Goal: Task Accomplishment & Management: Manage account settings

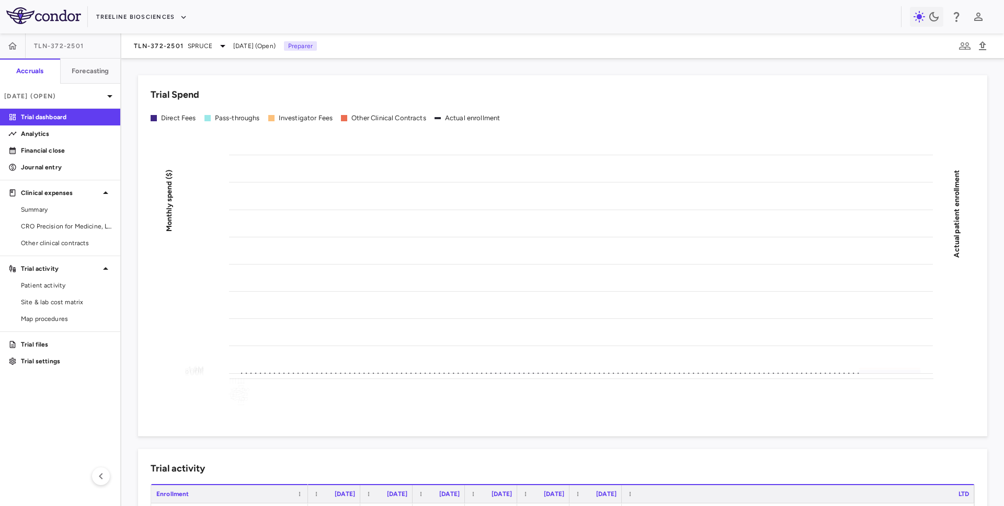
click at [186, 53] on div "TLN-372-2501 SPRUCE [DATE] (Open) Preparer" at bounding box center [562, 45] width 883 height 25
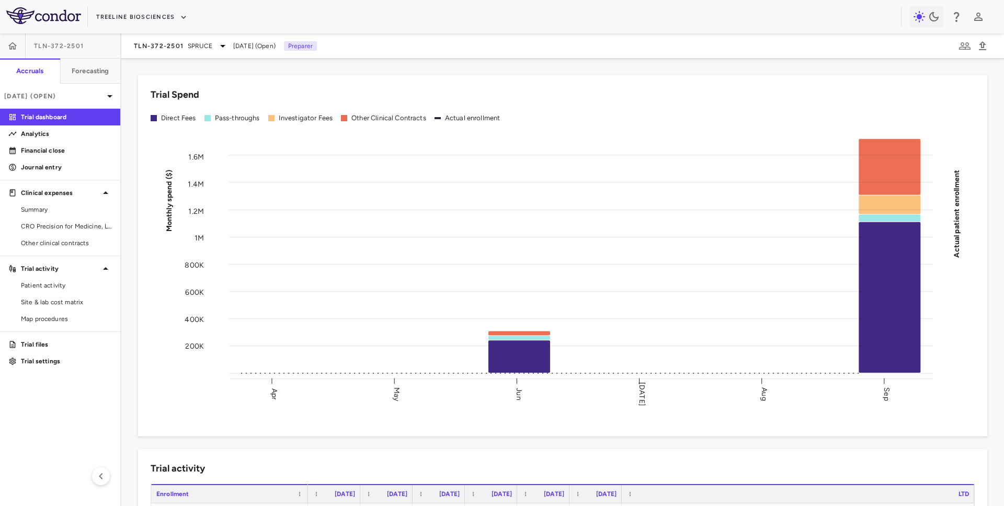
click at [188, 37] on div "TLN-372-2501 SPRUCE Sep 2025 (Open) Preparer" at bounding box center [562, 45] width 883 height 25
click at [188, 47] on span "SPRUCE" at bounding box center [200, 45] width 25 height 9
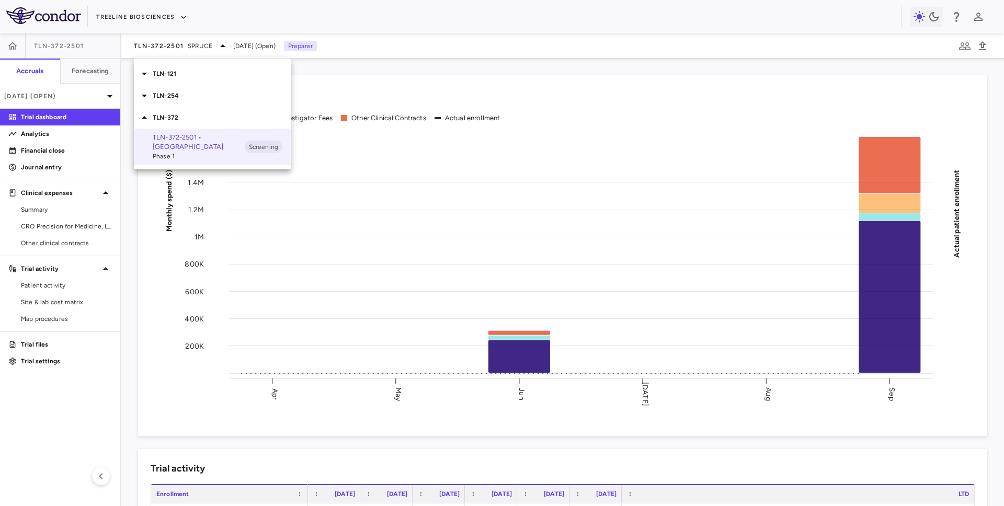
click at [183, 93] on p "TLN-254" at bounding box center [222, 95] width 138 height 9
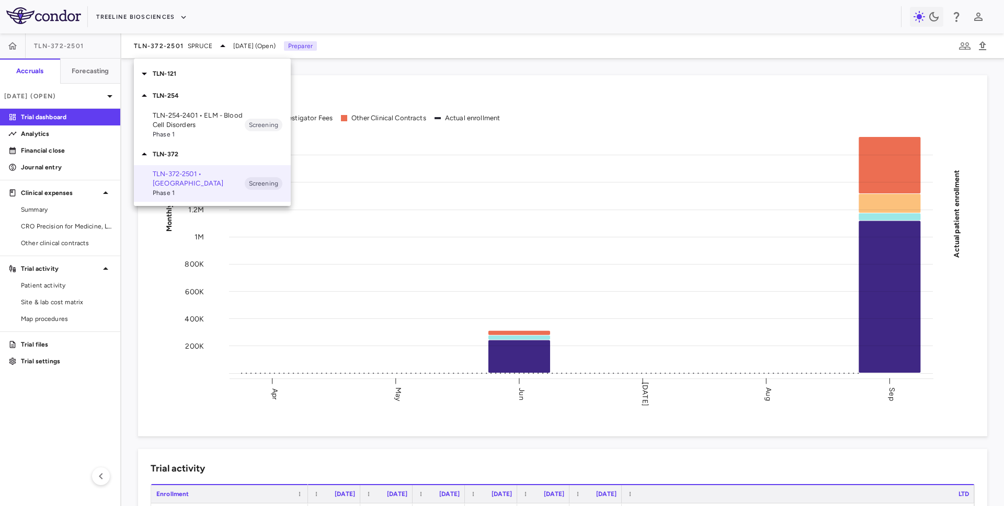
click at [190, 118] on p "TLN-254-2401 • ELM - Blood Cell Disorders" at bounding box center [199, 120] width 92 height 19
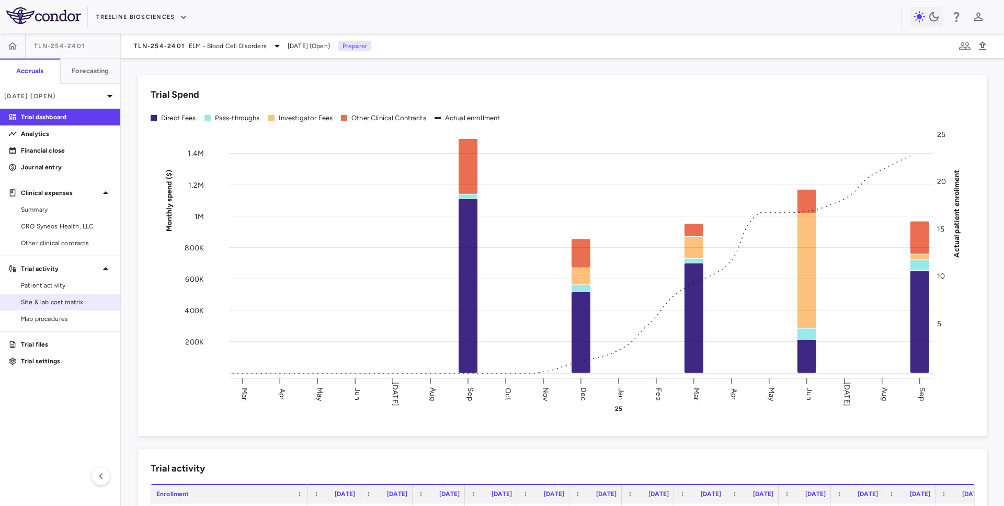
click at [47, 303] on span "Site & lab cost matrix" at bounding box center [66, 302] width 91 height 9
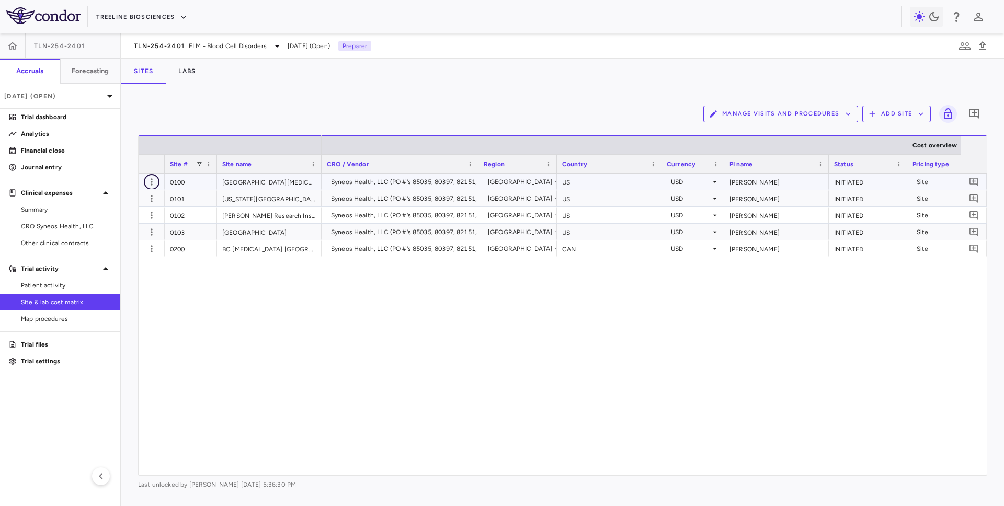
click at [150, 181] on icon "button" at bounding box center [151, 182] width 10 height 10
click at [140, 224] on div "Edit site" at bounding box center [110, 222] width 97 height 19
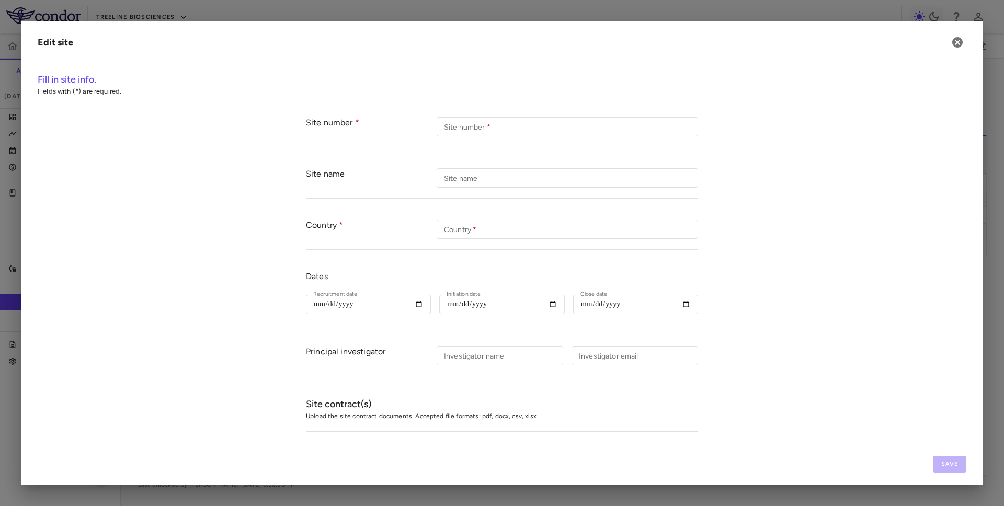
type input "****"
type input "**********"
type input "**"
type input "**********"
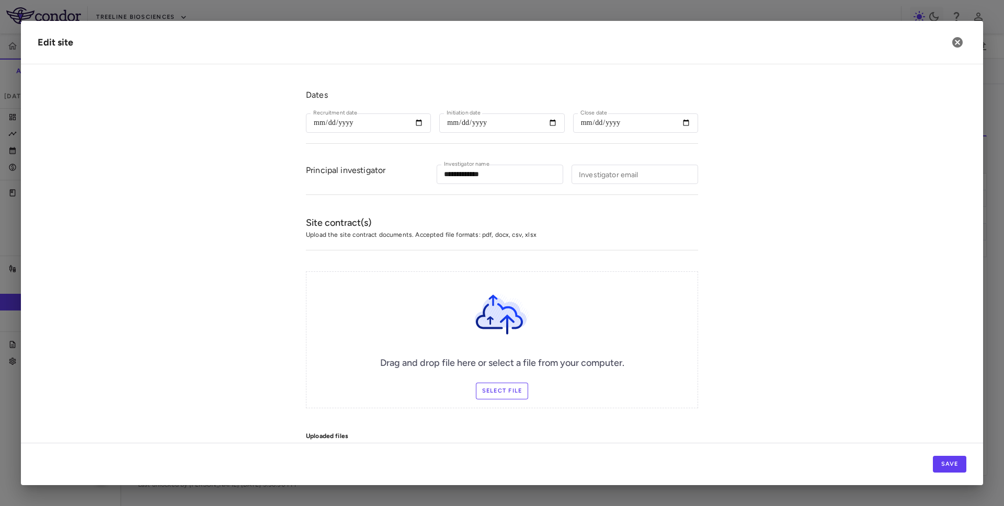
scroll to position [270, 0]
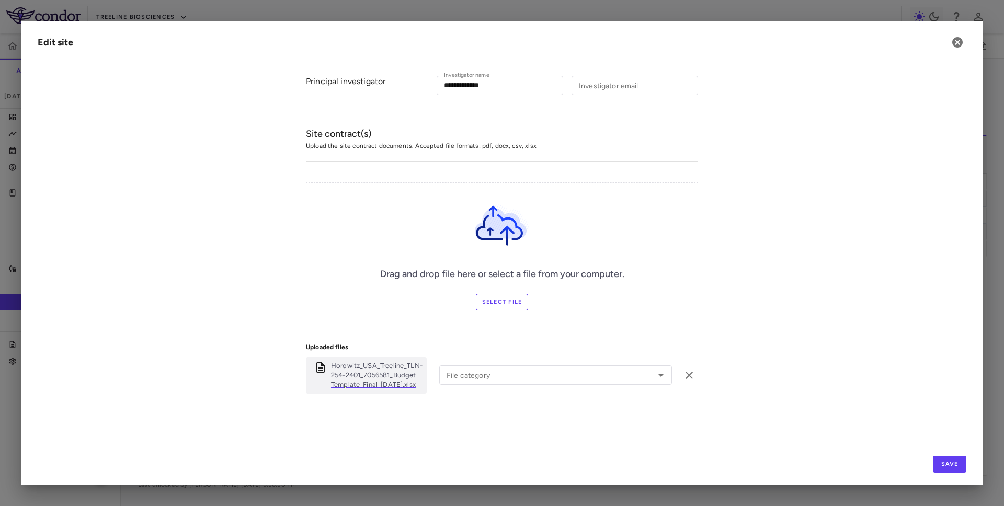
click at [354, 382] on p "Horowitz_USA_Treeline_TLN-254-2401_7056581_Budget Template_Final_30Oct2024.xlsx" at bounding box center [377, 375] width 92 height 28
click at [953, 45] on icon "button" at bounding box center [957, 42] width 13 height 13
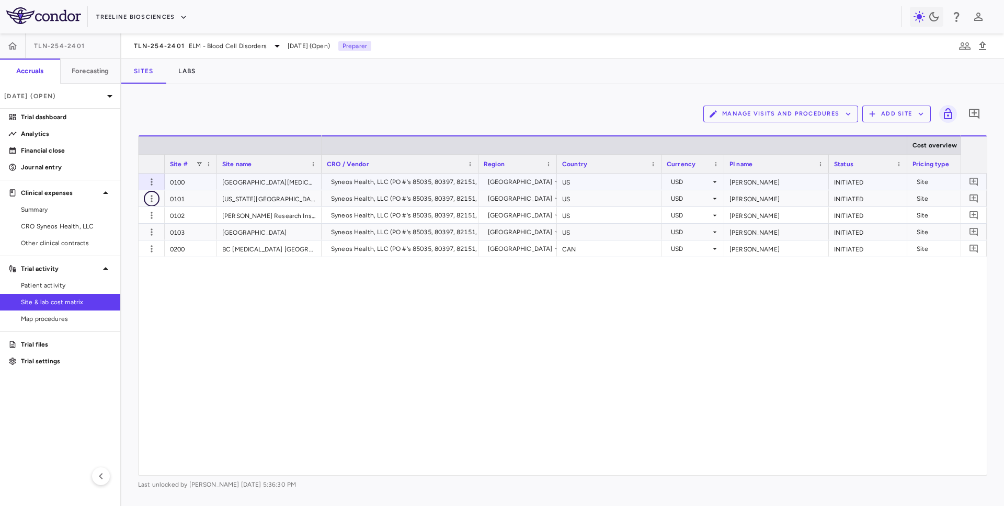
click at [147, 194] on icon "button" at bounding box center [151, 199] width 10 height 10
click at [131, 235] on div "Edit site" at bounding box center [110, 239] width 97 height 19
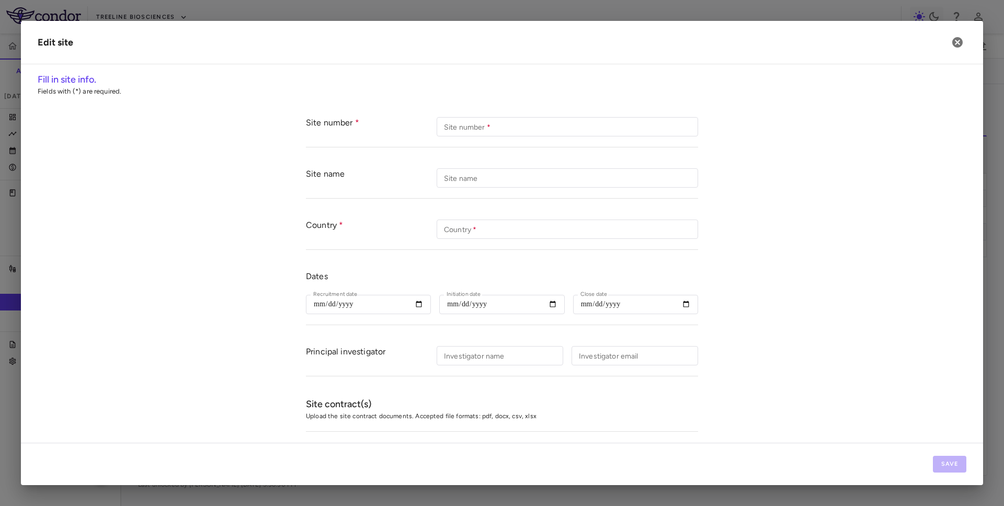
type input "*****"
type input "******"
type input "****"
type input "**********"
type input "**"
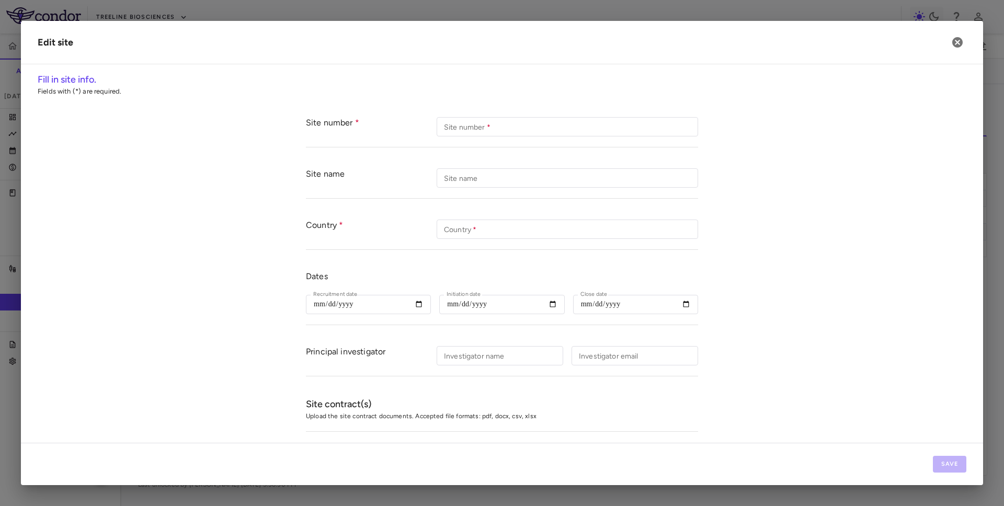
type input "**********"
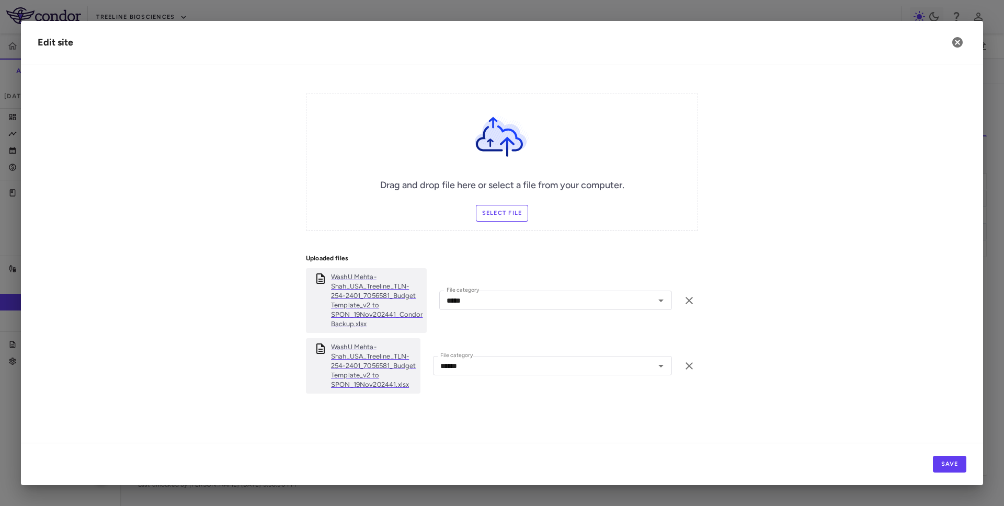
click at [347, 298] on p "WashU Mehta-Shah_USA_Treeline_TLN-254-2401_7056581_Budget Template_v2 to SPON_1…" at bounding box center [377, 301] width 92 height 56
click at [954, 43] on icon "button" at bounding box center [958, 42] width 10 height 10
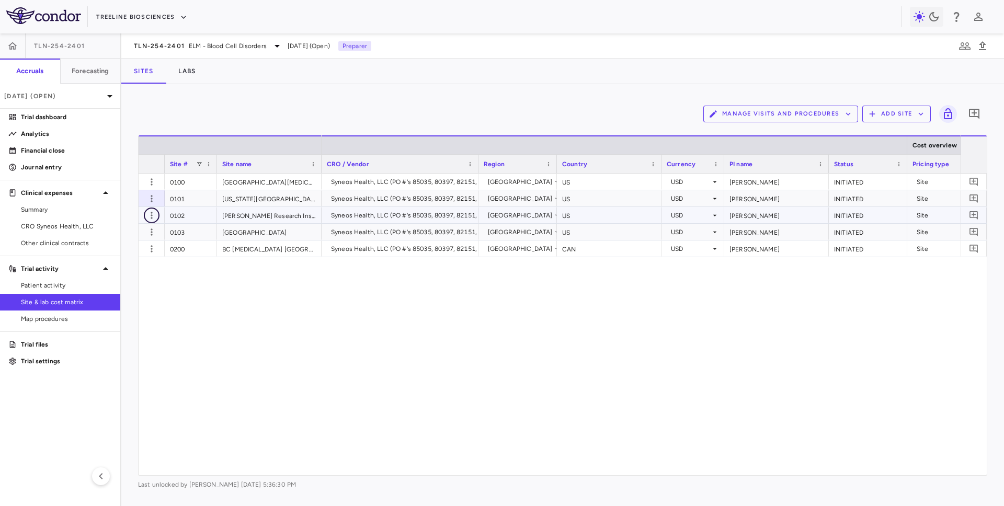
click at [149, 214] on icon "button" at bounding box center [151, 215] width 10 height 10
click at [137, 256] on div "Edit site" at bounding box center [110, 255] width 97 height 19
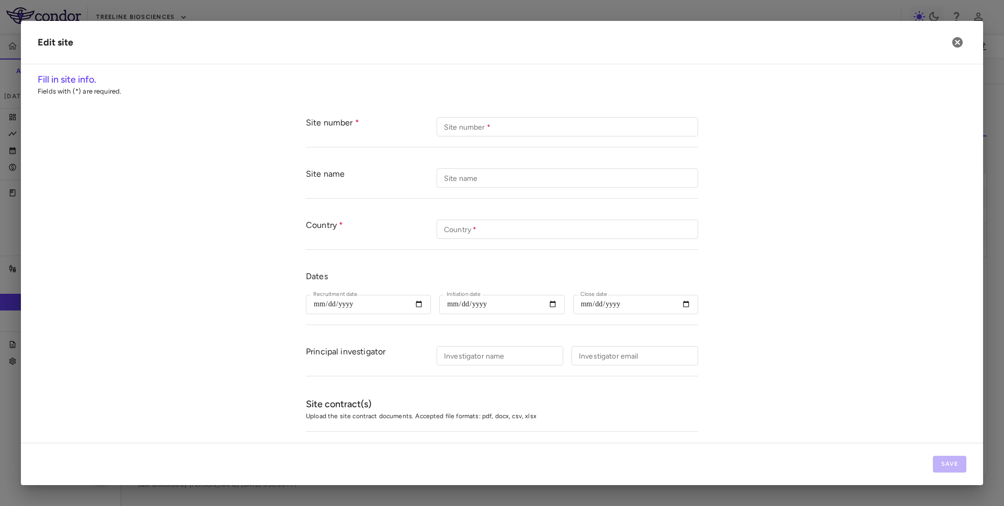
type input "****"
type input "**********"
type input "**"
type input "**********"
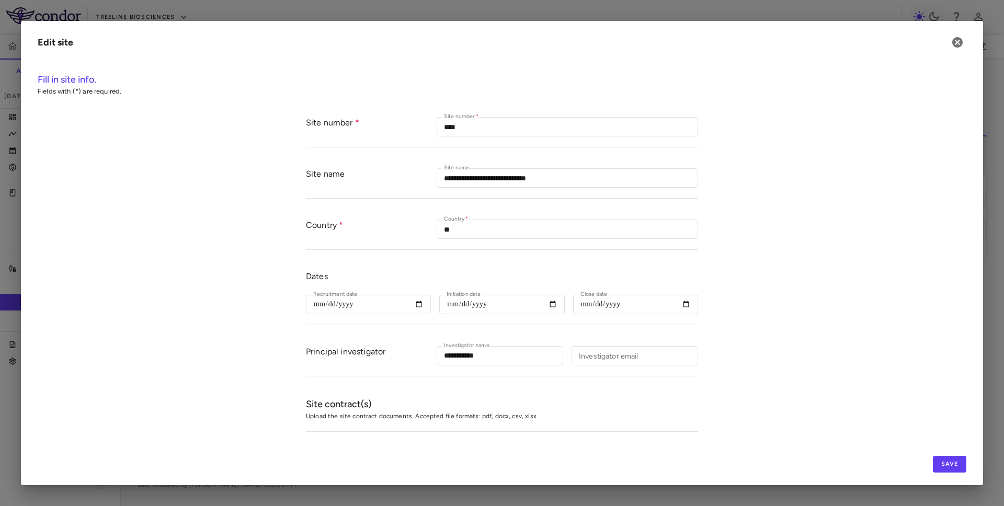
scroll to position [280, 0]
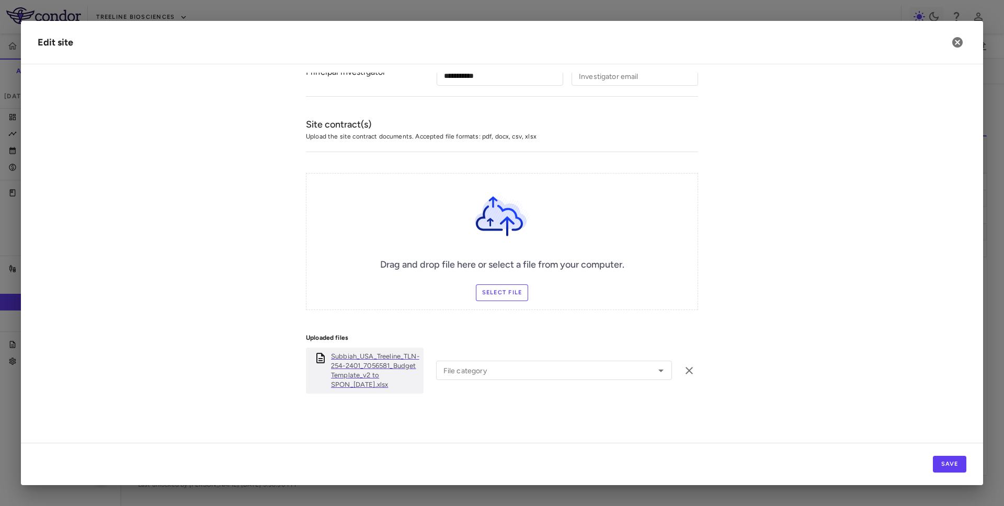
click at [362, 367] on p "Subbiah_USA_Treeline_TLN-254-2401_7056581_Budget Template_v2 to SPON_03Jan2025.…" at bounding box center [375, 371] width 88 height 38
click at [957, 38] on icon "button" at bounding box center [958, 42] width 10 height 10
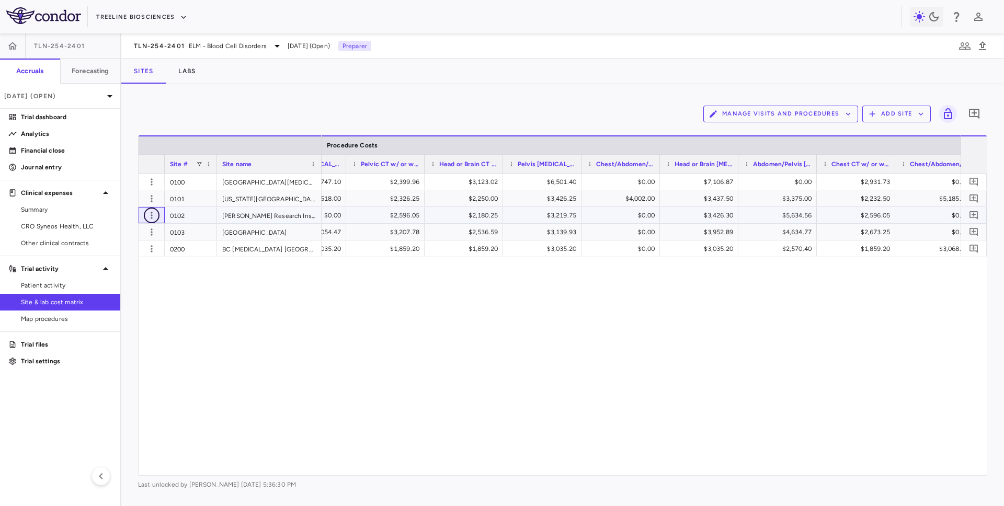
scroll to position [0, 4653]
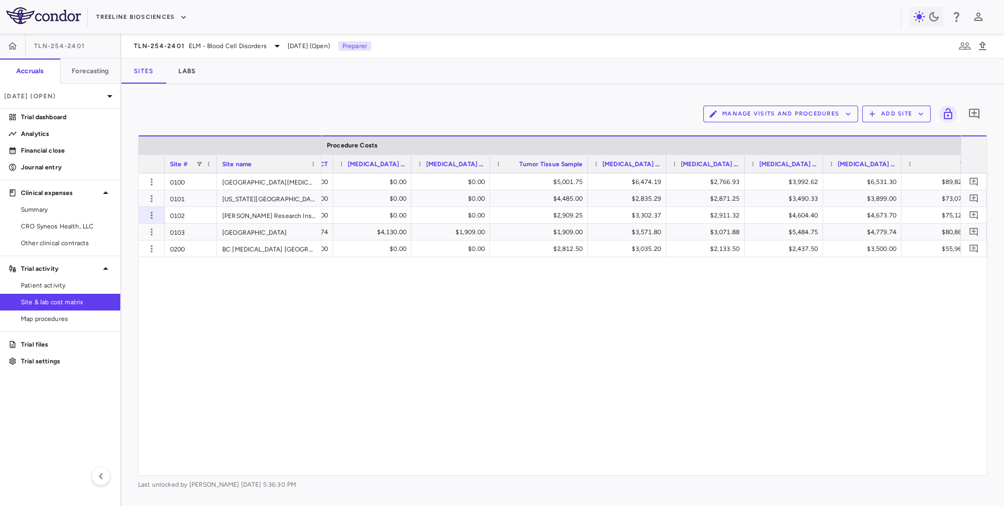
drag, startPoint x: 568, startPoint y: 165, endPoint x: 587, endPoint y: 166, distance: 19.4
click at [587, 166] on div at bounding box center [587, 164] width 4 height 18
click at [762, 121] on button "Manage Visits and Procedures" at bounding box center [781, 114] width 155 height 17
click at [757, 150] on li "Manage Procedure Categories" at bounding box center [769, 150] width 111 height 16
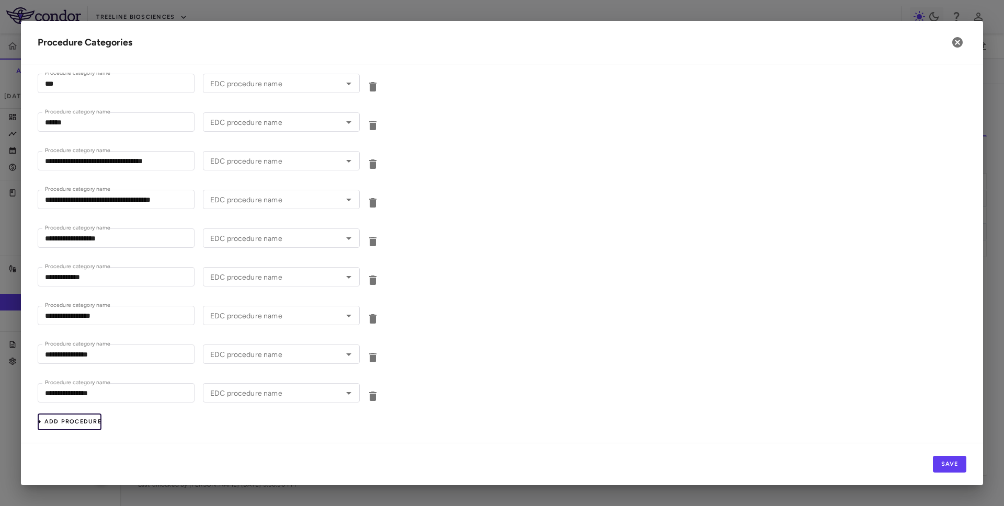
click at [78, 423] on button "+ Add Procedure" at bounding box center [70, 422] width 64 height 17
click at [67, 429] on input "Procedure category name" at bounding box center [116, 431] width 157 height 19
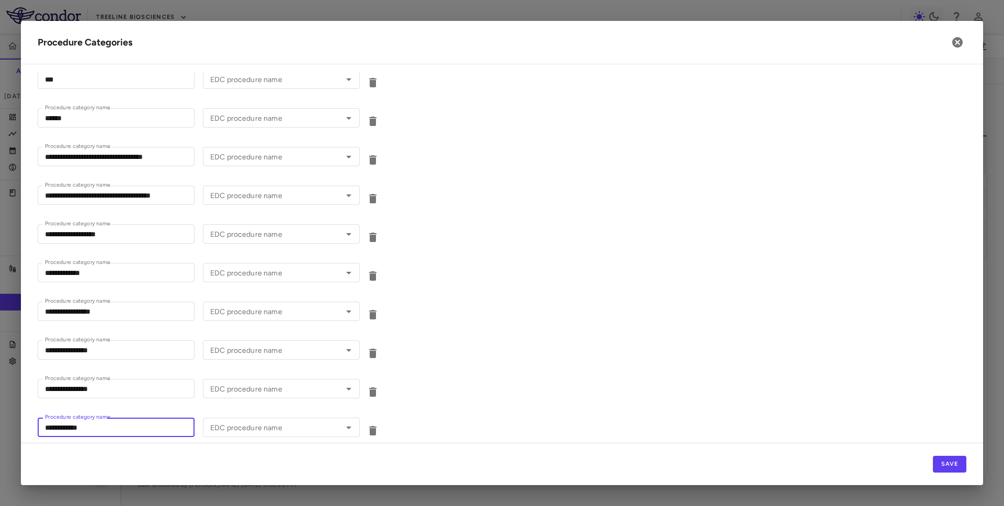
drag, startPoint x: 70, startPoint y: 433, endPoint x: 120, endPoint y: 430, distance: 50.8
click at [119, 432] on input "**********" at bounding box center [116, 427] width 157 height 19
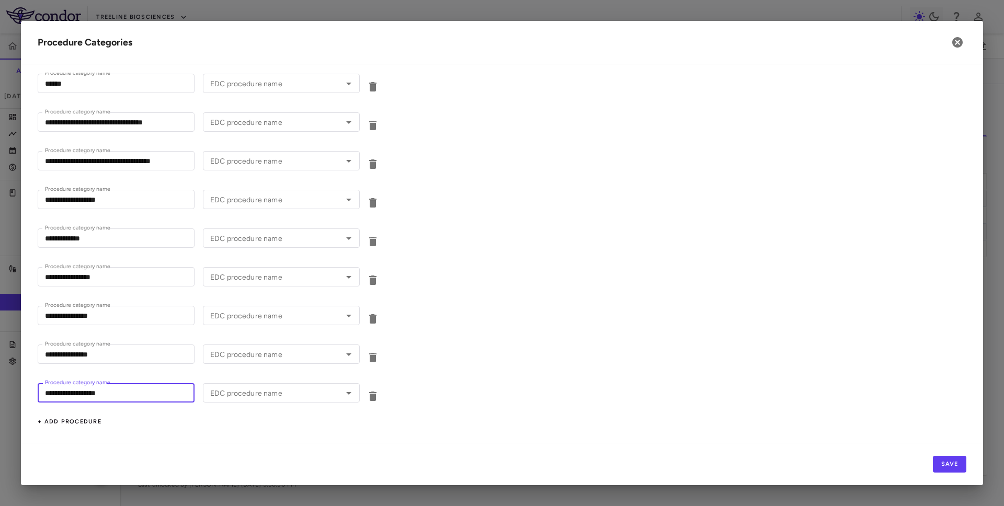
type input "**********"
click at [92, 417] on button "+ Add Procedure" at bounding box center [70, 422] width 64 height 17
click at [92, 417] on label "Procedure category name" at bounding box center [77, 421] width 65 height 9
click at [92, 422] on input "Procedure category name" at bounding box center [116, 431] width 157 height 19
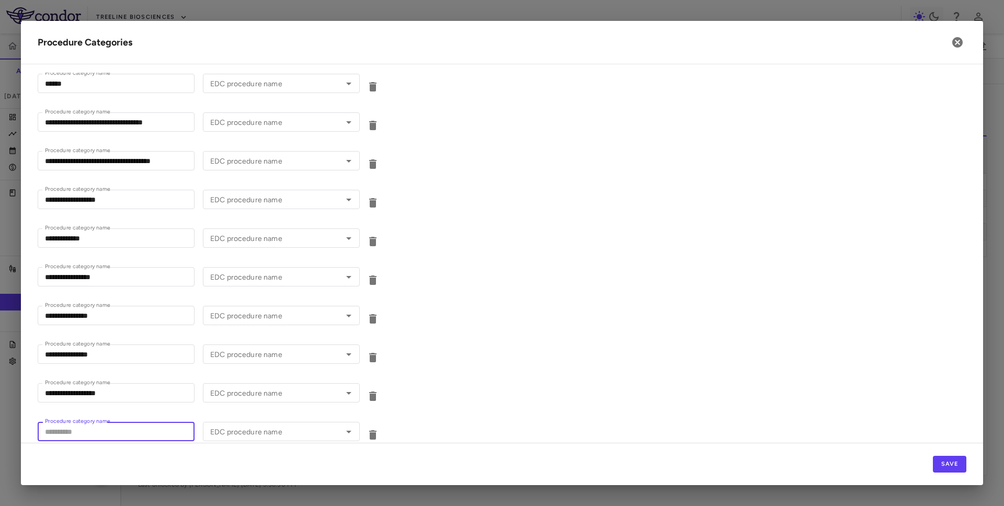
click at [86, 430] on input "Procedure category name" at bounding box center [116, 431] width 157 height 19
type input "**********"
click at [949, 465] on button "Save" at bounding box center [949, 464] width 33 height 17
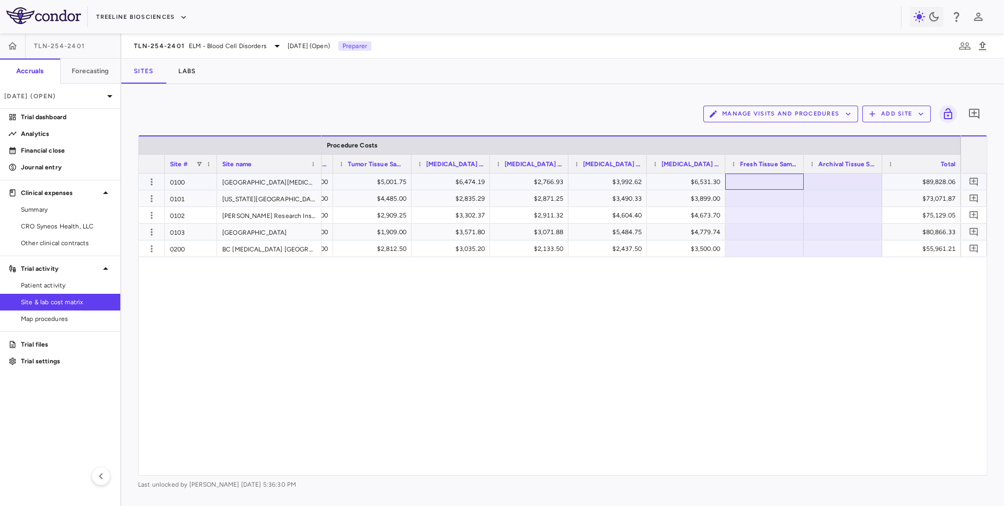
click at [769, 184] on div at bounding box center [765, 181] width 68 height 15
click at [821, 181] on div at bounding box center [843, 181] width 68 height 15
type input "*******"
click at [745, 203] on div at bounding box center [768, 198] width 68 height 15
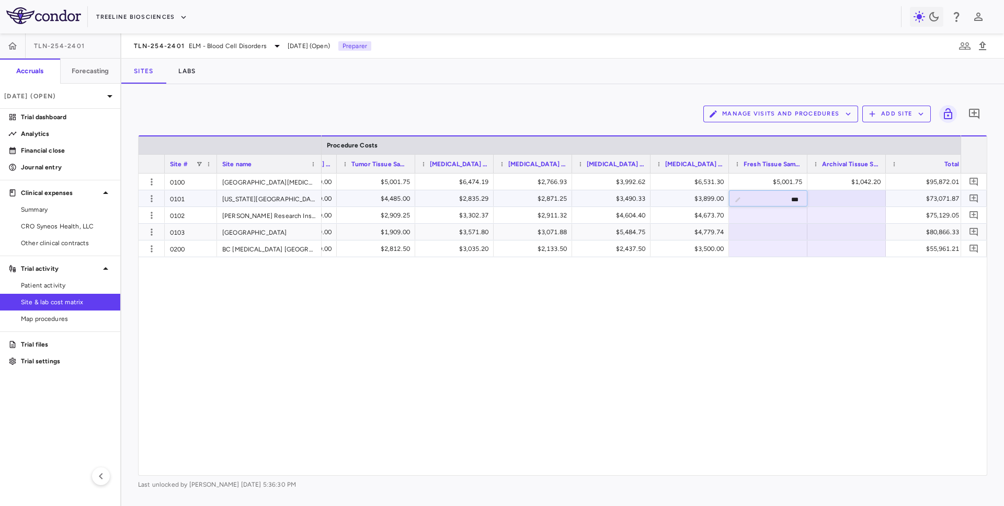
type input "****"
click at [832, 200] on div at bounding box center [847, 198] width 68 height 15
type input "***"
click at [157, 213] on button "button" at bounding box center [152, 216] width 16 height 16
click at [123, 256] on div "Edit site" at bounding box center [110, 255] width 97 height 19
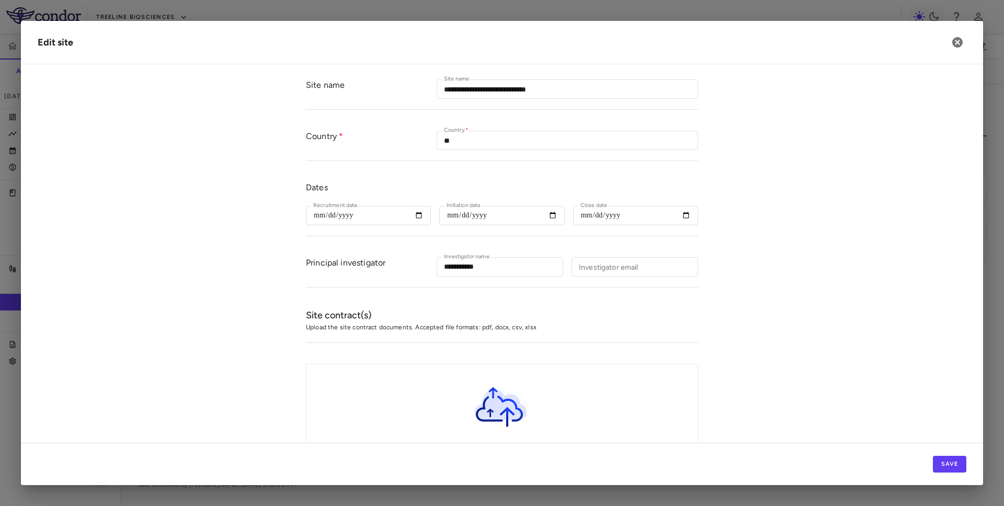
scroll to position [280, 0]
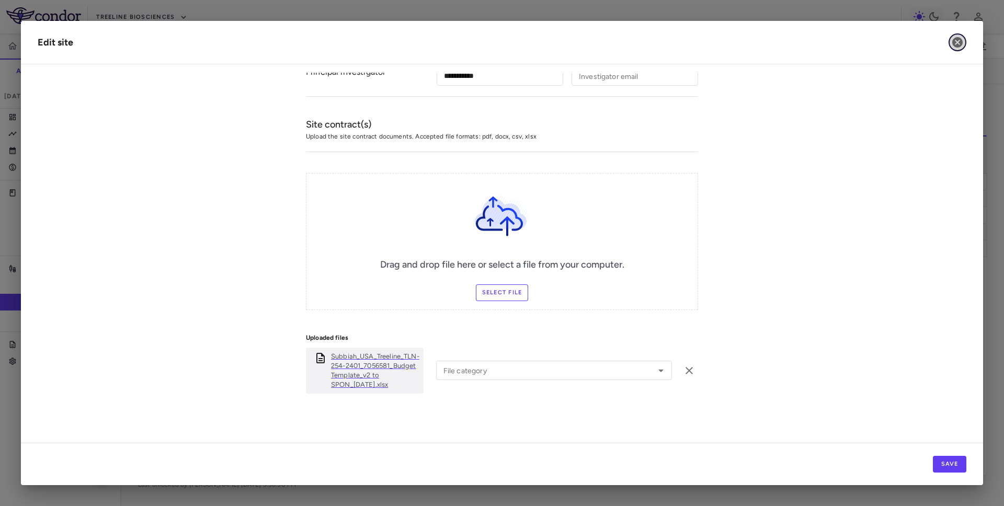
click at [959, 43] on icon "button" at bounding box center [957, 42] width 13 height 13
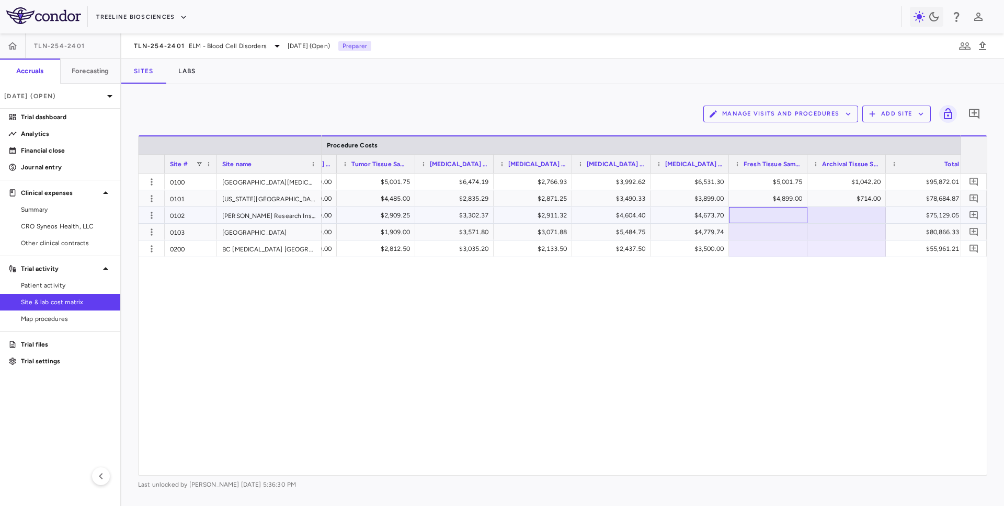
click at [766, 218] on div at bounding box center [768, 215] width 68 height 15
type input "*******"
type input "******"
click at [792, 214] on div "$3,509.25" at bounding box center [771, 215] width 64 height 17
click at [792, 214] on input "*******" at bounding box center [776, 216] width 62 height 17
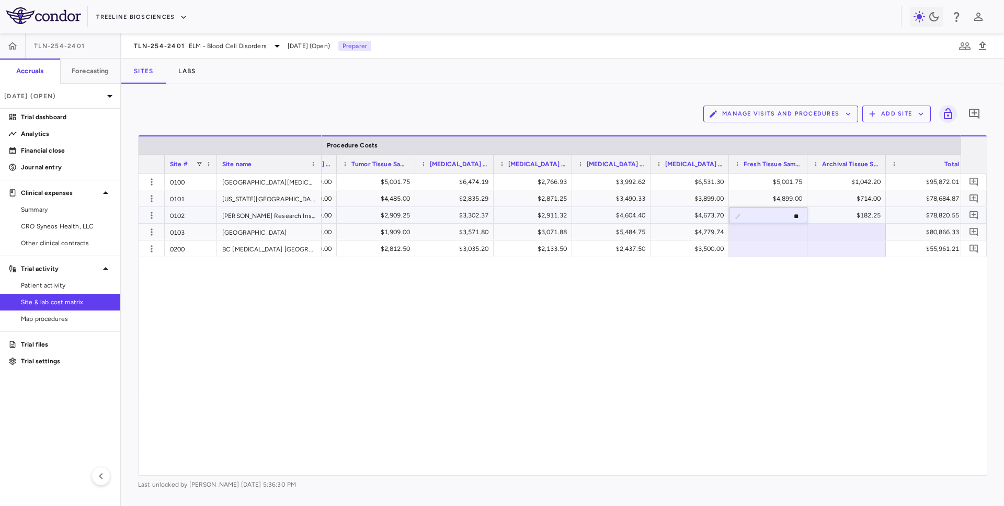
type input "***"
click at [153, 235] on icon "button" at bounding box center [151, 232] width 10 height 10
click at [131, 275] on div "Edit site" at bounding box center [110, 272] width 97 height 19
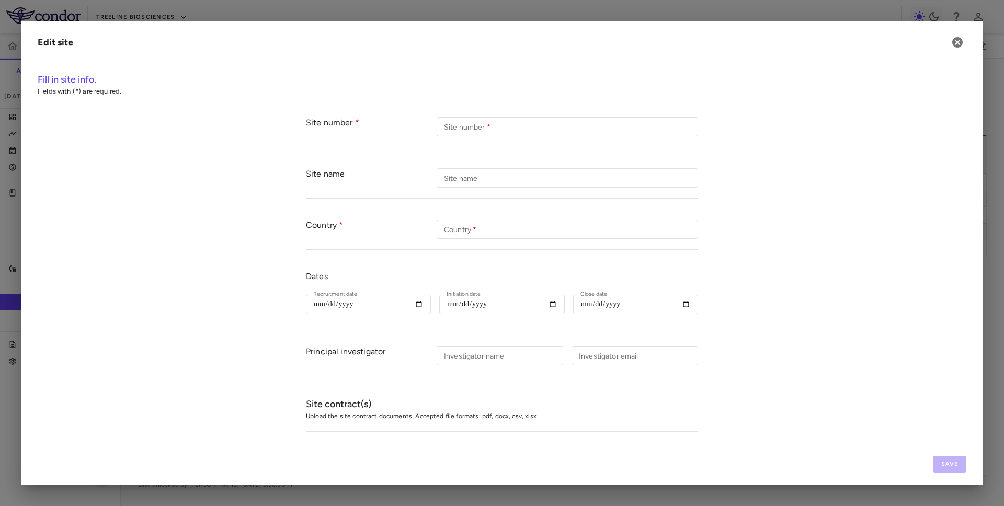
type input "****"
type input "**********"
type input "**"
type input "**********"
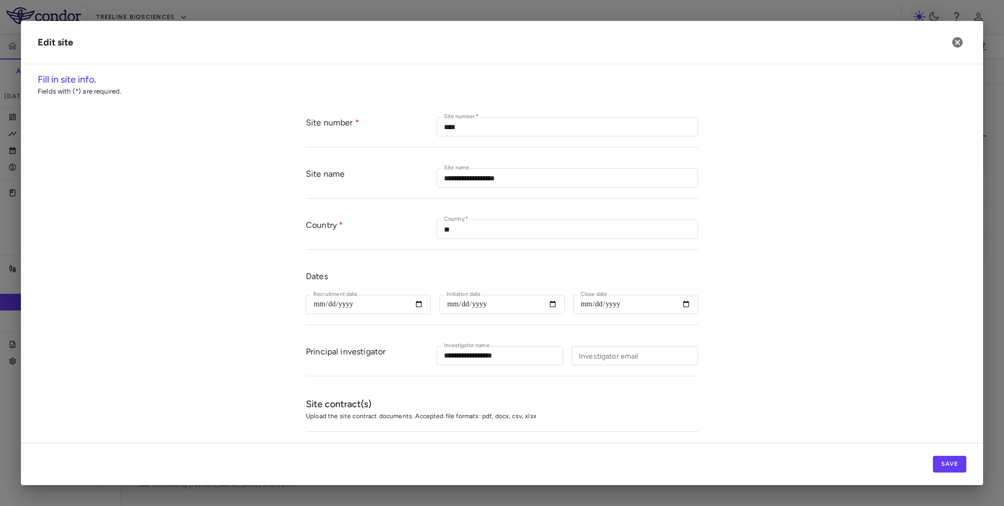
scroll to position [289, 0]
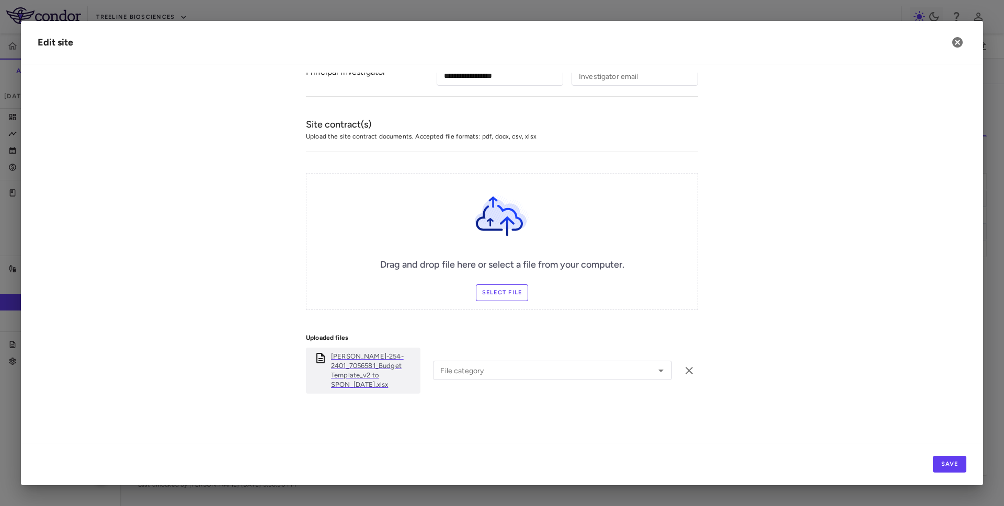
click at [354, 383] on p "Stanford Khodahoust_USA_Treeline_TLN-254-2401_7056581_Budget Template_v2 to SPO…" at bounding box center [373, 371] width 85 height 38
click at [957, 46] on icon "button" at bounding box center [958, 42] width 10 height 10
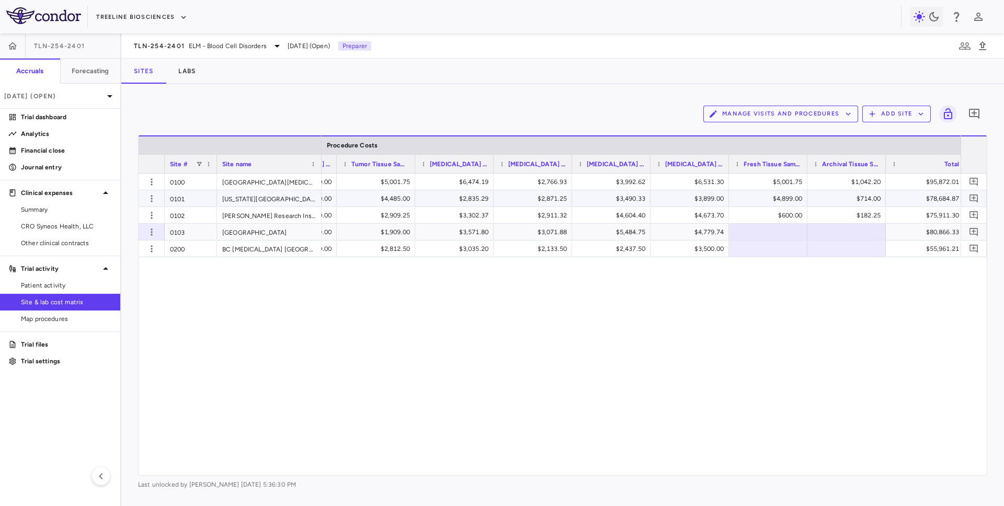
click at [778, 232] on div at bounding box center [768, 231] width 68 height 15
type input "****"
click at [764, 230] on div "$1,909.00" at bounding box center [771, 232] width 64 height 17
click at [764, 230] on input "****" at bounding box center [776, 232] width 62 height 17
type input "*******"
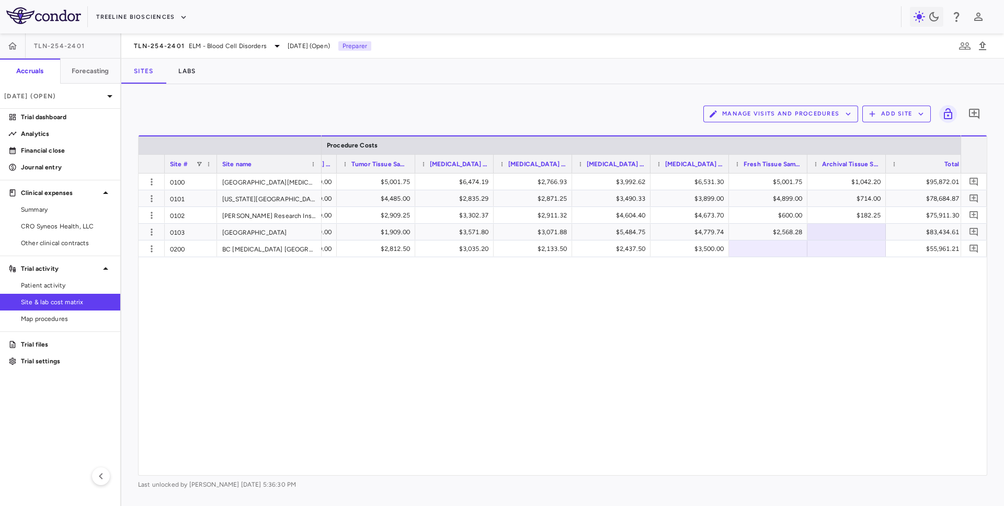
click at [799, 229] on div "$2,568.28" at bounding box center [771, 232] width 64 height 17
type input "*******"
type input "******"
click at [151, 249] on icon "button" at bounding box center [152, 248] width 2 height 7
click at [126, 294] on div "Edit site" at bounding box center [110, 289] width 97 height 19
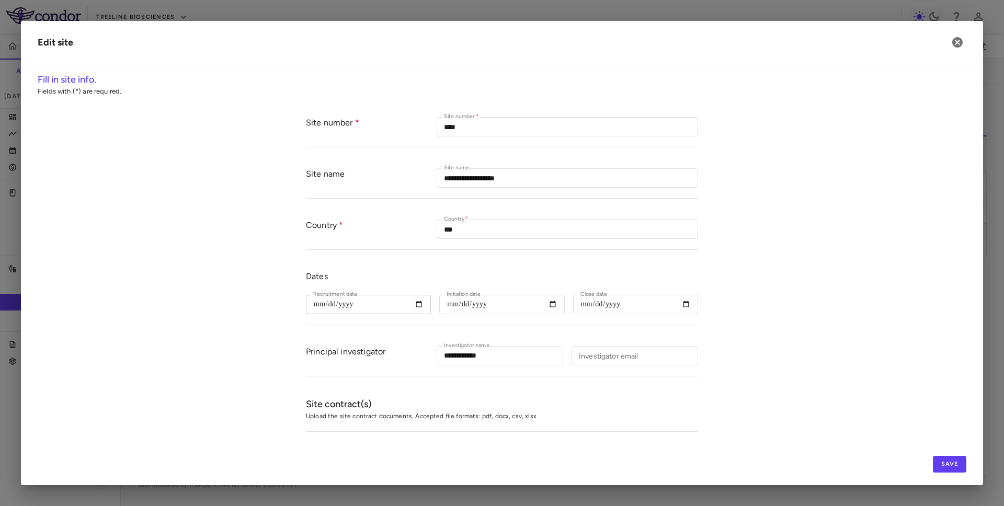
scroll to position [312, 0]
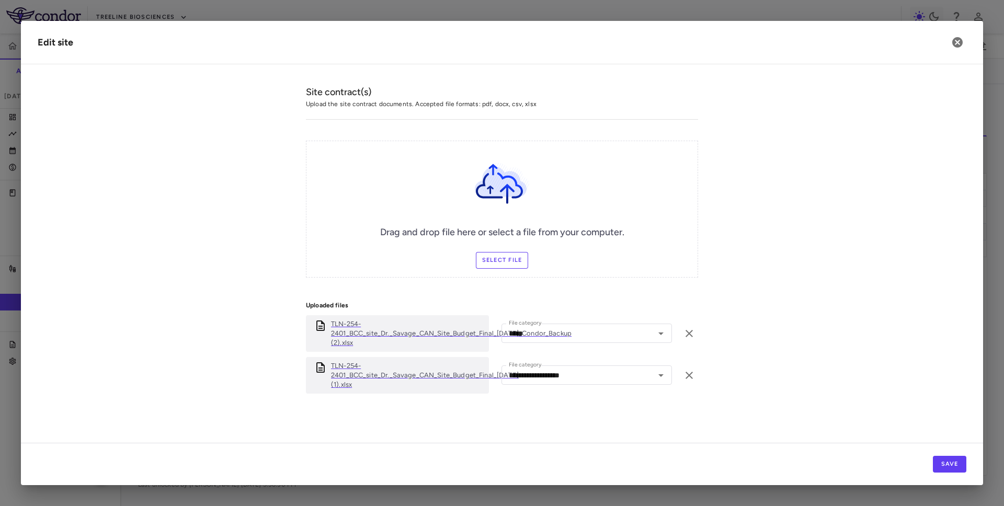
click at [398, 335] on p "TLN-254-2401_BCC_site_Dr._Savage_CAN_Site_Budget_Final_10JUN2025_Condor_Backup …" at bounding box center [451, 334] width 241 height 28
click at [958, 40] on icon "button" at bounding box center [958, 42] width 10 height 10
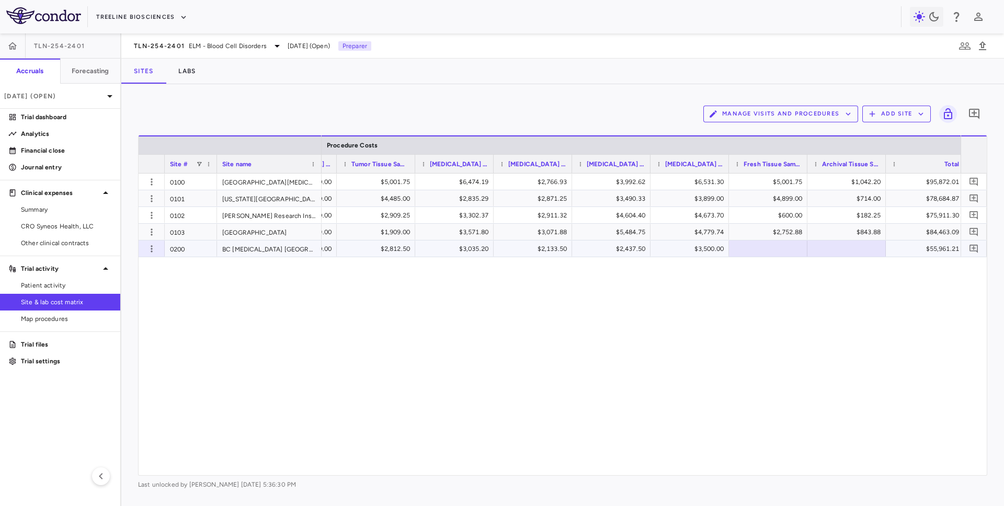
click at [778, 251] on div at bounding box center [768, 248] width 68 height 15
type input "****"
click at [864, 250] on div at bounding box center [847, 248] width 68 height 15
click at [776, 213] on div "$600.00" at bounding box center [771, 215] width 64 height 17
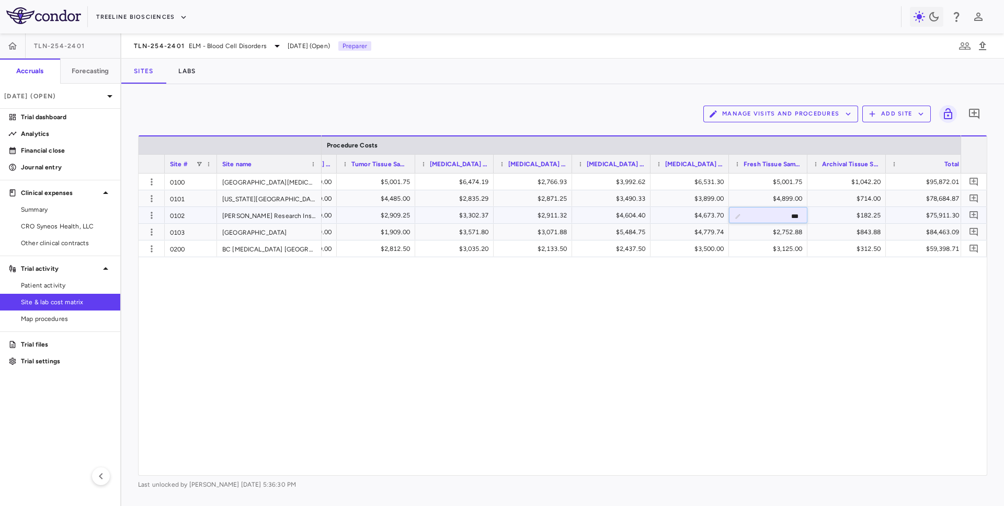
click at [776, 213] on input "***" at bounding box center [776, 216] width 62 height 17
type input "*******"
click at [980, 40] on icon "button" at bounding box center [983, 46] width 13 height 13
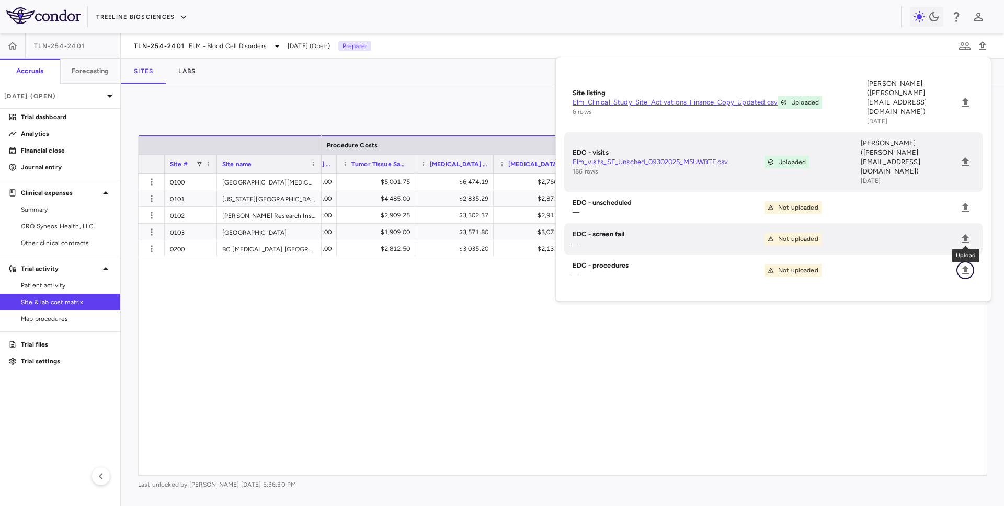
click at [966, 264] on icon "Upload" at bounding box center [965, 270] width 13 height 13
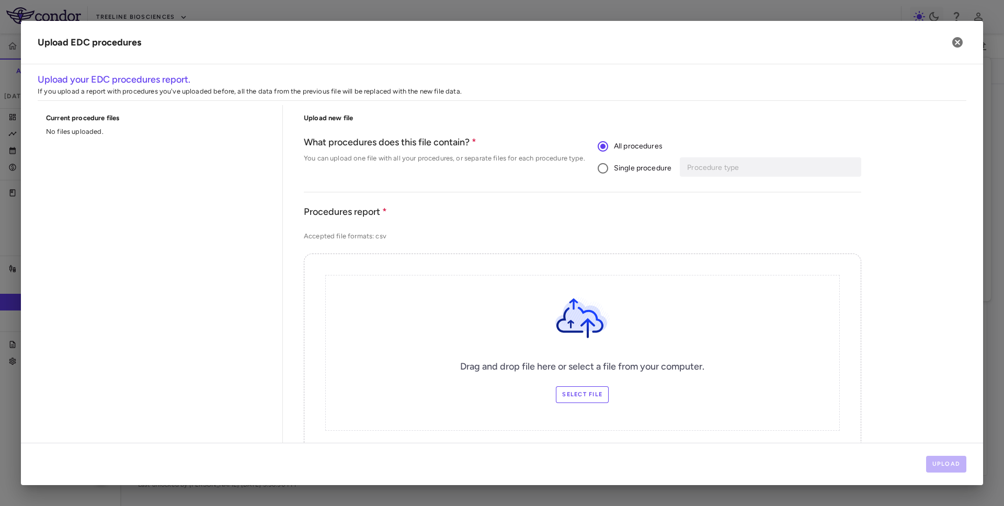
click at [636, 171] on span "Single procedure" at bounding box center [643, 169] width 58 height 12
click at [733, 171] on input "Procedure type" at bounding box center [763, 167] width 154 height 13
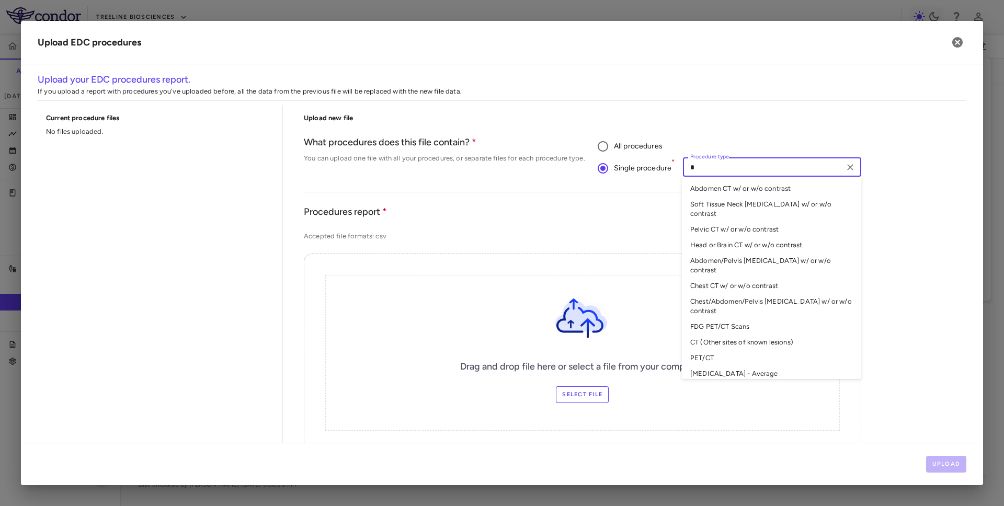
type input "**"
click at [715, 366] on li "CT Scan - Average" at bounding box center [771, 374] width 179 height 16
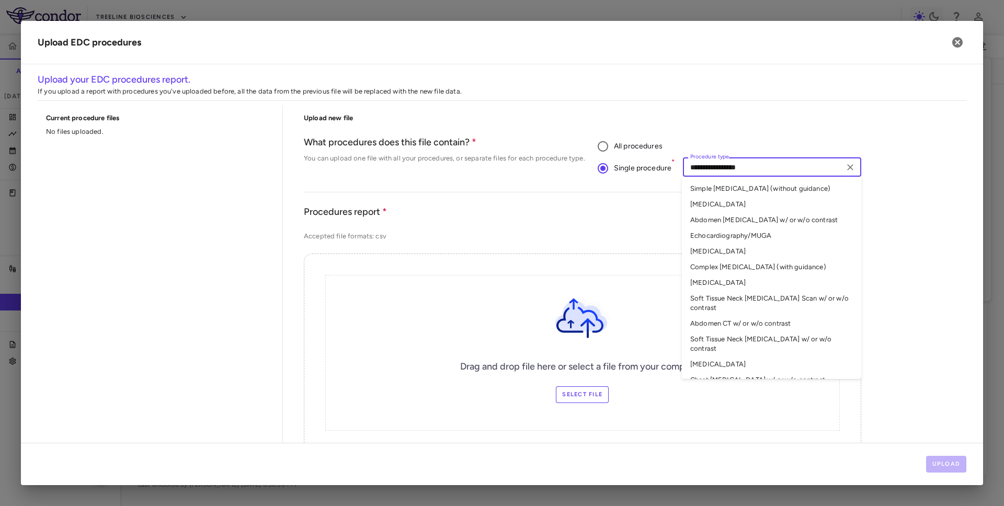
click at [723, 169] on input "**********" at bounding box center [763, 167] width 154 height 13
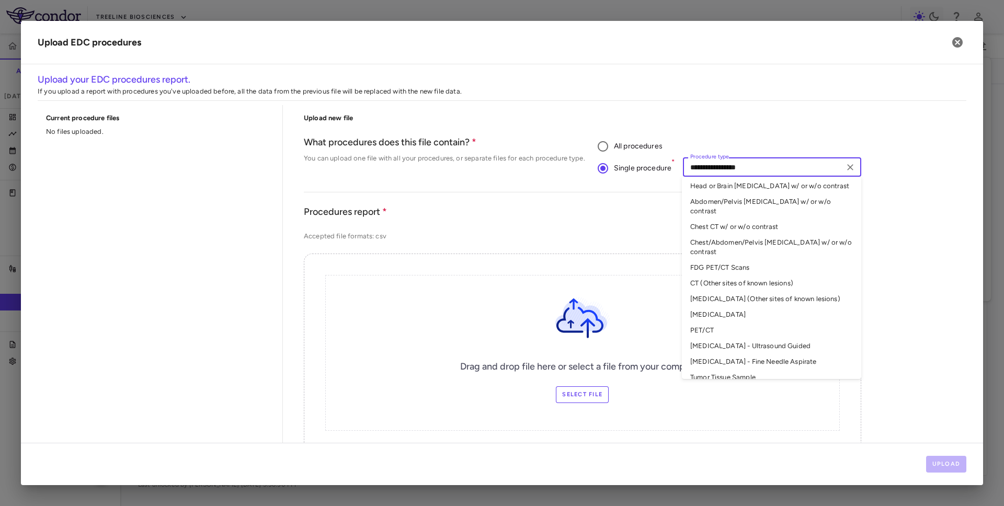
click at [723, 169] on input "**********" at bounding box center [763, 167] width 154 height 13
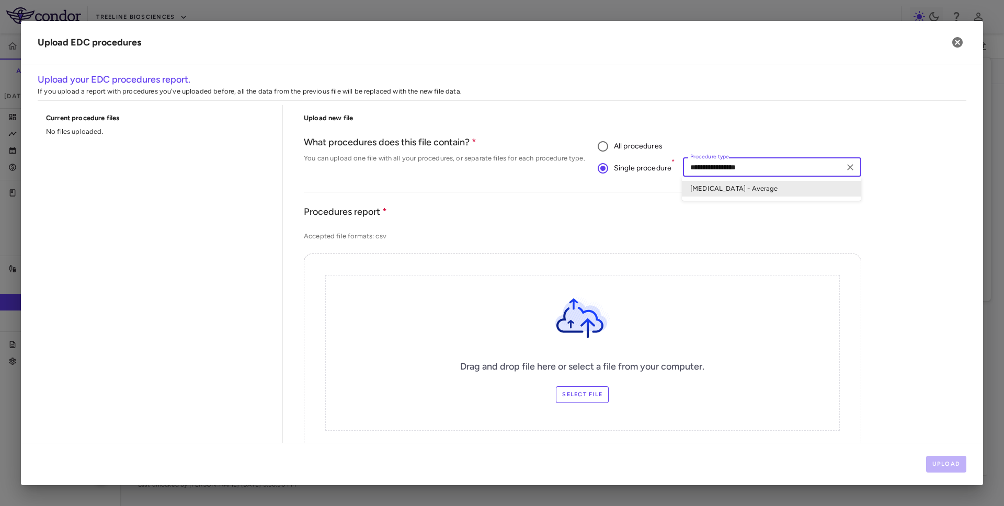
type input "**********"
click at [848, 171] on icon "Clear" at bounding box center [850, 167] width 10 height 10
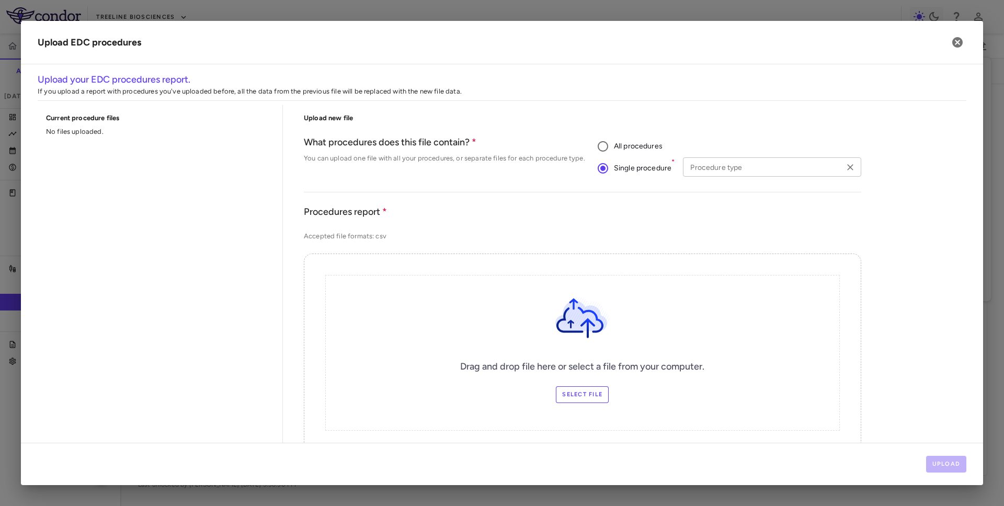
click at [768, 167] on input "Procedure type" at bounding box center [763, 167] width 154 height 13
type input "****"
click at [761, 189] on li "Archival Tissue Sample" at bounding box center [771, 189] width 179 height 16
click at [944, 462] on button "Upload" at bounding box center [946, 464] width 41 height 17
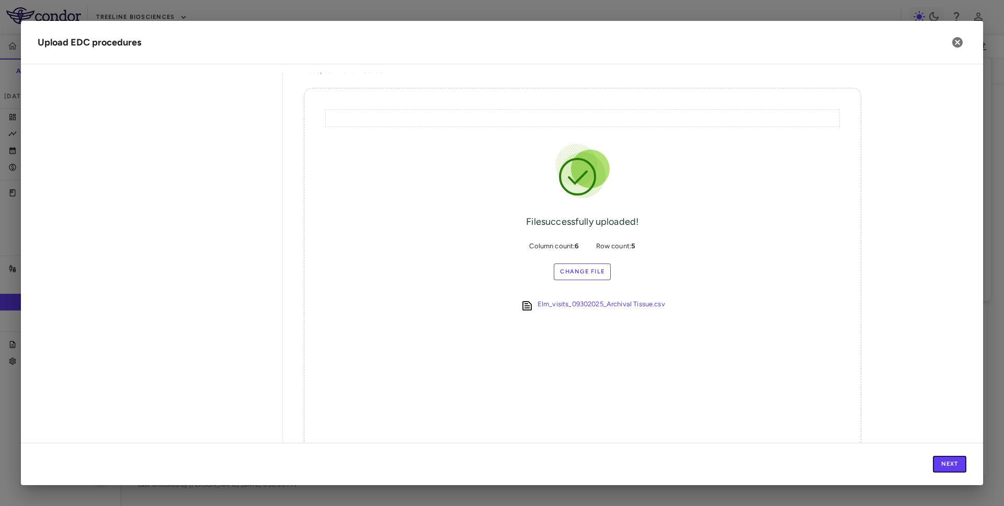
scroll to position [180, 0]
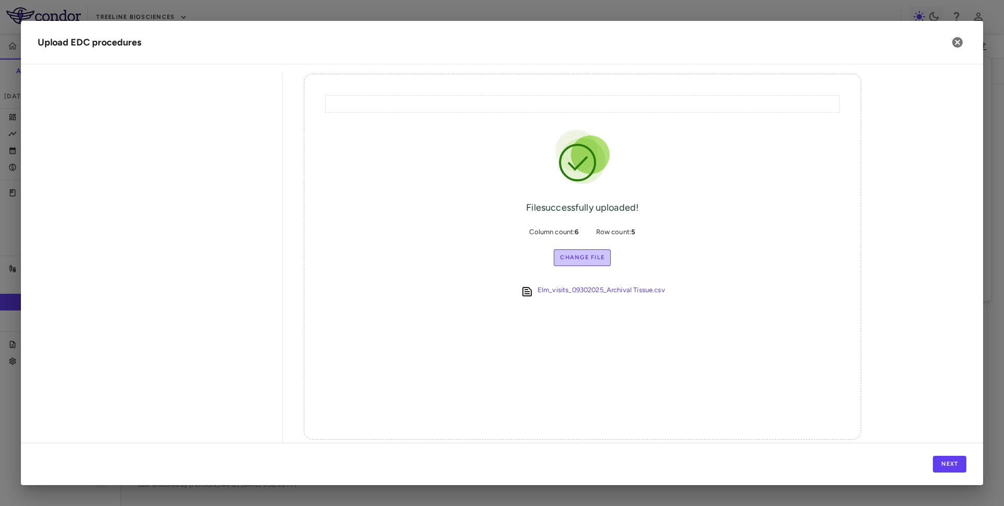
click at [593, 263] on label "Change File" at bounding box center [582, 258] width 57 height 17
click at [0, 0] on input "Change File" at bounding box center [0, 0] width 0 height 0
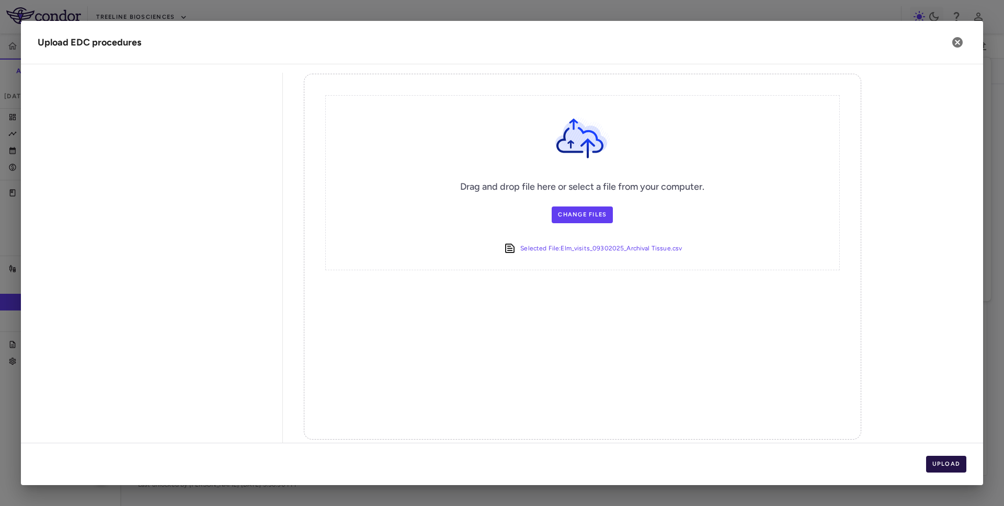
click at [942, 469] on button "Upload" at bounding box center [946, 464] width 41 height 17
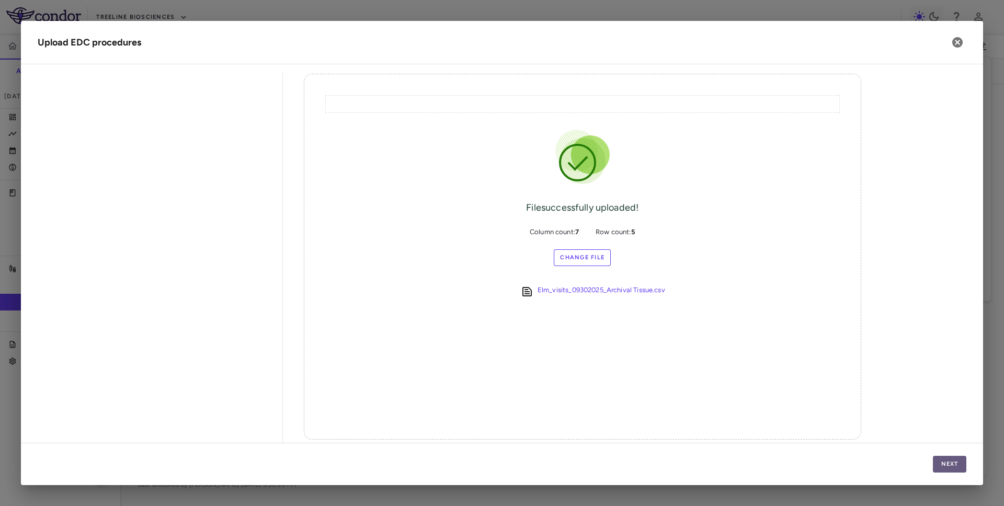
click at [944, 463] on button "Next" at bounding box center [949, 464] width 33 height 17
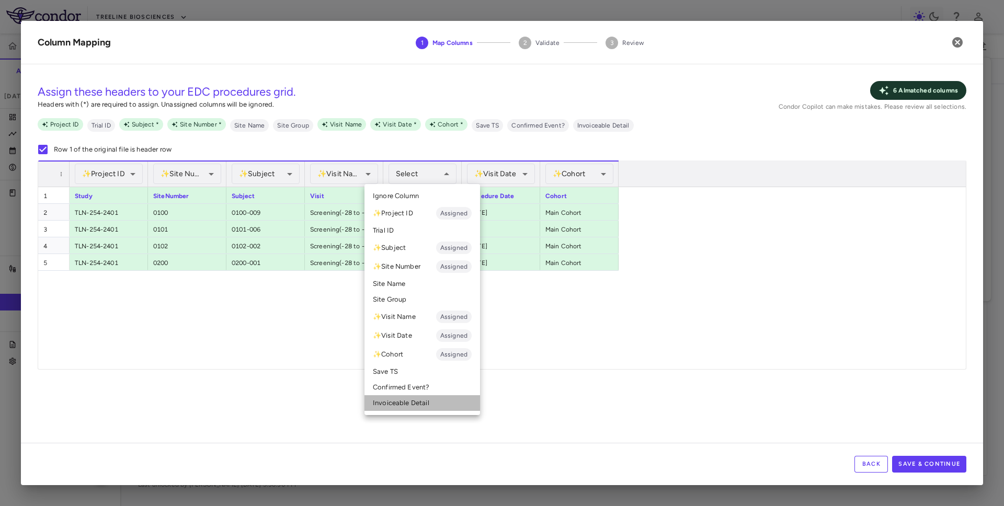
click at [398, 399] on li "Invoiceable Detail" at bounding box center [423, 403] width 116 height 16
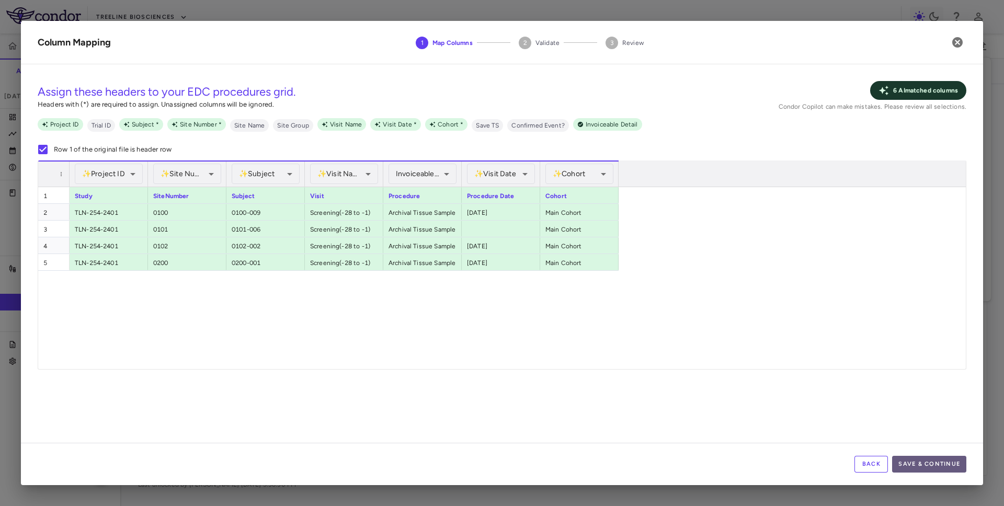
click at [922, 467] on button "Save & Continue" at bounding box center [929, 464] width 74 height 17
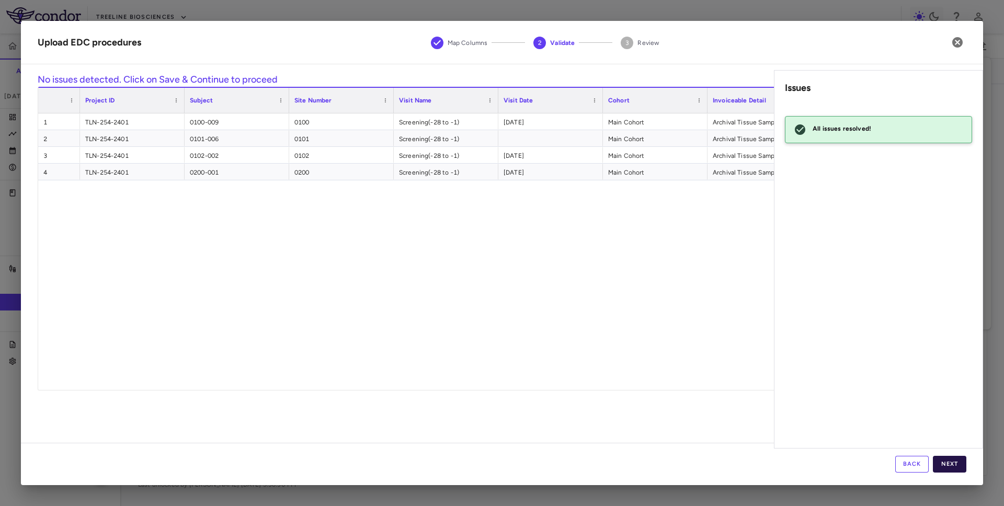
click at [944, 466] on button "Next" at bounding box center [949, 464] width 33 height 17
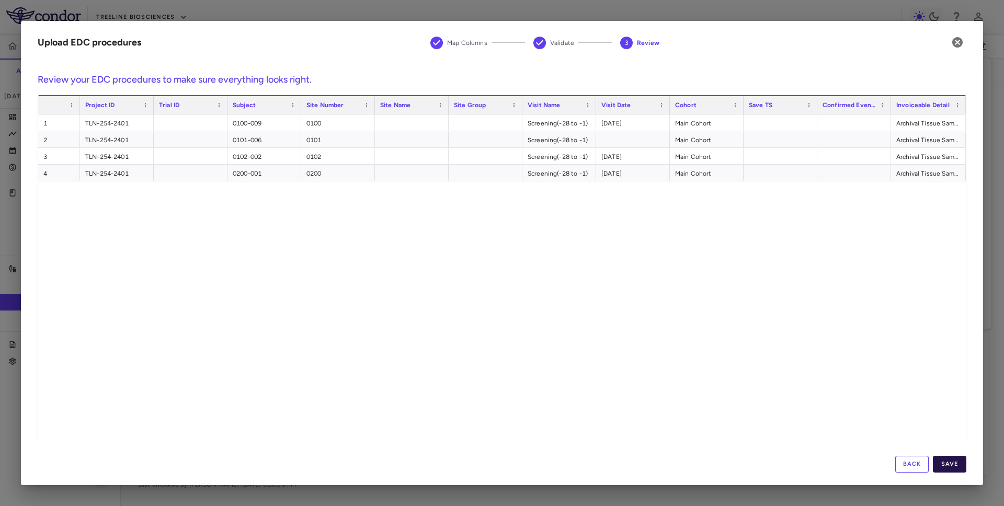
click at [953, 466] on button "Save" at bounding box center [949, 464] width 33 height 17
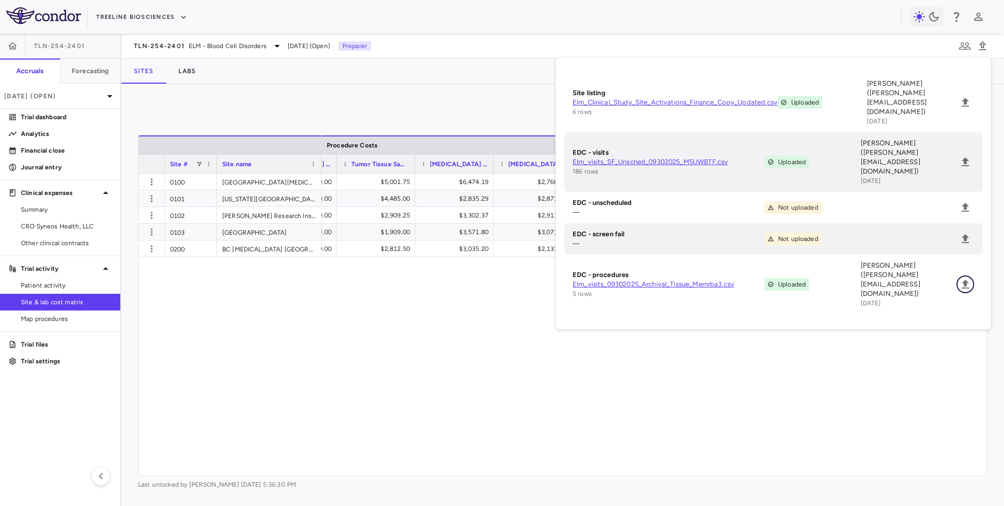
click at [962, 278] on icon "Upload" at bounding box center [965, 284] width 13 height 13
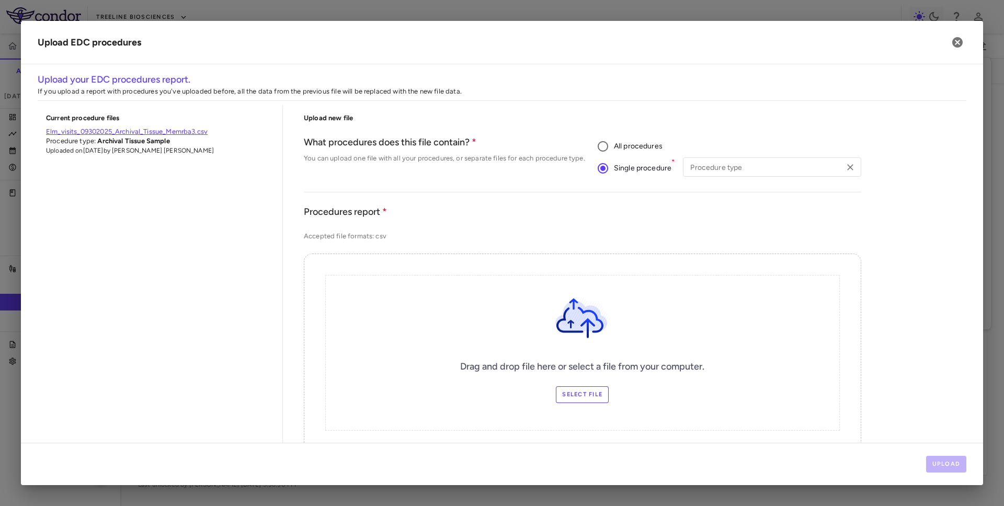
click at [755, 177] on div "Procedure type Procedure type" at bounding box center [772, 168] width 178 height 22
click at [755, 167] on input "Procedure type" at bounding box center [763, 167] width 154 height 13
type input "**"
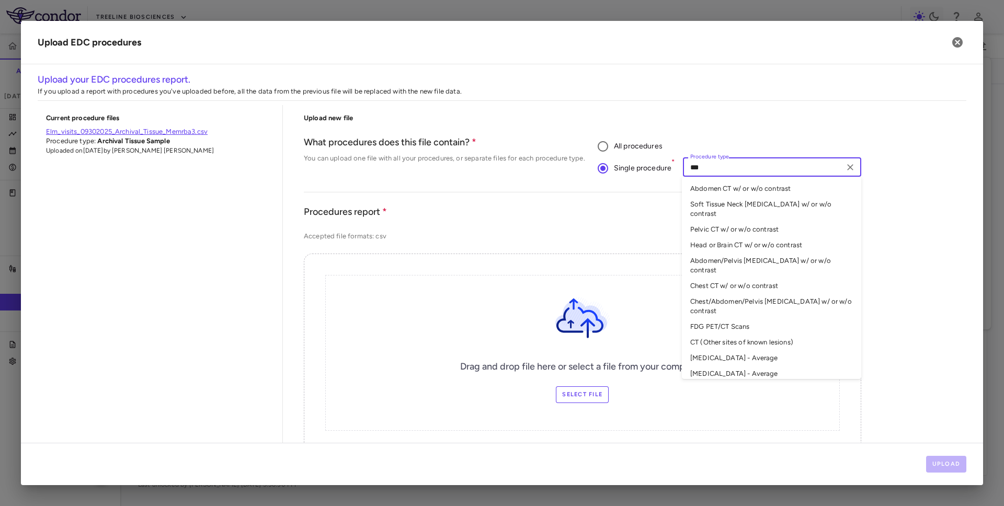
click at [719, 350] on li "CT Scan - Average" at bounding box center [771, 358] width 179 height 16
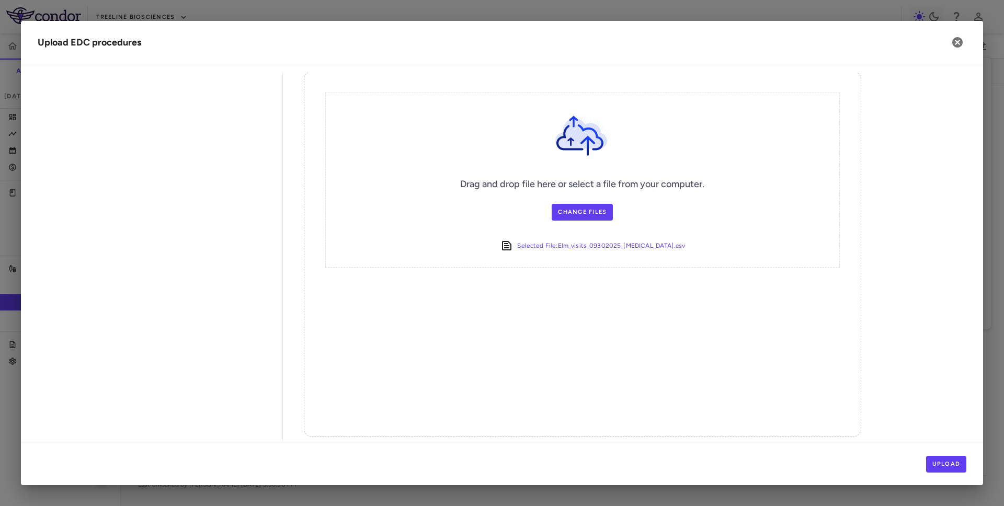
scroll to position [194, 0]
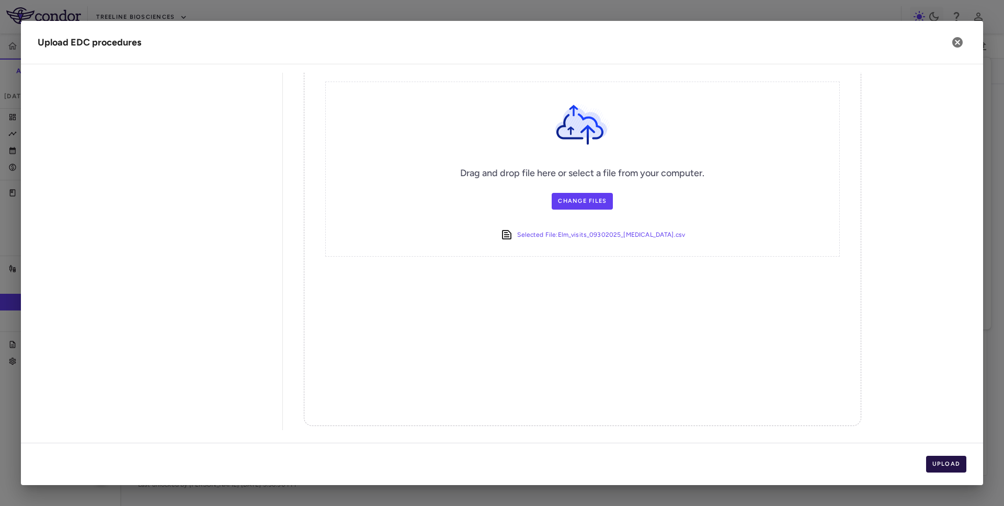
click at [946, 472] on button "Upload" at bounding box center [946, 464] width 41 height 17
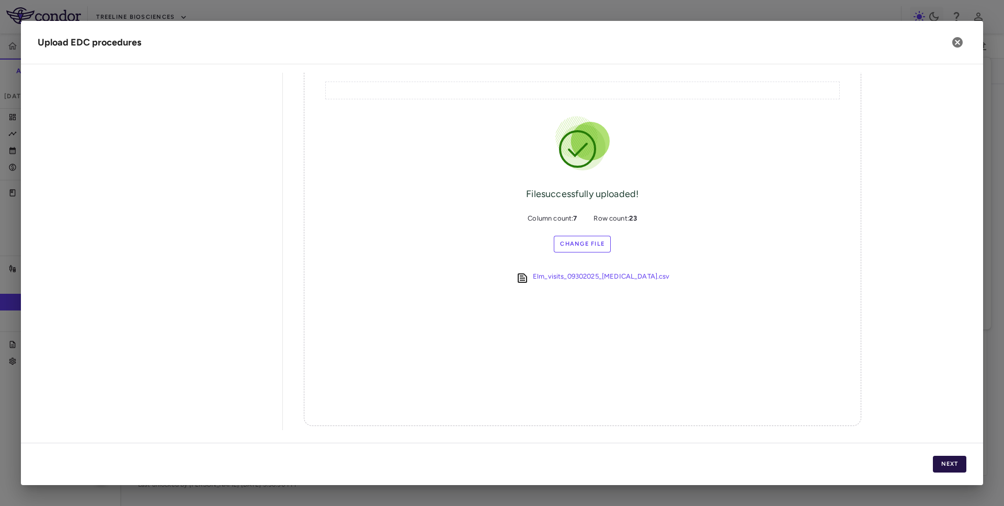
click at [947, 464] on button "Next" at bounding box center [949, 464] width 33 height 17
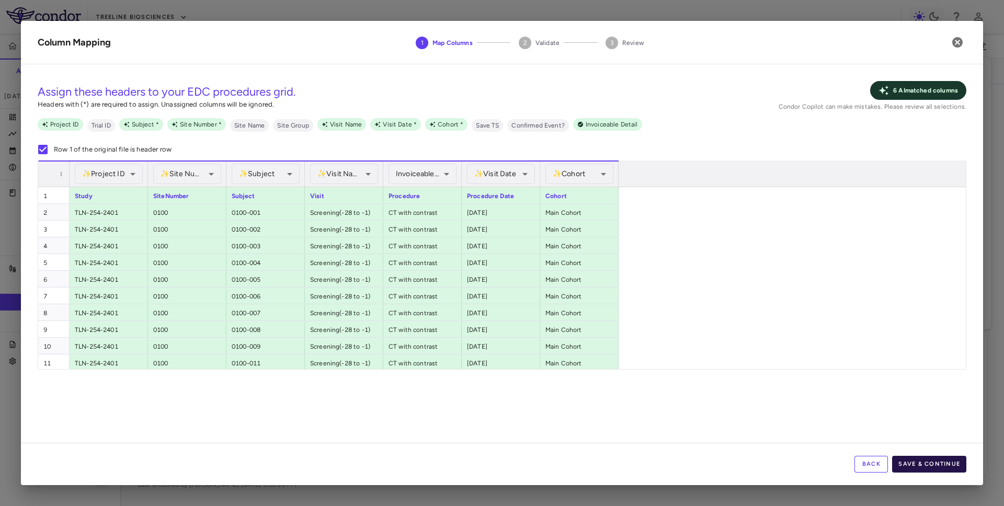
click at [922, 466] on button "Save & Continue" at bounding box center [929, 464] width 74 height 17
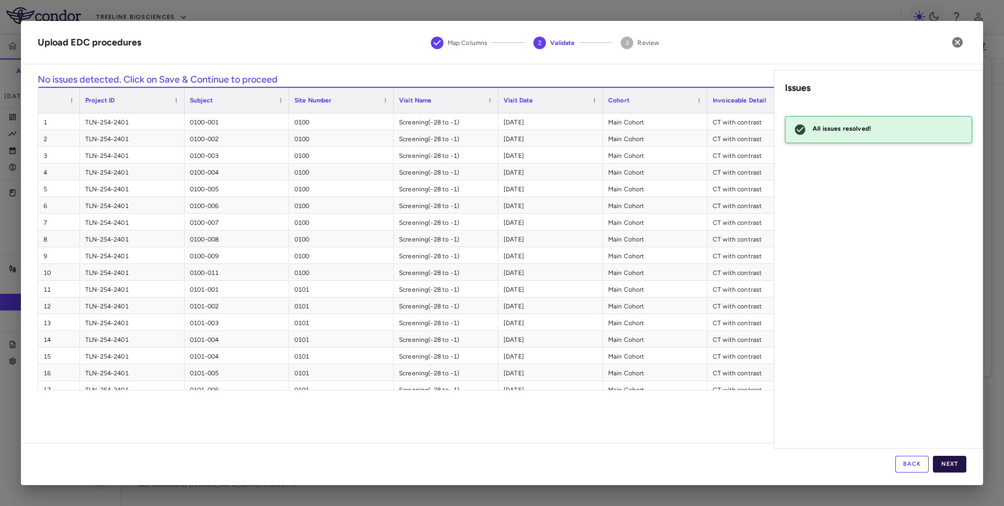
click at [954, 463] on button "Next" at bounding box center [949, 464] width 33 height 17
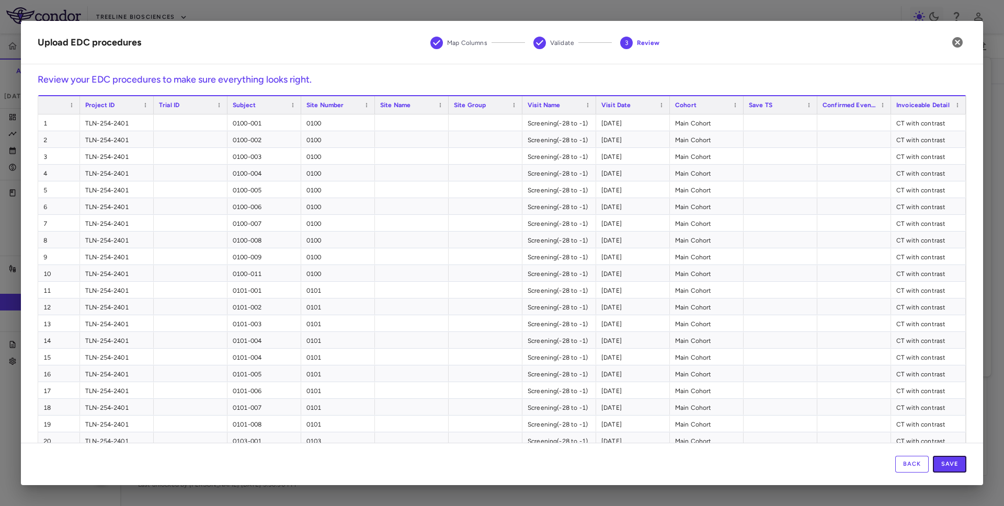
click at [954, 463] on button "Save" at bounding box center [949, 464] width 33 height 17
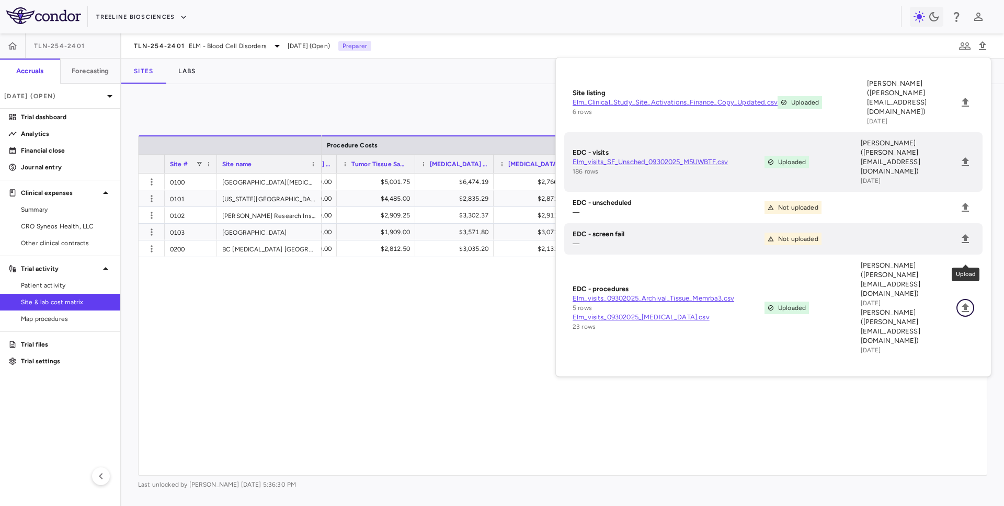
click at [965, 303] on icon "Upload" at bounding box center [965, 307] width 7 height 9
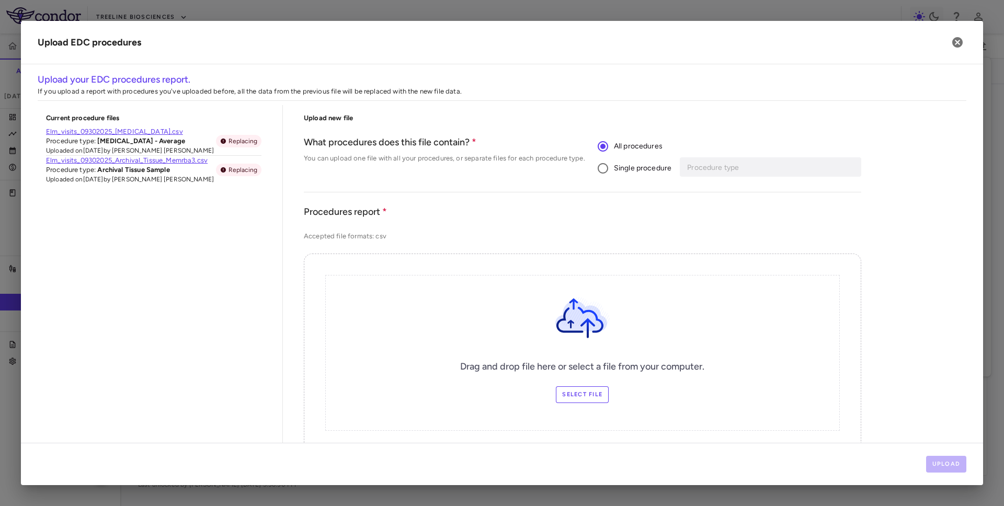
click at [649, 169] on span "Single procedure" at bounding box center [643, 169] width 58 height 12
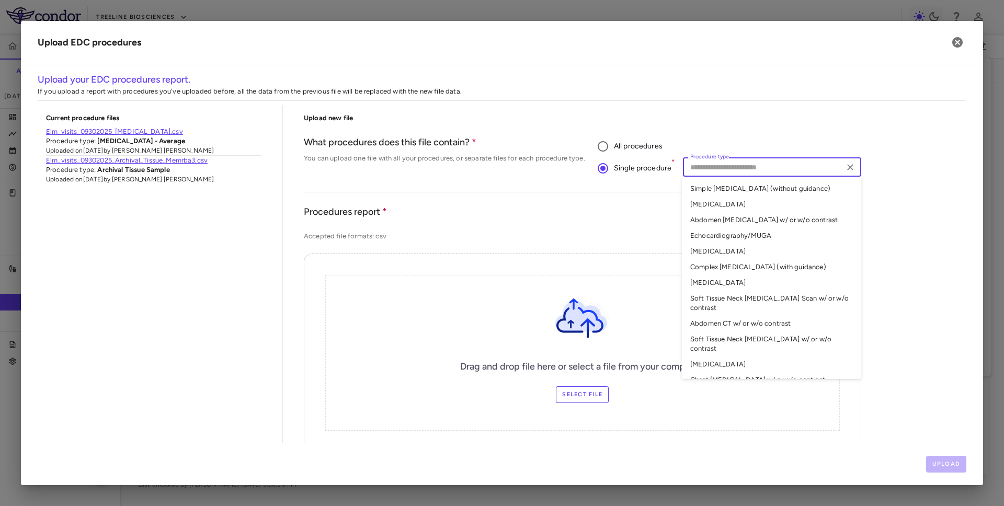
click at [712, 166] on input "Procedure type" at bounding box center [763, 167] width 154 height 13
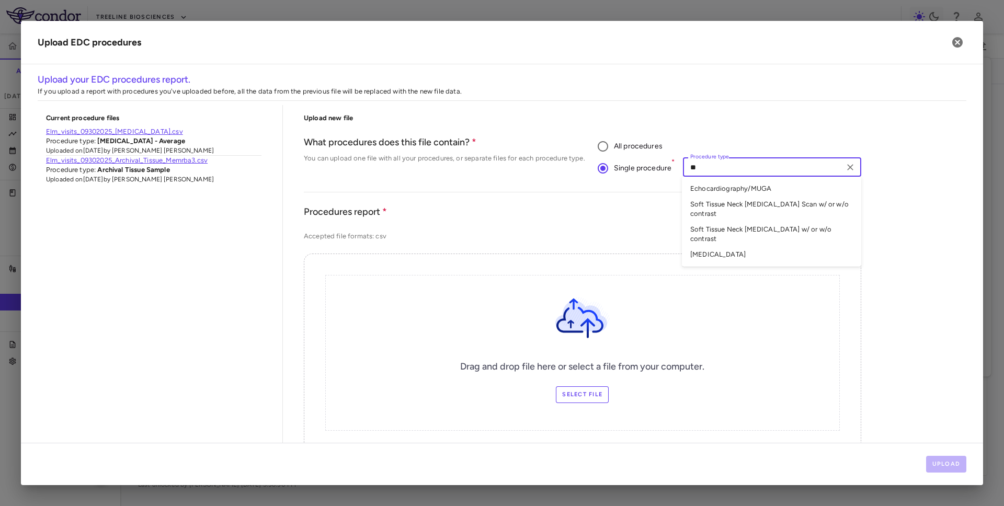
type input "*"
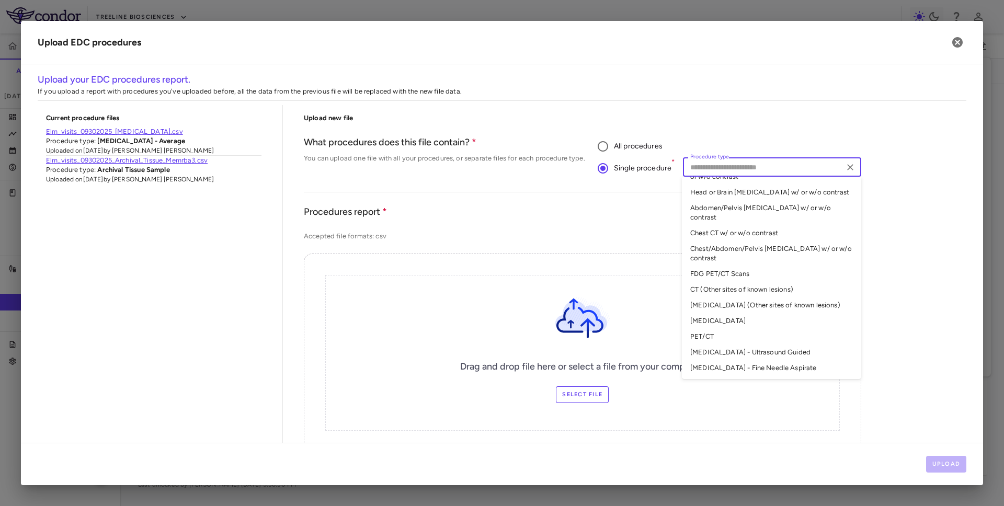
scroll to position [287, 0]
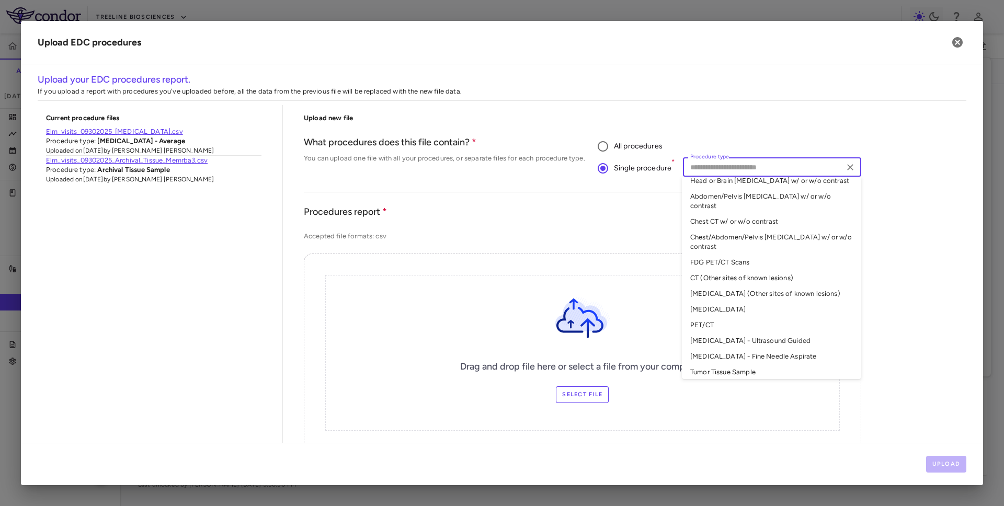
click at [708, 302] on li "ECG" at bounding box center [771, 310] width 179 height 16
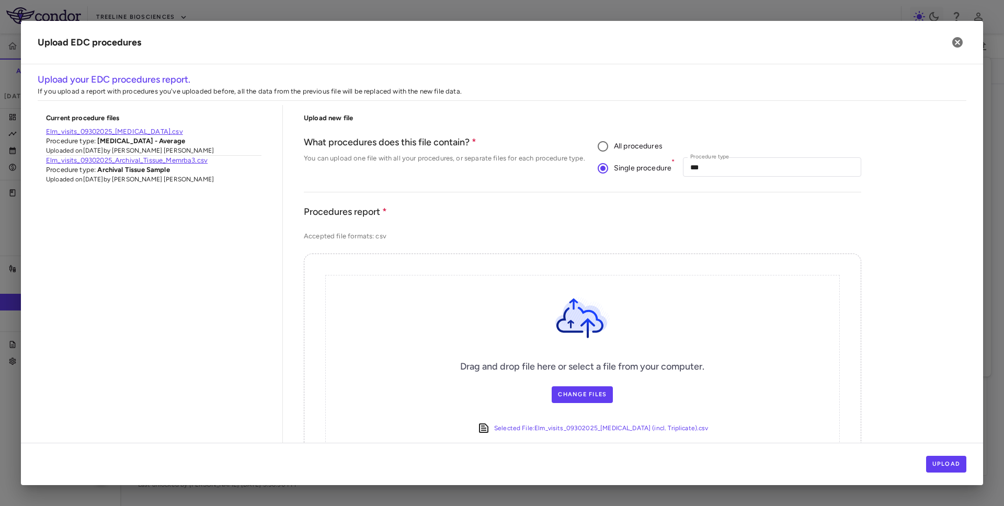
scroll to position [194, 0]
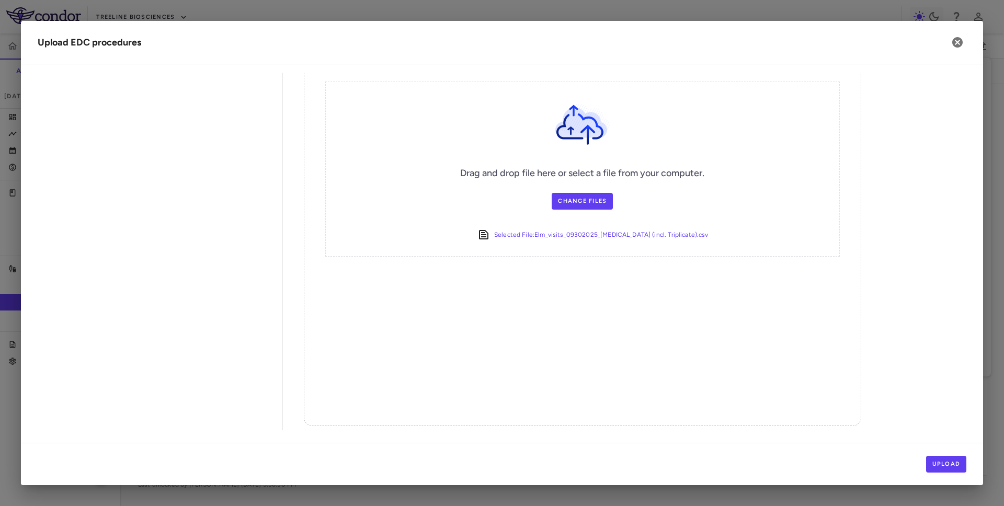
click at [944, 451] on div "Upload" at bounding box center [502, 464] width 962 height 42
click at [943, 463] on button "Upload" at bounding box center [946, 464] width 41 height 17
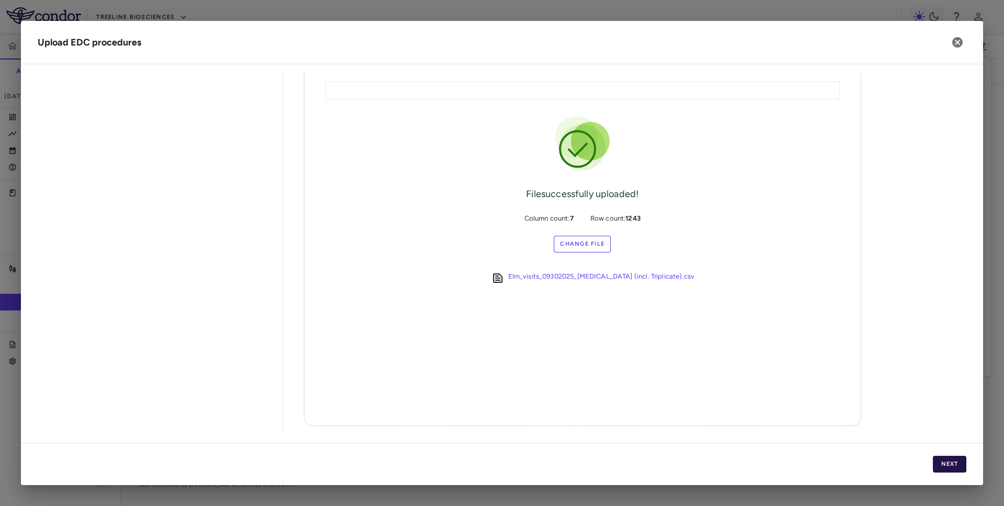
click at [943, 463] on button "Next" at bounding box center [949, 464] width 33 height 17
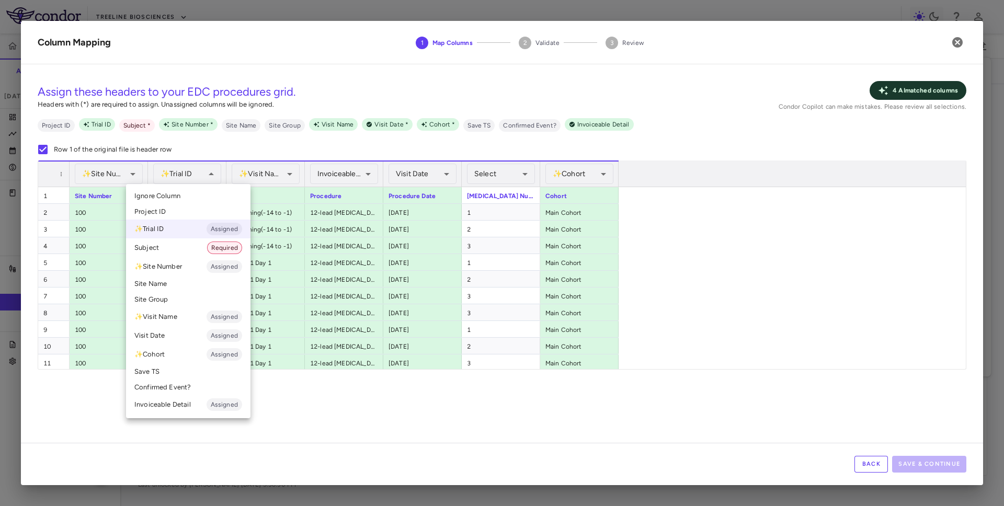
click at [173, 247] on li "Subject Required" at bounding box center [188, 248] width 124 height 19
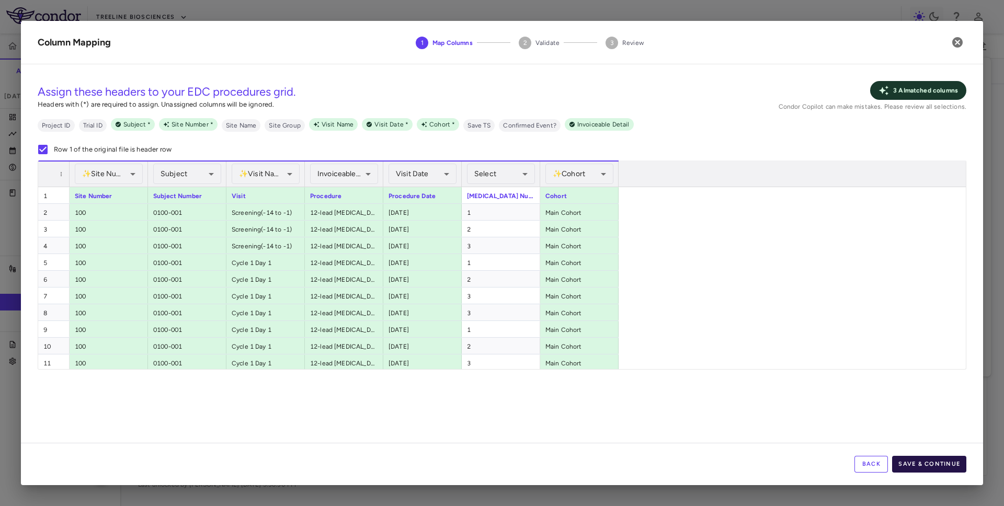
click at [931, 466] on button "Save & Continue" at bounding box center [929, 464] width 74 height 17
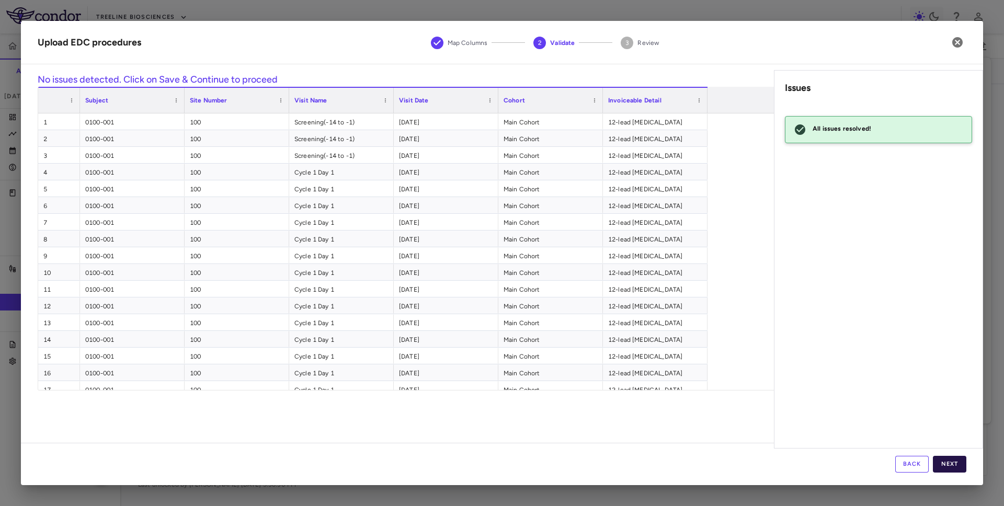
click at [948, 468] on button "Next" at bounding box center [949, 464] width 33 height 17
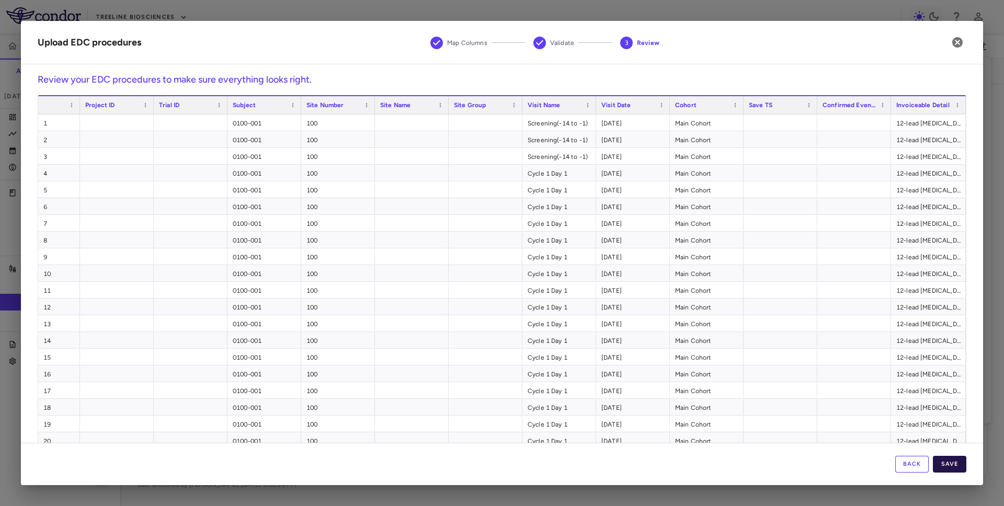
click at [948, 468] on button "Save" at bounding box center [949, 464] width 33 height 17
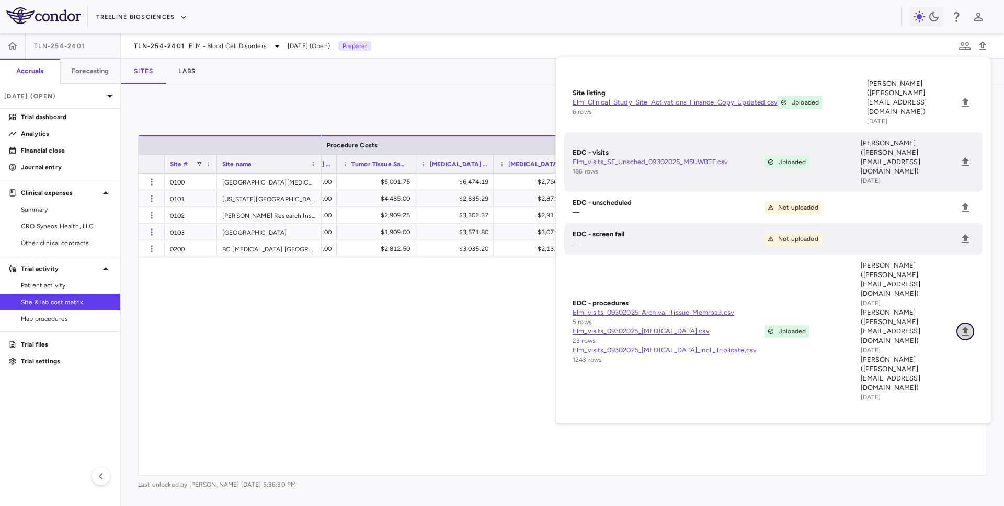
click at [968, 325] on icon "Upload" at bounding box center [965, 331] width 13 height 13
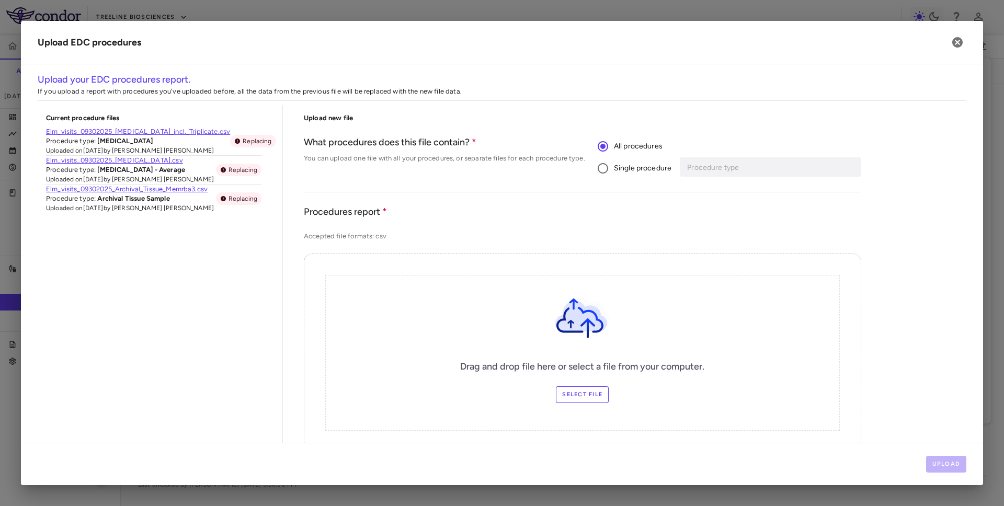
click at [651, 175] on label "Single procedure" at bounding box center [632, 168] width 80 height 22
click at [721, 173] on input "Procedure type" at bounding box center [763, 167] width 154 height 13
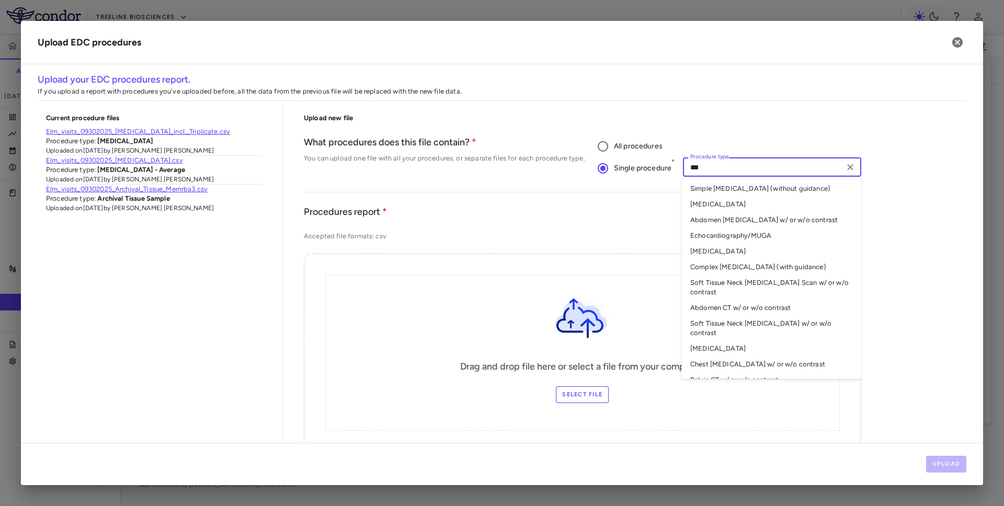
type input "****"
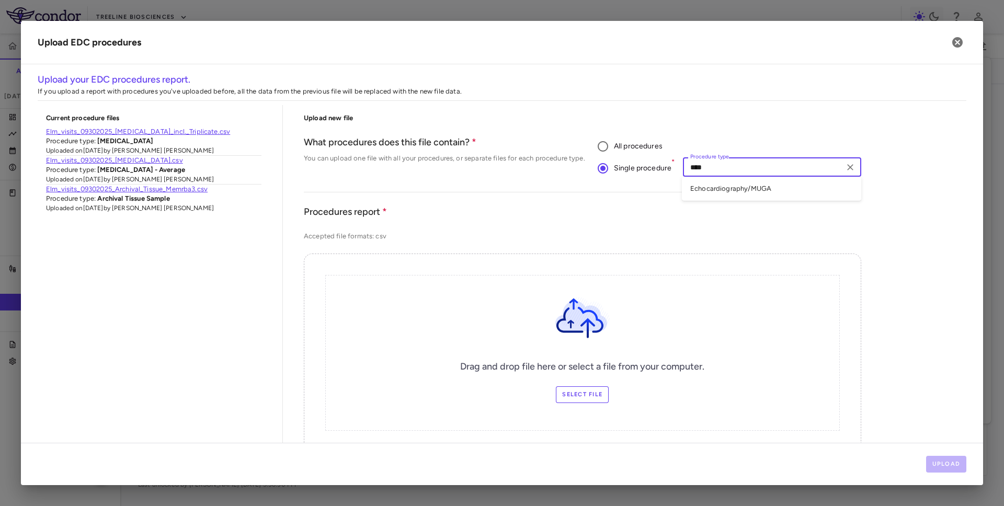
click at [762, 189] on li "Echocardiography/MUGA" at bounding box center [771, 189] width 179 height 16
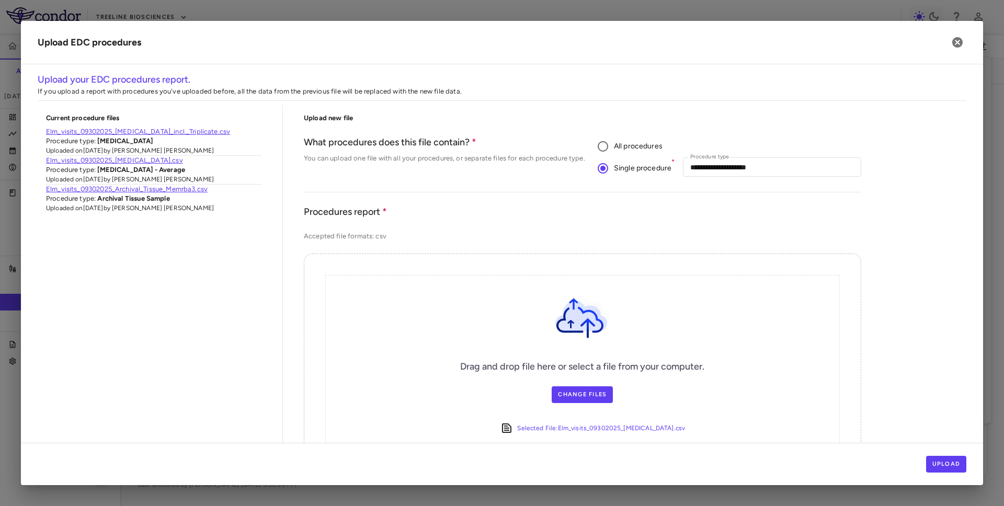
click at [953, 473] on div "Upload" at bounding box center [502, 464] width 962 height 42
click at [953, 464] on button "Upload" at bounding box center [946, 464] width 41 height 17
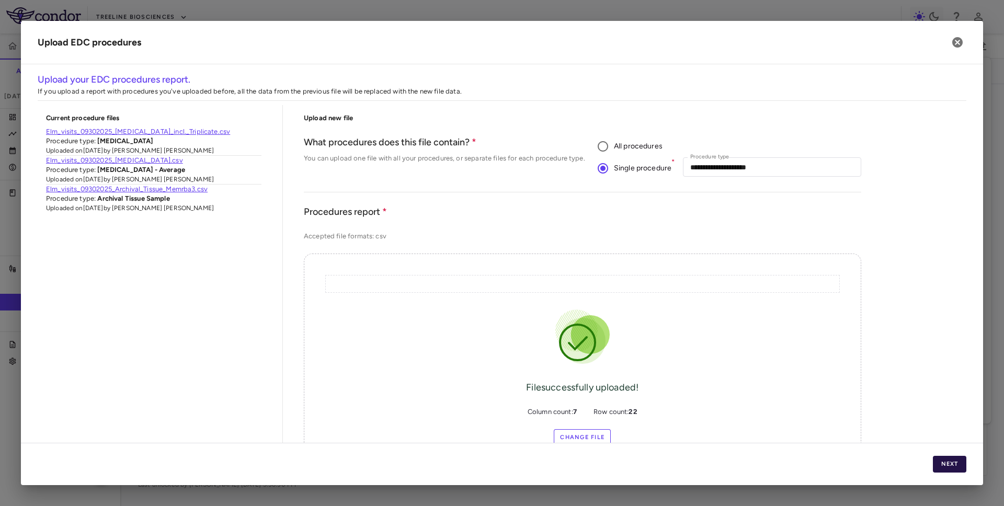
click at [953, 464] on button "Next" at bounding box center [949, 464] width 33 height 17
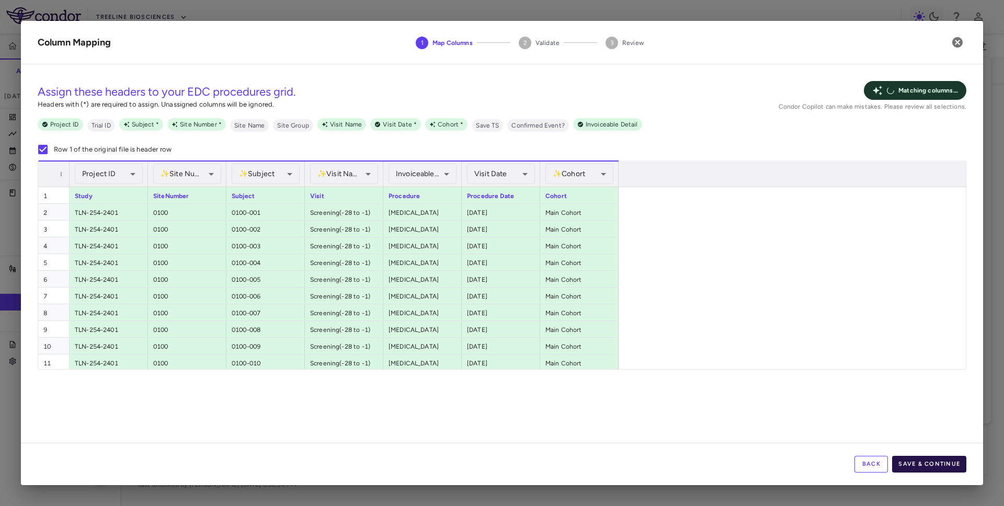
click at [953, 464] on button "Save & Continue" at bounding box center [929, 464] width 74 height 17
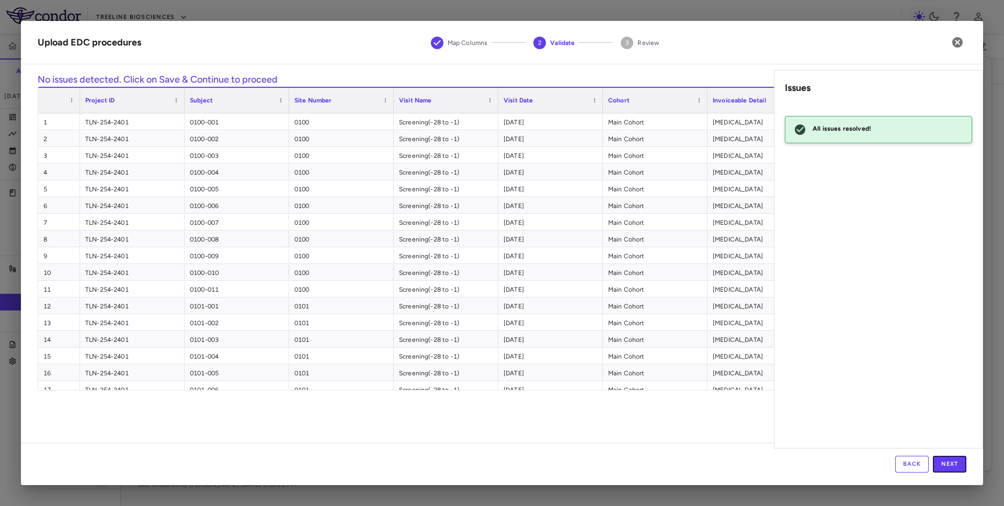
click at [953, 464] on button "Next" at bounding box center [949, 464] width 33 height 17
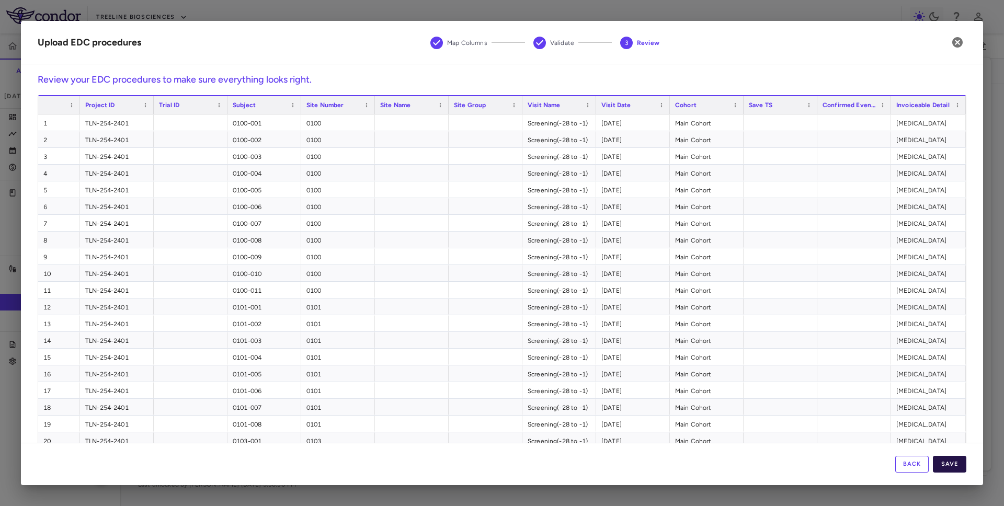
click at [953, 464] on button "Save" at bounding box center [949, 464] width 33 height 17
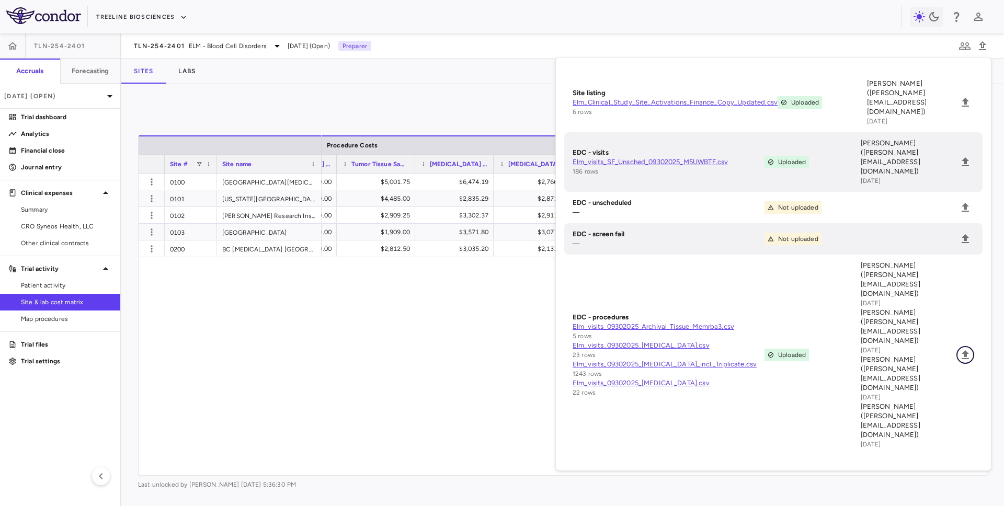
click at [966, 350] on icon "Upload" at bounding box center [965, 354] width 7 height 9
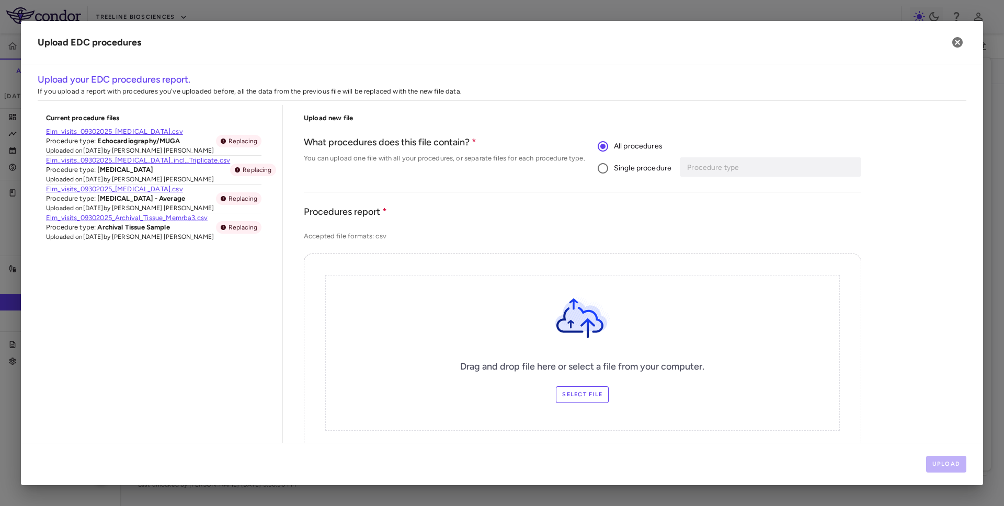
click at [641, 167] on span "Single procedure" at bounding box center [643, 169] width 58 height 12
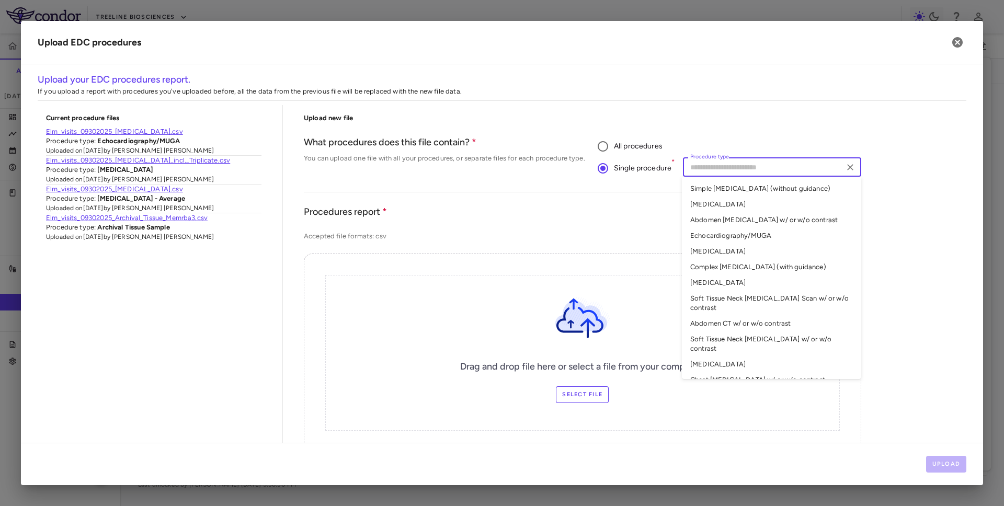
click at [704, 168] on input "Procedure type" at bounding box center [763, 167] width 154 height 13
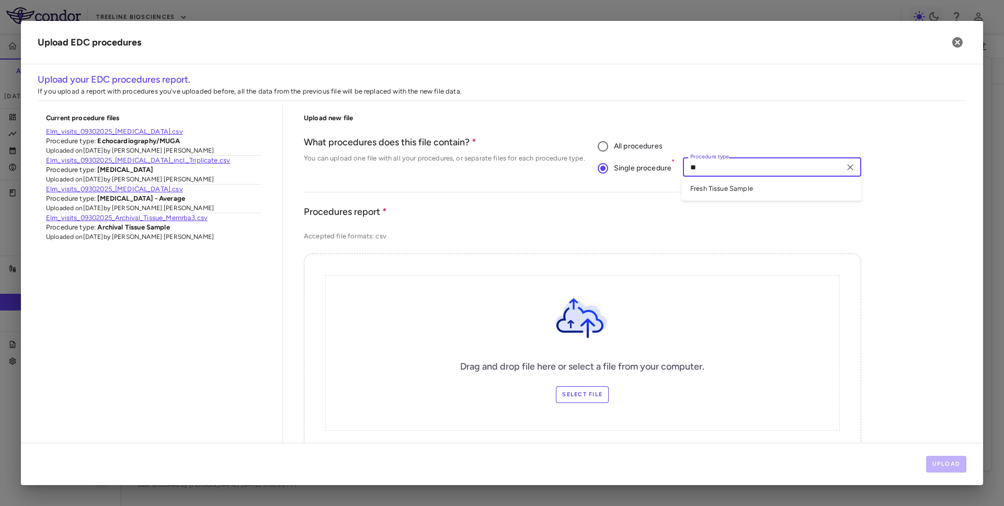
type input "***"
click at [708, 183] on li "Fresh Tissue Sample" at bounding box center [771, 189] width 179 height 16
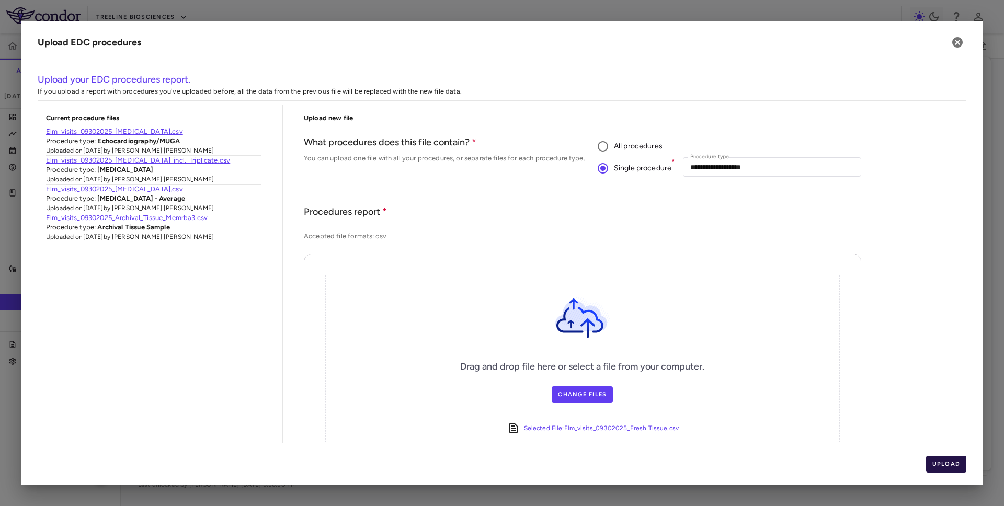
click at [959, 463] on button "Upload" at bounding box center [946, 464] width 41 height 17
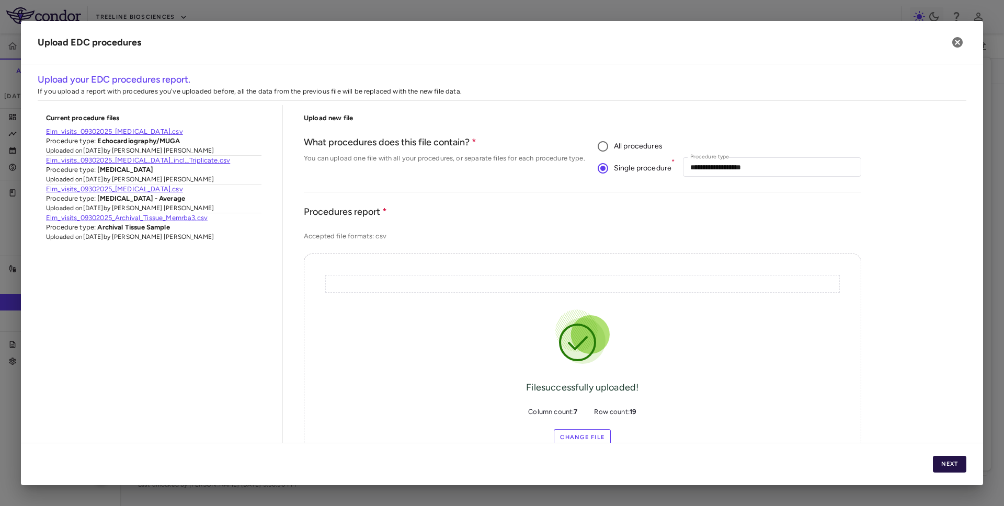
click at [958, 463] on button "Next" at bounding box center [949, 464] width 33 height 17
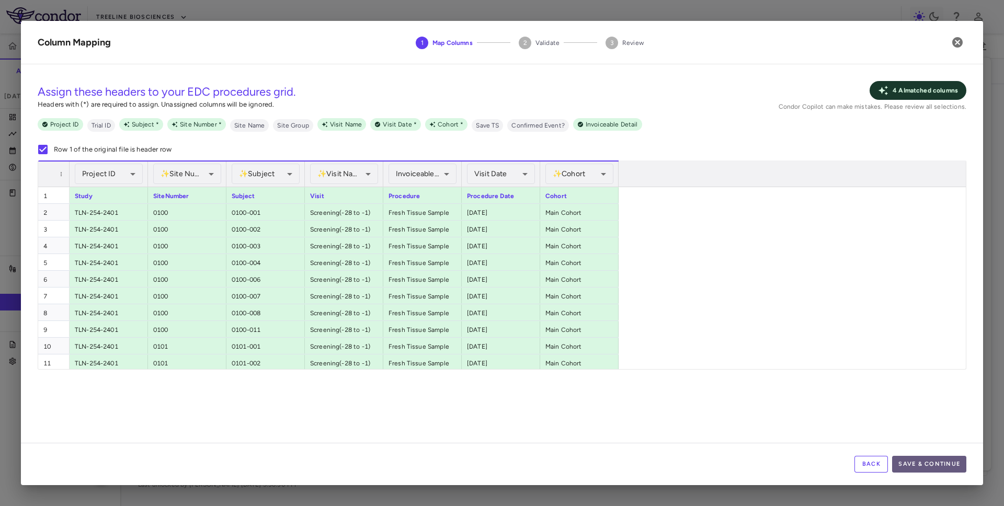
click at [932, 464] on button "Save & Continue" at bounding box center [929, 464] width 74 height 17
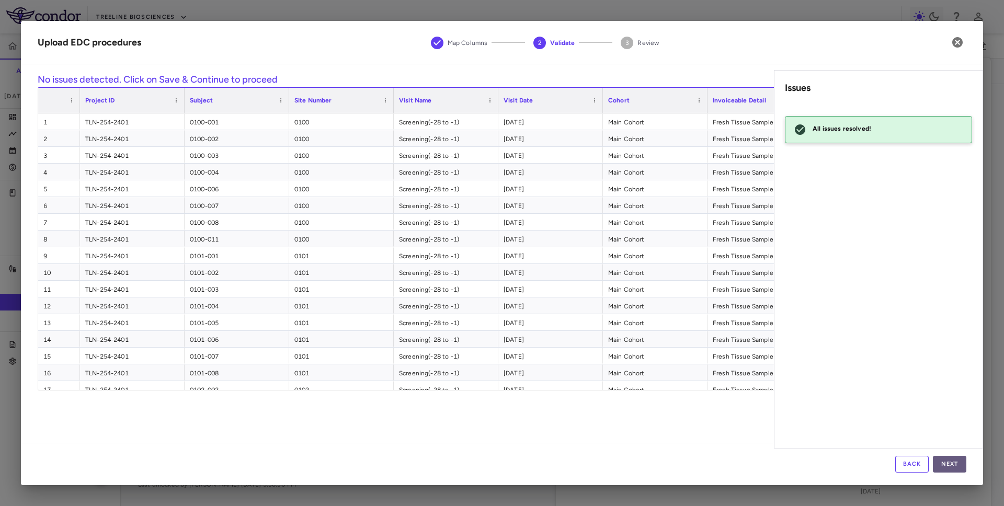
click at [951, 463] on button "Next" at bounding box center [949, 464] width 33 height 17
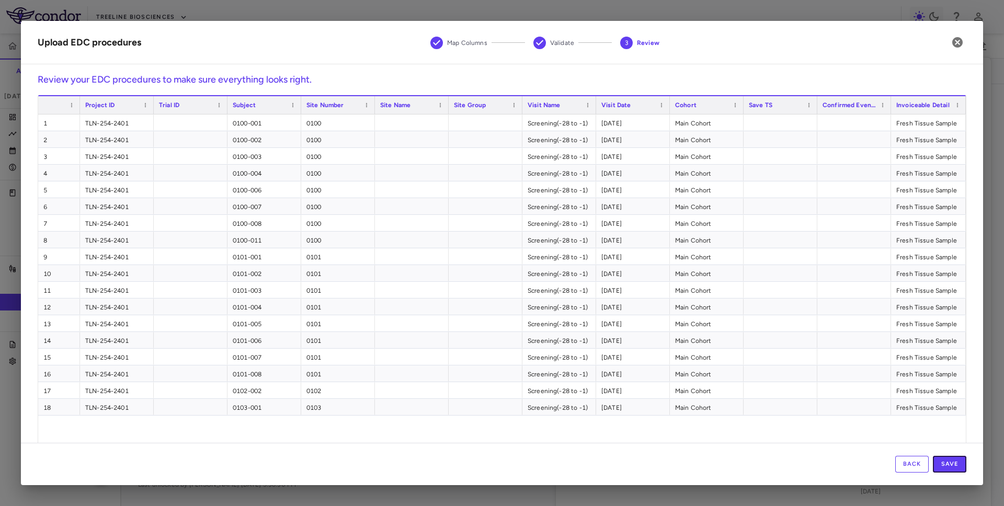
click at [951, 463] on button "Save" at bounding box center [949, 464] width 33 height 17
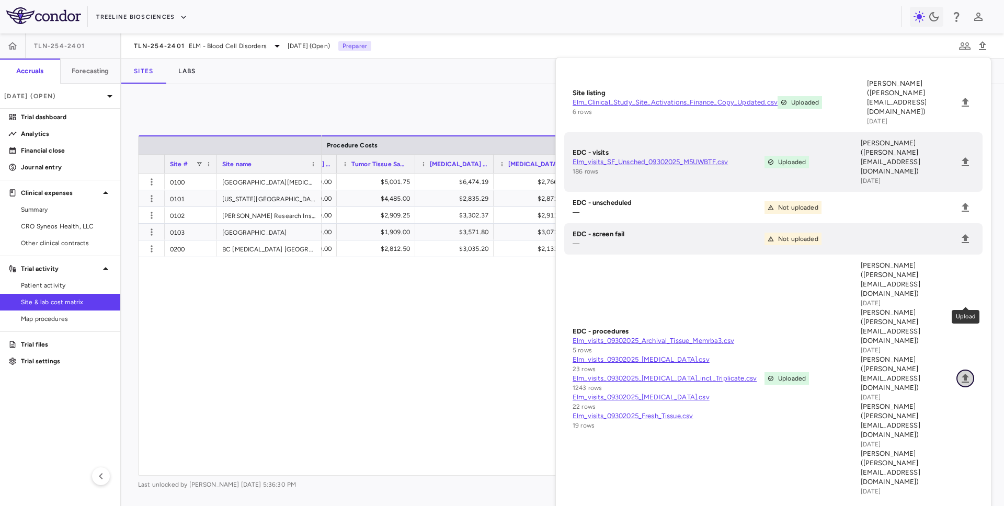
click at [964, 372] on icon "Upload" at bounding box center [965, 378] width 13 height 13
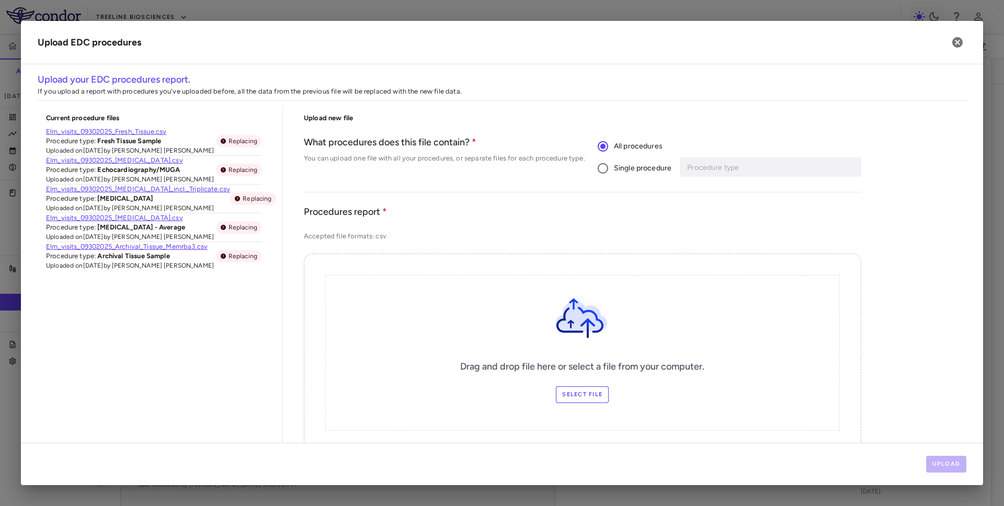
click at [676, 166] on div "Single procedure Procedure type Procedure type" at bounding box center [730, 168] width 264 height 22
click at [666, 169] on span "Single procedure" at bounding box center [643, 169] width 58 height 12
click at [695, 169] on input "Procedure type" at bounding box center [763, 167] width 154 height 13
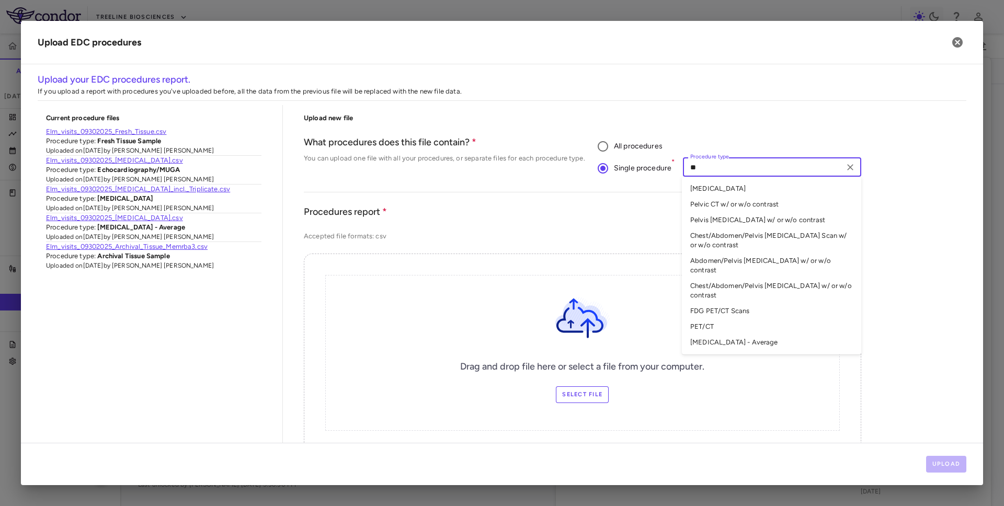
type input "***"
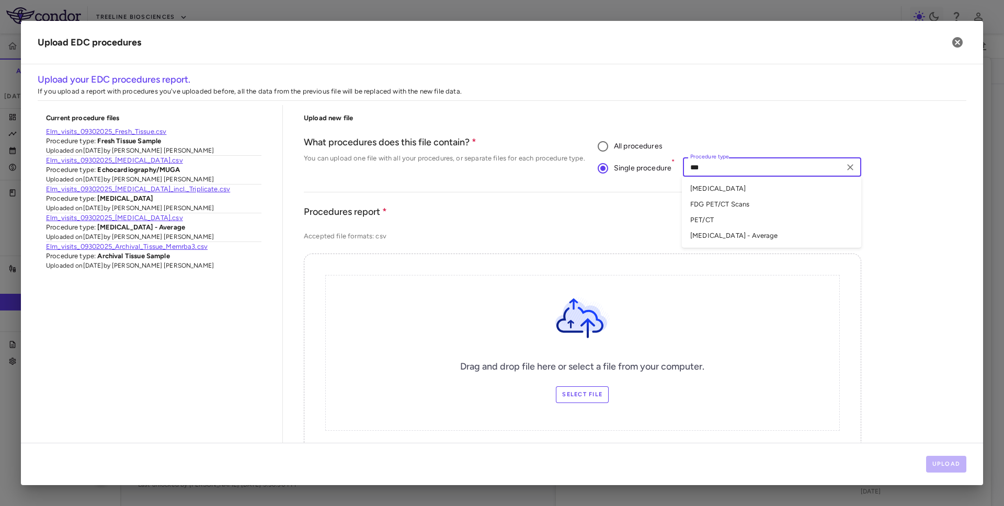
click at [723, 237] on li "PET-CT - Average" at bounding box center [771, 236] width 179 height 16
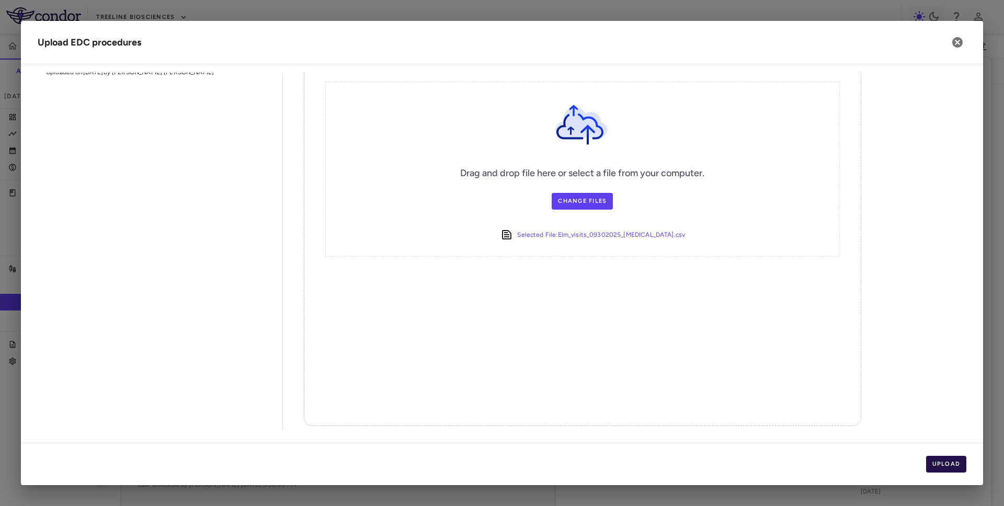
click at [961, 467] on button "Upload" at bounding box center [946, 464] width 41 height 17
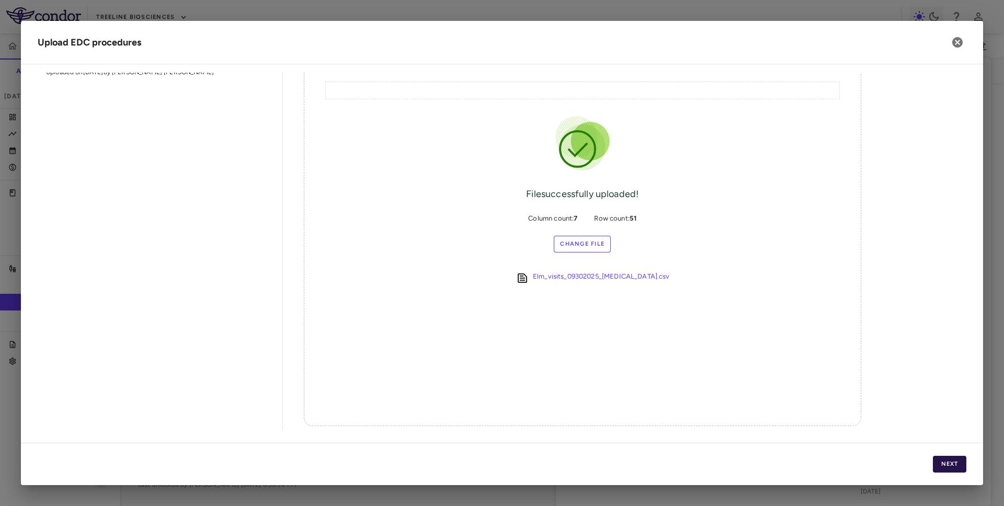
click at [960, 465] on button "Next" at bounding box center [949, 464] width 33 height 17
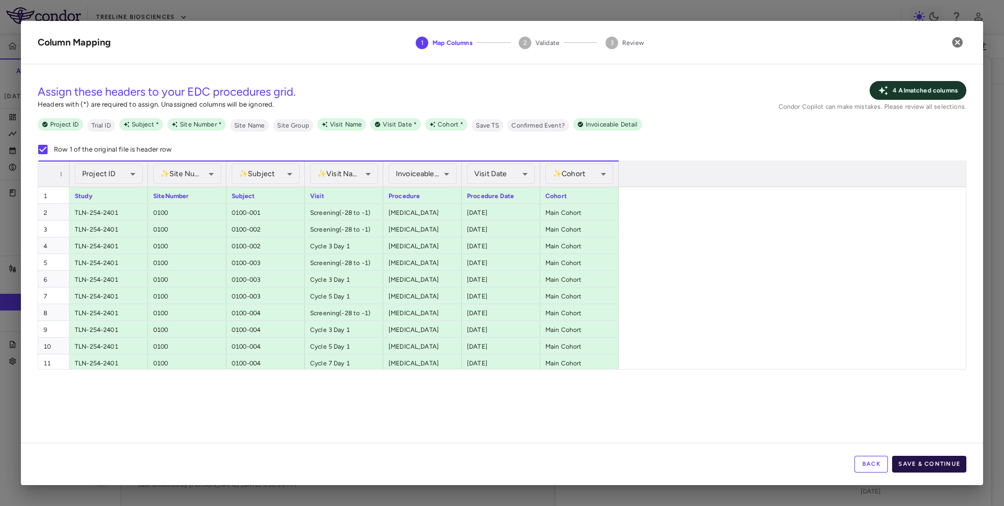
click at [937, 465] on button "Save & Continue" at bounding box center [929, 464] width 74 height 17
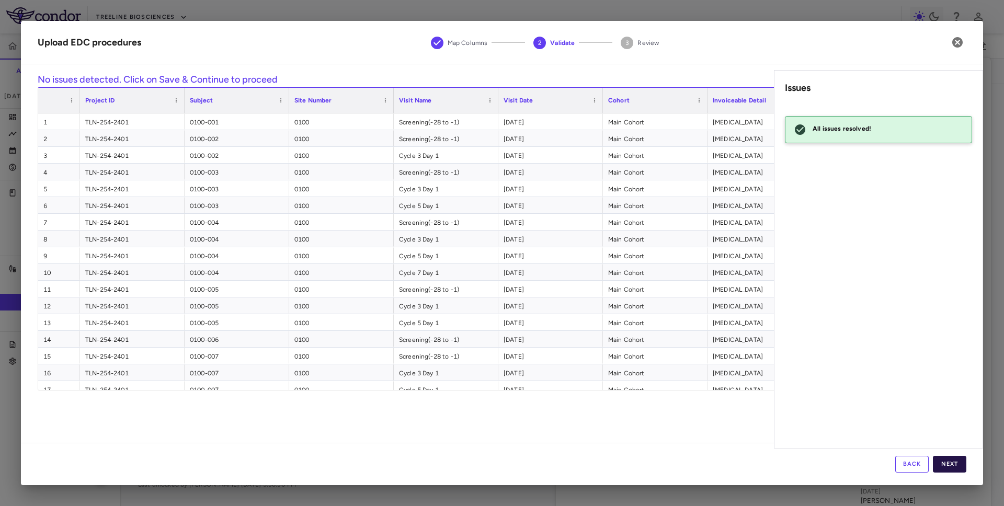
click at [941, 465] on button "Next" at bounding box center [949, 464] width 33 height 17
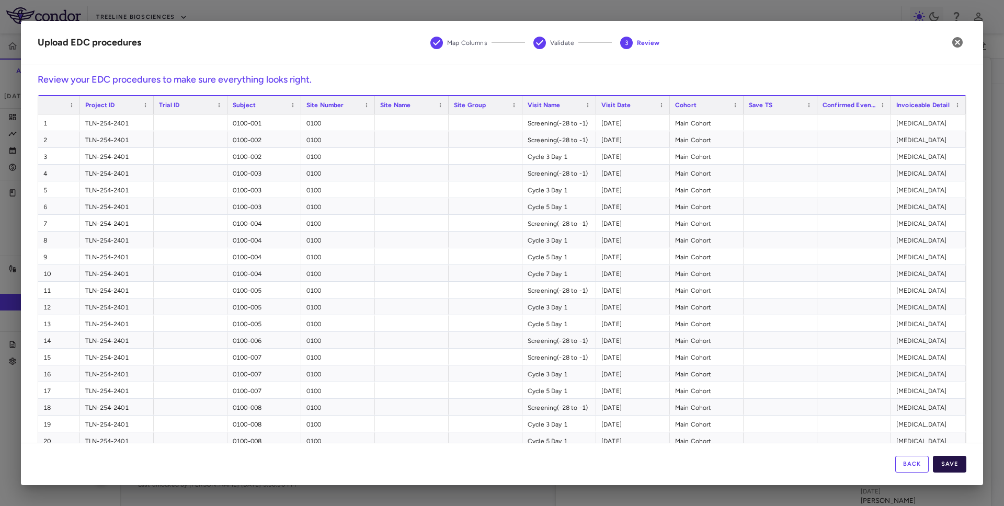
click at [947, 463] on button "Save" at bounding box center [949, 464] width 33 height 17
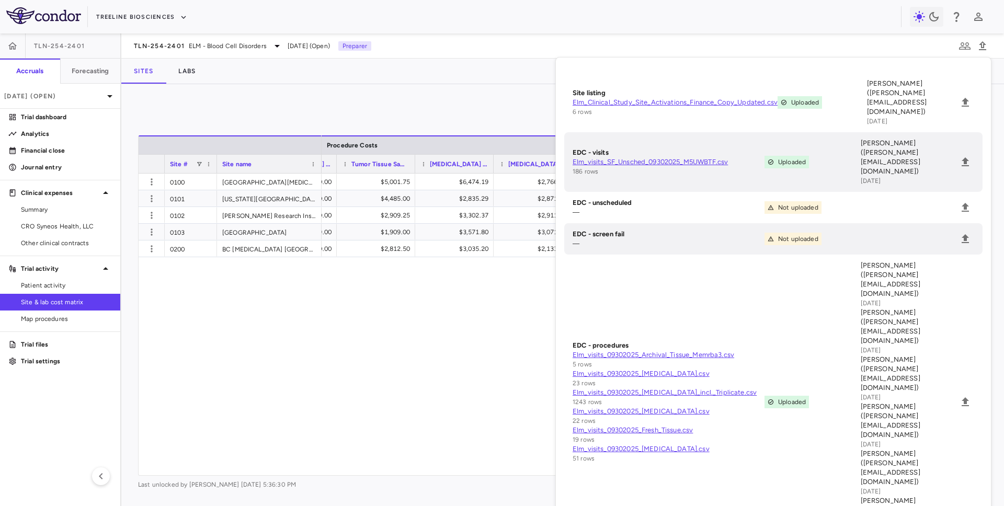
click at [201, 318] on div "0100 Memorial Sloan Kettering Cancer Center 0101 Washington University St. Loui…" at bounding box center [563, 325] width 848 height 302
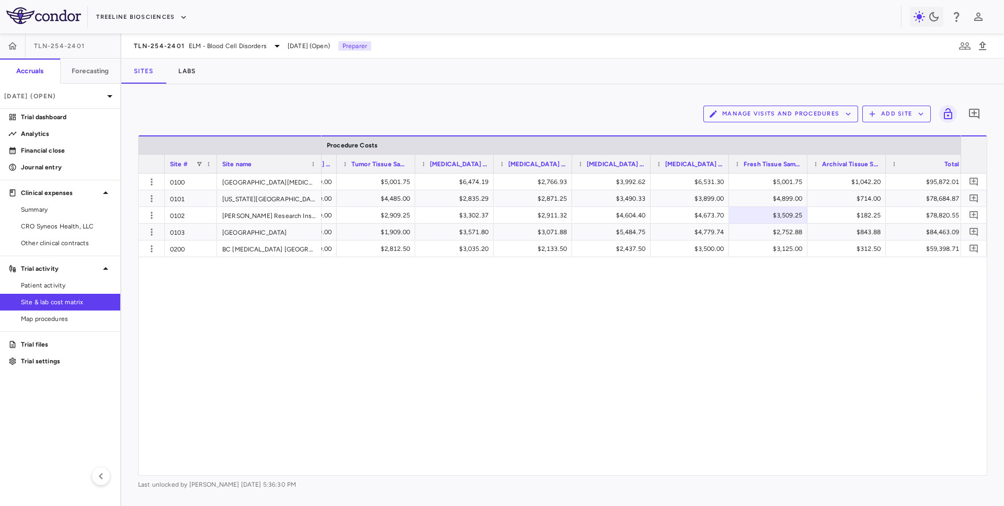
click at [742, 118] on button "Manage Visits and Procedures" at bounding box center [781, 114] width 155 height 17
click at [744, 156] on li "Manage Procedure Categories" at bounding box center [769, 150] width 111 height 16
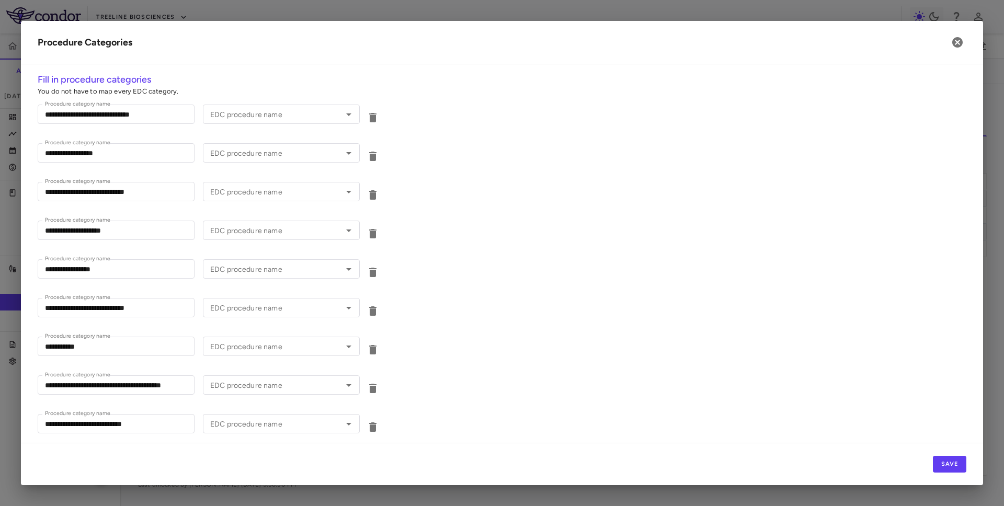
type input "**********"
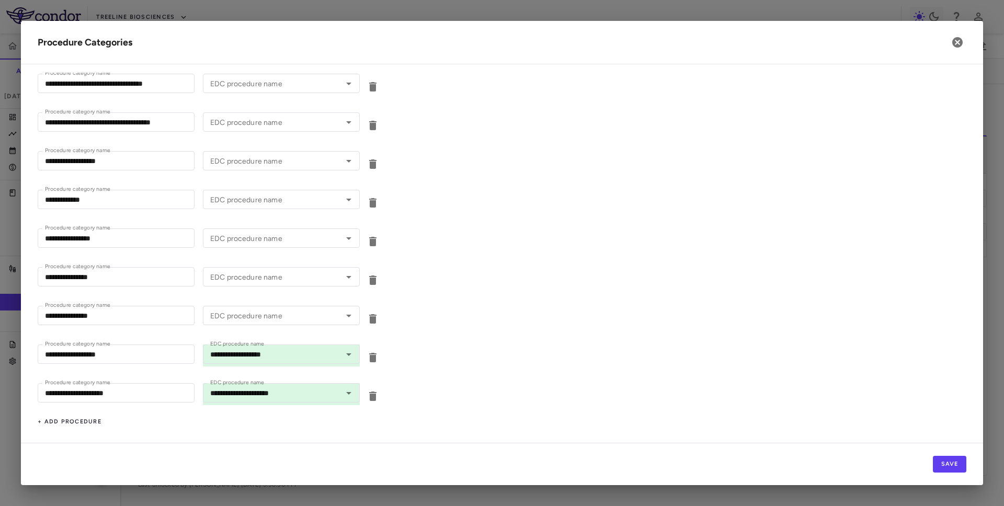
scroll to position [994, 0]
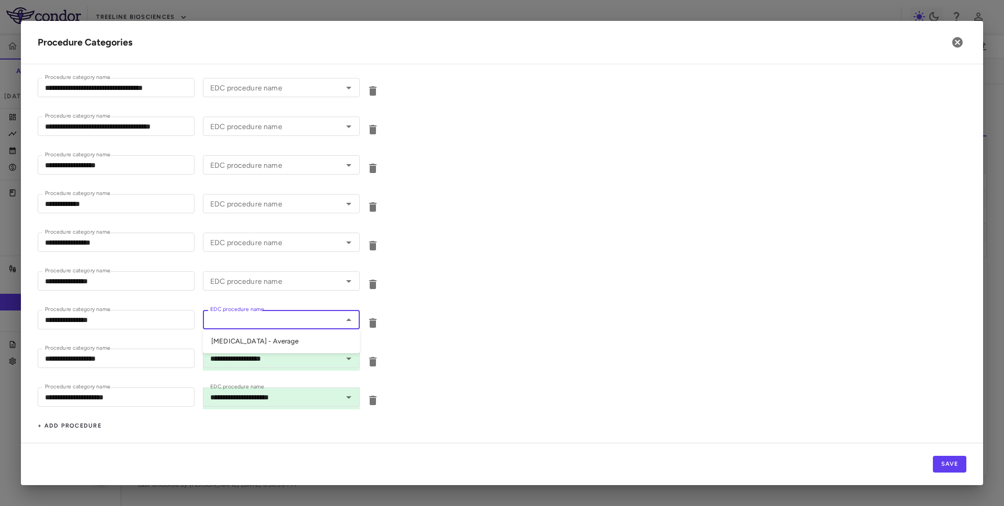
click at [285, 321] on input "EDC procedure name" at bounding box center [272, 319] width 133 height 13
click at [269, 341] on li "PET-CT - Average" at bounding box center [281, 342] width 157 height 16
type input "**********"
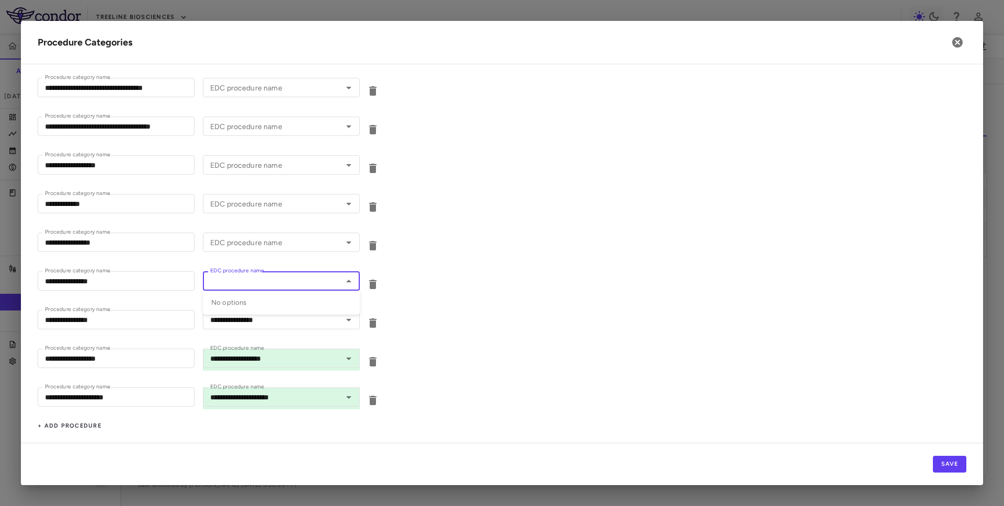
click at [287, 284] on input "EDC procedure name" at bounding box center [272, 281] width 133 height 13
click at [290, 251] on div "EDC procedure name" at bounding box center [281, 242] width 157 height 19
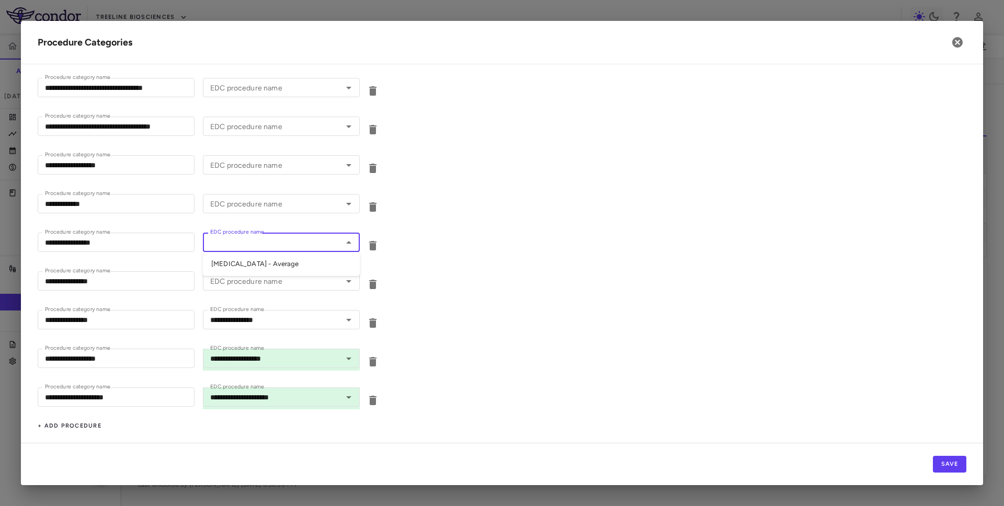
click at [278, 266] on li "CT Scan - Average" at bounding box center [281, 264] width 157 height 16
type input "**********"
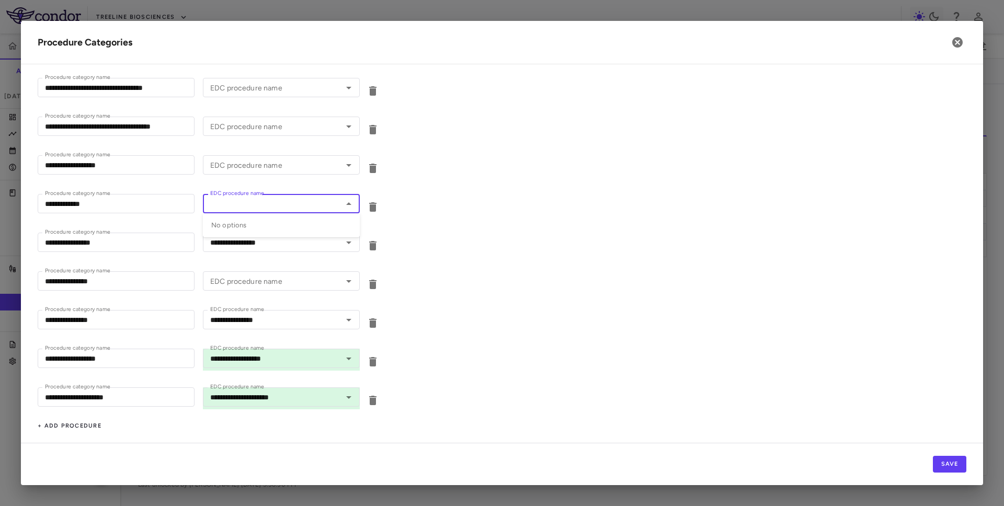
click at [293, 205] on input "EDC procedure name" at bounding box center [272, 203] width 133 height 13
click at [294, 171] on input "EDC procedure name" at bounding box center [272, 164] width 133 height 13
click at [422, 151] on div "**********" at bounding box center [502, 166] width 929 height 39
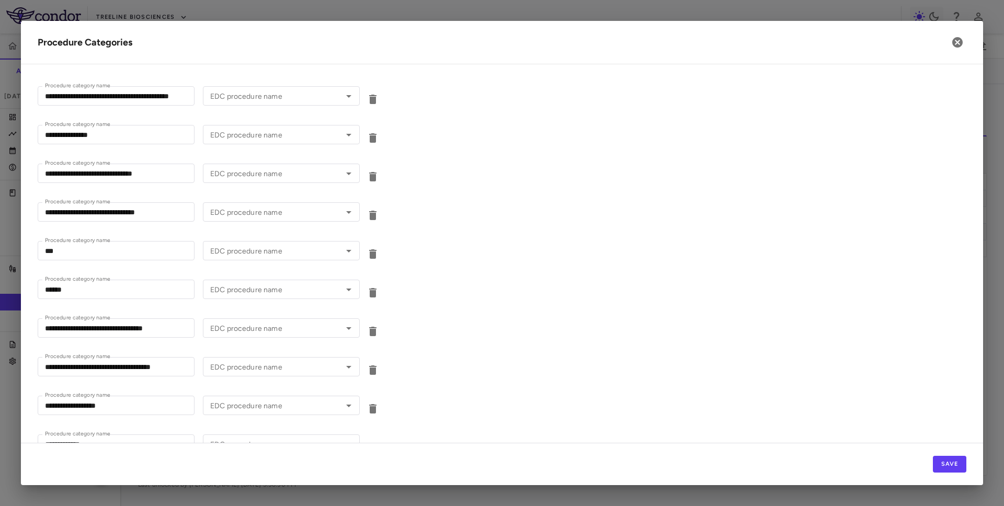
scroll to position [752, 0]
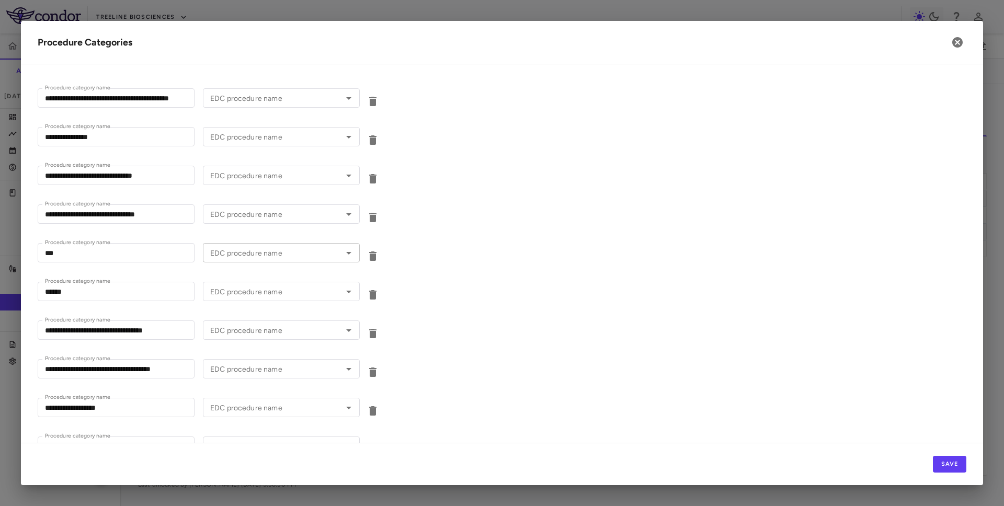
click at [316, 254] on input "EDC procedure name" at bounding box center [272, 252] width 133 height 13
click at [289, 275] on li "ECG" at bounding box center [281, 275] width 157 height 16
type input "***"
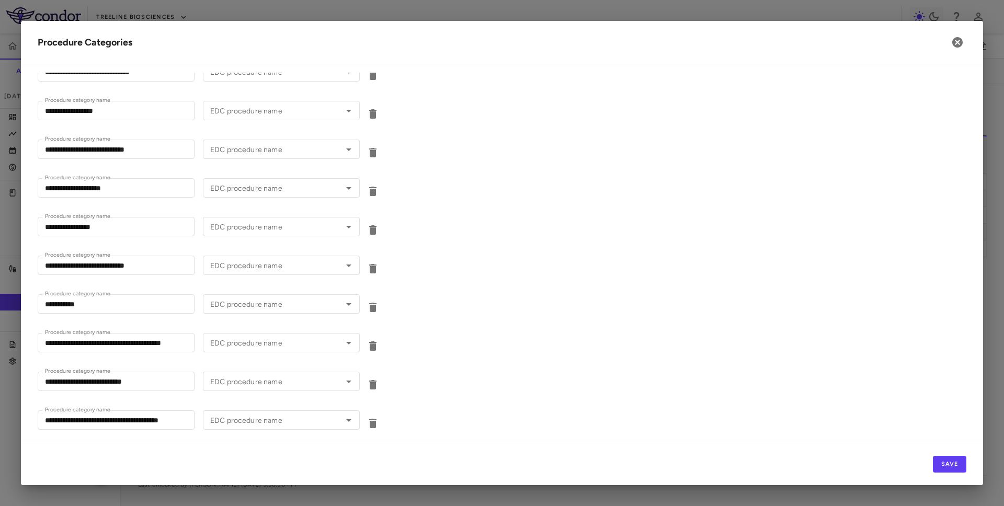
scroll to position [0, 0]
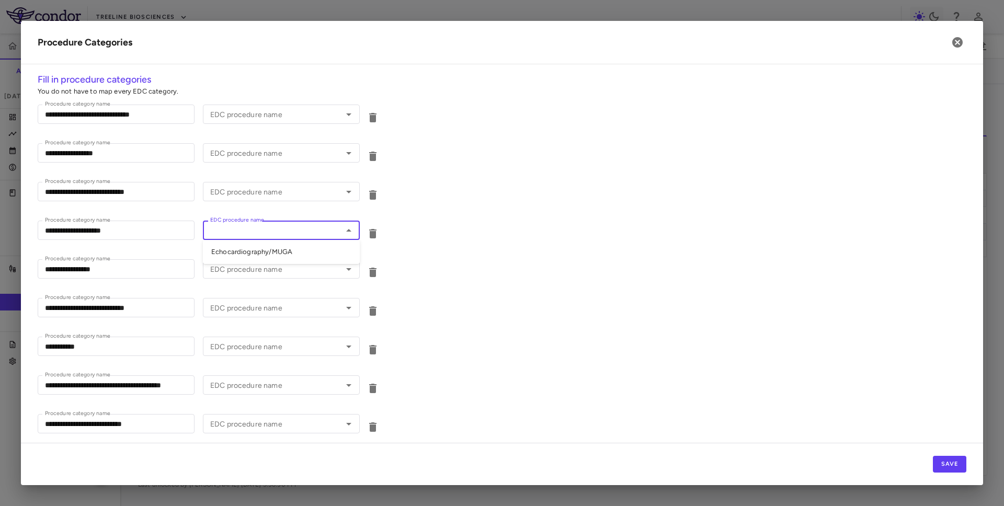
click at [291, 229] on input "EDC procedure name" at bounding box center [272, 230] width 133 height 13
click at [277, 251] on li "Echocardiography/MUGA" at bounding box center [281, 252] width 157 height 16
type input "**********"
click at [308, 151] on input "EDC procedure name" at bounding box center [272, 152] width 133 height 13
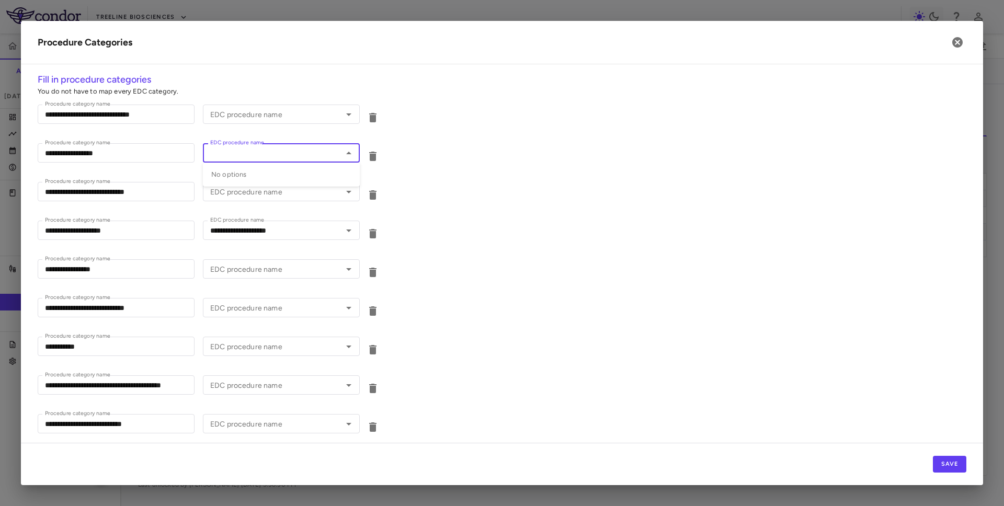
click at [455, 154] on div "**********" at bounding box center [502, 154] width 929 height 39
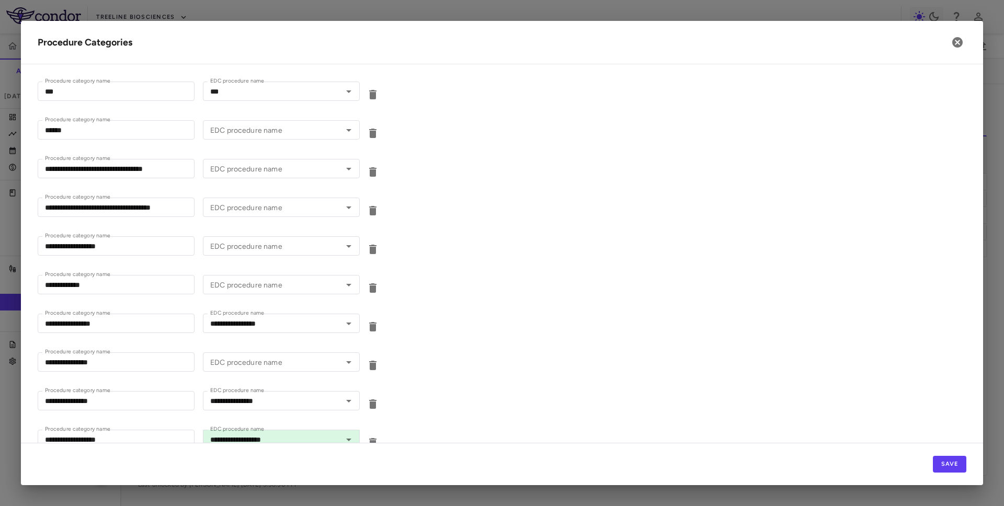
scroll to position [999, 0]
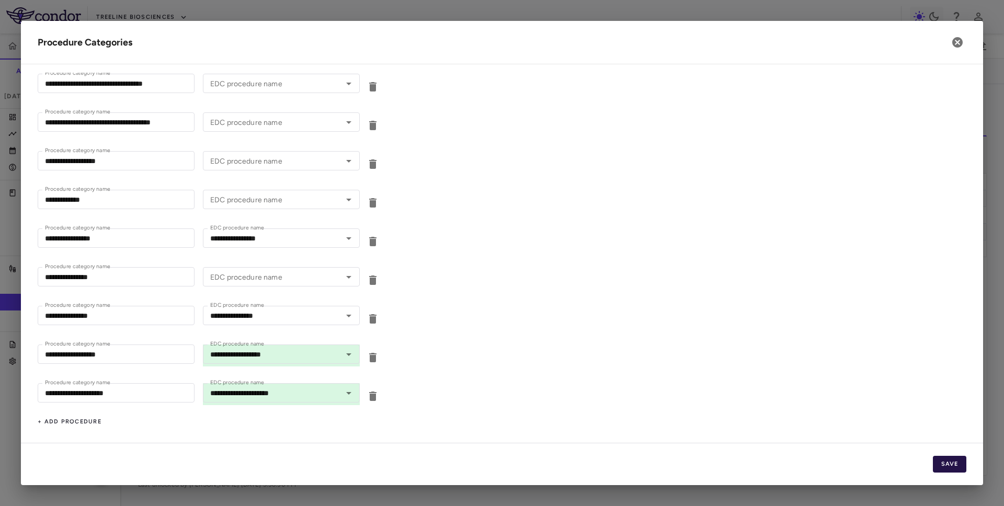
click at [940, 468] on button "Save" at bounding box center [949, 464] width 33 height 17
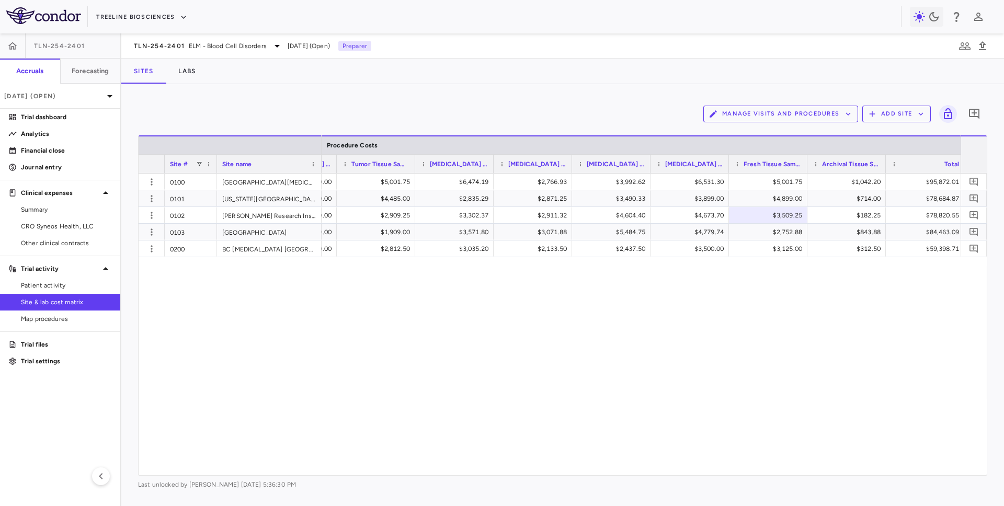
click at [796, 113] on button "Manage Visits and Procedures" at bounding box center [781, 114] width 155 height 17
click at [775, 131] on li "Visit Schedules" at bounding box center [769, 135] width 111 height 16
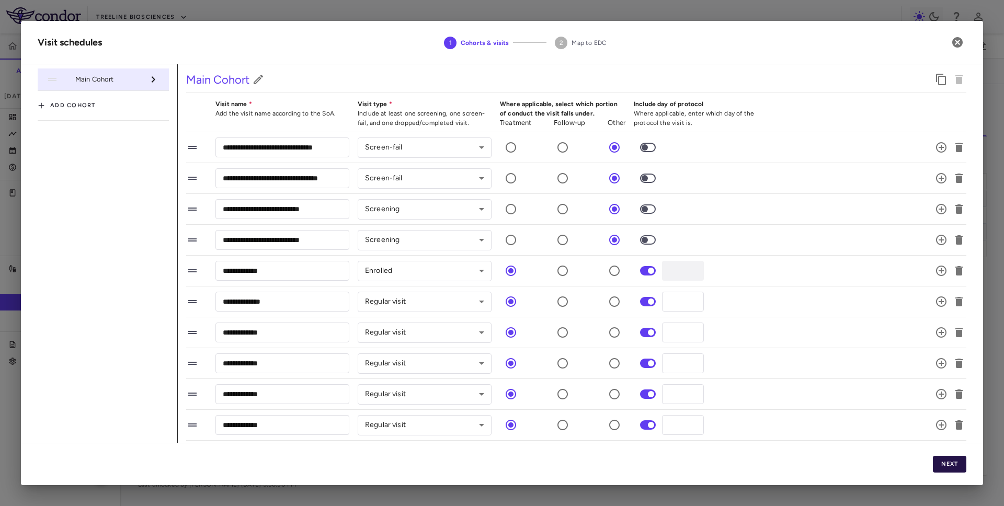
click at [944, 461] on button "Next" at bounding box center [949, 464] width 33 height 17
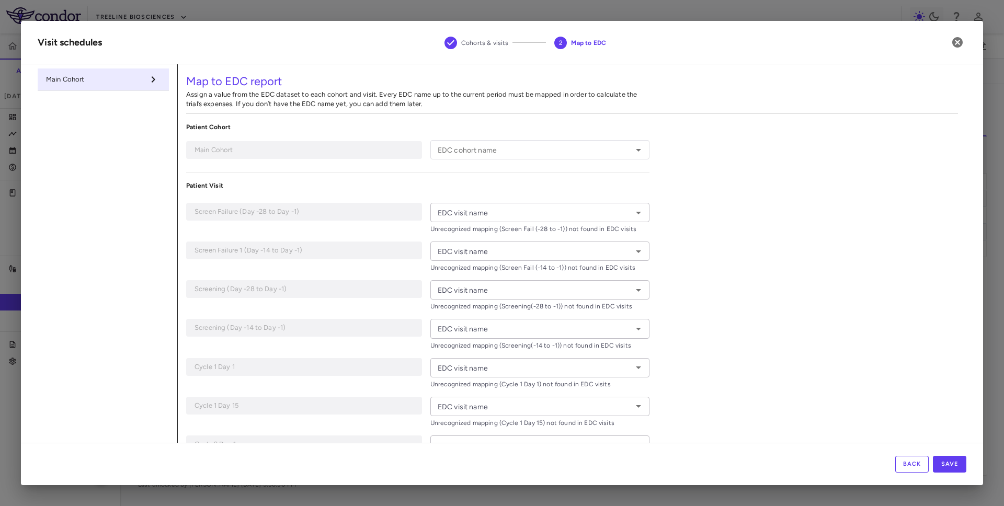
type input "**********"
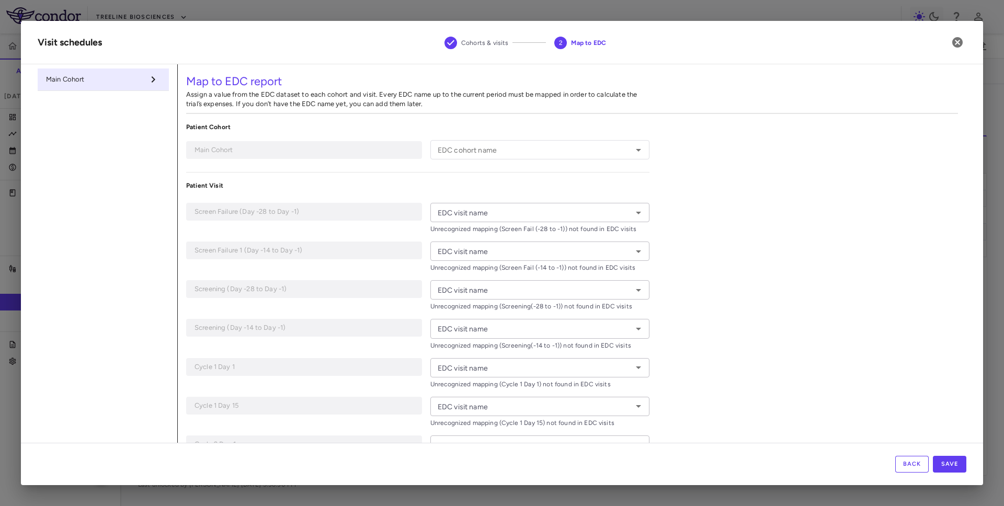
type input "**********"
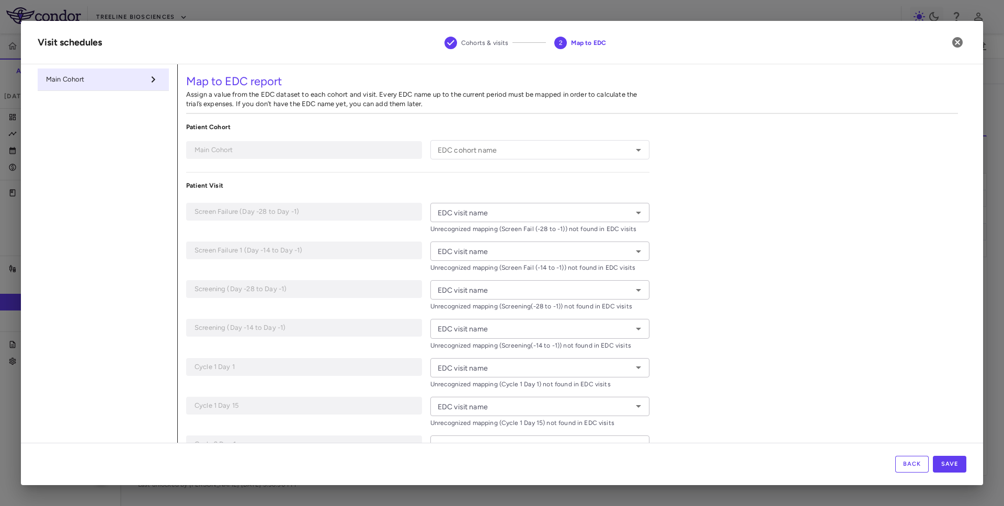
type input "**********"
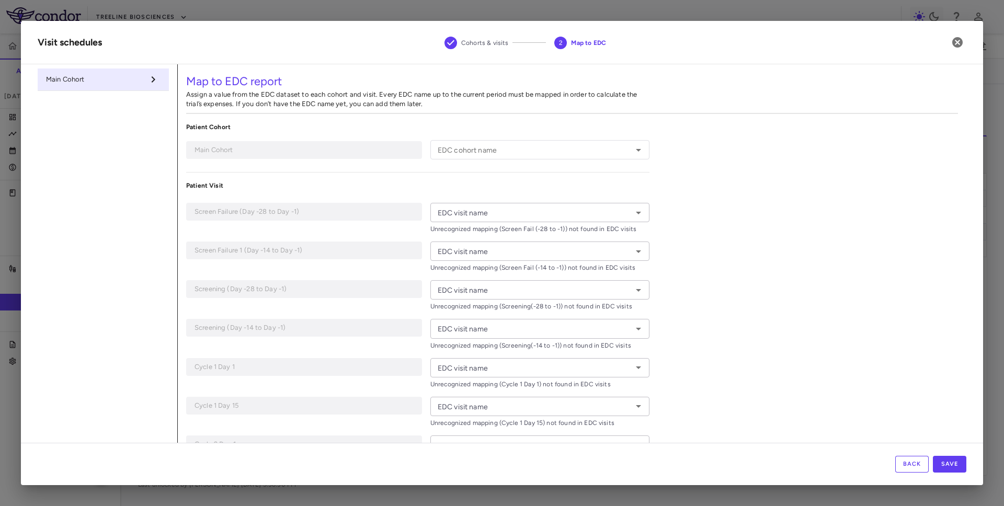
type input "**********"
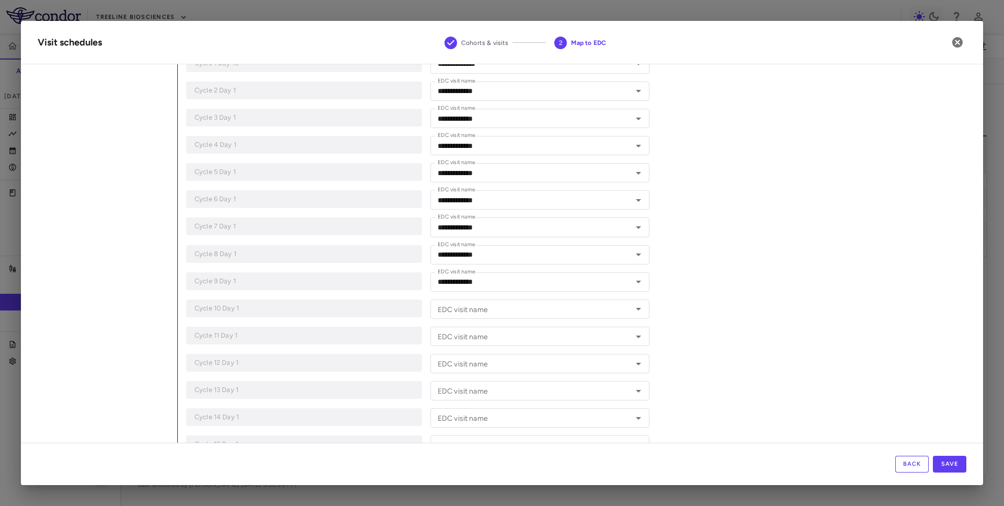
scroll to position [477, 0]
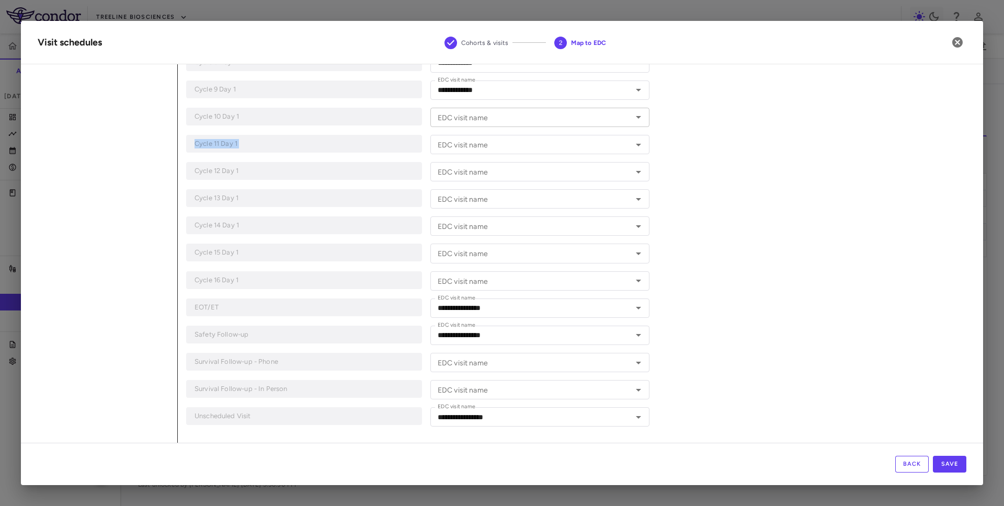
click at [564, 127] on div "**********" at bounding box center [417, 39] width 463 height 789
click at [564, 117] on input "EDC visit name" at bounding box center [532, 117] width 196 height 13
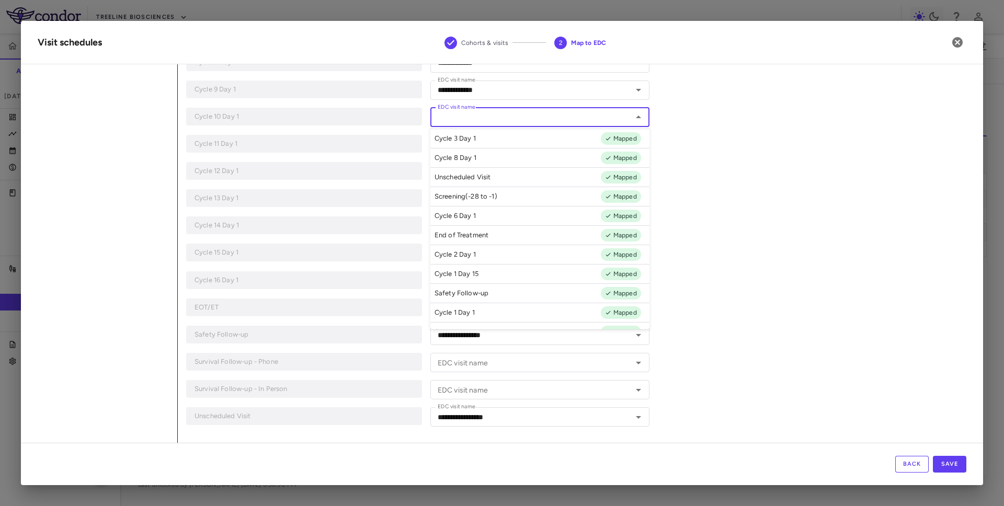
scroll to position [135, 0]
click at [916, 114] on div "**********" at bounding box center [572, 15] width 789 height 856
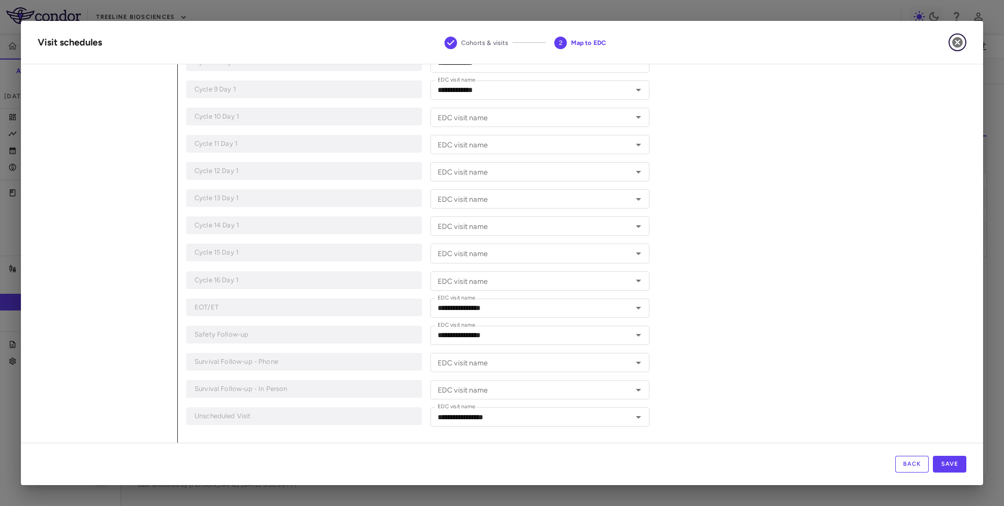
click at [955, 42] on icon "button" at bounding box center [958, 42] width 10 height 10
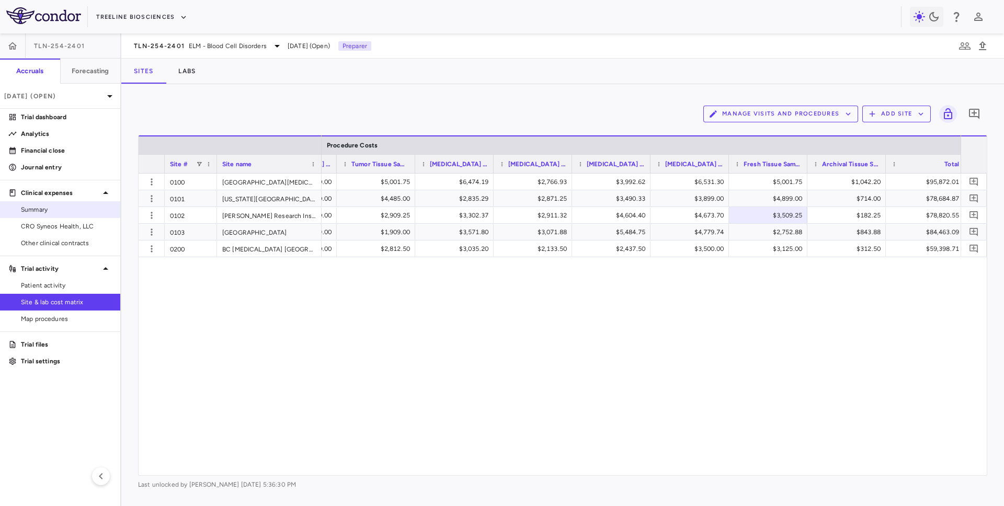
click at [59, 209] on span "Summary" at bounding box center [66, 209] width 91 height 9
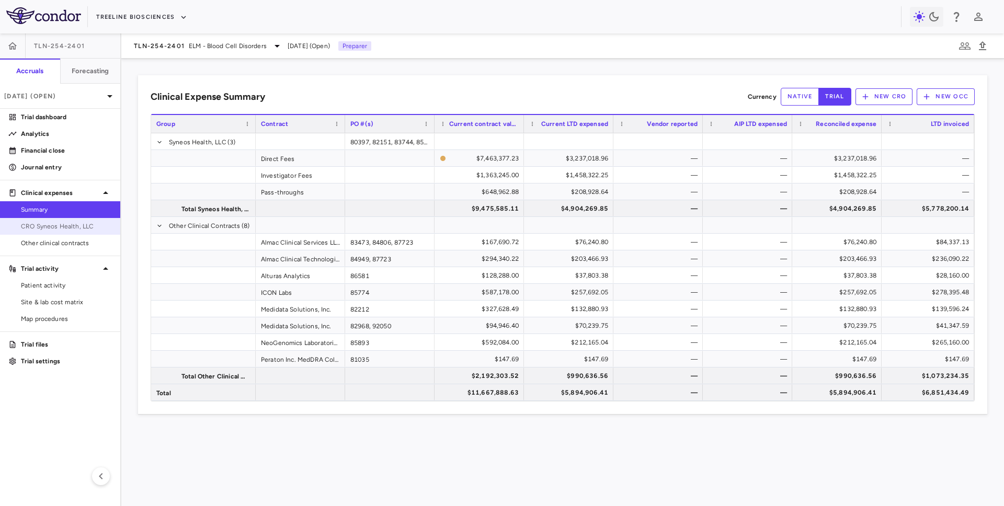
click at [72, 226] on span "CRO Syneos Health, LLC" at bounding box center [66, 226] width 91 height 9
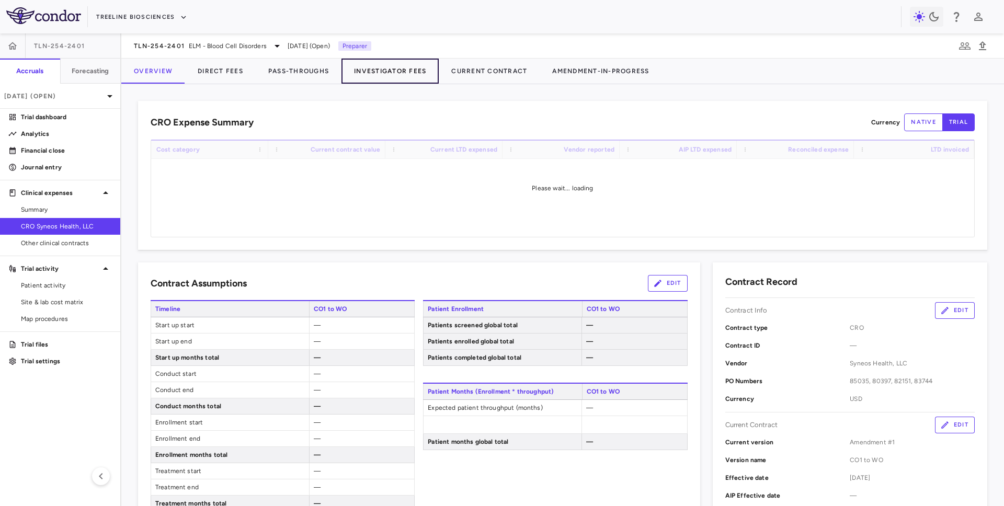
click at [386, 74] on button "Investigator Fees" at bounding box center [390, 71] width 97 height 25
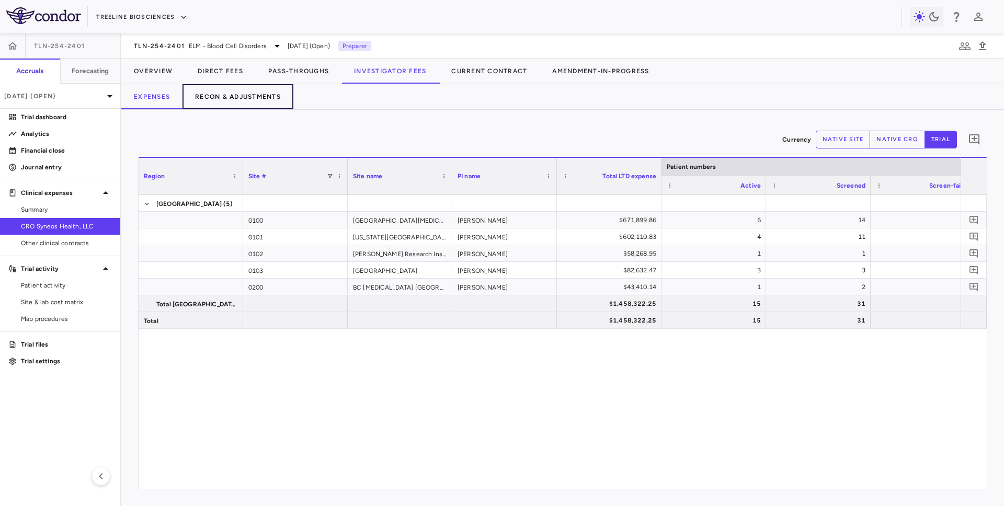
click at [253, 96] on button "Recon & Adjustments" at bounding box center [238, 96] width 111 height 25
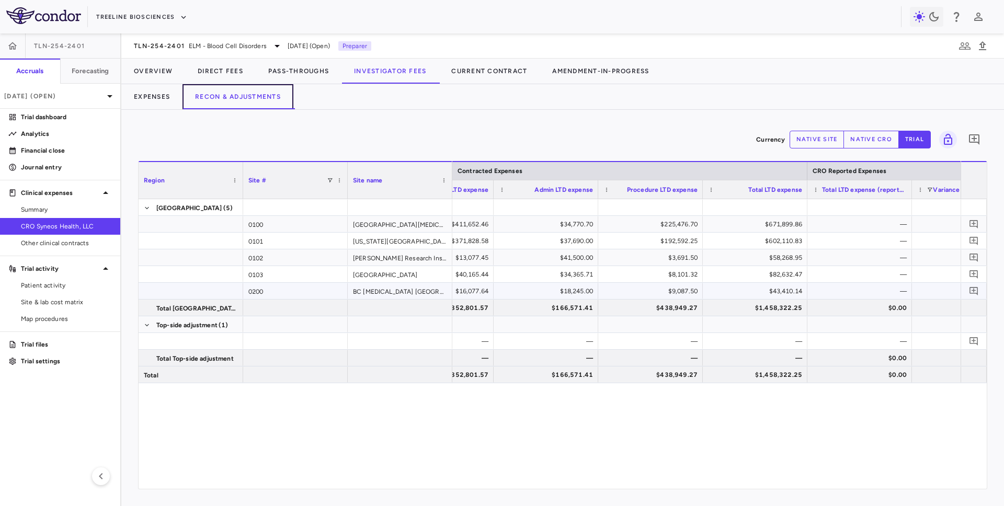
scroll to position [0, 285]
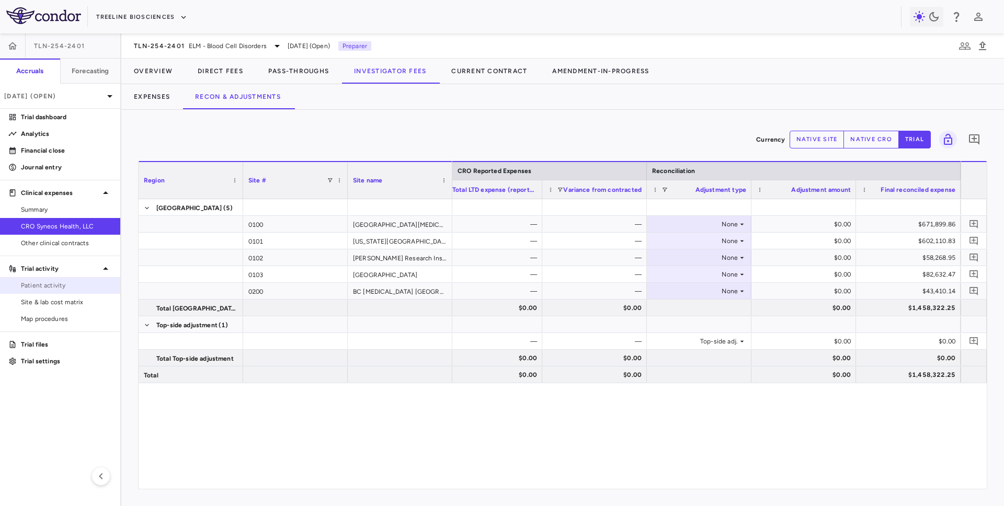
click at [64, 281] on span "Patient activity" at bounding box center [66, 285] width 91 height 9
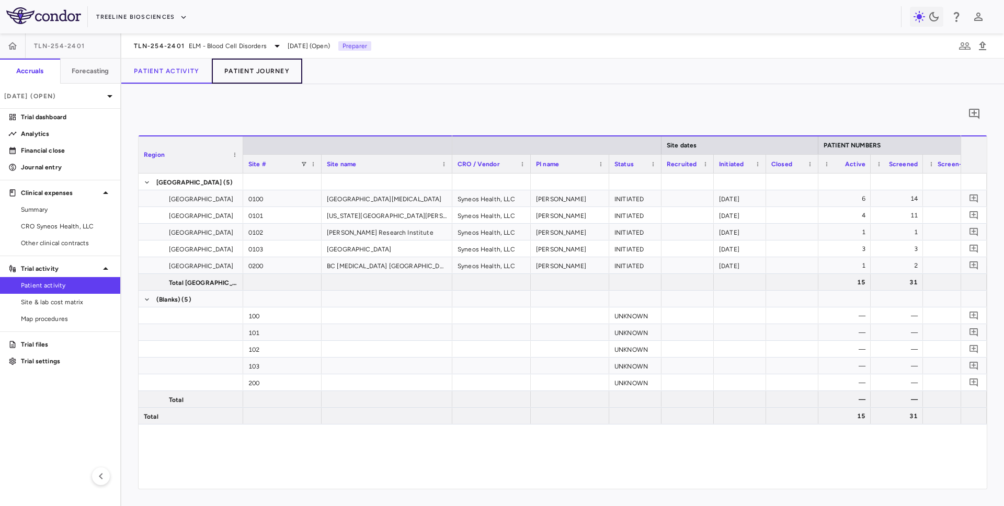
click at [230, 67] on button "Patient Journey" at bounding box center [257, 71] width 90 height 25
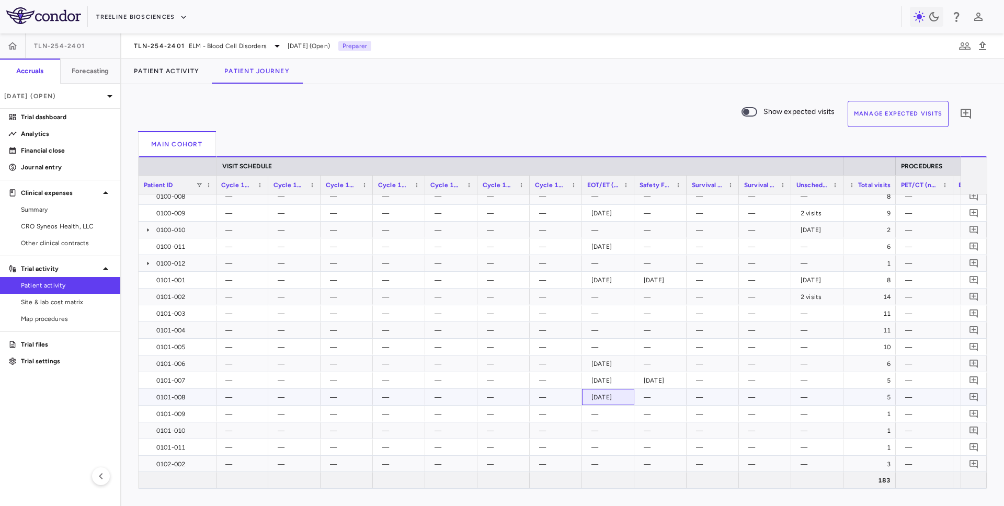
click at [616, 400] on div "2025-06-12" at bounding box center [611, 397] width 38 height 17
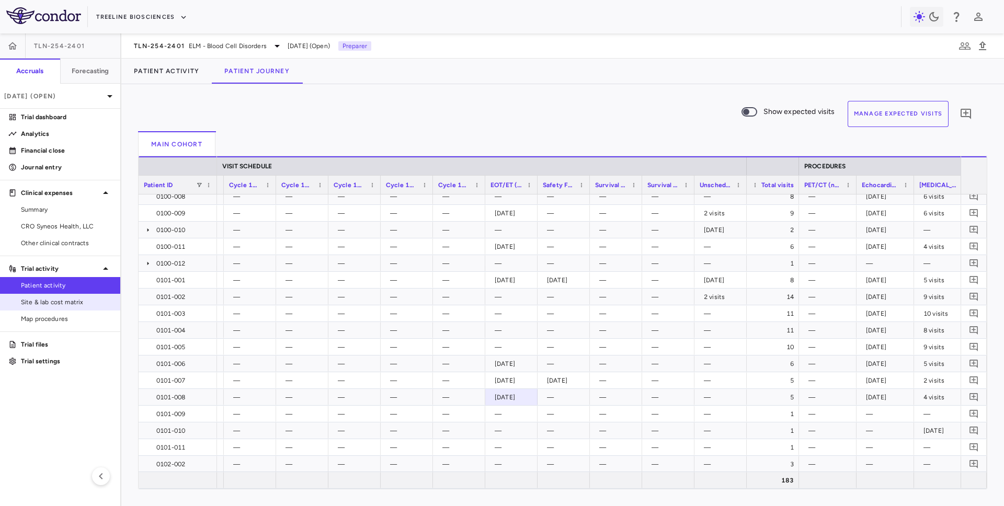
click at [88, 305] on span "Site & lab cost matrix" at bounding box center [66, 302] width 91 height 9
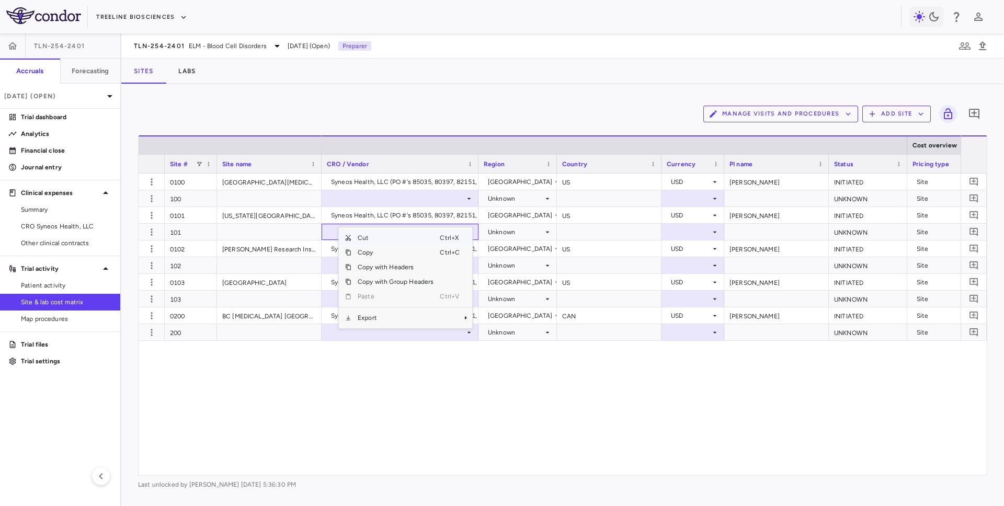
click at [373, 94] on div "Manage Visits and Procedures Add Site 0 Drag here to set row groups Drag here t…" at bounding box center [562, 295] width 883 height 422
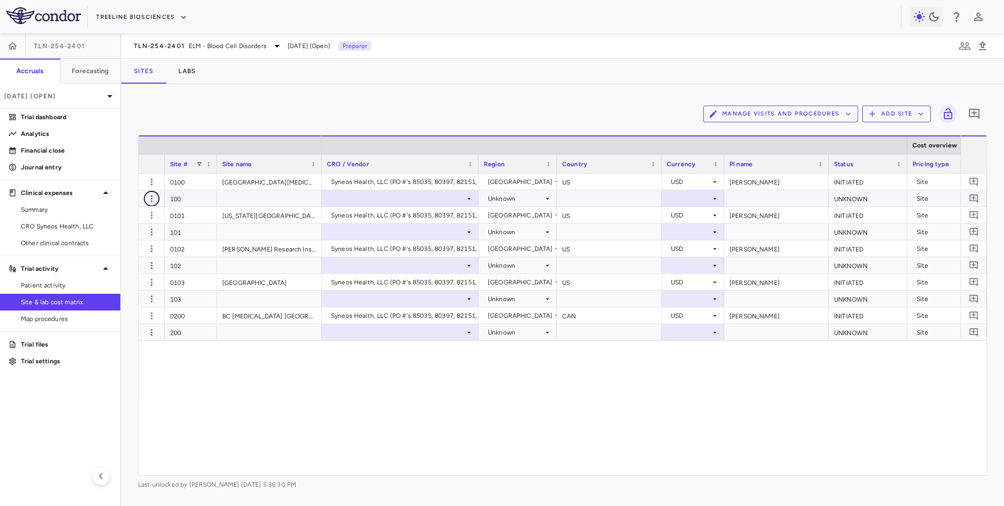
click at [156, 198] on icon "button" at bounding box center [151, 199] width 10 height 10
click at [151, 198] on div at bounding box center [502, 253] width 1004 height 506
click at [60, 150] on p "Financial close" at bounding box center [66, 150] width 91 height 9
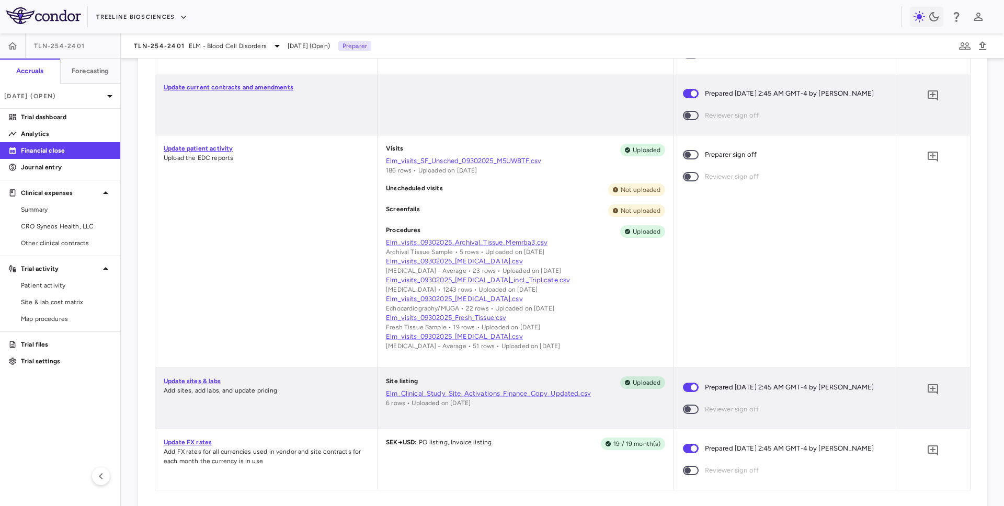
scroll to position [778, 0]
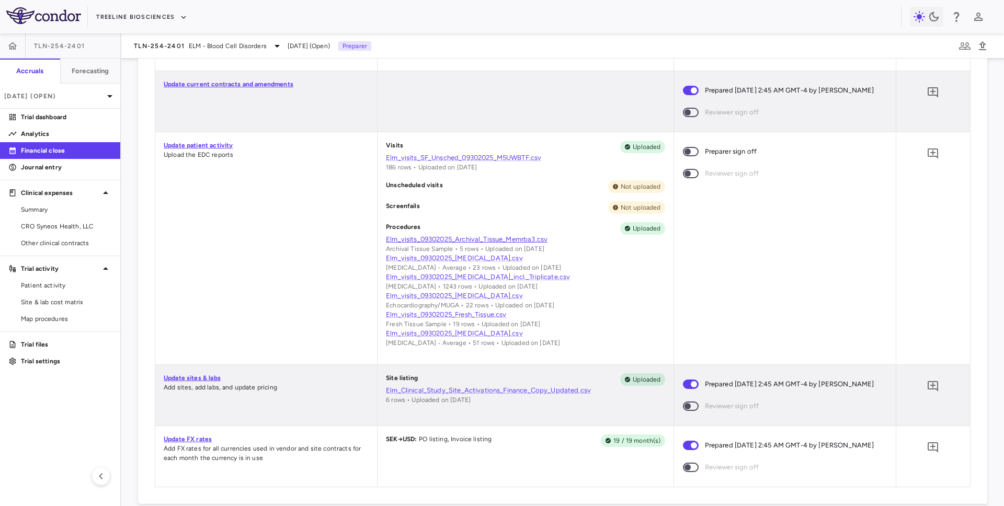
click at [502, 244] on link "Elm_visits_09302025_Archival_Tissue_Memrba3.csv" at bounding box center [525, 239] width 279 height 9
click at [474, 263] on link "Elm_visits_09302025_CT_Scan.csv" at bounding box center [525, 258] width 279 height 9
click at [474, 282] on link "Elm_visits_09302025_ECG_incl._Triplicate.csv" at bounding box center [525, 277] width 279 height 9
click at [474, 301] on link "Elm_visits_09302025_Echocardiogram.csv" at bounding box center [525, 295] width 279 height 9
click at [473, 320] on link "Elm_visits_09302025_Fresh_Tissue.csv" at bounding box center [525, 314] width 279 height 9
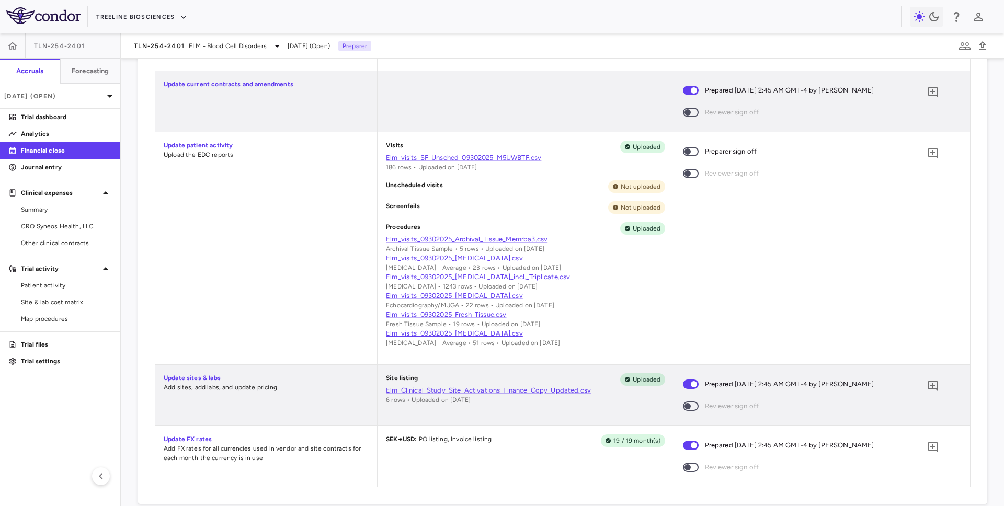
click at [471, 338] on link "Elm_visits_09302025_PET-CT.csv" at bounding box center [525, 333] width 279 height 9
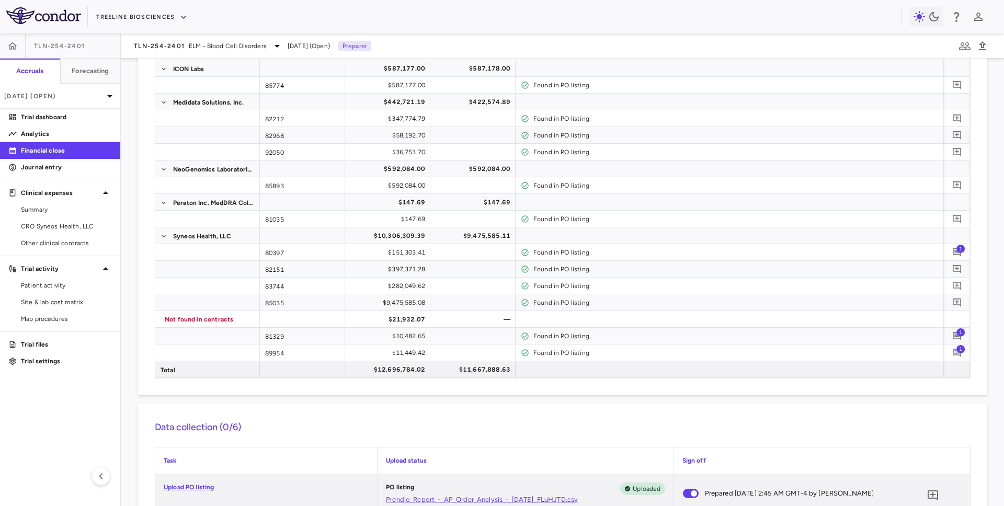
scroll to position [167, 0]
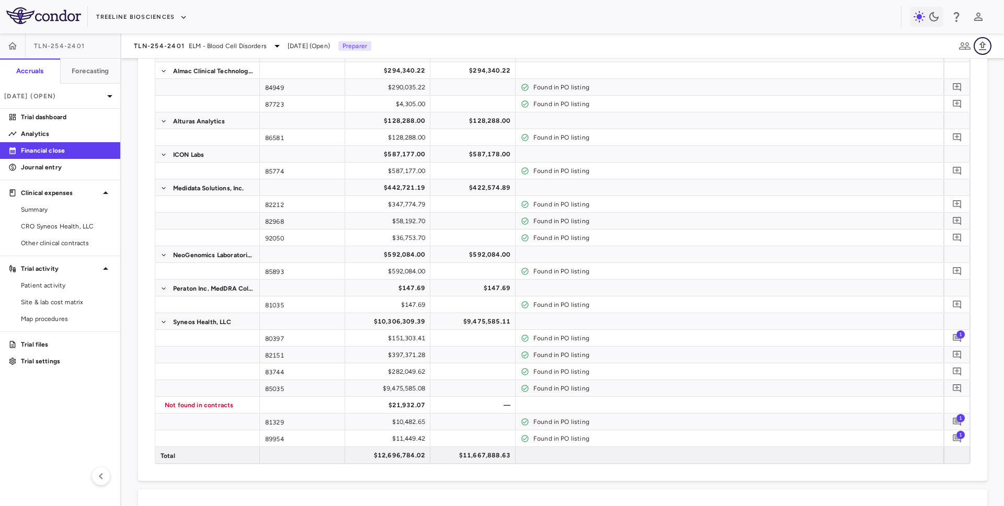
click at [985, 48] on icon "button" at bounding box center [983, 46] width 13 height 13
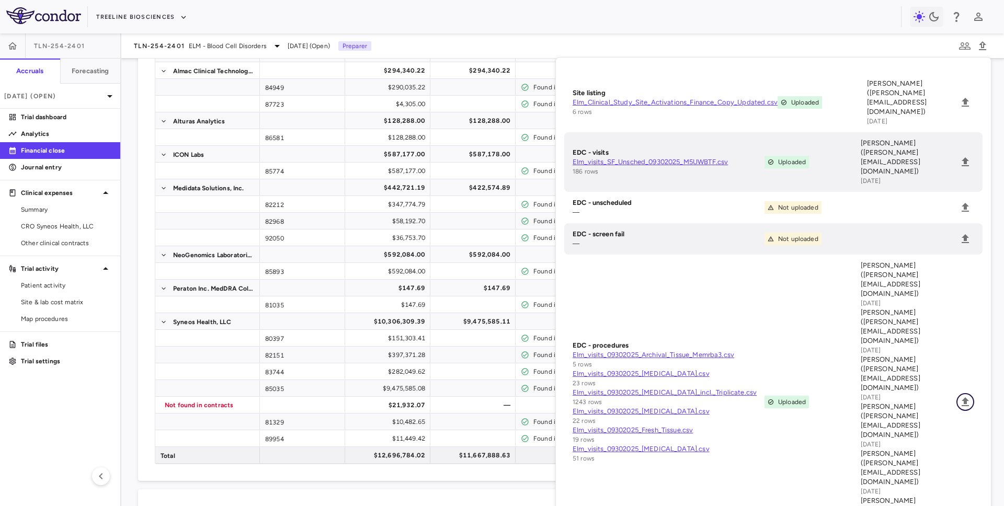
click at [964, 398] on icon "Upload" at bounding box center [965, 402] width 7 height 9
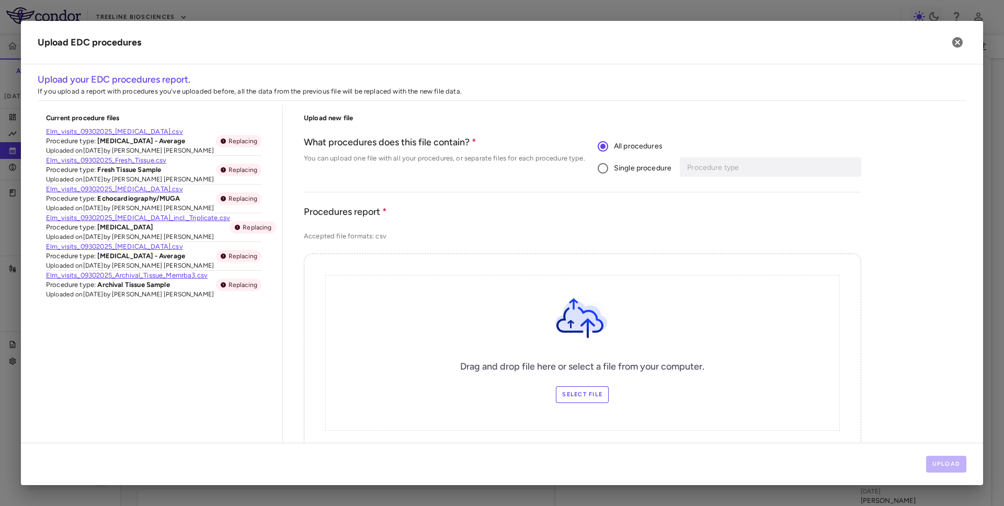
click at [639, 172] on span "Single procedure" at bounding box center [643, 169] width 58 height 12
click at [710, 174] on div "Procedure type" at bounding box center [772, 166] width 178 height 19
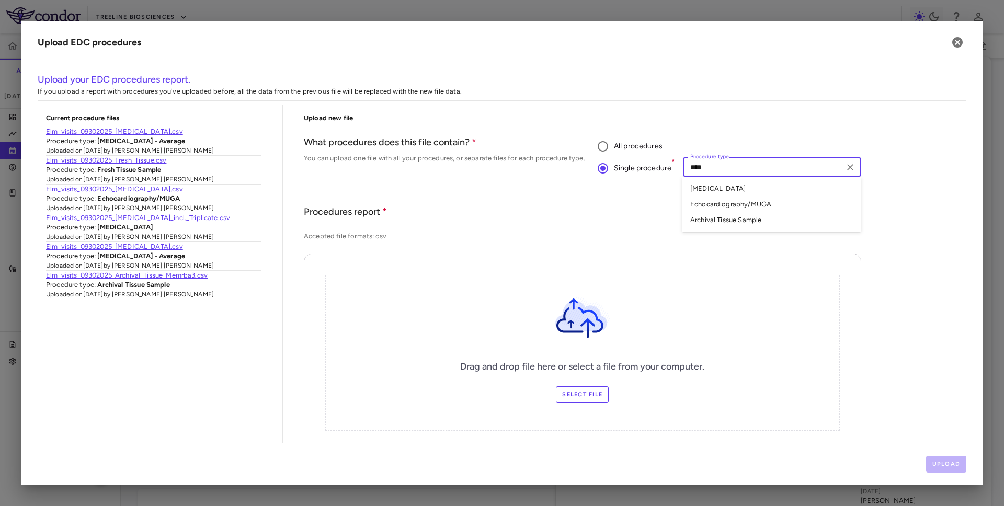
type input "*****"
click at [750, 187] on li "Archival Tissue Sample" at bounding box center [771, 189] width 179 height 16
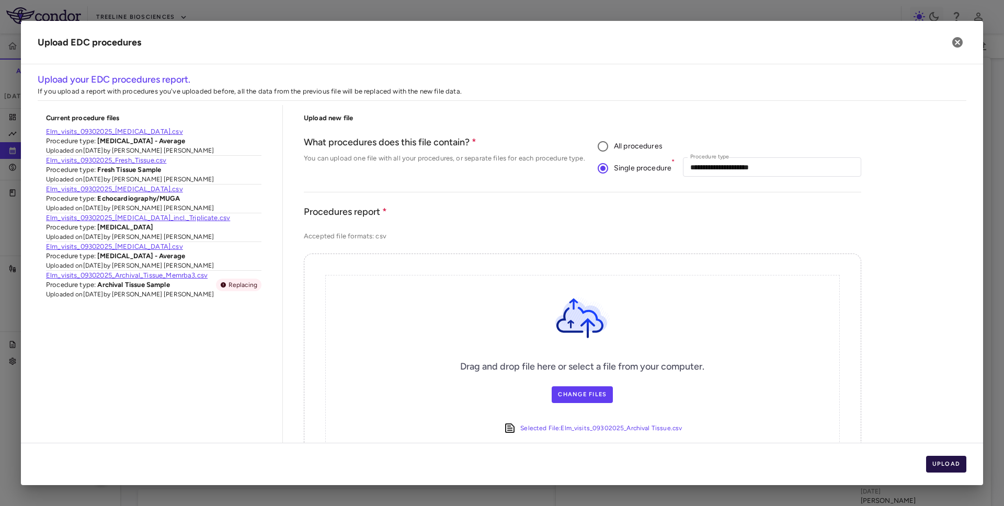
click at [950, 461] on button "Upload" at bounding box center [946, 464] width 41 height 17
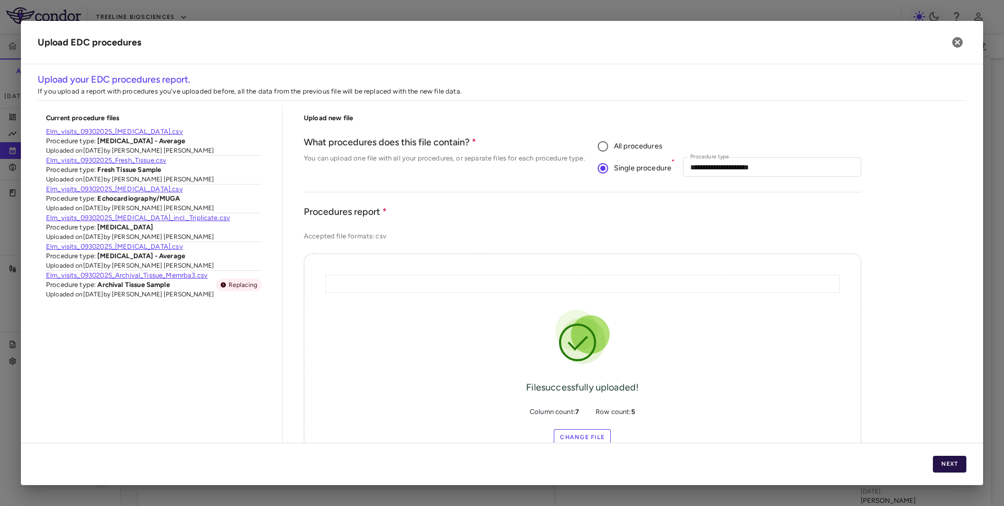
click at [950, 461] on button "Next" at bounding box center [949, 464] width 33 height 17
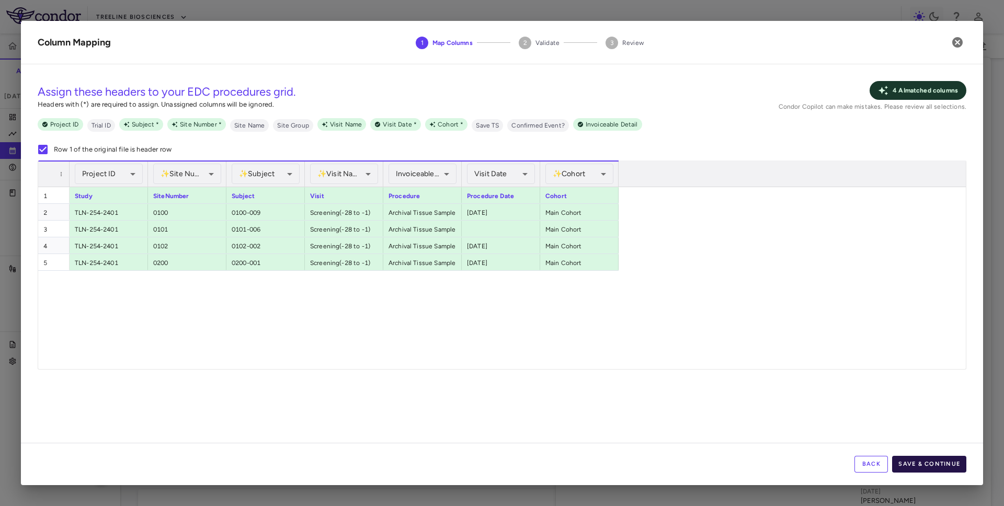
click at [929, 465] on button "Save & Continue" at bounding box center [929, 464] width 74 height 17
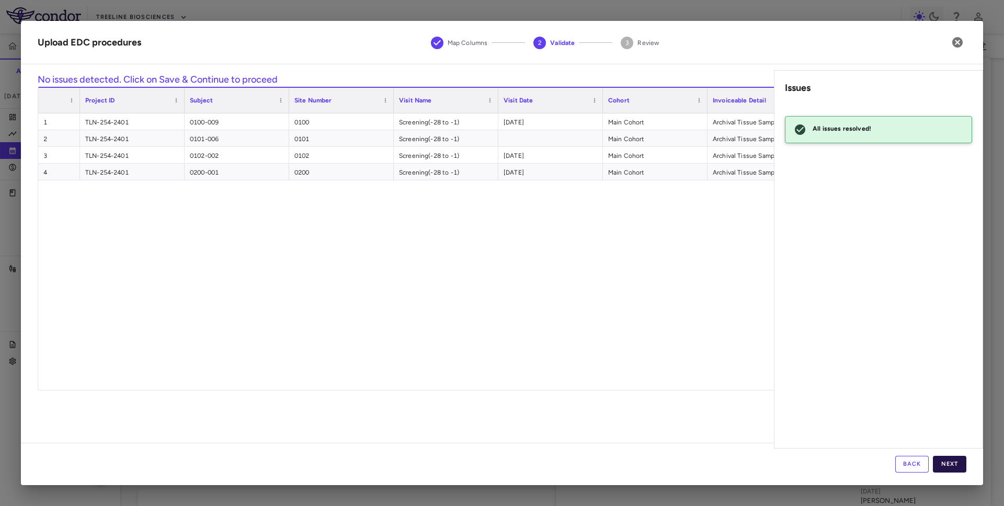
click at [952, 463] on button "Next" at bounding box center [949, 464] width 33 height 17
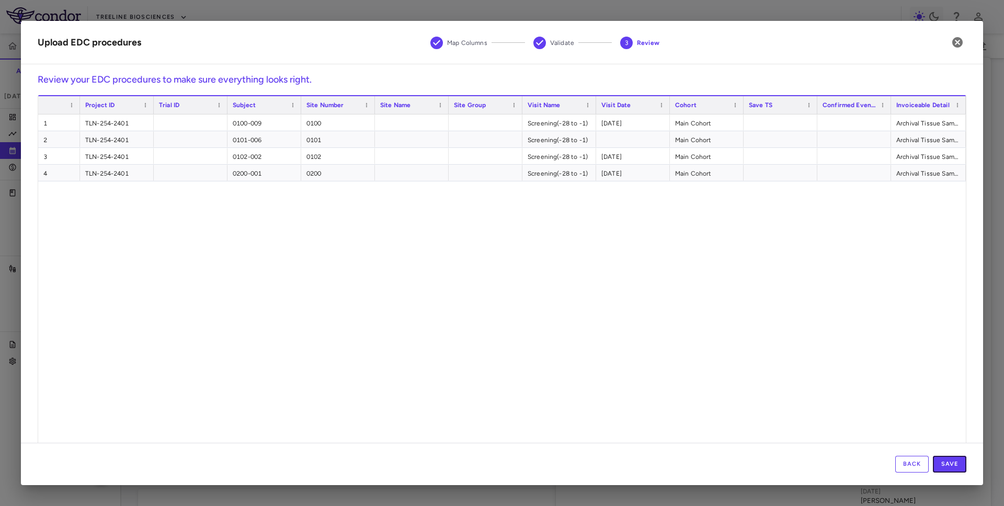
click at [952, 463] on button "Save" at bounding box center [949, 464] width 33 height 17
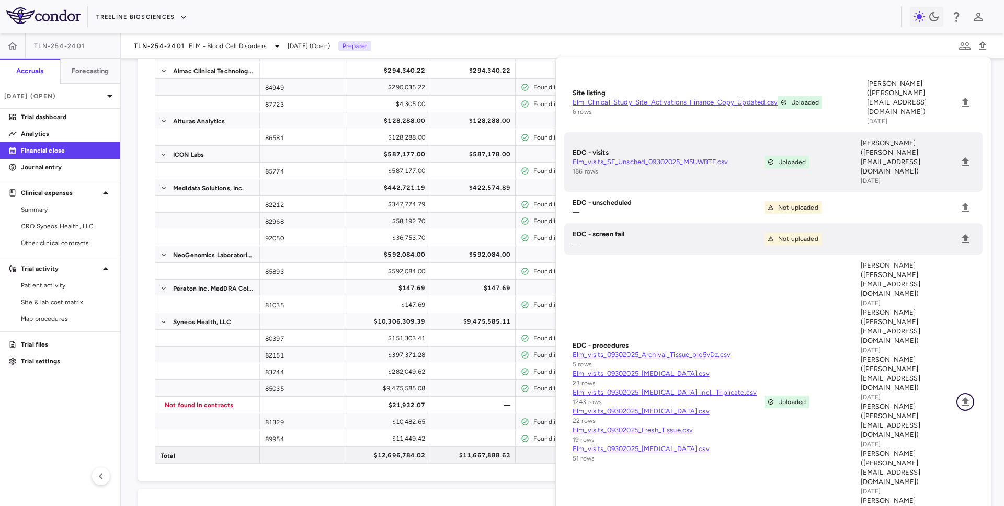
click at [965, 398] on icon "Upload" at bounding box center [965, 402] width 7 height 9
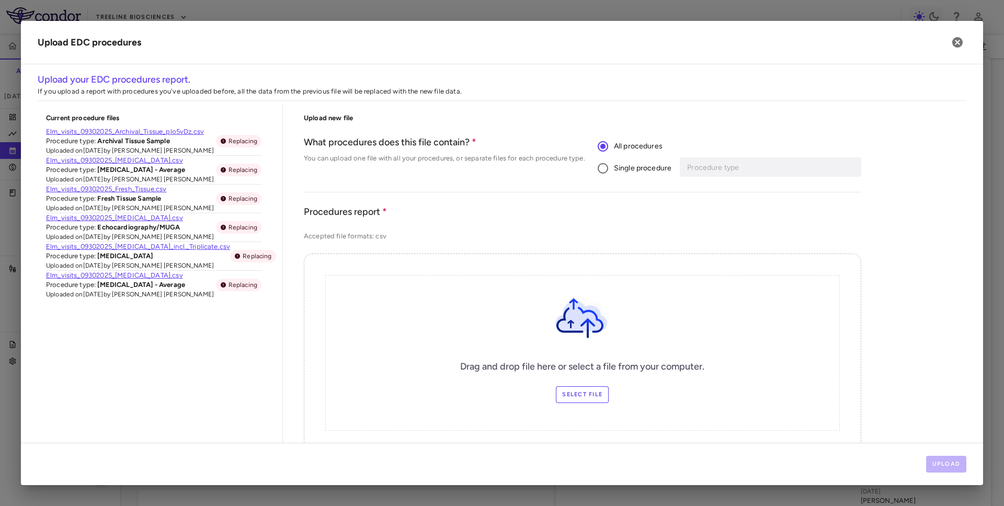
click at [645, 167] on span "Single procedure" at bounding box center [643, 169] width 58 height 12
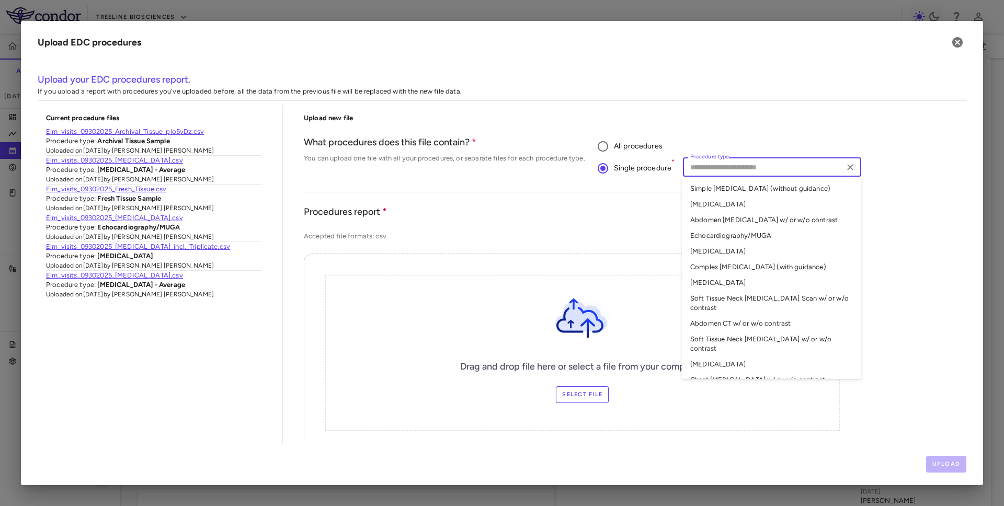
click at [706, 167] on input "Procedure type" at bounding box center [763, 167] width 154 height 13
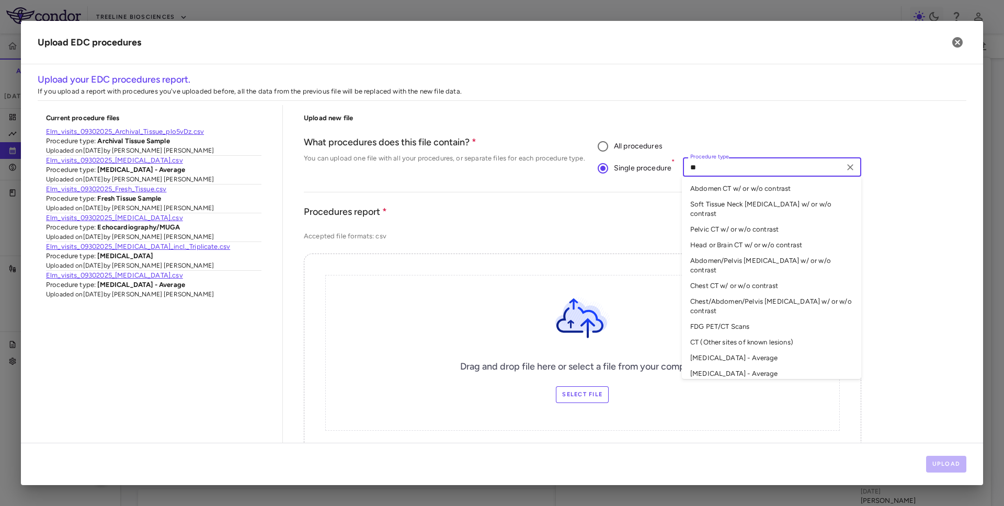
type input "**"
click at [711, 350] on li "CT Scan - Average" at bounding box center [771, 358] width 179 height 16
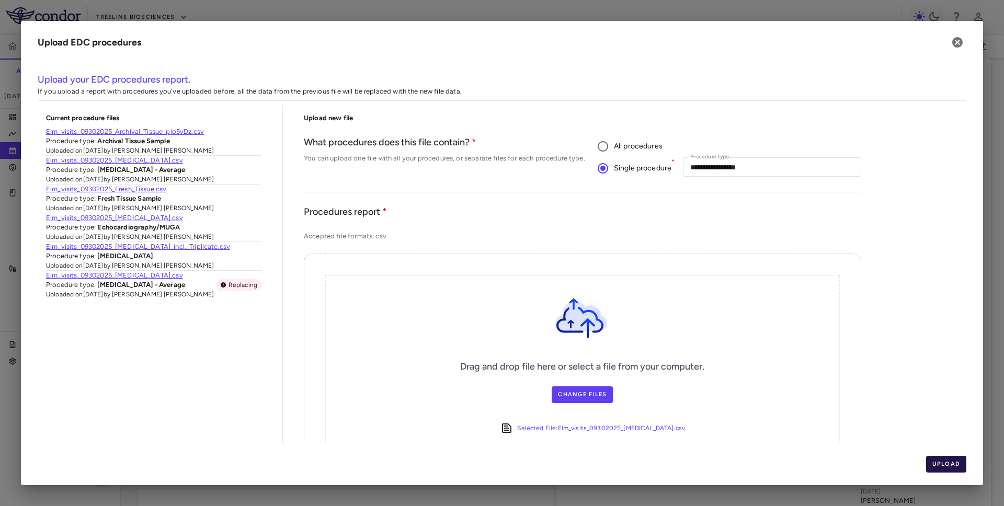
click at [943, 459] on button "Upload" at bounding box center [946, 464] width 41 height 17
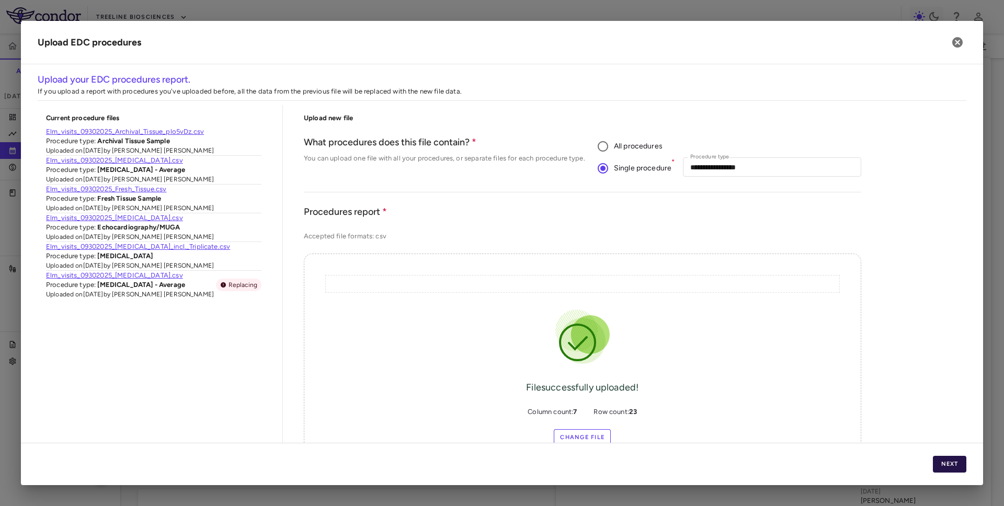
click at [944, 462] on button "Next" at bounding box center [949, 464] width 33 height 17
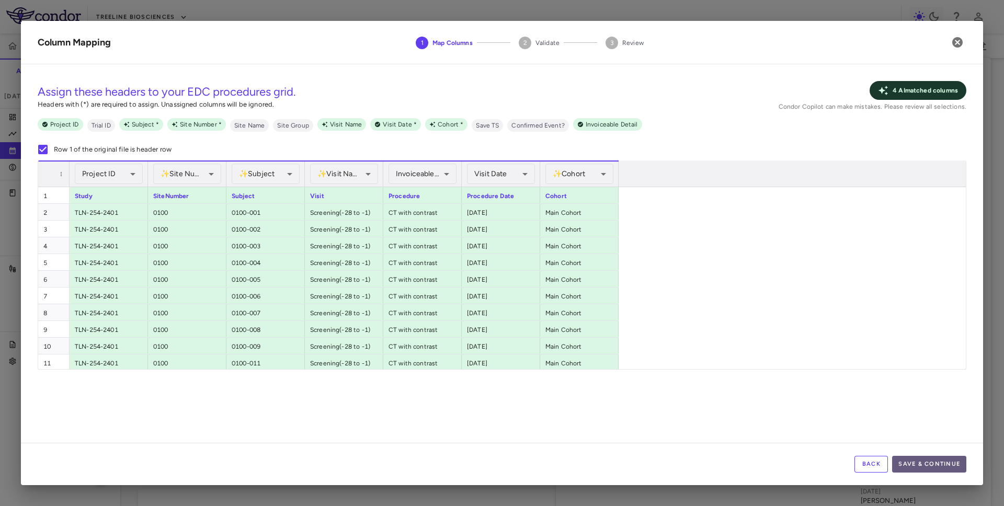
click at [944, 463] on button "Save & Continue" at bounding box center [929, 464] width 74 height 17
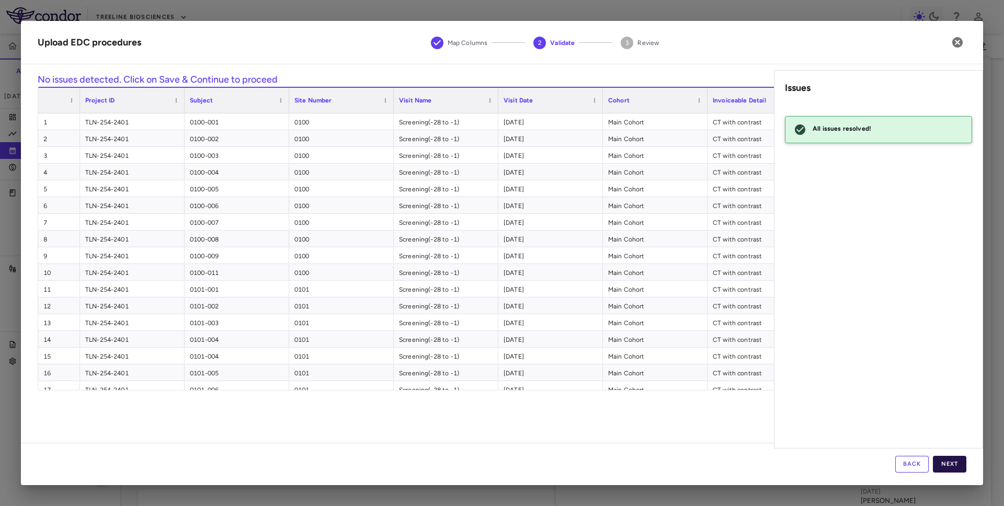
click at [943, 461] on button "Next" at bounding box center [949, 464] width 33 height 17
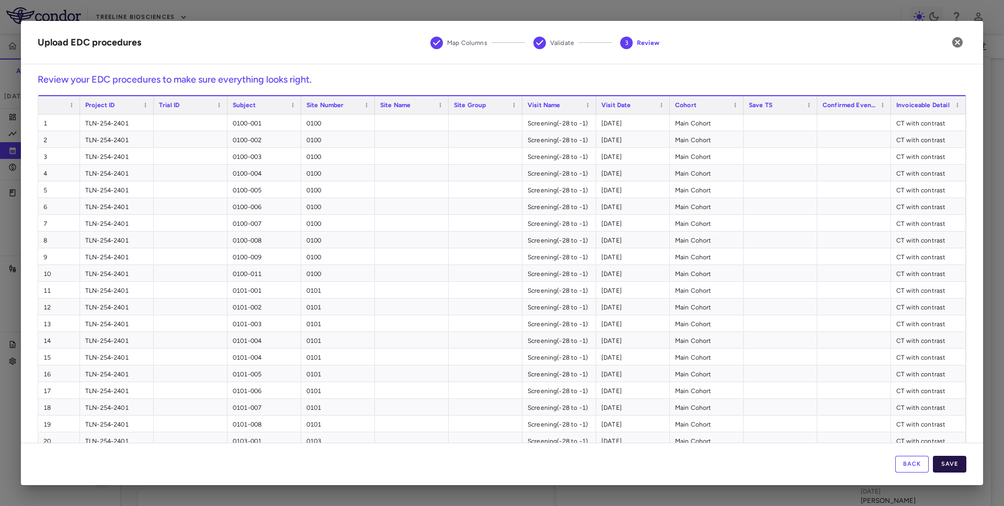
click at [955, 456] on div "Back Save" at bounding box center [502, 464] width 962 height 42
click at [953, 462] on button "Save" at bounding box center [949, 464] width 33 height 17
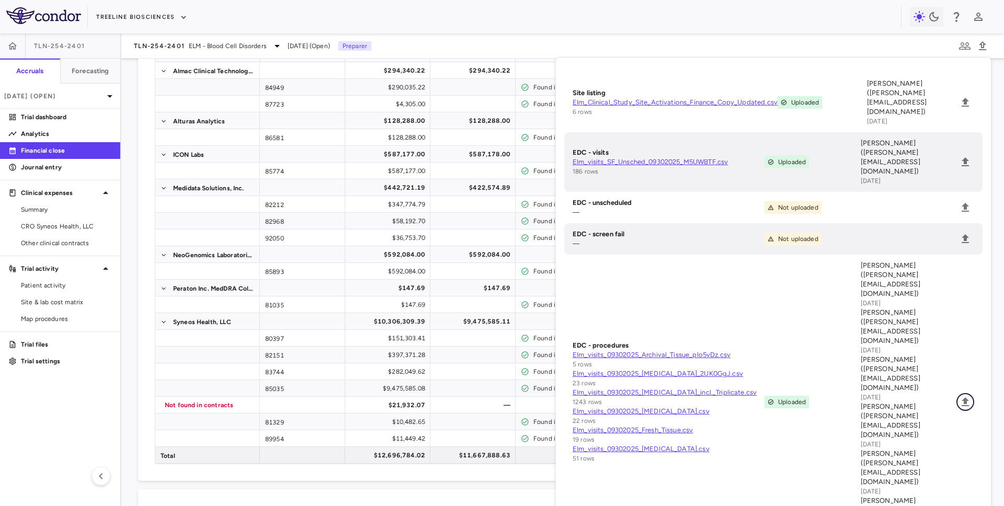
click at [959, 396] on icon "Upload" at bounding box center [965, 402] width 13 height 13
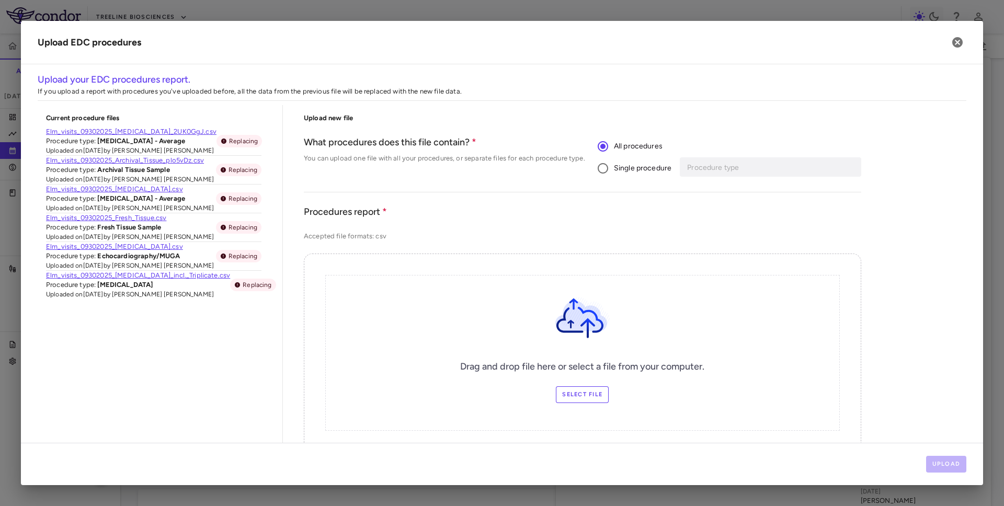
click at [651, 171] on span "Single procedure" at bounding box center [643, 169] width 58 height 12
click at [722, 174] on div "Procedure type" at bounding box center [772, 166] width 178 height 19
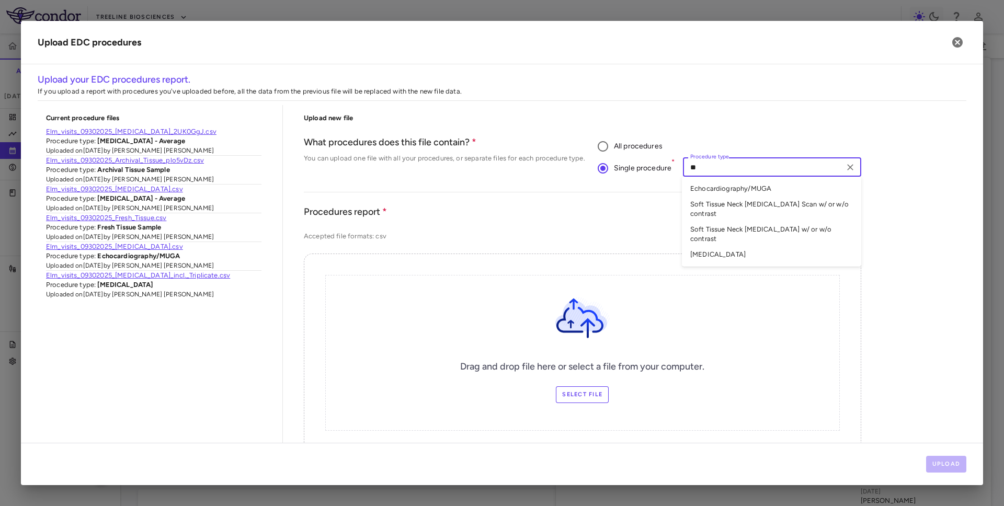
type input "***"
click at [713, 191] on li "ECG" at bounding box center [771, 189] width 179 height 16
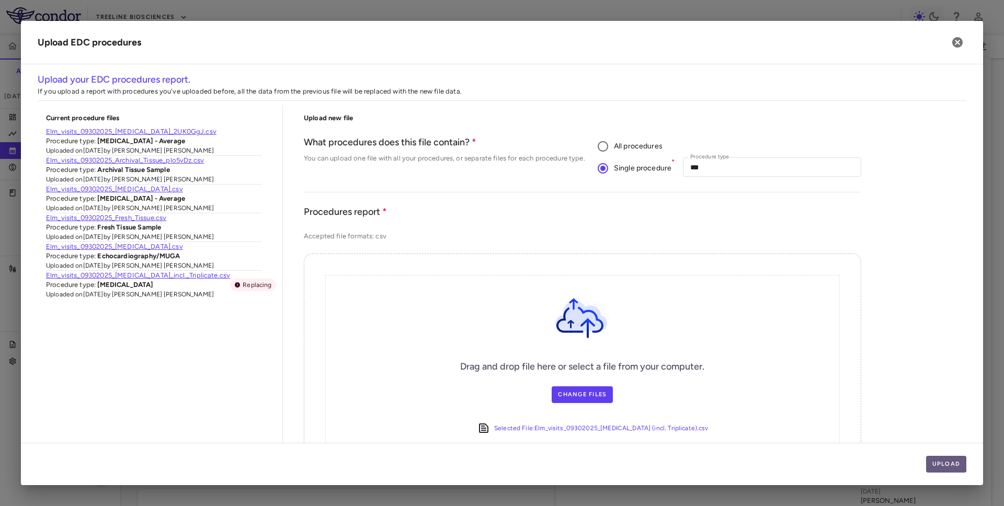
click at [935, 462] on button "Upload" at bounding box center [946, 464] width 41 height 17
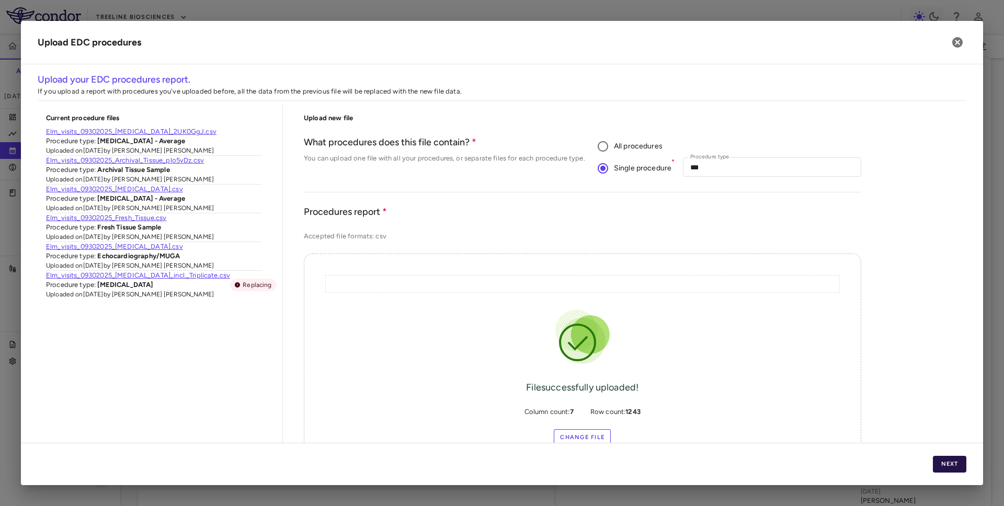
click at [937, 462] on button "Next" at bounding box center [949, 464] width 33 height 17
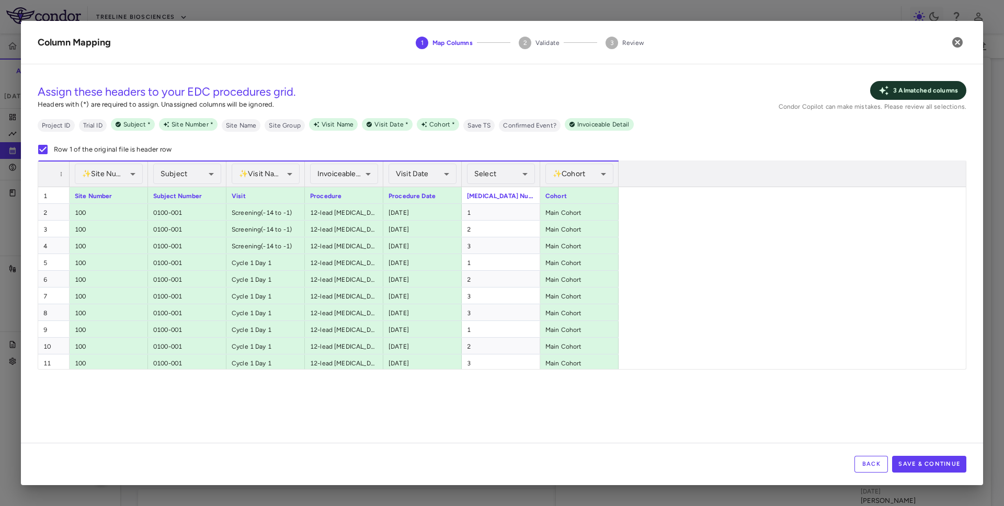
click at [869, 463] on button "Back" at bounding box center [871, 464] width 33 height 17
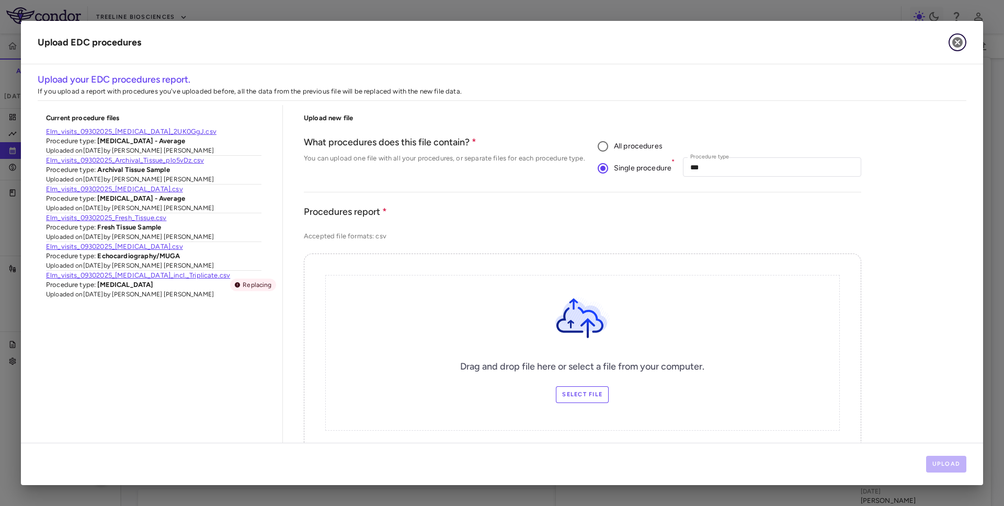
click at [954, 43] on icon "button" at bounding box center [958, 42] width 10 height 10
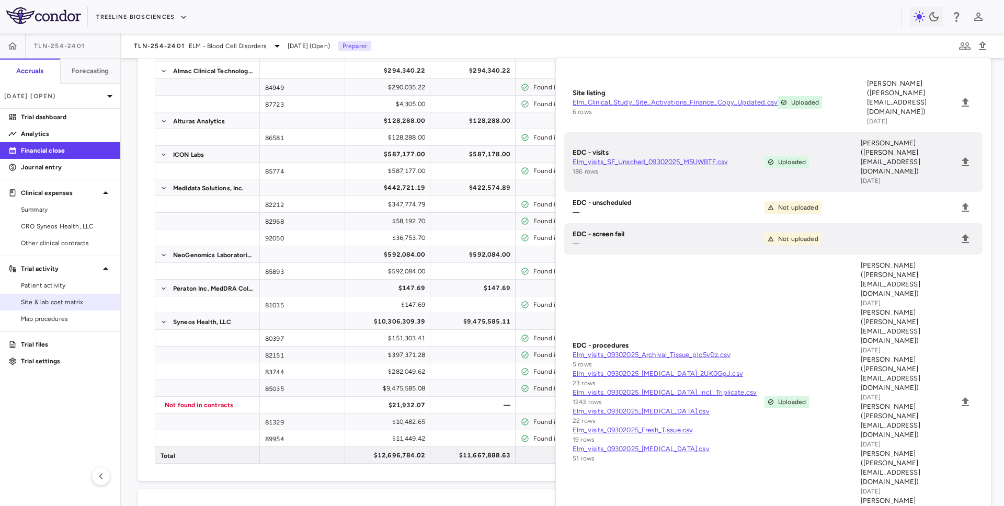
click at [64, 302] on span "Site & lab cost matrix" at bounding box center [66, 302] width 91 height 9
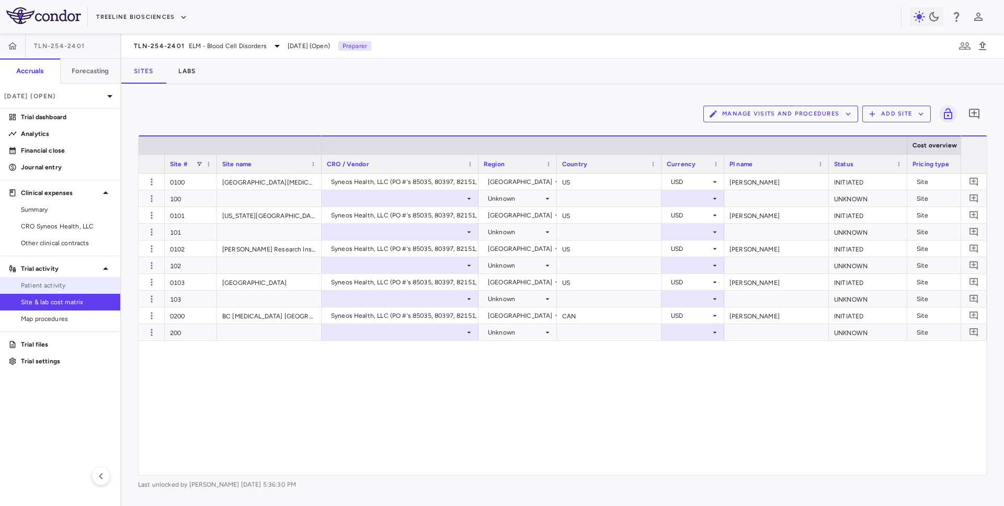
click at [94, 286] on span "Patient activity" at bounding box center [66, 285] width 91 height 9
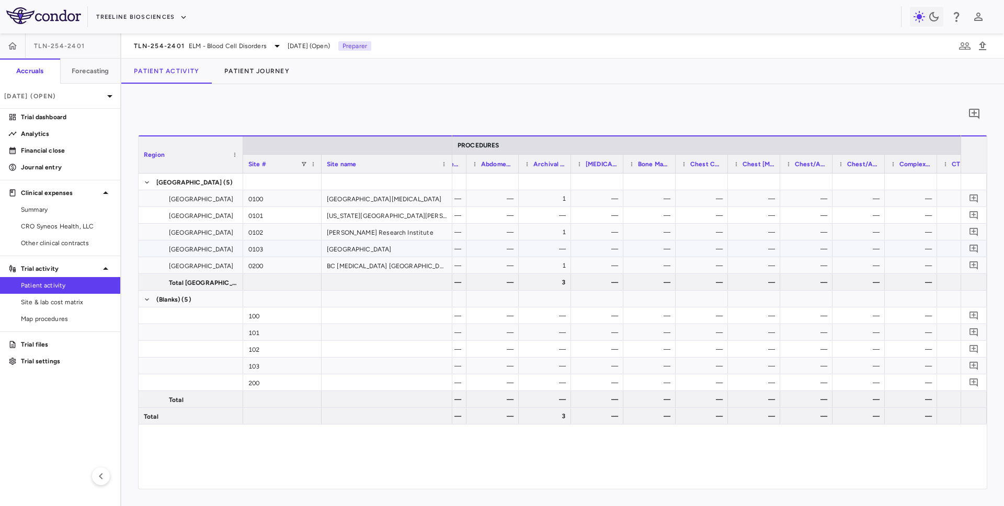
scroll to position [0, 1826]
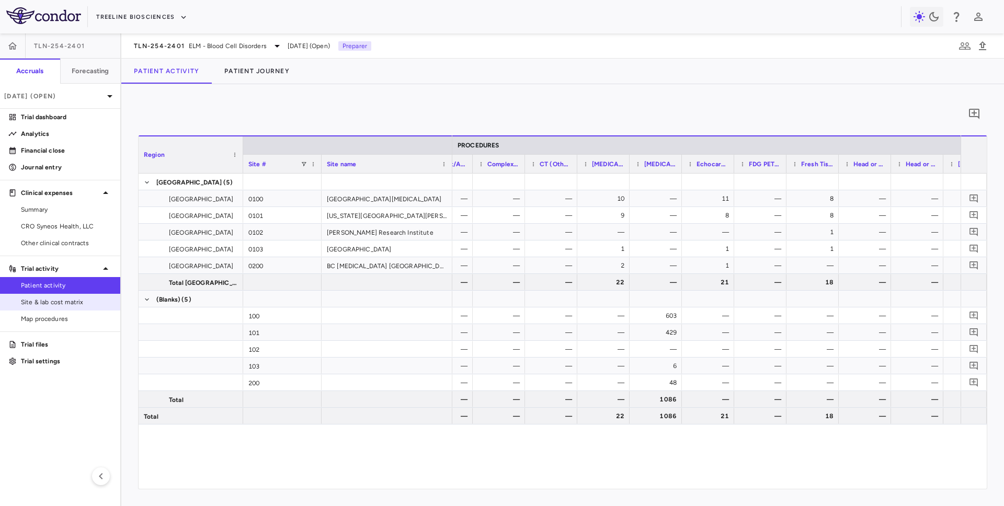
click at [74, 296] on link "Site & lab cost matrix" at bounding box center [60, 302] width 120 height 16
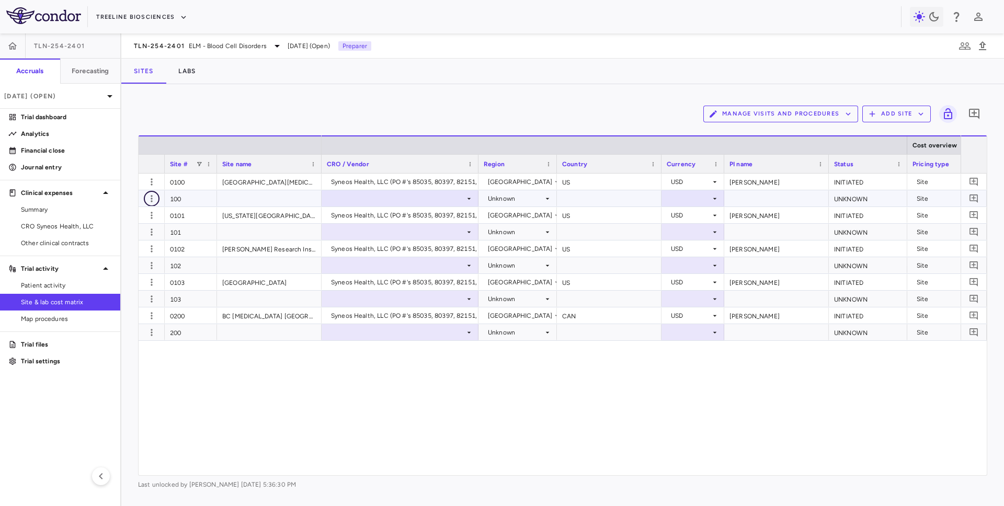
click at [149, 195] on icon "button" at bounding box center [151, 199] width 10 height 10
click at [126, 255] on div "Delete site" at bounding box center [110, 257] width 97 height 19
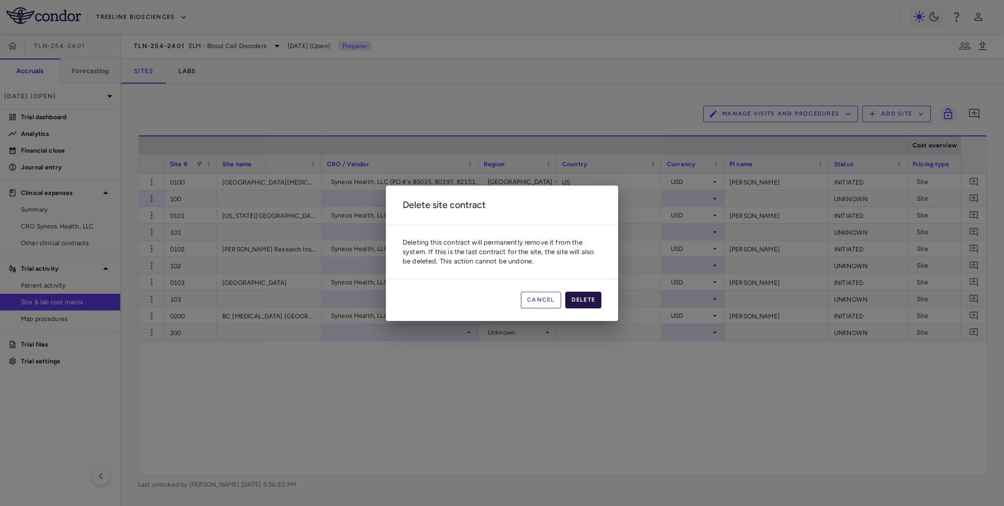
click at [573, 302] on button "Delete" at bounding box center [583, 300] width 37 height 17
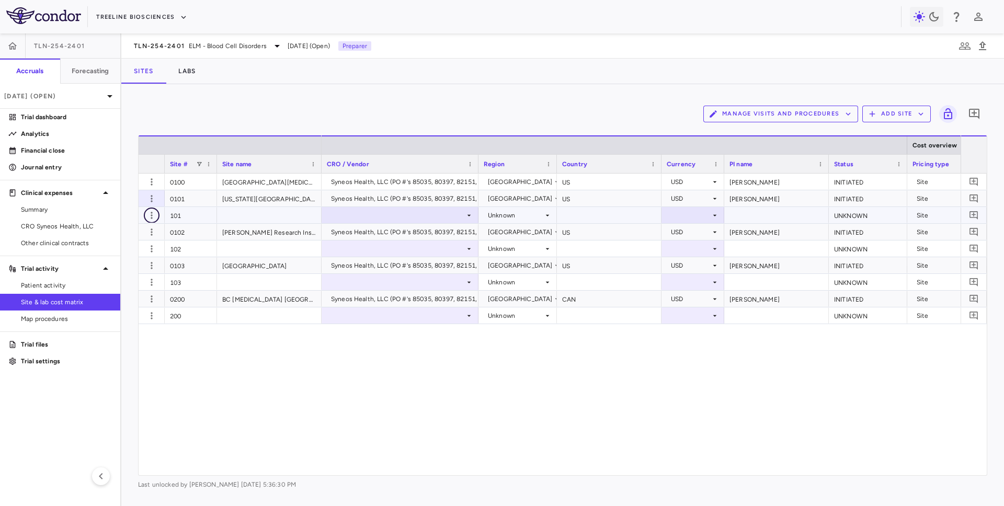
click at [148, 214] on icon "button" at bounding box center [151, 215] width 10 height 10
click at [126, 272] on div "Delete site" at bounding box center [110, 274] width 97 height 19
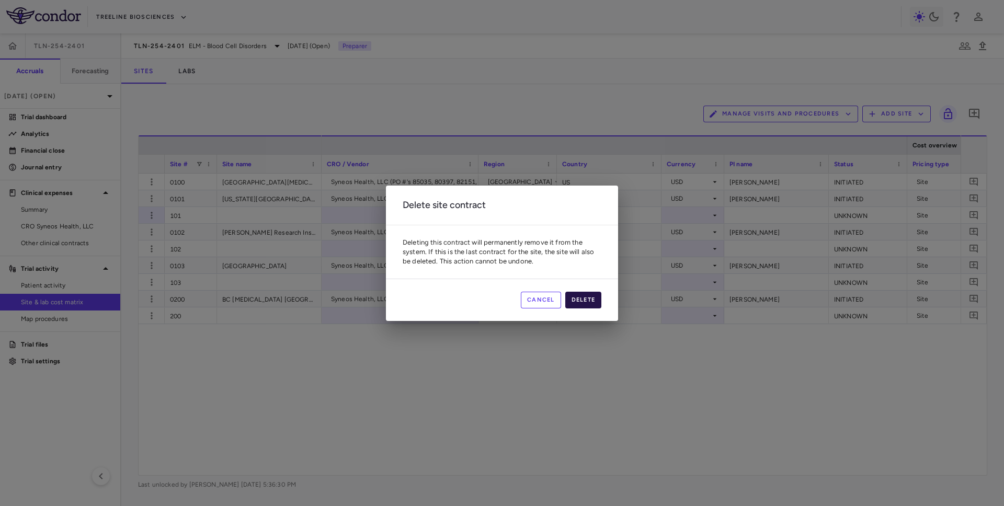
click at [580, 294] on button "Delete" at bounding box center [583, 300] width 37 height 17
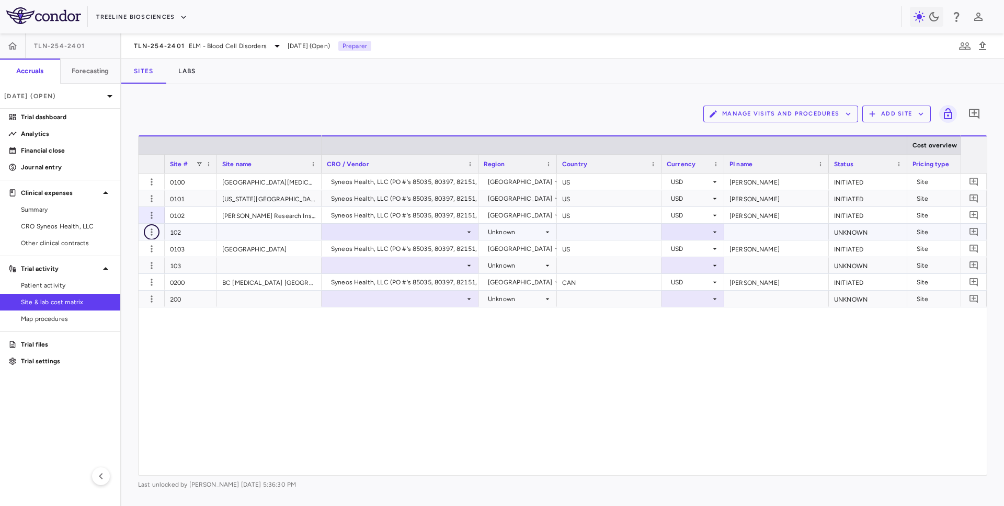
click at [148, 231] on icon "button" at bounding box center [151, 232] width 10 height 10
click at [131, 291] on div "Delete site" at bounding box center [110, 291] width 97 height 19
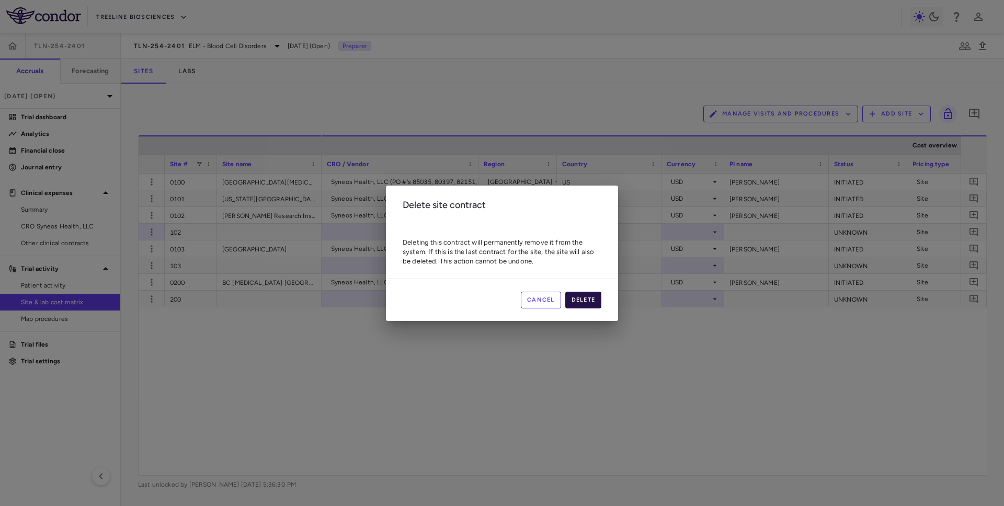
click at [586, 299] on button "Delete" at bounding box center [583, 300] width 37 height 17
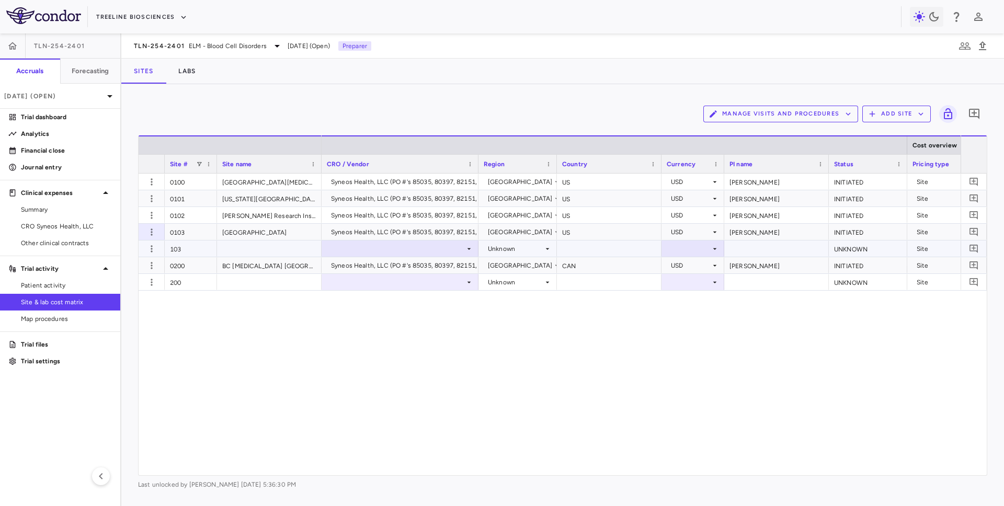
click at [143, 248] on div at bounding box center [152, 249] width 26 height 16
click at [149, 250] on icon "button" at bounding box center [151, 249] width 10 height 10
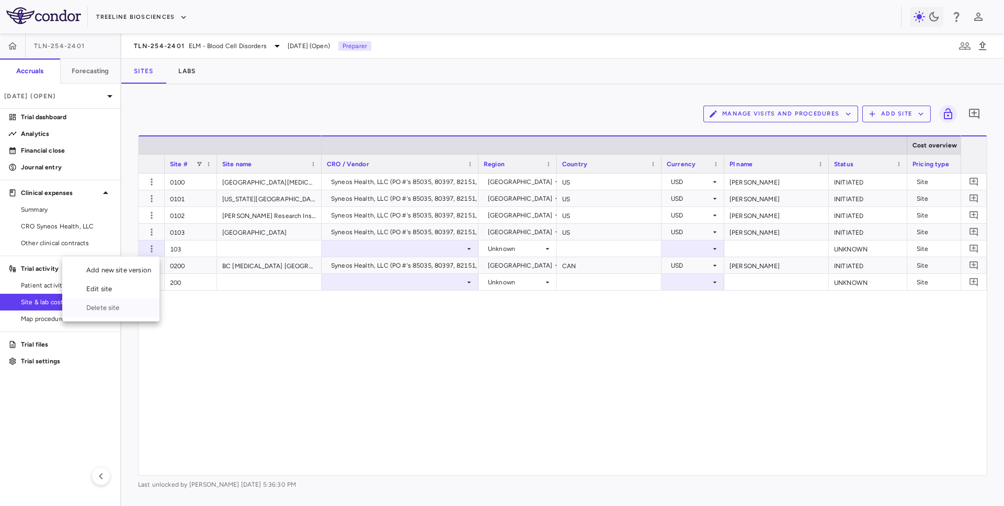
click at [121, 309] on div "Delete site" at bounding box center [110, 308] width 97 height 19
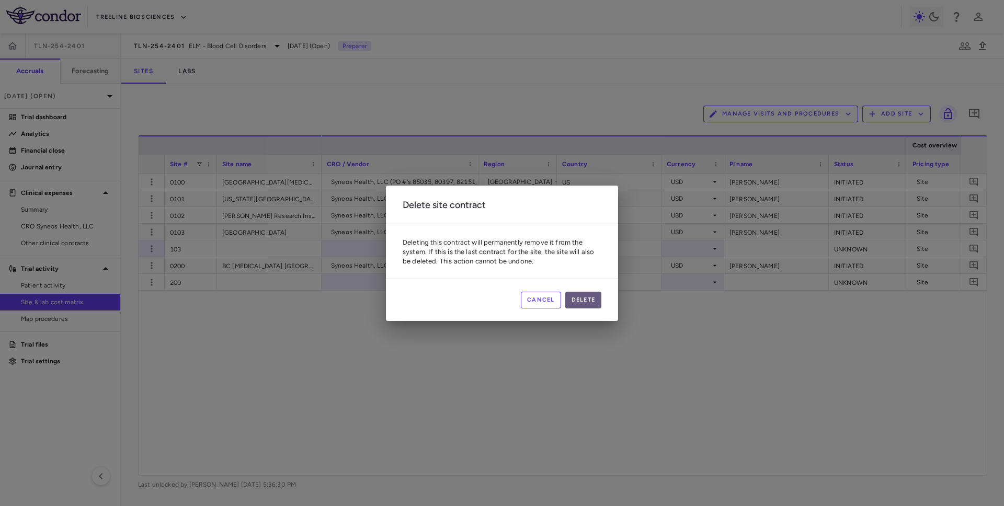
click at [583, 305] on button "Delete" at bounding box center [583, 300] width 37 height 17
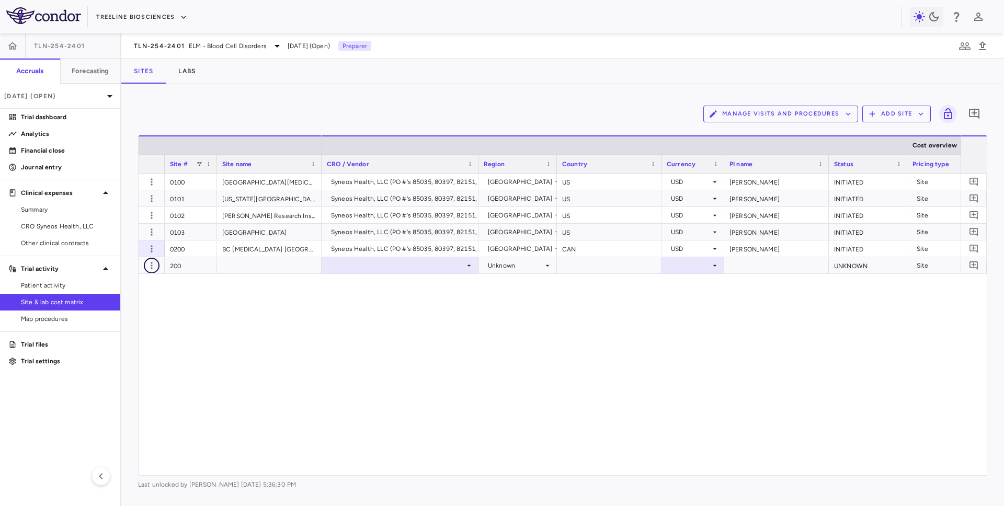
click at [149, 264] on icon "button" at bounding box center [151, 265] width 10 height 10
click at [115, 323] on div "Delete site" at bounding box center [110, 324] width 97 height 19
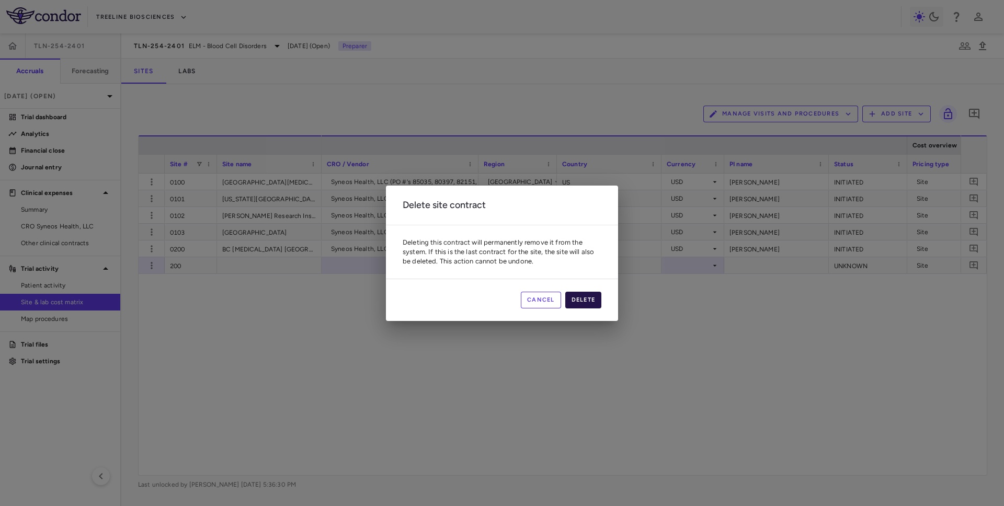
click at [586, 299] on button "Delete" at bounding box center [583, 300] width 37 height 17
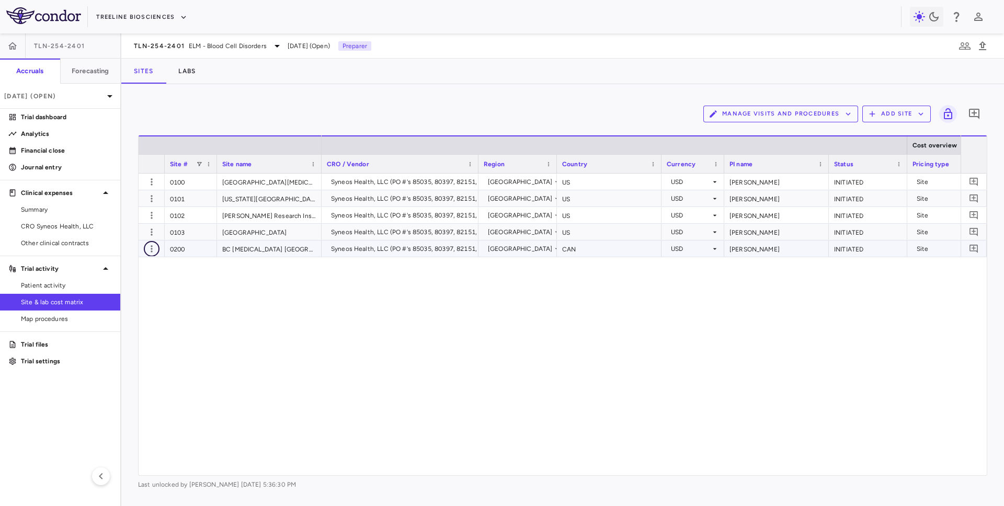
click at [153, 248] on icon "button" at bounding box center [151, 249] width 10 height 10
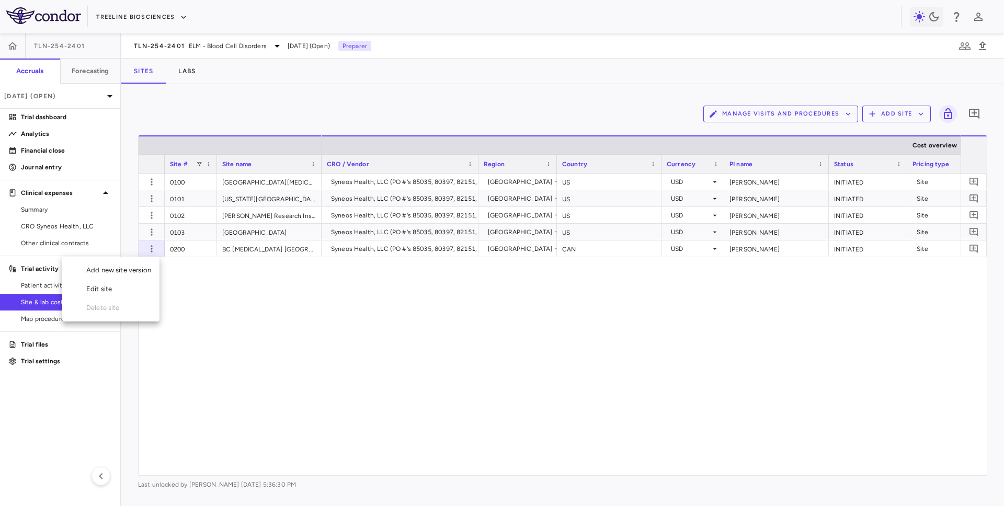
click at [212, 301] on div at bounding box center [502, 253] width 1004 height 506
click at [56, 287] on span "Patient activity" at bounding box center [66, 285] width 91 height 9
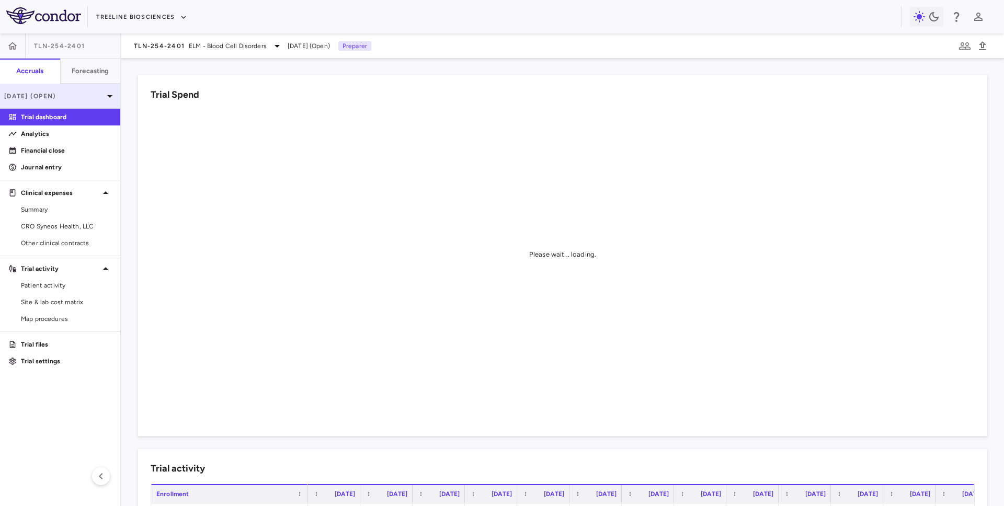
click at [87, 89] on div "[DATE] (Open)" at bounding box center [60, 96] width 120 height 25
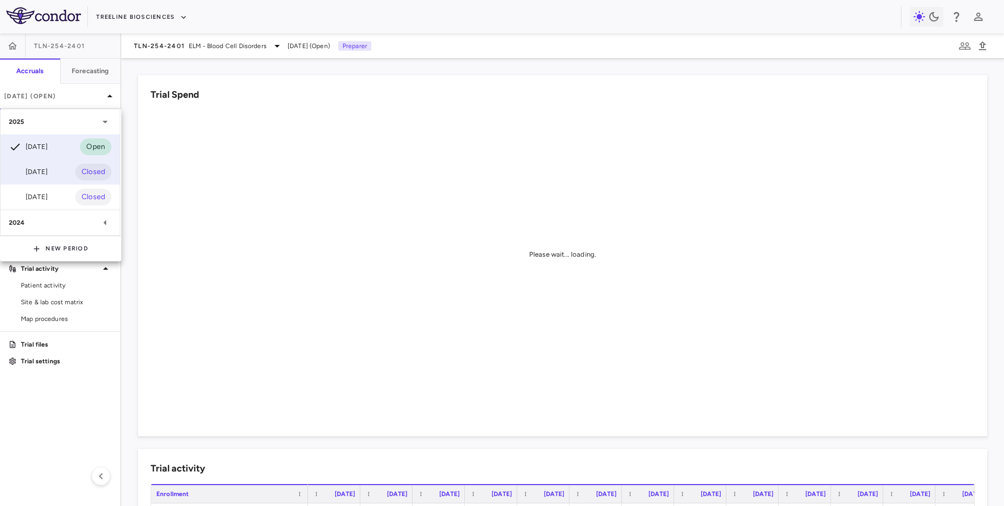
click at [60, 175] on div "Jun 2025 Closed" at bounding box center [60, 172] width 119 height 25
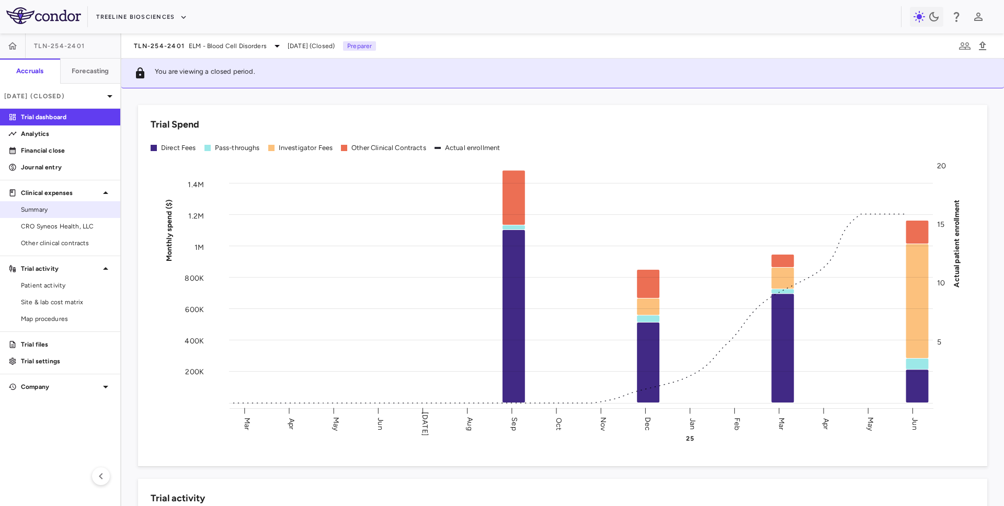
click at [53, 217] on link "Summary" at bounding box center [60, 210] width 120 height 16
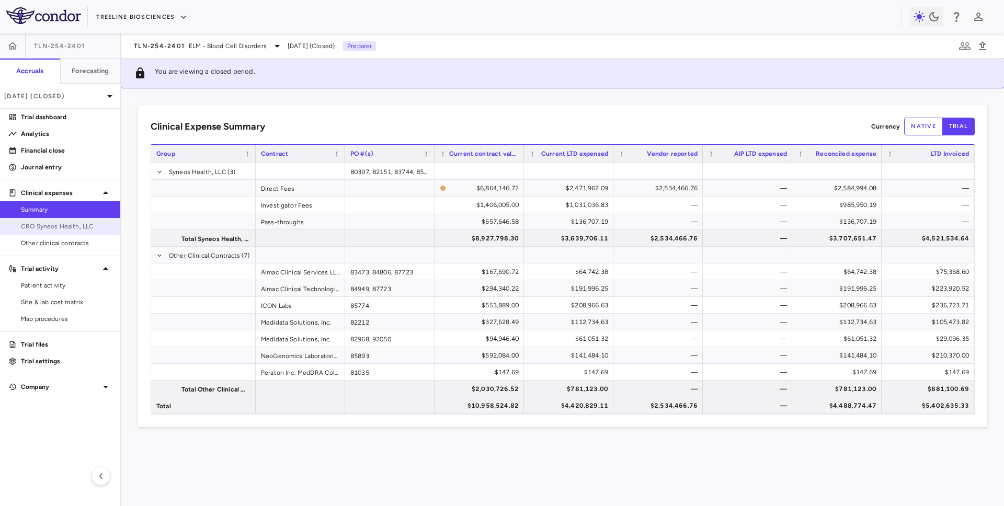
click at [51, 230] on span "CRO Syneos Health, LLC" at bounding box center [66, 226] width 91 height 9
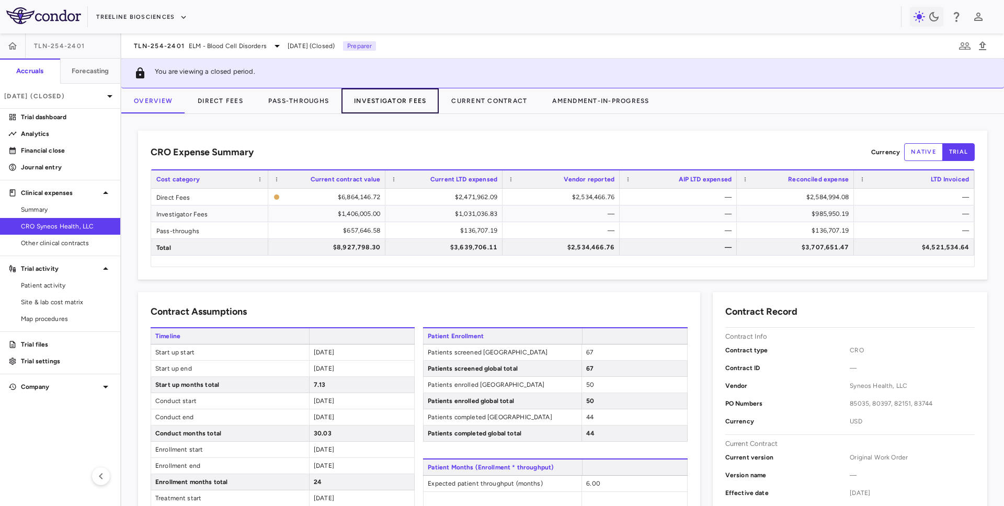
click at [382, 103] on button "Investigator Fees" at bounding box center [390, 100] width 97 height 25
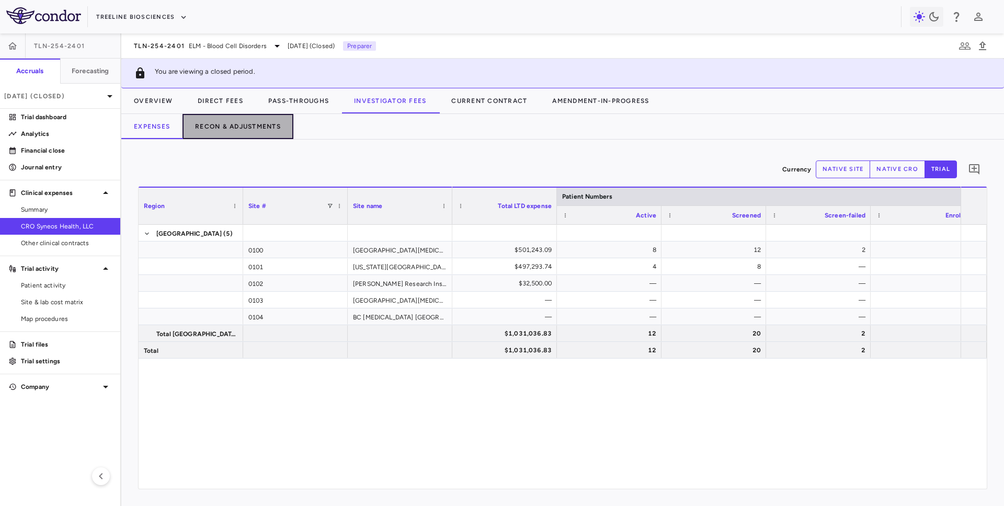
click at [257, 126] on button "Recon & Adjustments" at bounding box center [238, 126] width 111 height 25
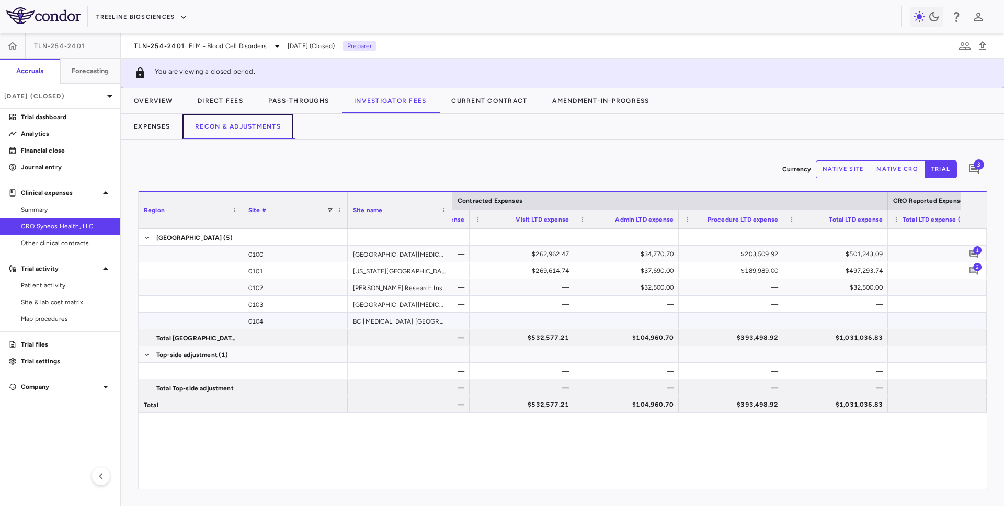
scroll to position [0, 91]
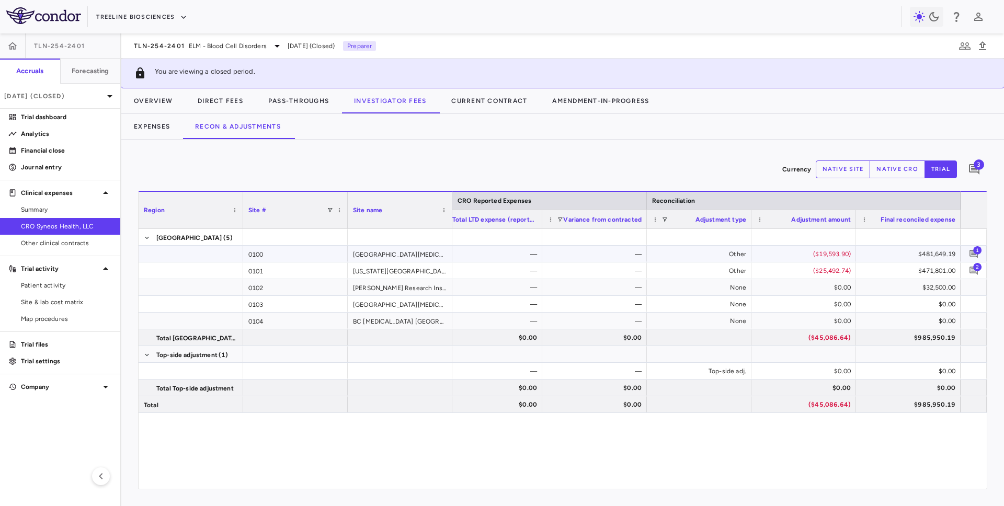
click at [978, 252] on span "1" at bounding box center [977, 250] width 8 height 8
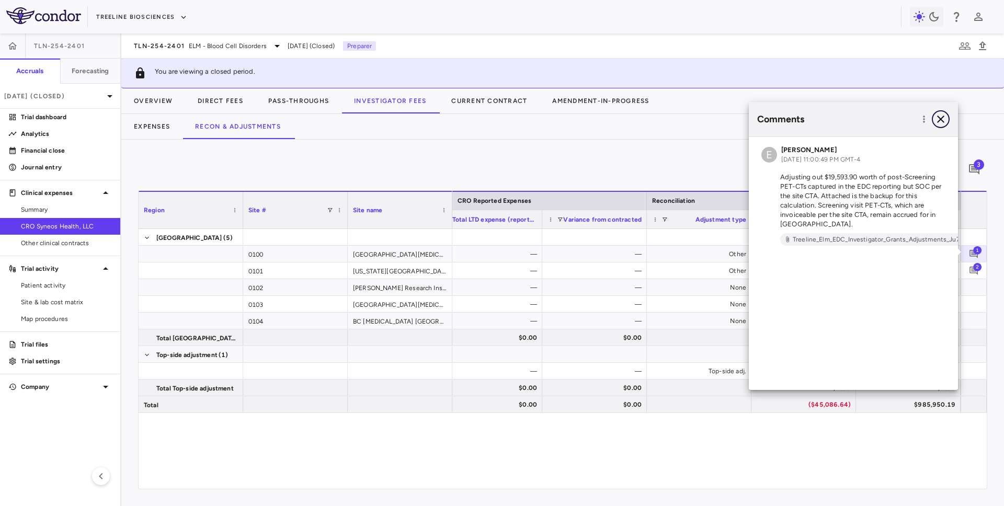
click at [945, 114] on icon "button" at bounding box center [941, 119] width 13 height 13
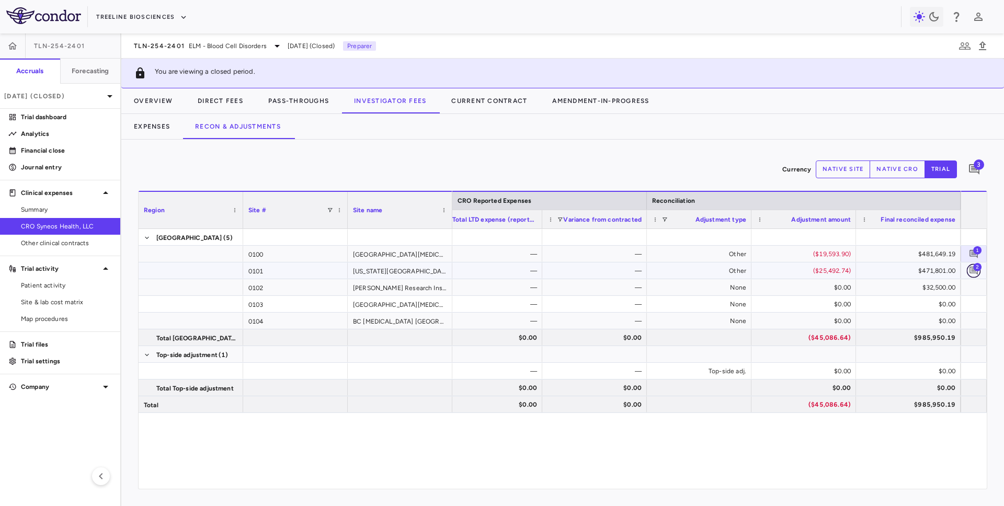
click at [973, 270] on icon "Add comment" at bounding box center [974, 271] width 8 height 8
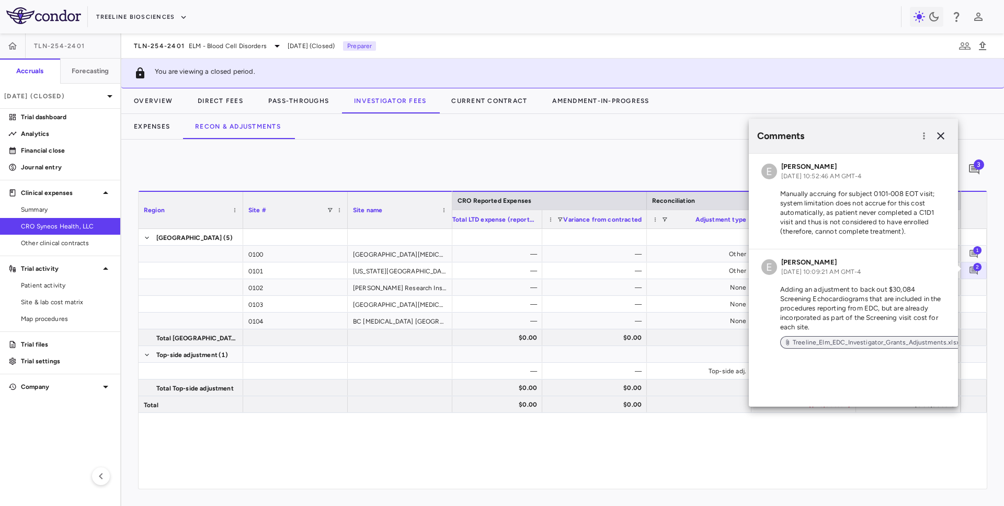
click at [826, 341] on span "Treeline_Elm_EDC_Investigator_Grants_Adjustments.xlsx" at bounding box center [876, 342] width 175 height 9
click at [949, 144] on div "Comments" at bounding box center [853, 136] width 209 height 35
click at [939, 146] on div "Comments" at bounding box center [853, 136] width 209 height 35
click at [939, 138] on icon "button" at bounding box center [940, 135] width 7 height 7
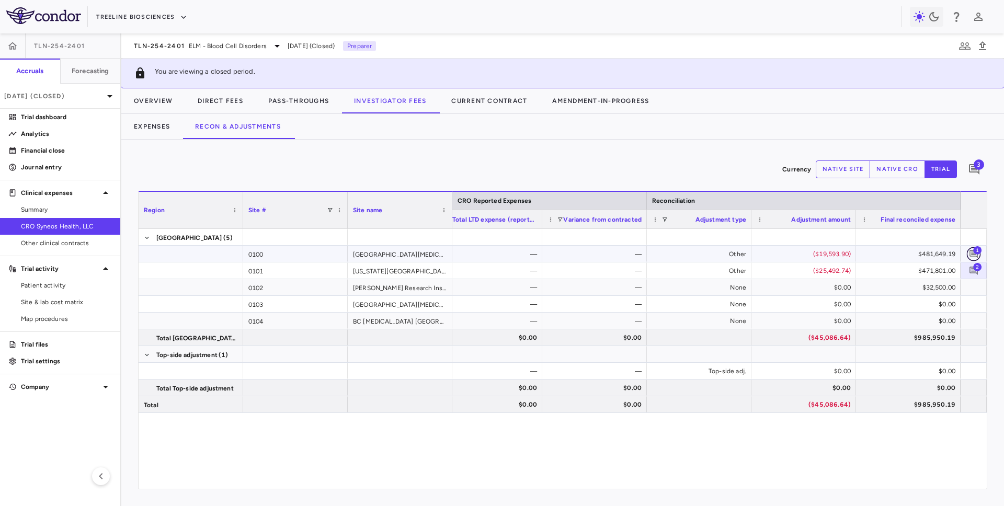
click at [972, 254] on icon "Add comment" at bounding box center [974, 254] width 10 height 10
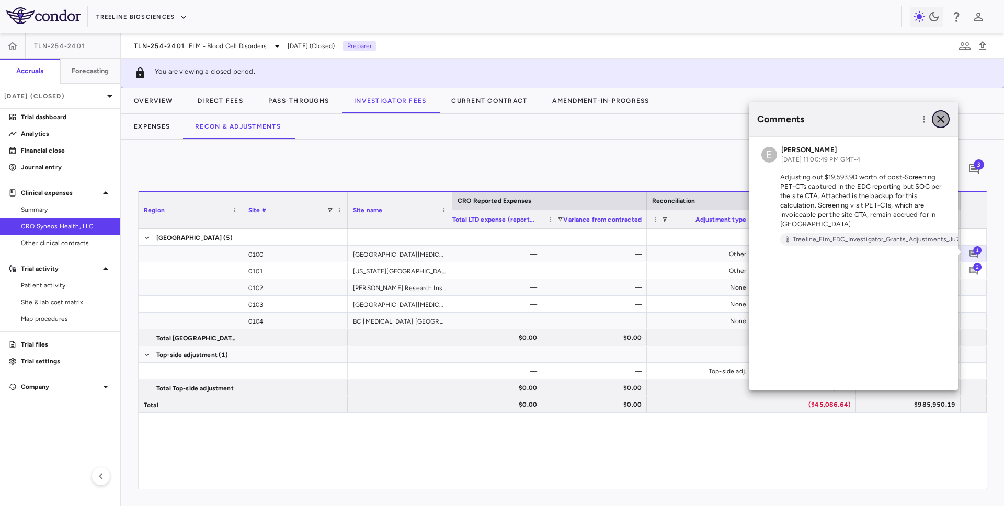
click at [940, 119] on icon "button" at bounding box center [940, 119] width 7 height 7
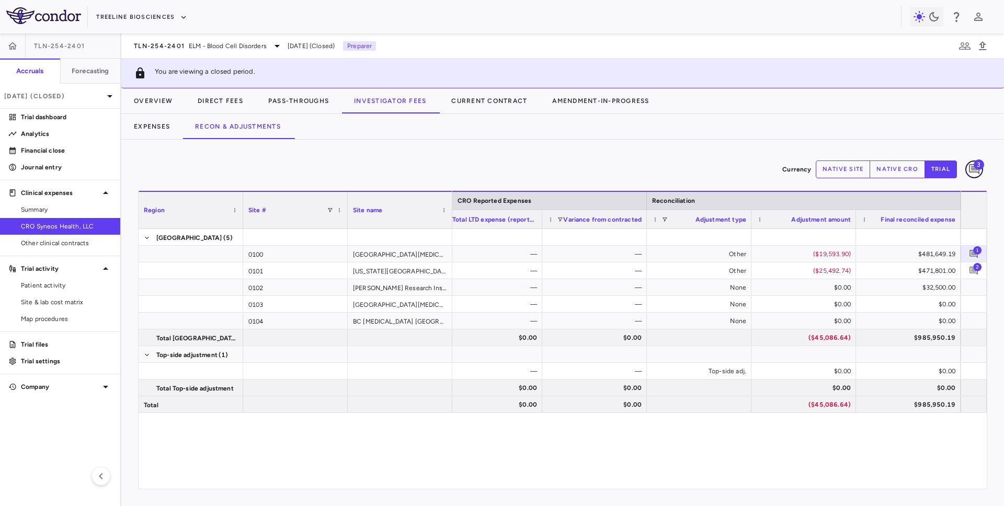
click at [971, 166] on icon "Add comment" at bounding box center [974, 169] width 13 height 13
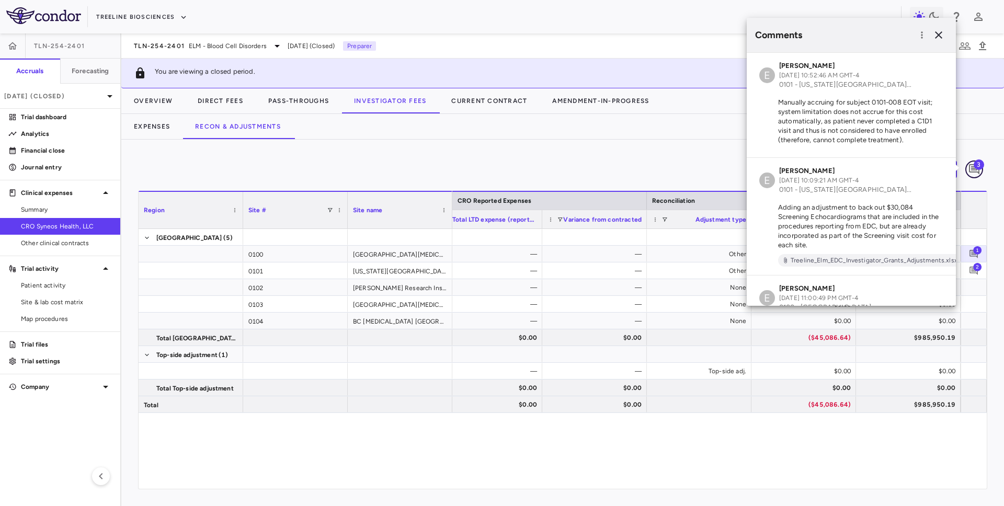
scroll to position [96, 0]
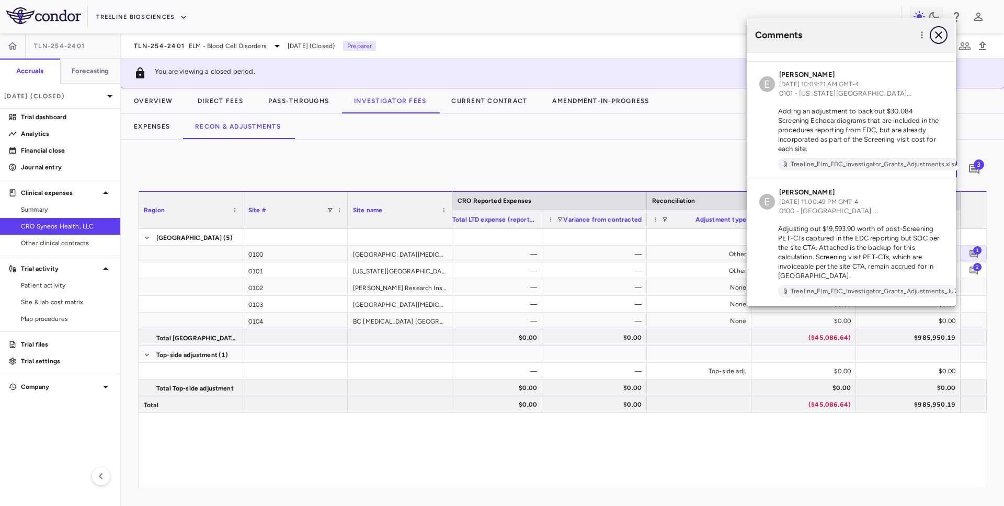
click at [934, 37] on icon "button" at bounding box center [939, 35] width 13 height 13
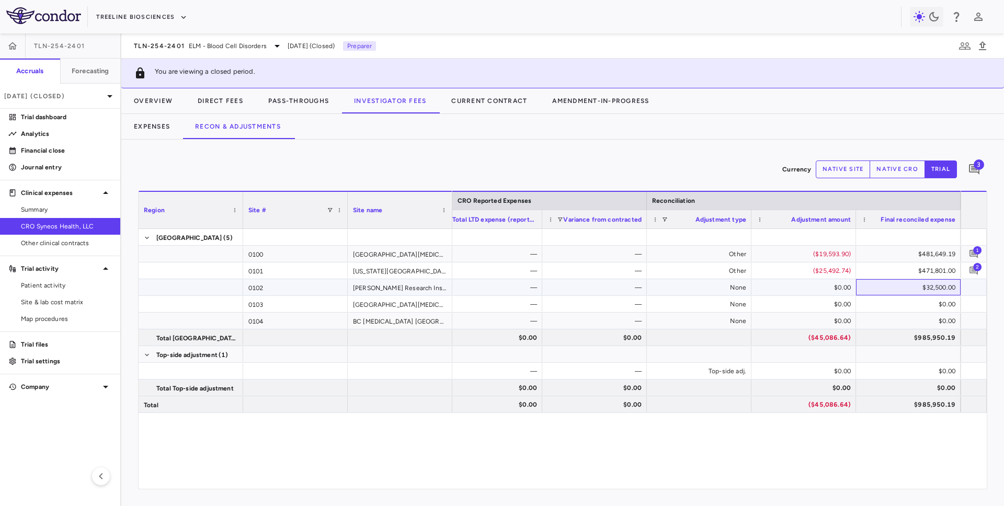
click at [933, 290] on div "$32,500.00" at bounding box center [911, 287] width 90 height 17
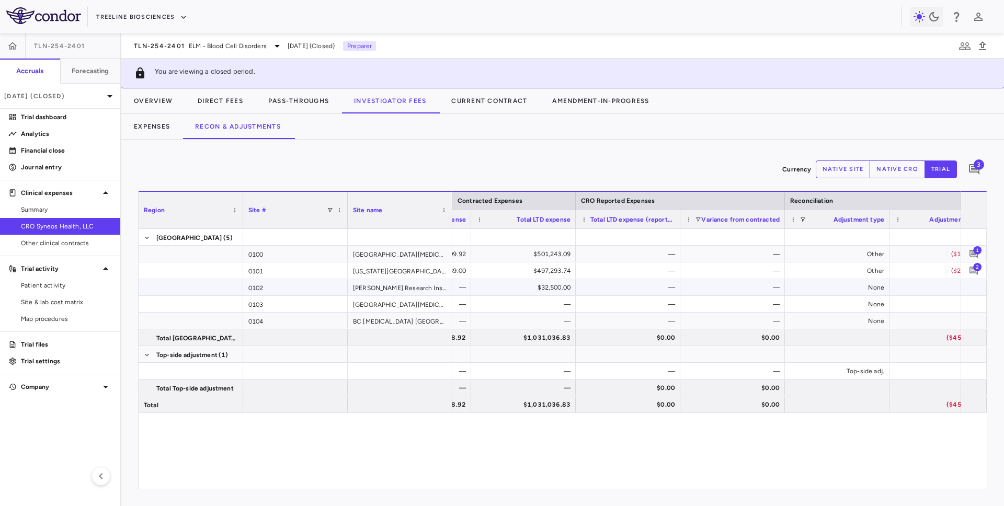
scroll to position [0, 390]
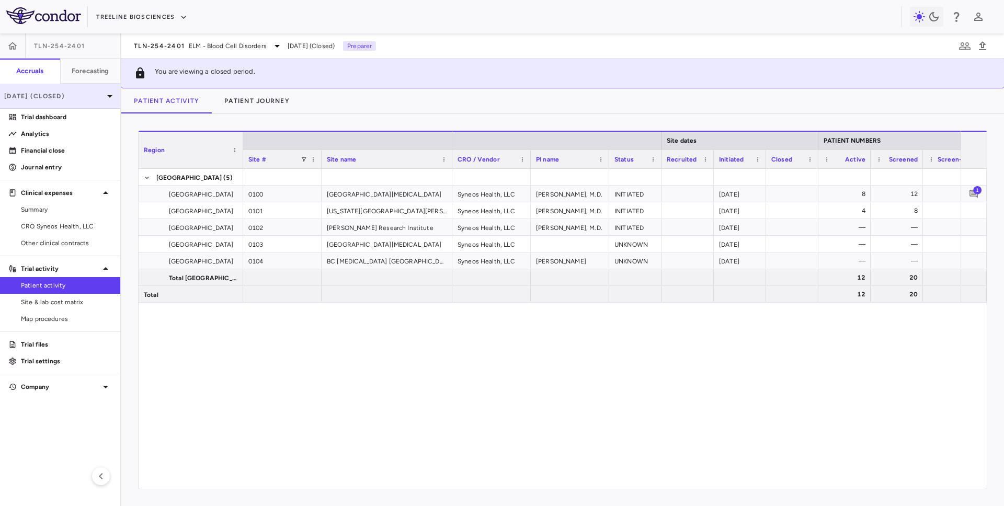
click at [90, 90] on div "Jun 2025 (Closed)" at bounding box center [60, 96] width 120 height 25
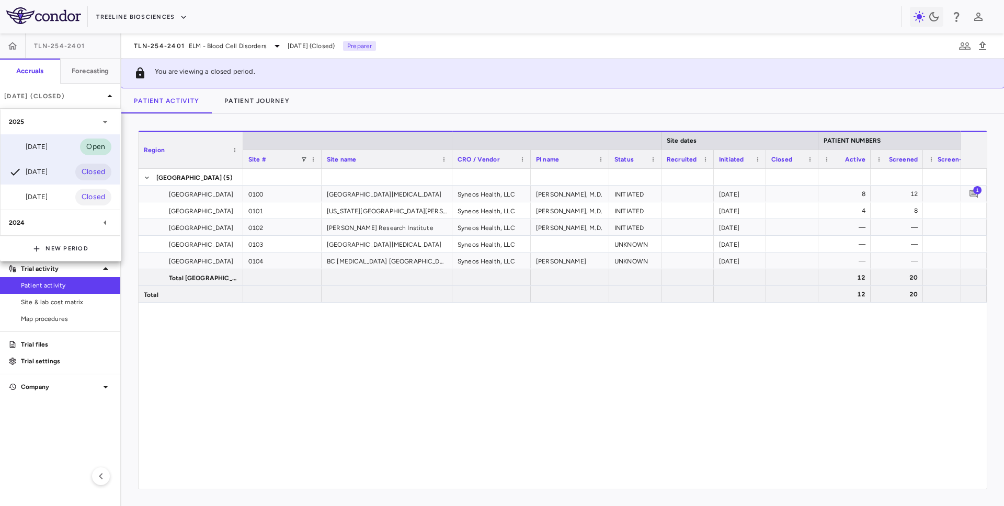
click at [42, 156] on div "Sep 2025 Open" at bounding box center [60, 146] width 119 height 25
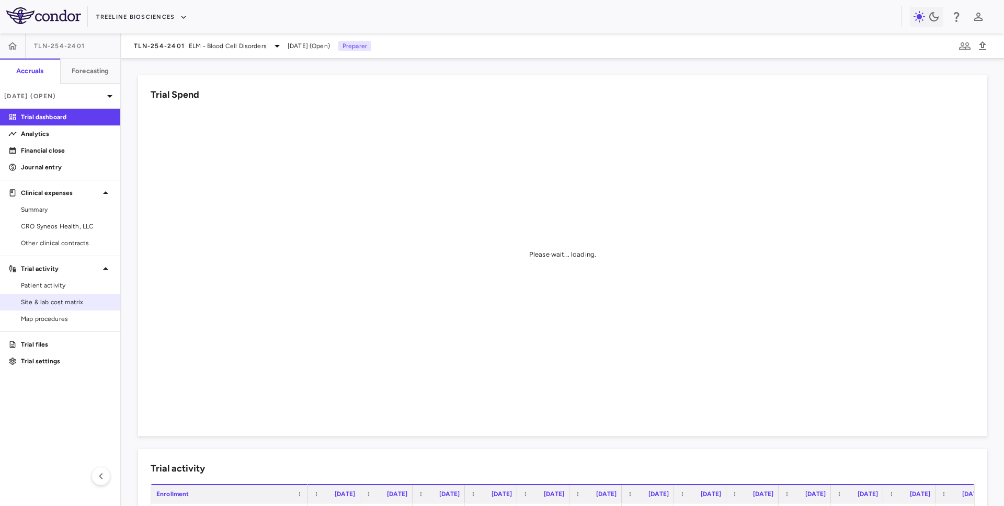
click at [52, 301] on span "Site & lab cost matrix" at bounding box center [66, 302] width 91 height 9
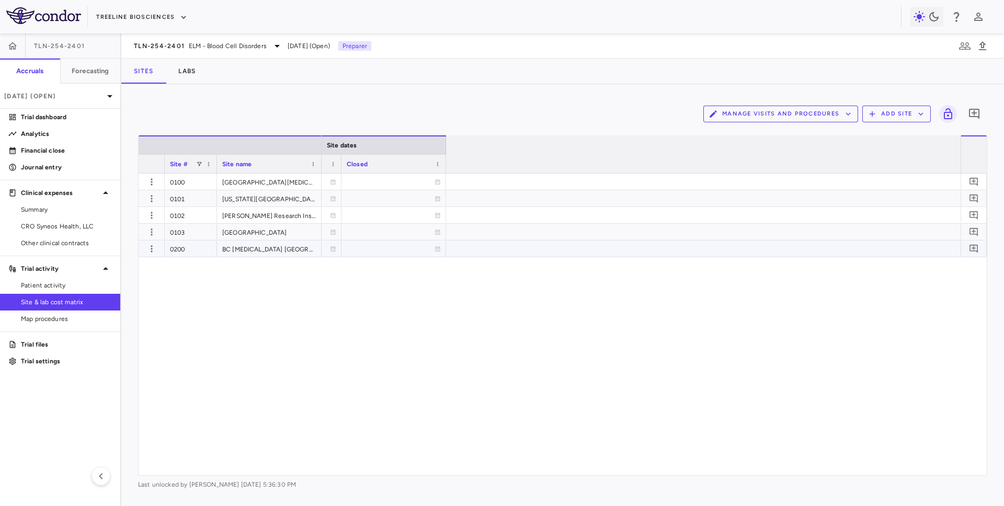
scroll to position [0, 1062]
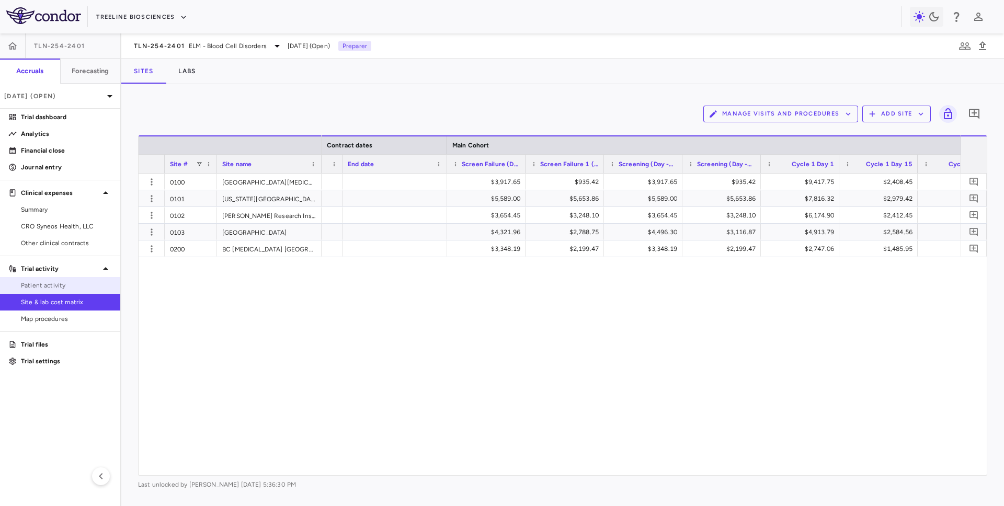
click at [66, 290] on span "Patient activity" at bounding box center [66, 285] width 91 height 9
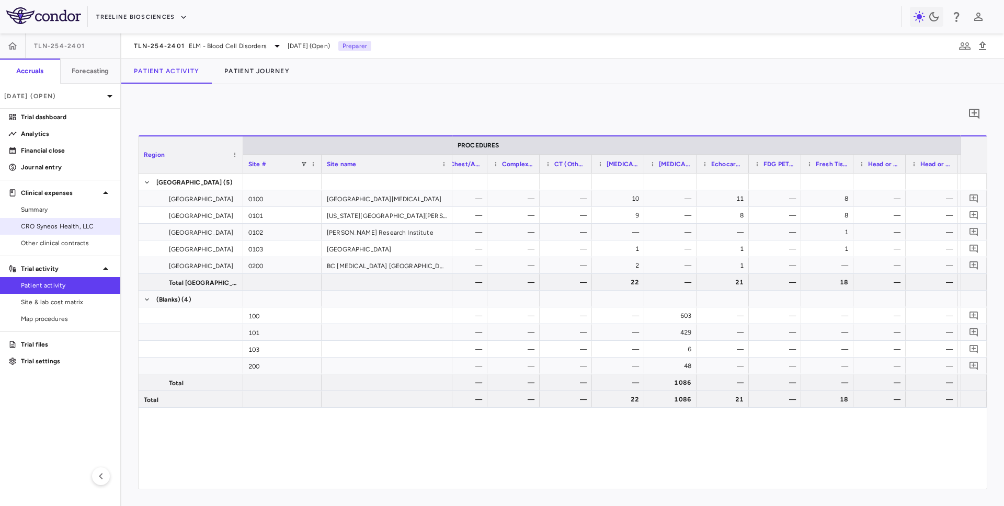
click at [79, 228] on span "CRO Syneos Health, LLC" at bounding box center [66, 226] width 91 height 9
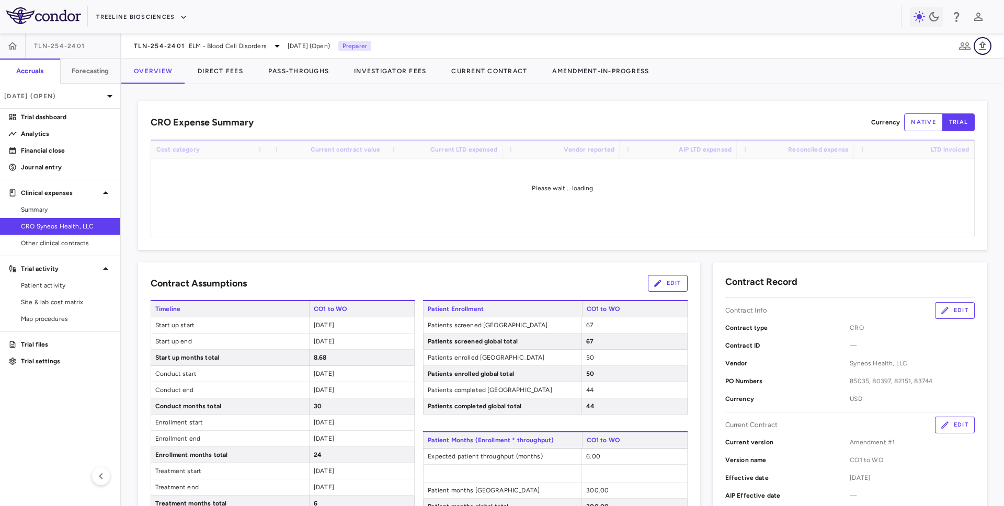
click at [980, 46] on icon "button" at bounding box center [983, 46] width 13 height 13
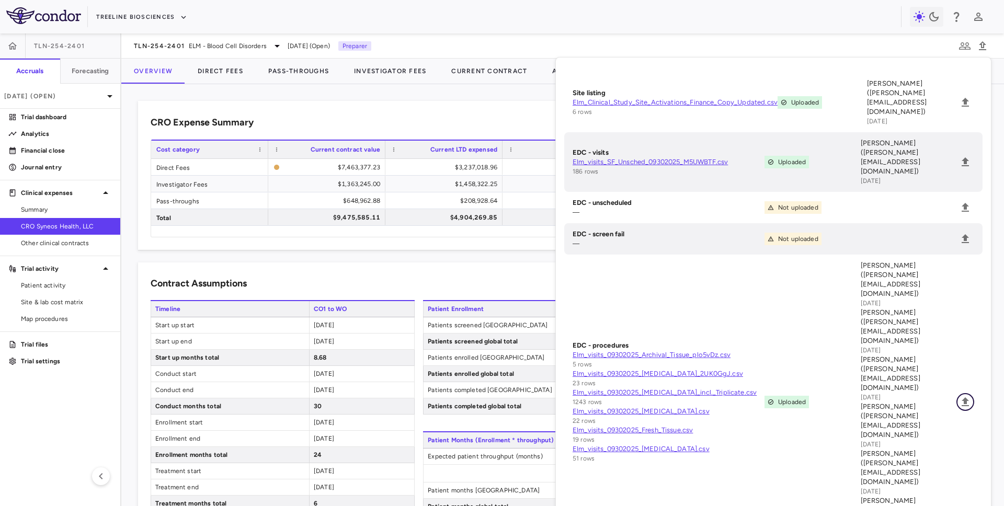
click at [963, 396] on icon "Upload" at bounding box center [965, 402] width 13 height 13
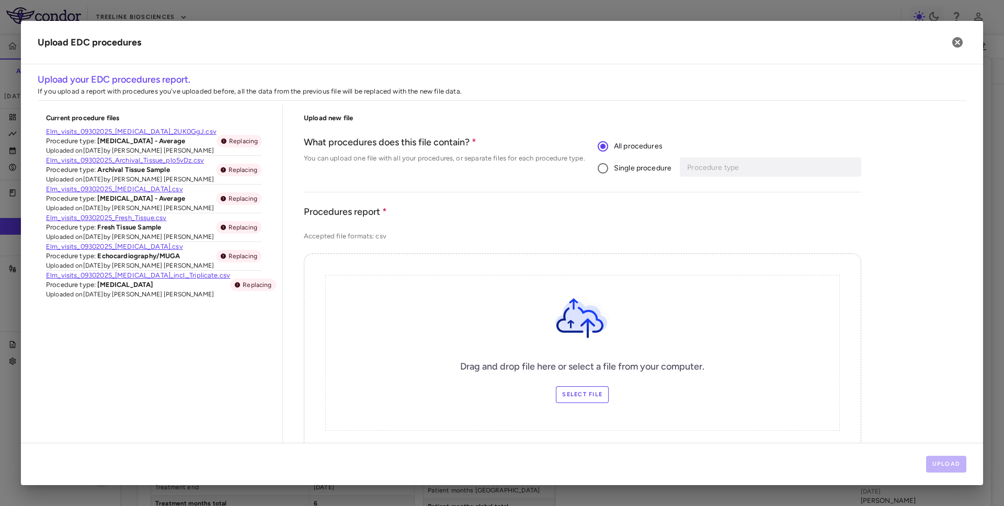
click at [650, 171] on span "Single procedure" at bounding box center [643, 169] width 58 height 12
click at [713, 171] on input "Procedure type" at bounding box center [763, 167] width 154 height 13
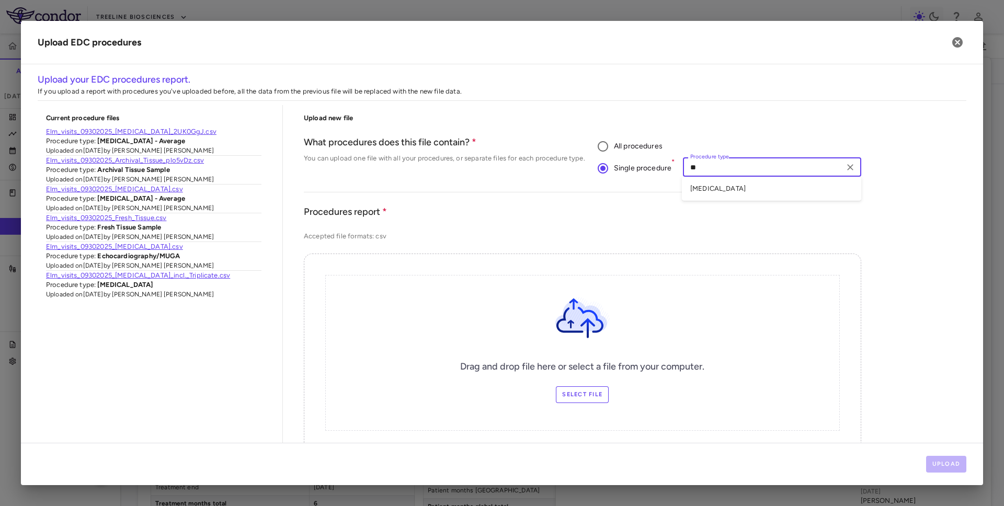
type input "***"
click at [717, 194] on li "ECG" at bounding box center [771, 189] width 179 height 16
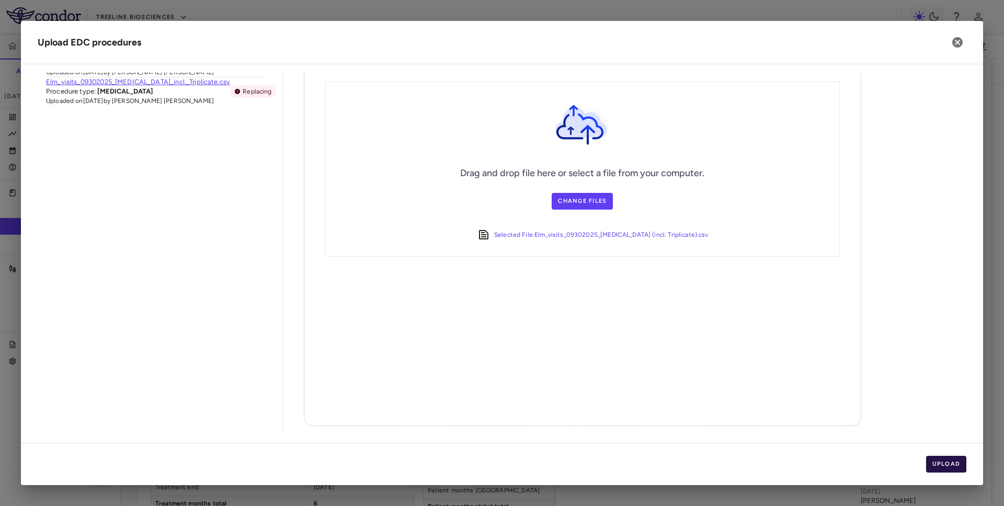
click at [945, 456] on div "Upload" at bounding box center [502, 464] width 962 height 42
click at [945, 461] on button "Upload" at bounding box center [946, 464] width 41 height 17
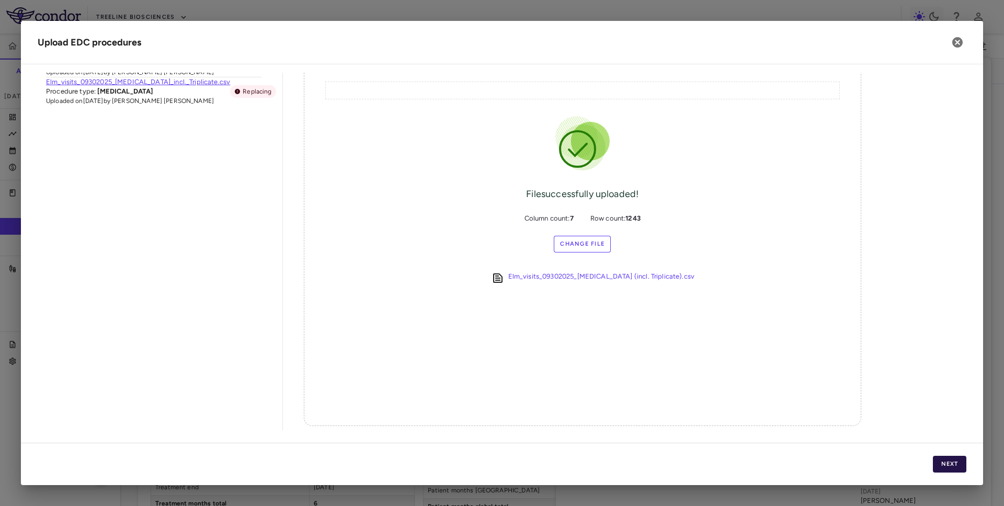
click at [947, 466] on button "Next" at bounding box center [949, 464] width 33 height 17
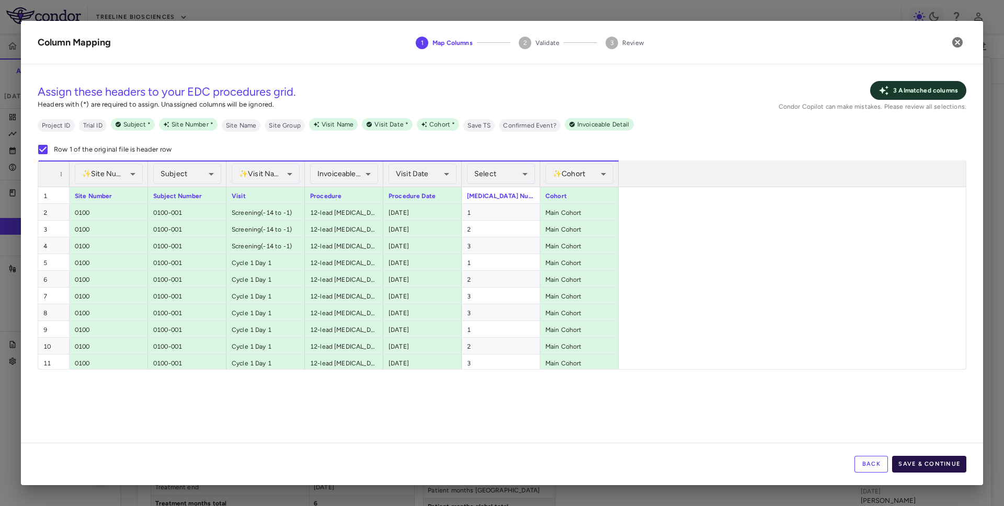
click at [922, 463] on button "Save & Continue" at bounding box center [929, 464] width 74 height 17
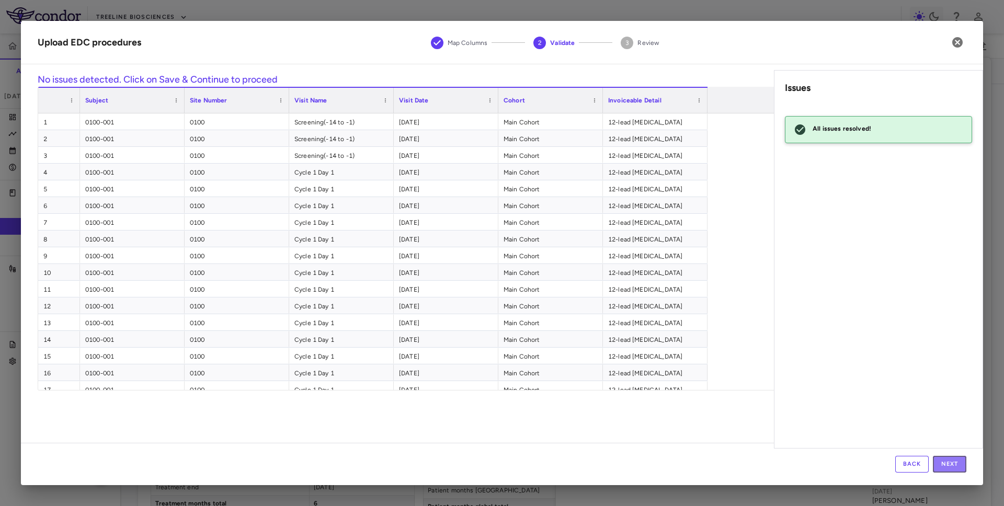
click at [935, 463] on button "Next" at bounding box center [949, 464] width 33 height 17
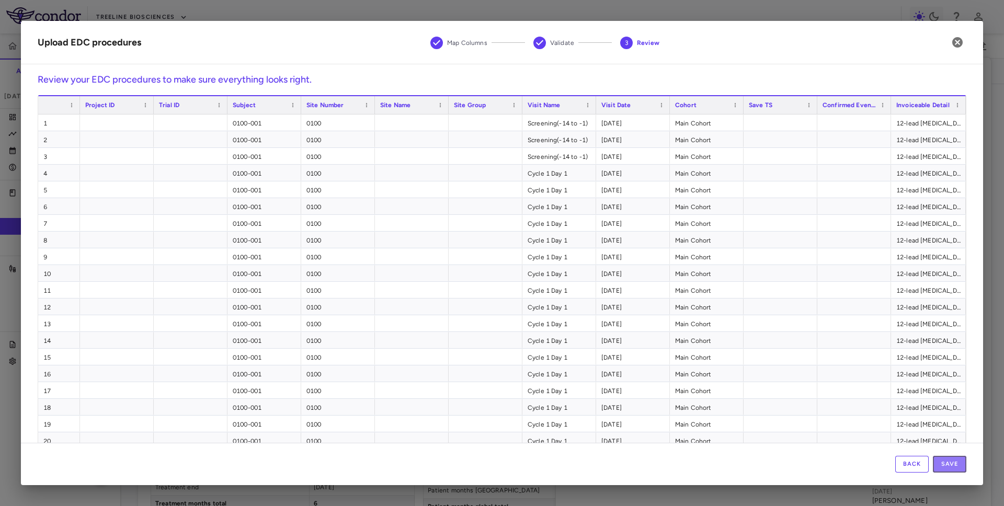
click at [935, 463] on button "Save" at bounding box center [949, 464] width 33 height 17
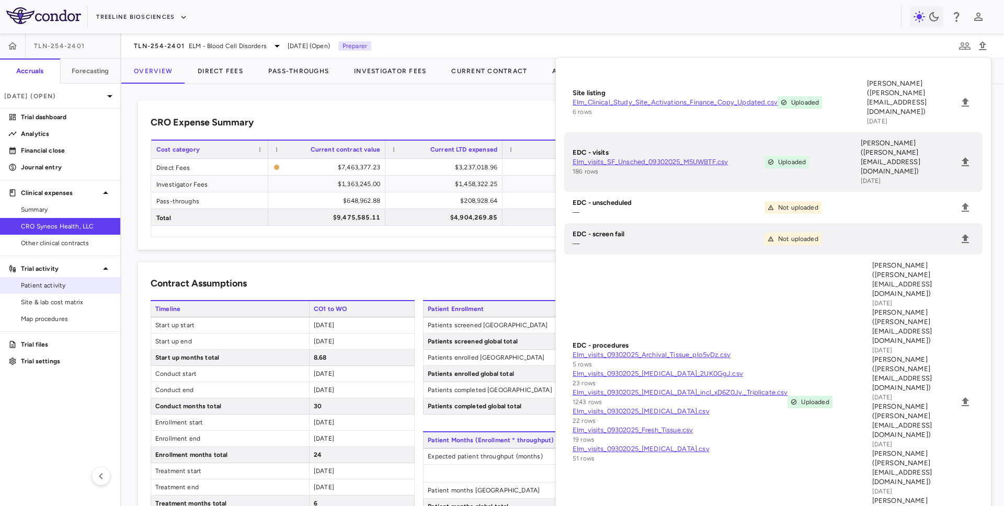
click at [79, 277] on div "Patient activity" at bounding box center [60, 285] width 120 height 17
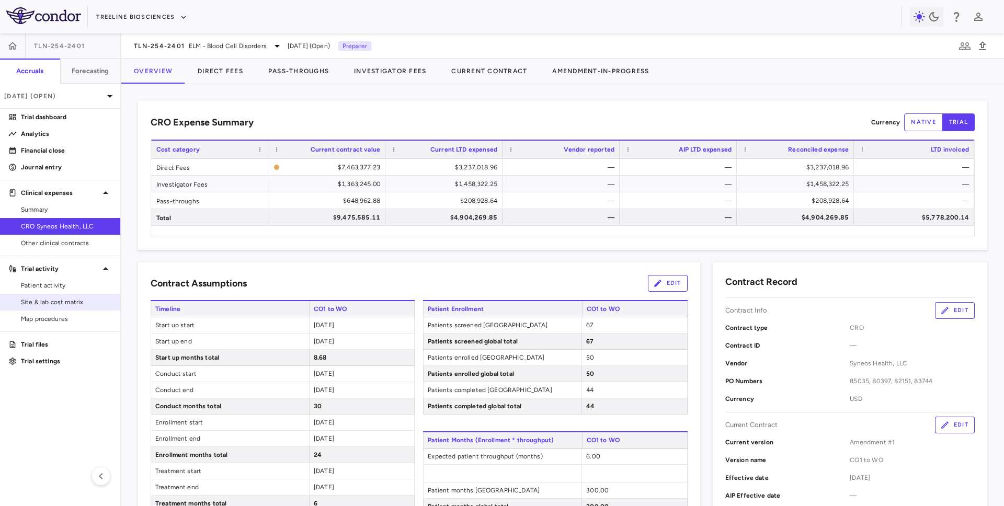
click at [71, 297] on link "Site & lab cost matrix" at bounding box center [60, 302] width 120 height 16
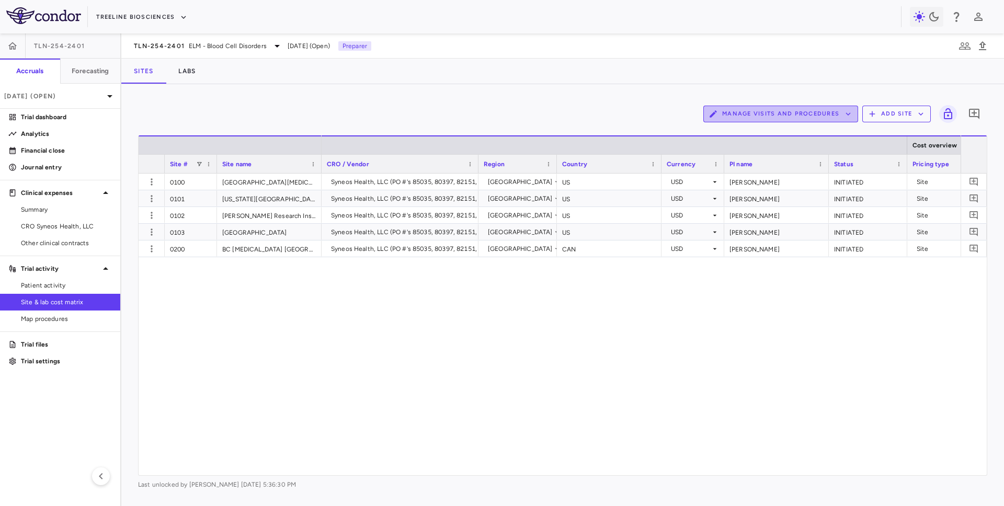
click at [800, 116] on button "Manage Visits and Procedures" at bounding box center [781, 114] width 155 height 17
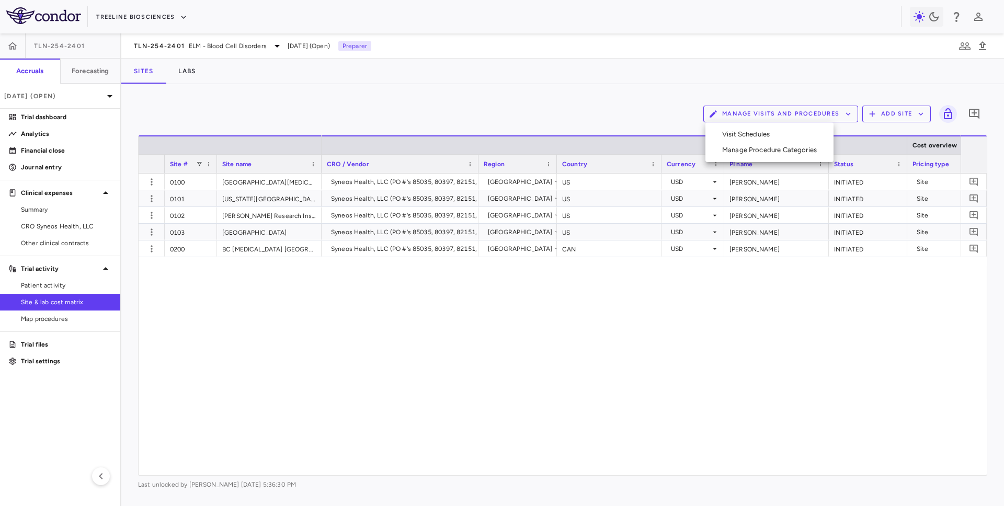
click at [1000, 50] on div at bounding box center [502, 253] width 1004 height 506
click at [984, 44] on icon "button" at bounding box center [982, 45] width 7 height 9
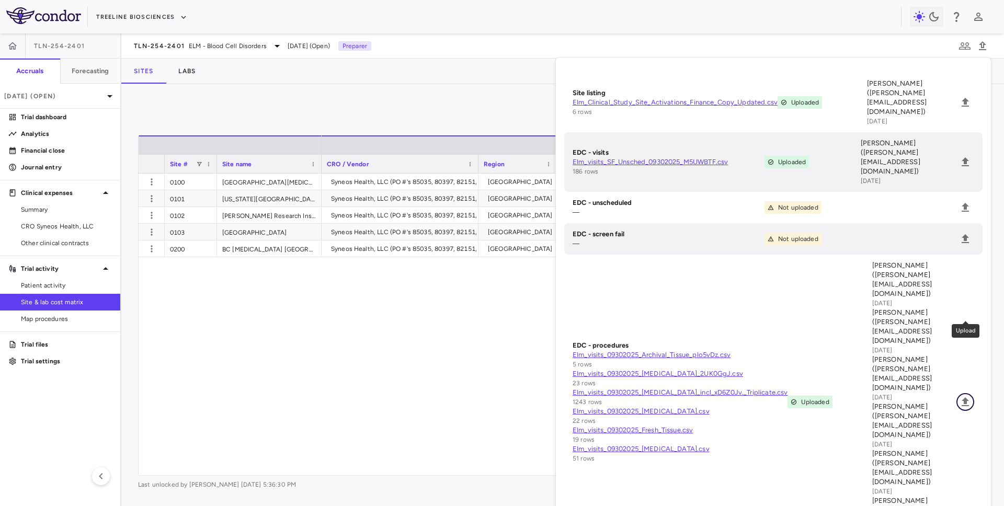
click at [967, 396] on icon "Upload" at bounding box center [965, 402] width 13 height 13
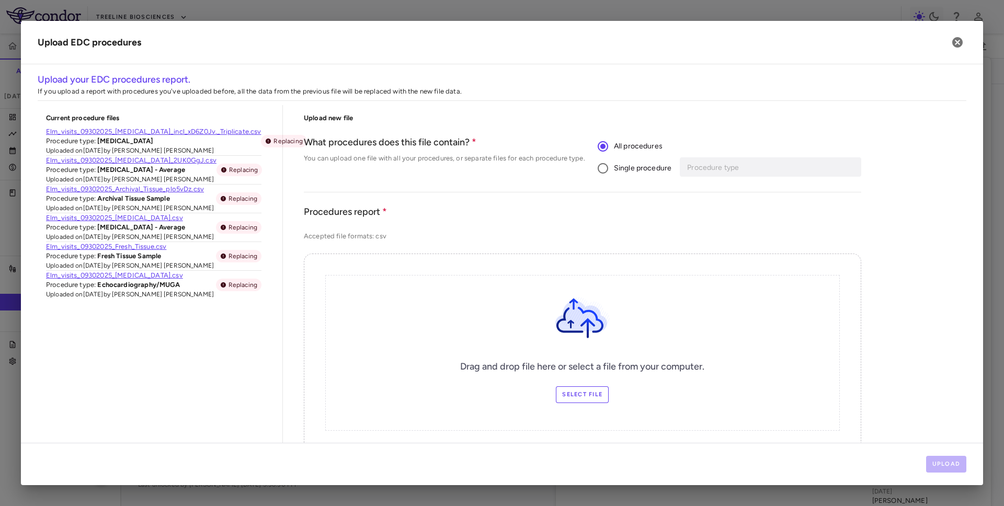
click at [640, 166] on span "Single procedure" at bounding box center [643, 169] width 58 height 12
click at [699, 169] on input "Procedure type" at bounding box center [763, 167] width 154 height 13
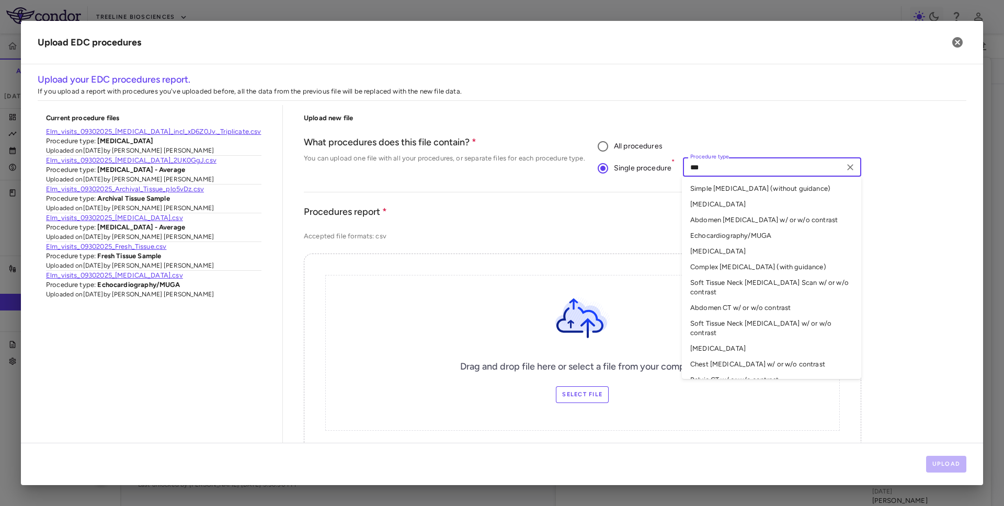
type input "****"
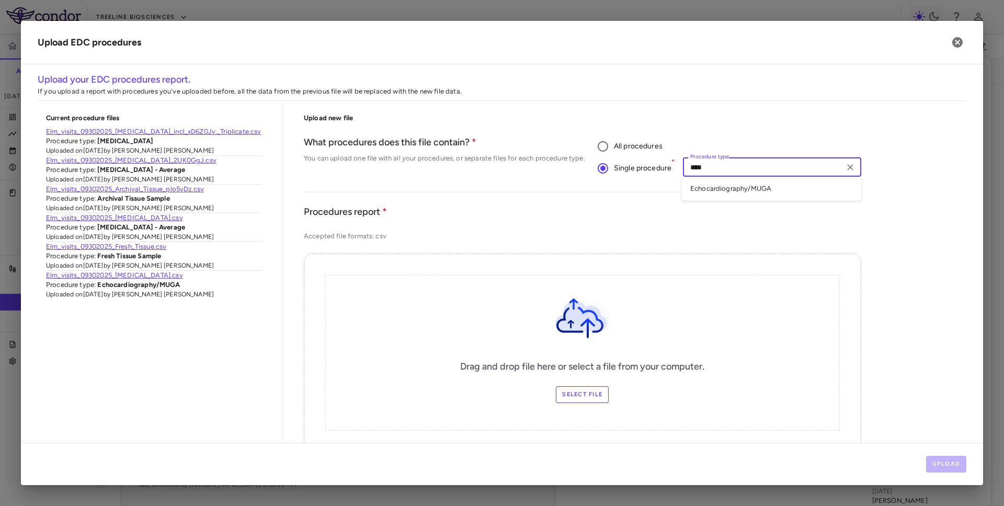
click at [723, 190] on li "Echocardiography/MUGA" at bounding box center [771, 189] width 179 height 16
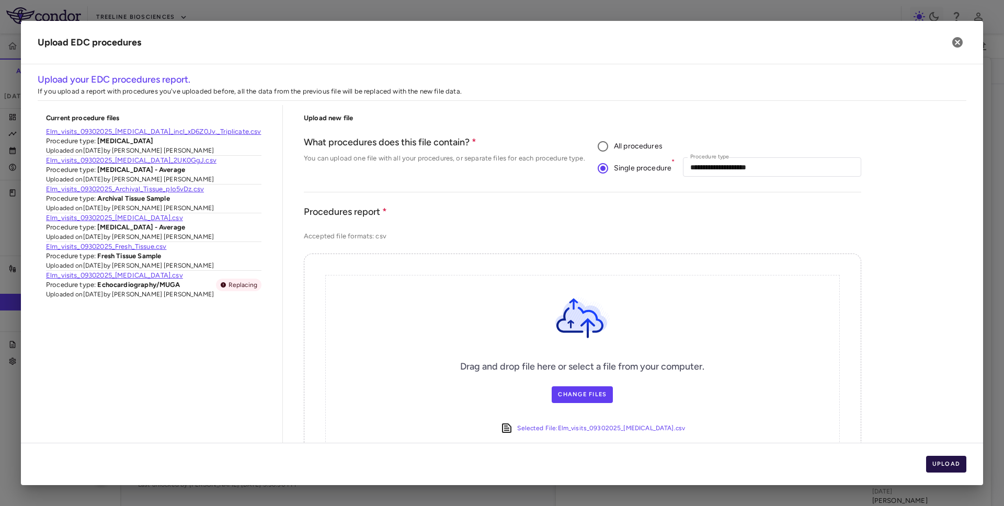
click at [948, 468] on button "Upload" at bounding box center [946, 464] width 41 height 17
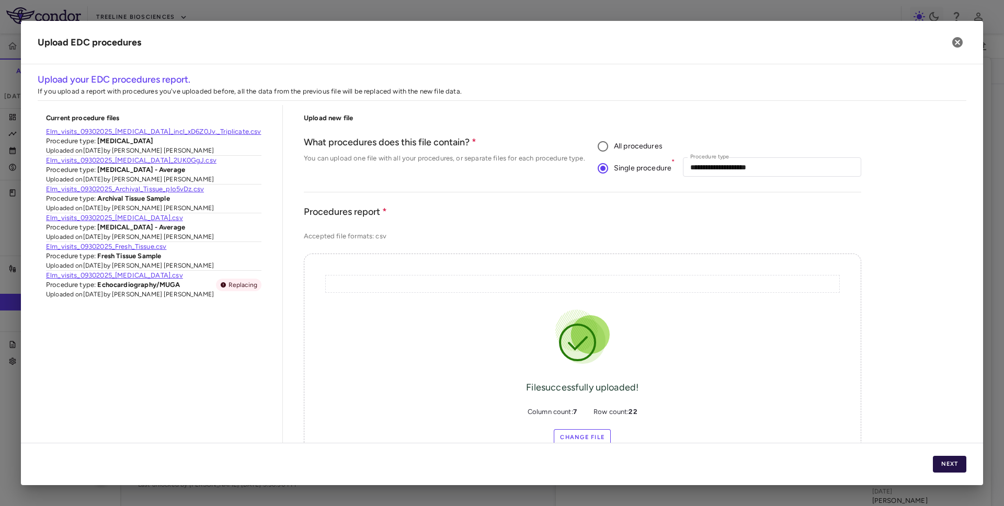
click at [948, 468] on button "Next" at bounding box center [949, 464] width 33 height 17
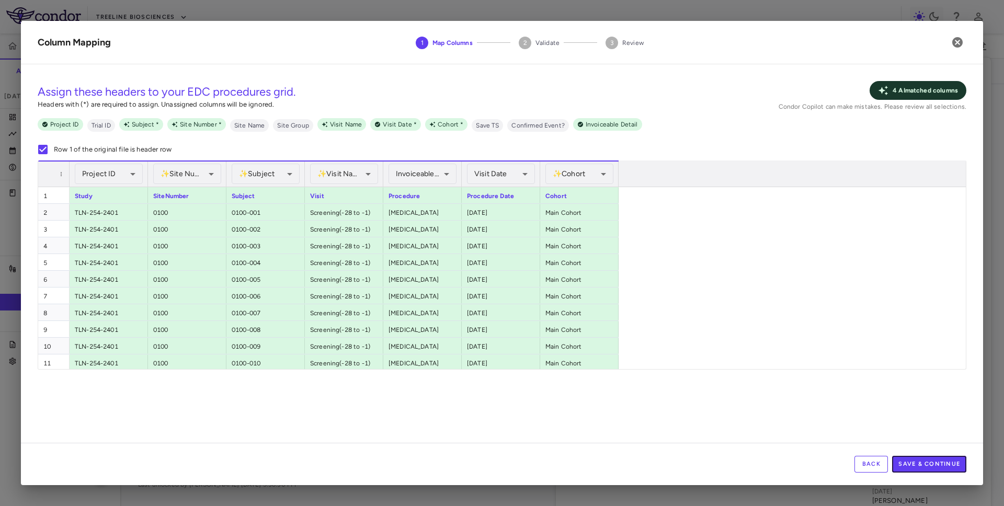
click at [948, 468] on button "Save & Continue" at bounding box center [929, 464] width 74 height 17
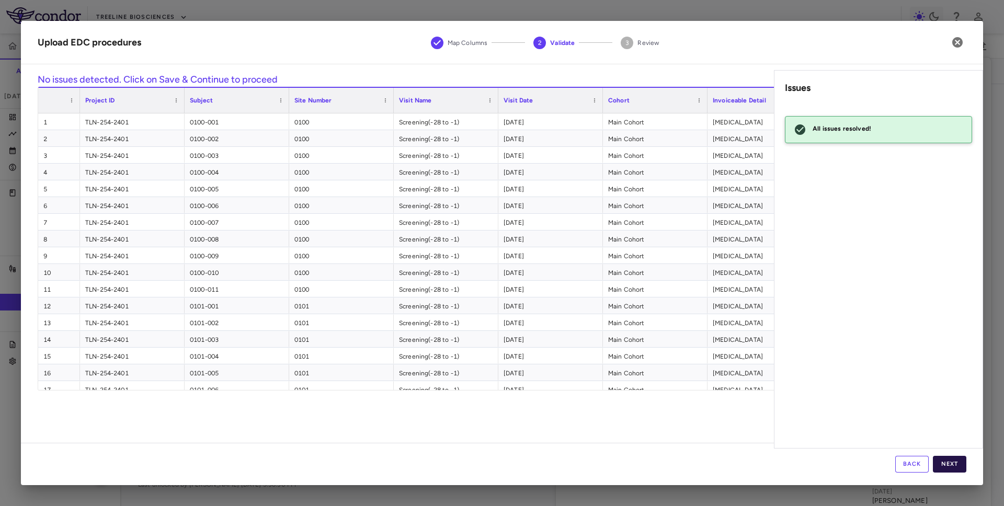
click at [956, 462] on button "Next" at bounding box center [949, 464] width 33 height 17
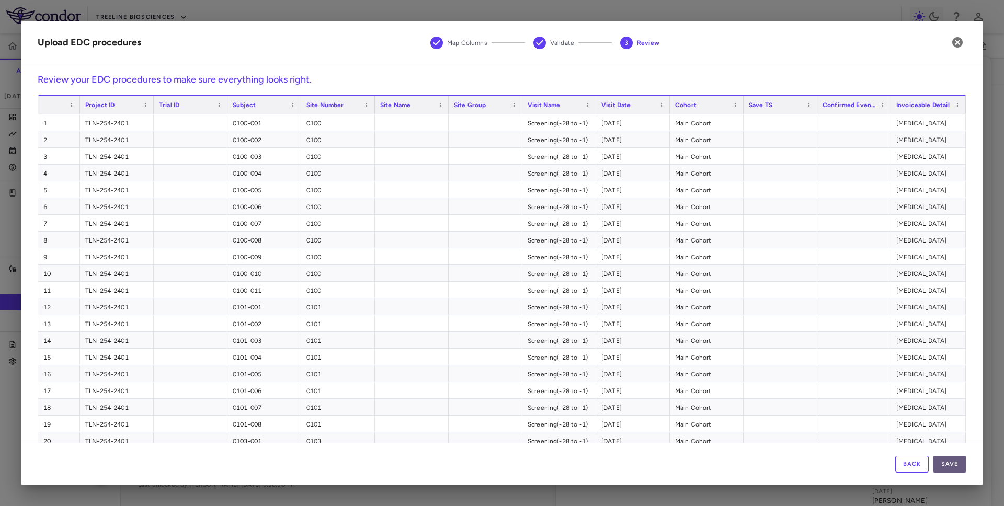
click at [960, 467] on button "Save" at bounding box center [949, 464] width 33 height 17
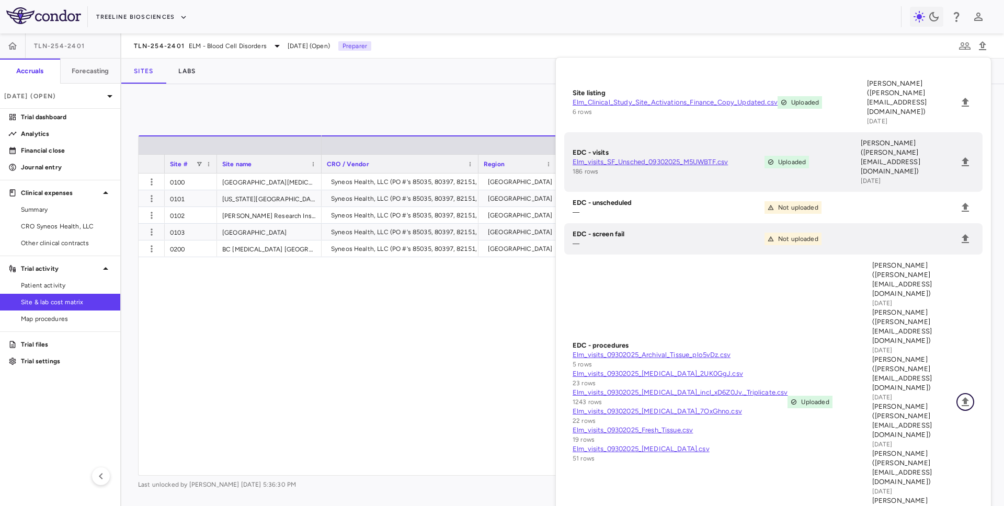
click at [965, 398] on icon "Upload" at bounding box center [965, 402] width 7 height 9
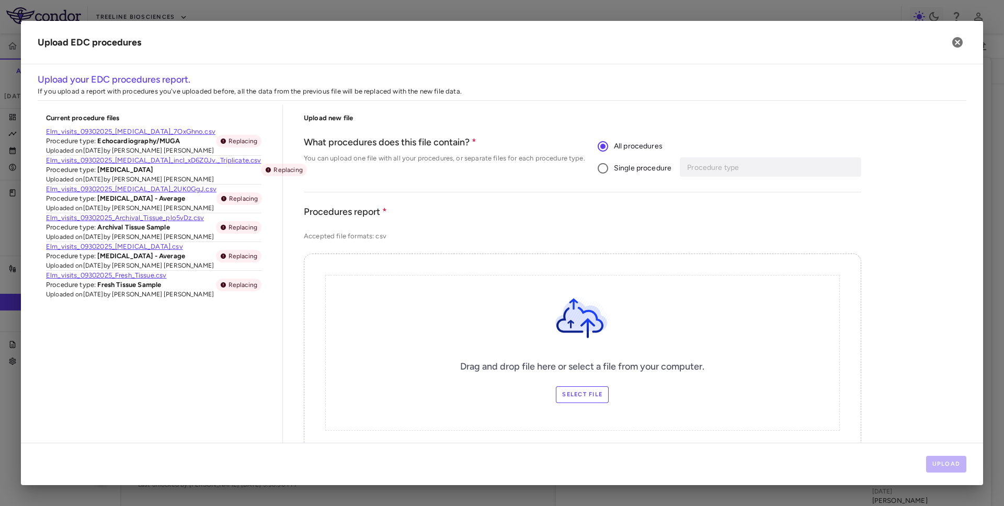
click at [643, 165] on span "Single procedure" at bounding box center [643, 169] width 58 height 12
click at [695, 170] on input "Procedure type" at bounding box center [763, 167] width 154 height 13
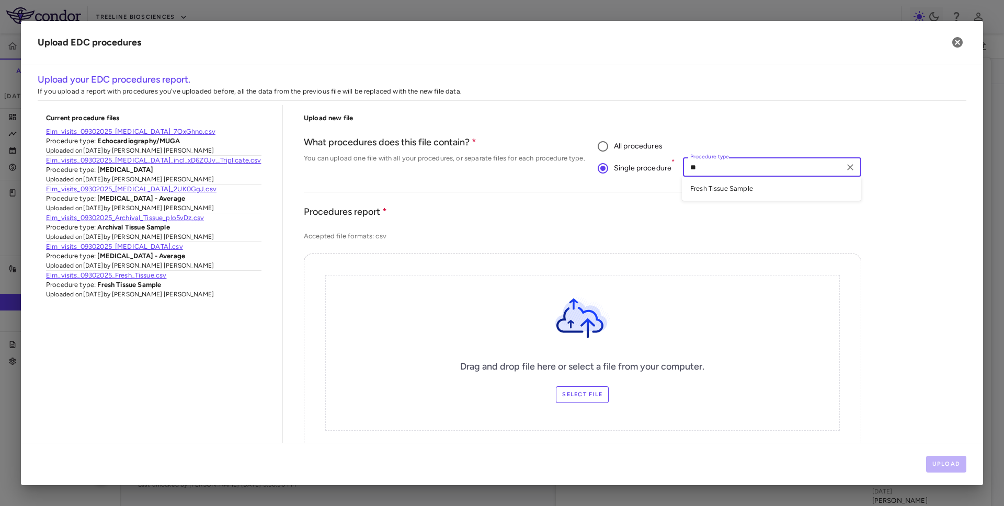
type input "***"
click at [702, 191] on li "Fresh Tissue Sample" at bounding box center [771, 189] width 179 height 16
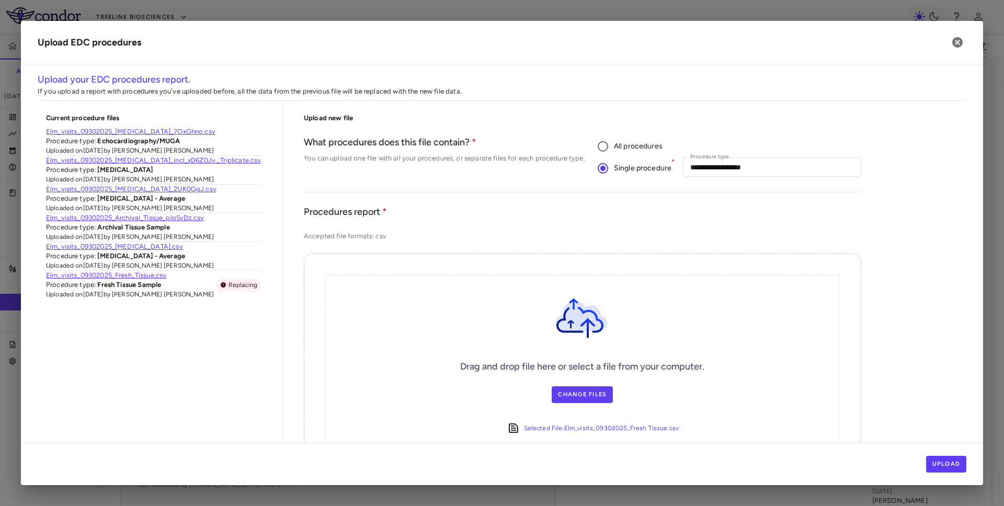
click at [959, 477] on div "Upload" at bounding box center [502, 464] width 962 height 42
click at [957, 462] on button "Upload" at bounding box center [946, 464] width 41 height 17
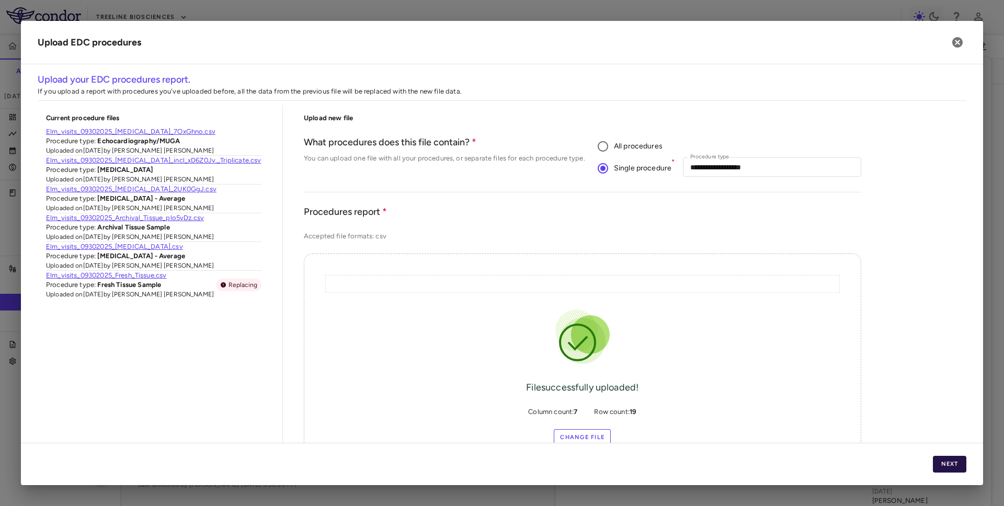
click at [957, 462] on button "Next" at bounding box center [949, 464] width 33 height 17
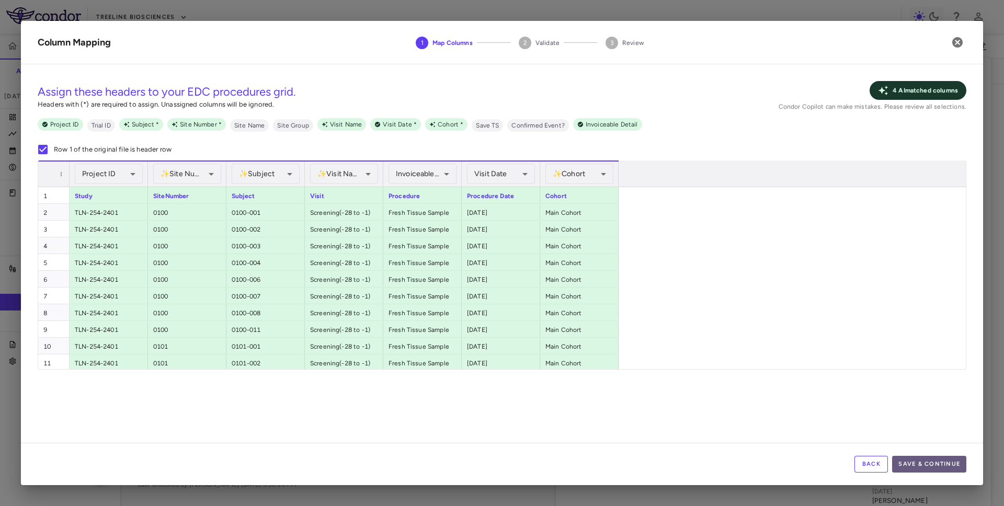
click at [957, 463] on button "Save & Continue" at bounding box center [929, 464] width 74 height 17
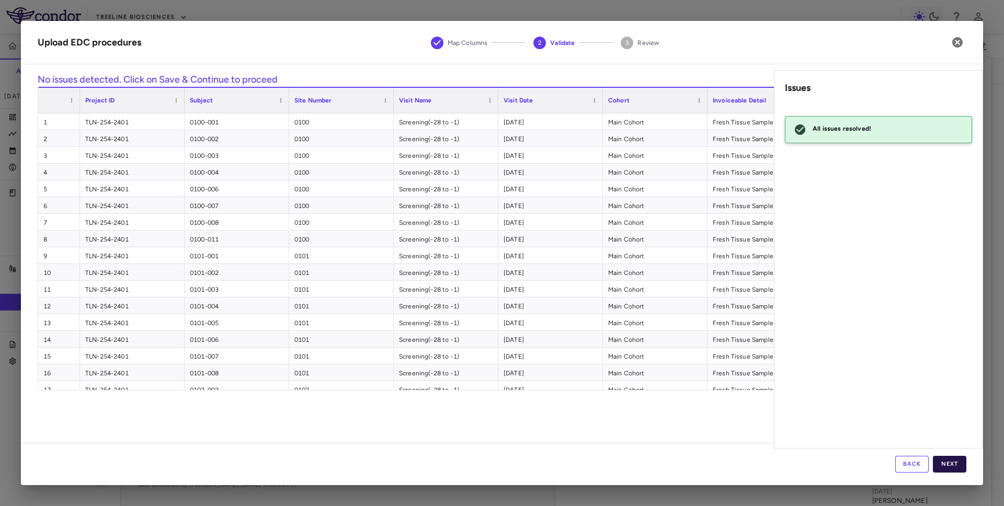
click at [956, 464] on button "Next" at bounding box center [949, 464] width 33 height 17
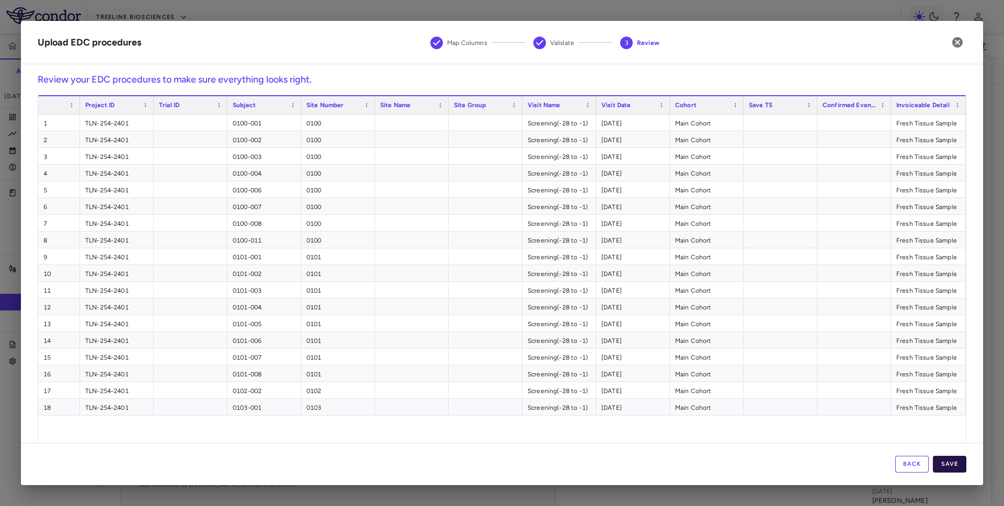
click at [944, 471] on button "Save" at bounding box center [949, 464] width 33 height 17
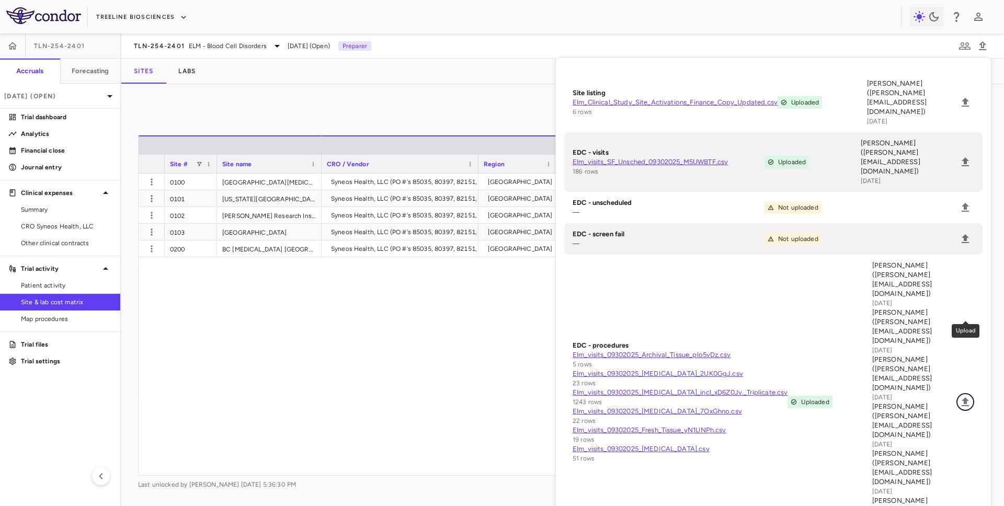
click at [968, 398] on icon "Upload" at bounding box center [965, 402] width 7 height 9
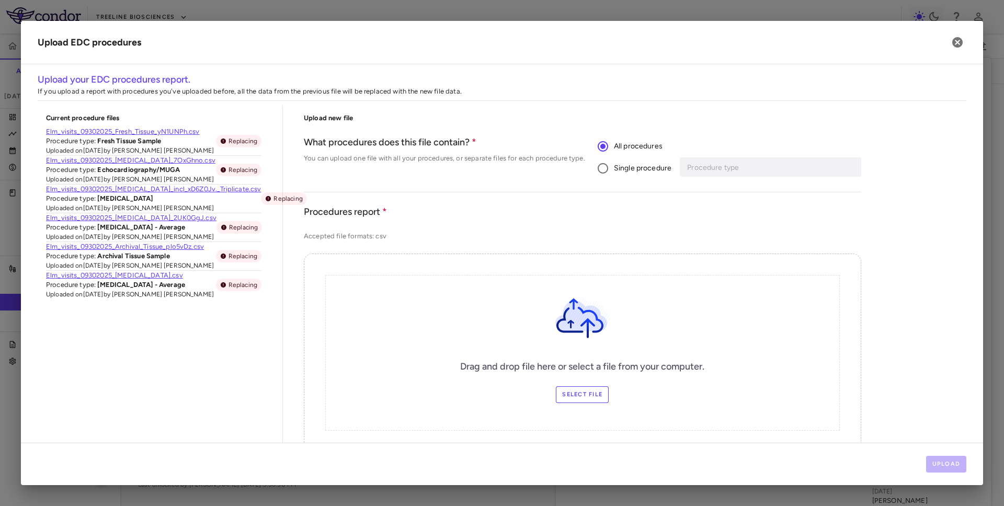
click at [655, 166] on span "Single procedure" at bounding box center [643, 169] width 58 height 12
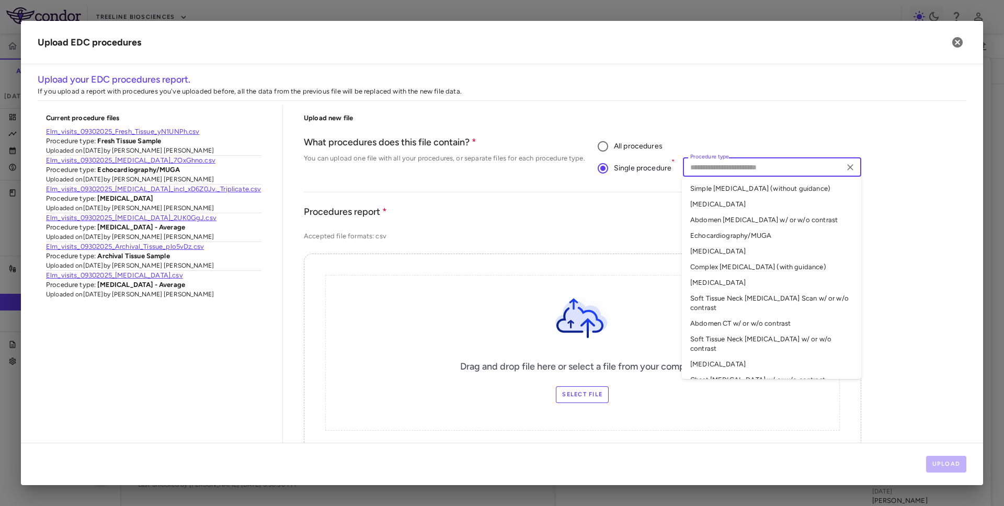
click at [707, 166] on input "Procedure type" at bounding box center [763, 167] width 154 height 13
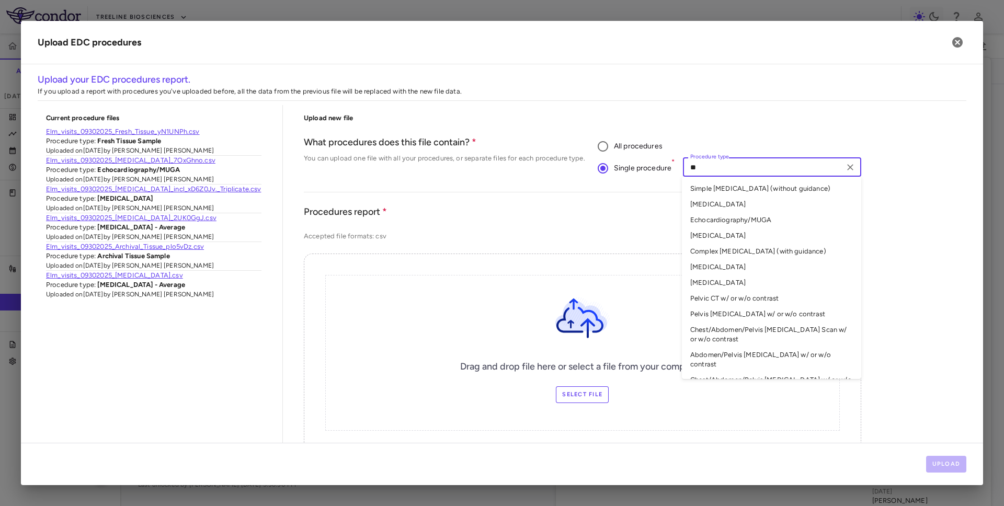
type input "***"
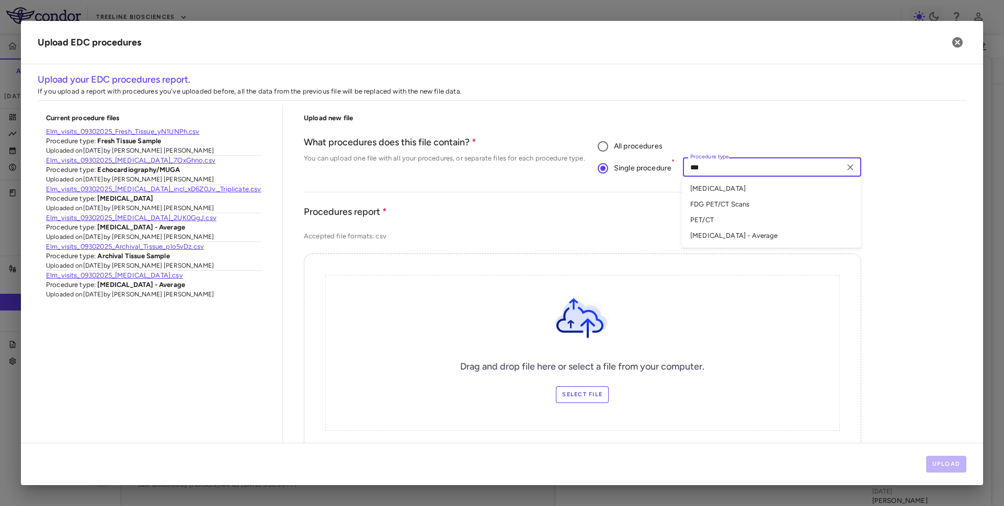
click at [713, 235] on li "PET-CT - Average" at bounding box center [771, 236] width 179 height 16
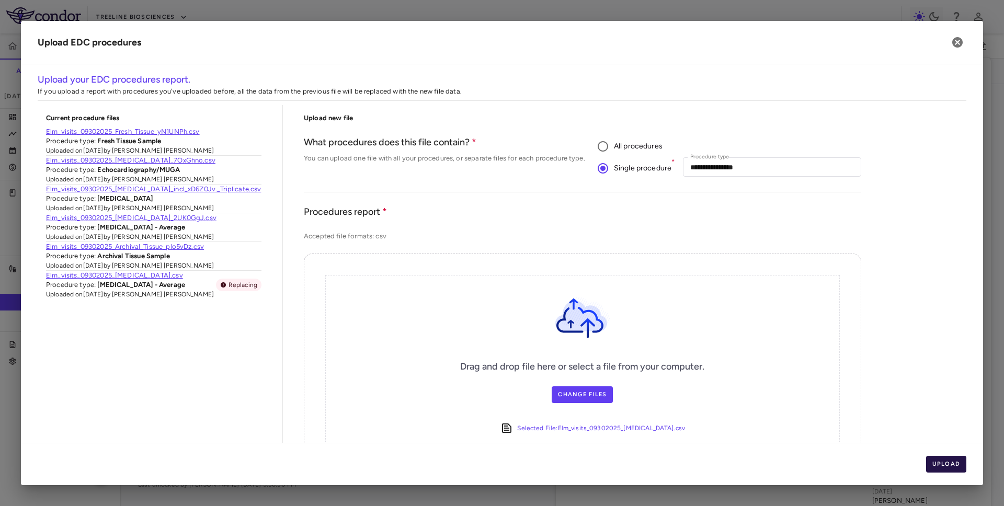
click at [954, 458] on button "Upload" at bounding box center [946, 464] width 41 height 17
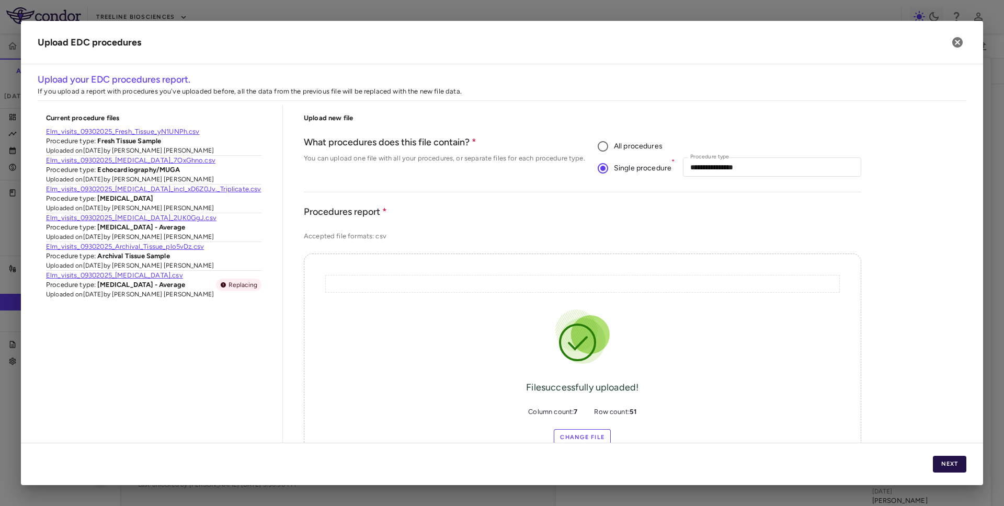
click at [950, 463] on button "Next" at bounding box center [949, 464] width 33 height 17
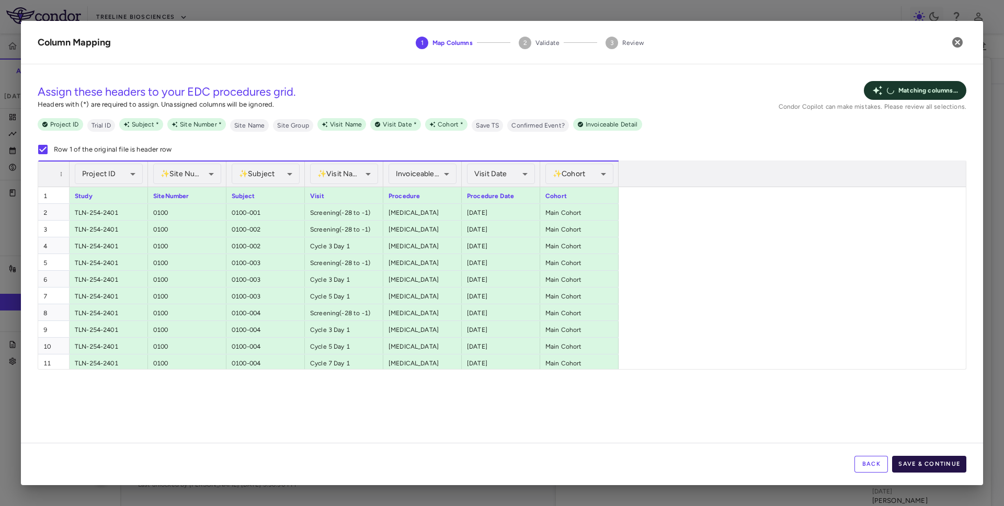
click at [950, 463] on button "Save & Continue" at bounding box center [929, 464] width 74 height 17
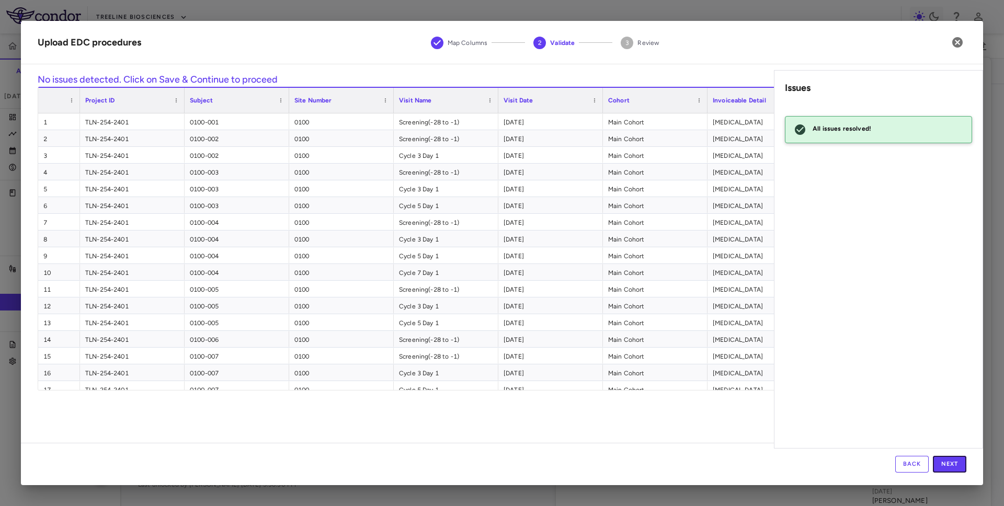
click at [950, 463] on button "Next" at bounding box center [949, 464] width 33 height 17
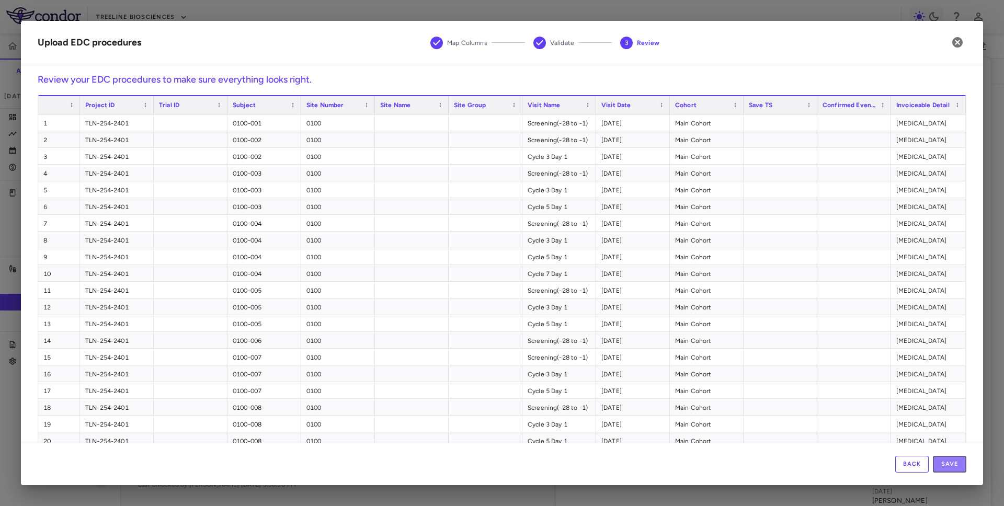
click at [950, 463] on button "Save" at bounding box center [949, 464] width 33 height 17
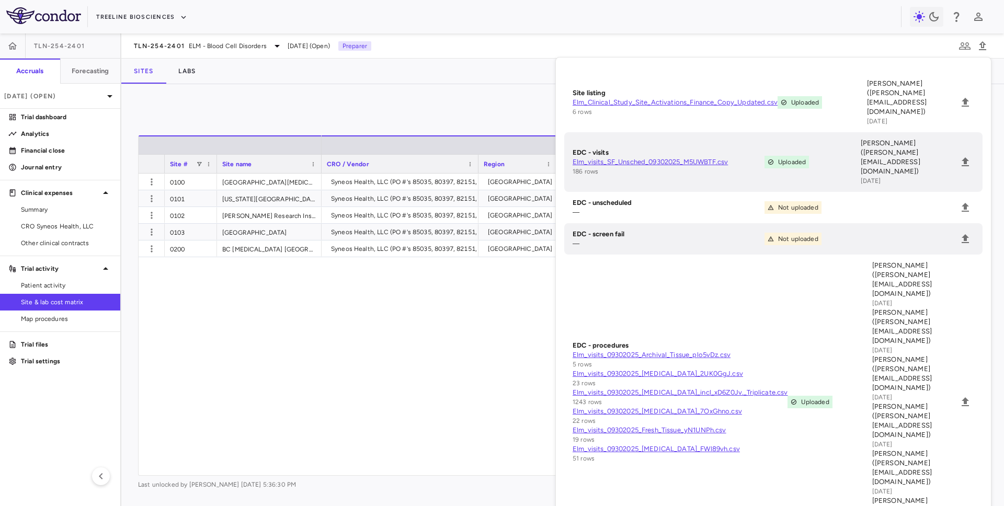
click at [471, 375] on div "Syneos Health, LLC (PO #'s 85035, 80397, 82151, 83744) North America US USD Ste…" at bounding box center [641, 325] width 639 height 302
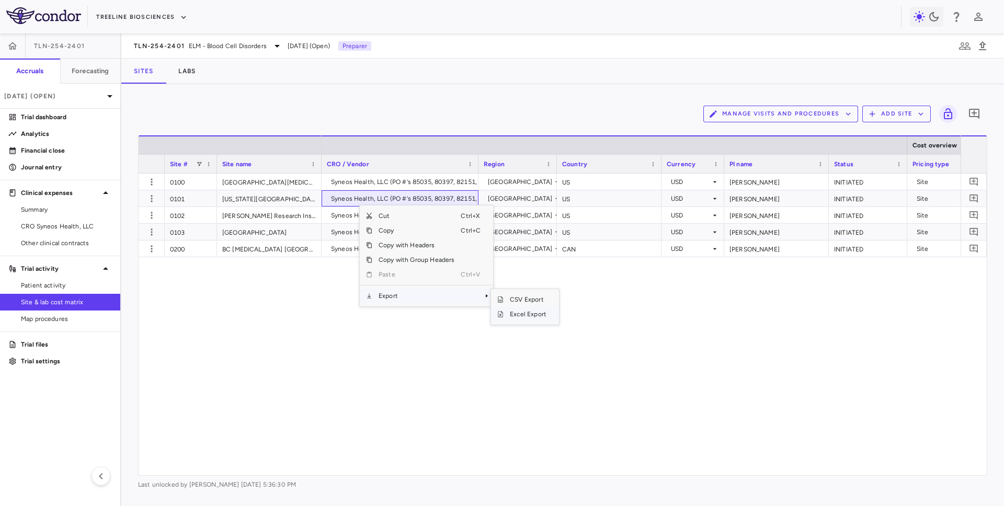
click at [518, 315] on span "Excel Export" at bounding box center [528, 314] width 49 height 15
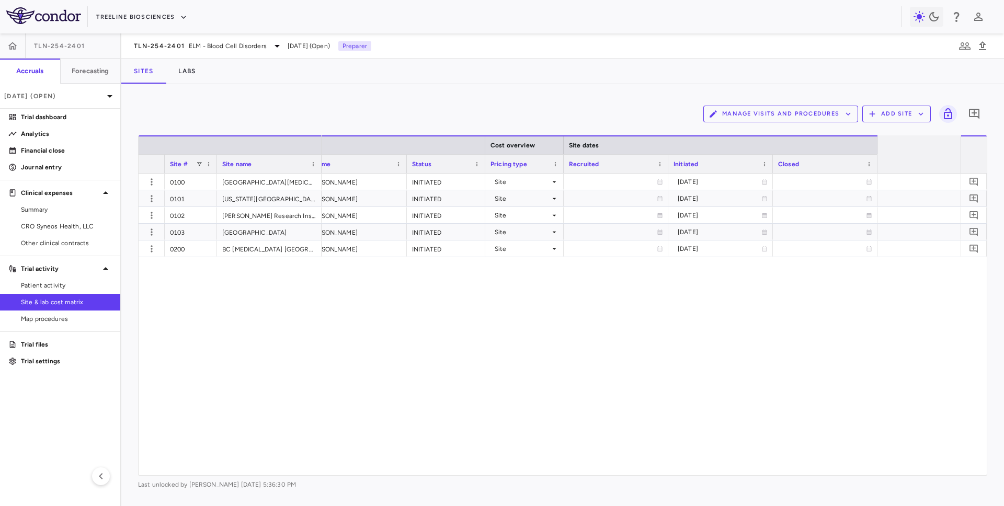
scroll to position [0, 447]
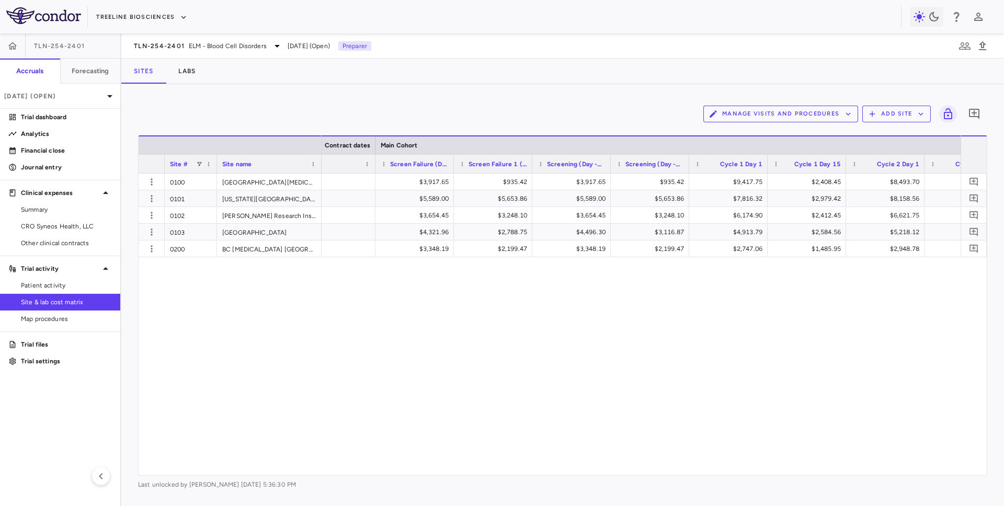
click at [62, 294] on div "Site & lab cost matrix" at bounding box center [60, 302] width 120 height 17
click at [64, 288] on span "Patient activity" at bounding box center [66, 285] width 91 height 9
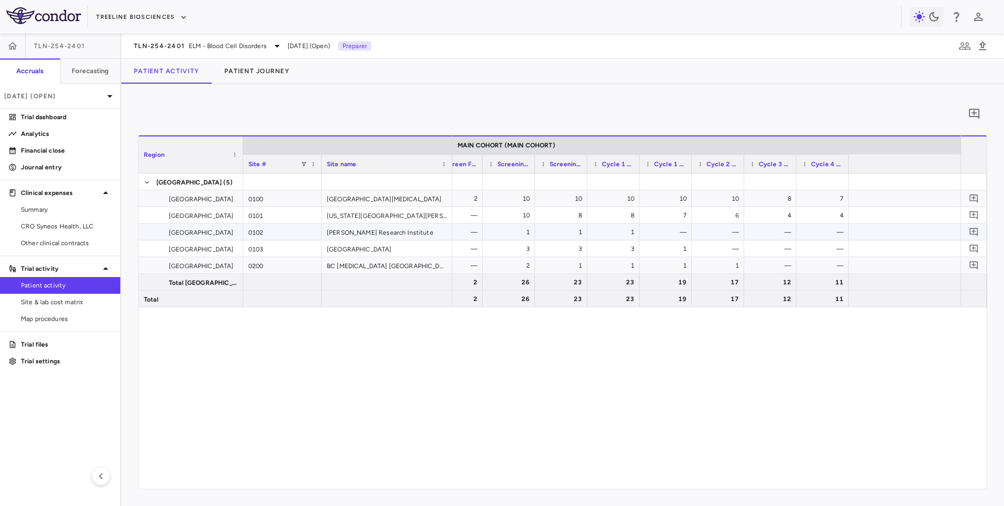
scroll to position [0, 826]
click at [642, 232] on div "—" at bounding box center [657, 232] width 38 height 17
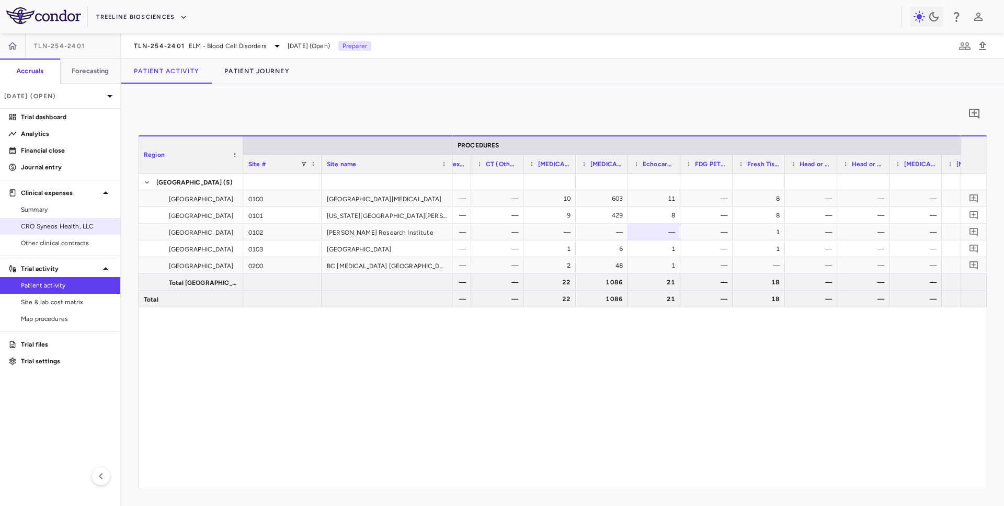
click at [82, 223] on span "CRO Syneos Health, LLC" at bounding box center [66, 226] width 91 height 9
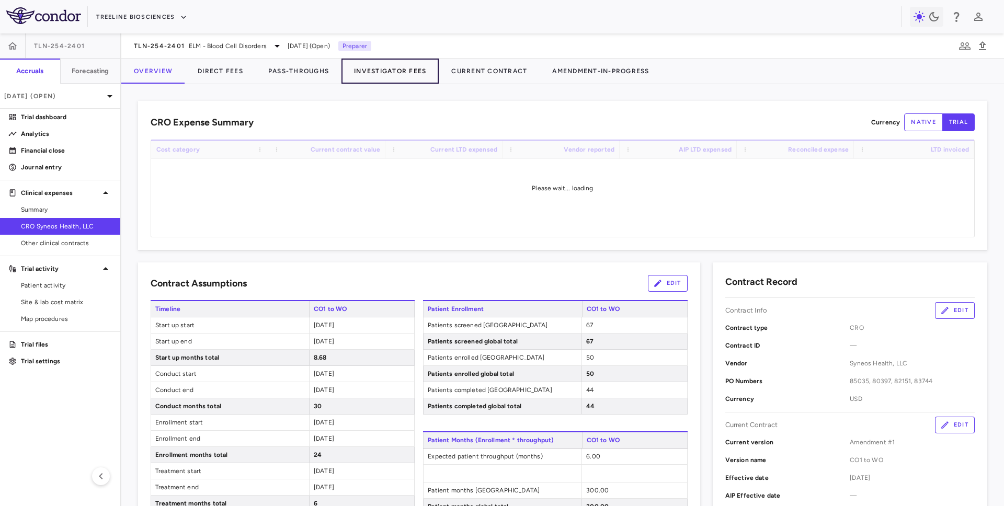
click at [378, 72] on button "Investigator Fees" at bounding box center [390, 71] width 97 height 25
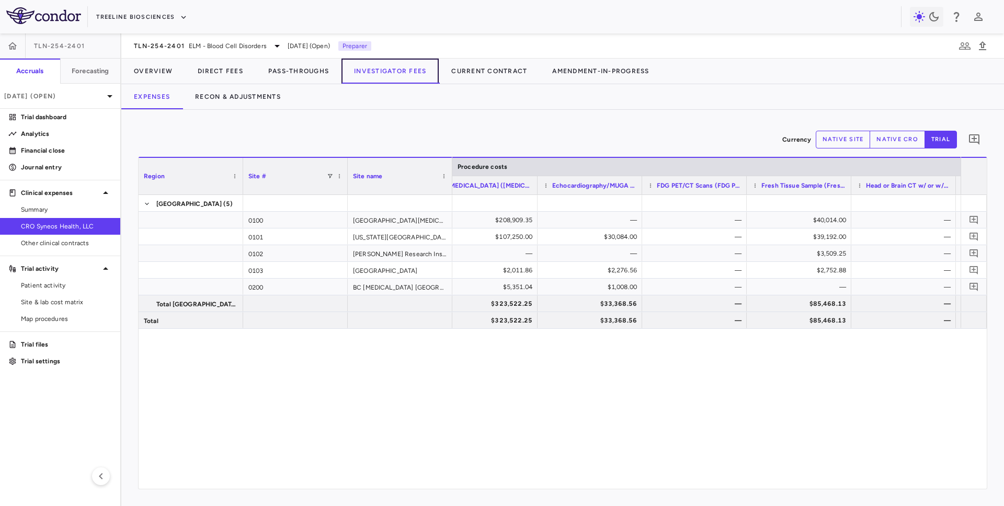
click at [398, 71] on button "Investigator Fees" at bounding box center [390, 71] width 97 height 25
click at [268, 100] on button "Recon & Adjustments" at bounding box center [238, 96] width 111 height 25
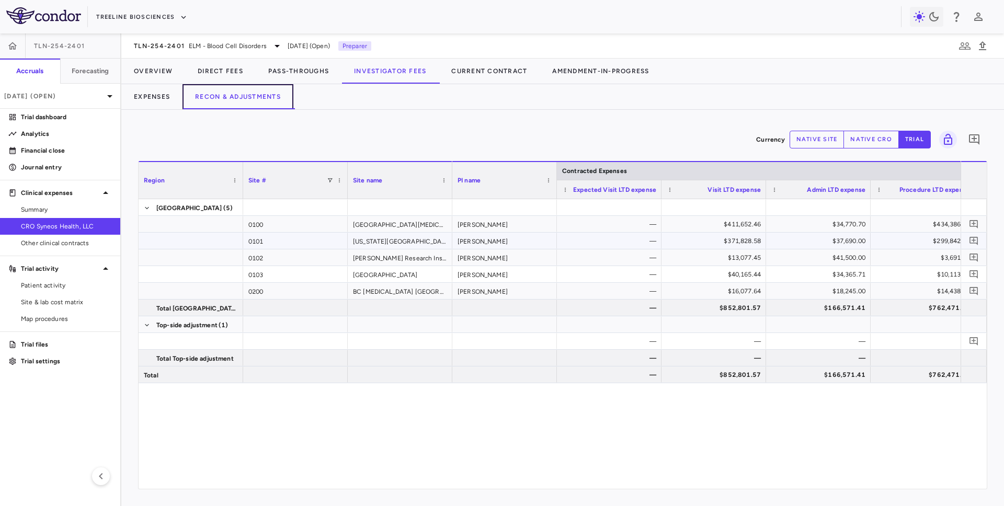
scroll to position [0, 642]
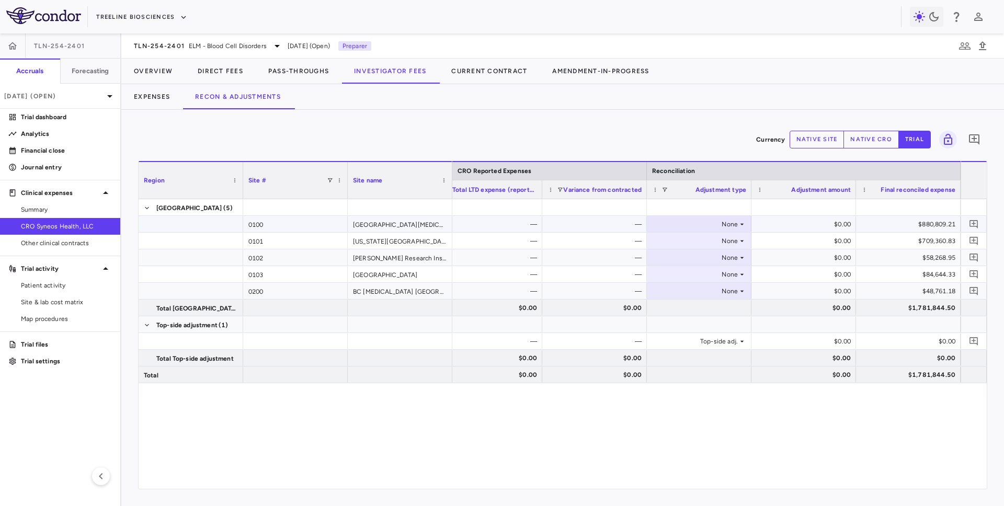
click at [716, 232] on div "None" at bounding box center [699, 224] width 105 height 16
click at [709, 256] on li "Other" at bounding box center [700, 261] width 104 height 16
click at [722, 239] on div "None" at bounding box center [697, 241] width 82 height 17
click at [710, 275] on li "Other" at bounding box center [700, 277] width 104 height 16
click at [717, 274] on div "None" at bounding box center [697, 274] width 82 height 17
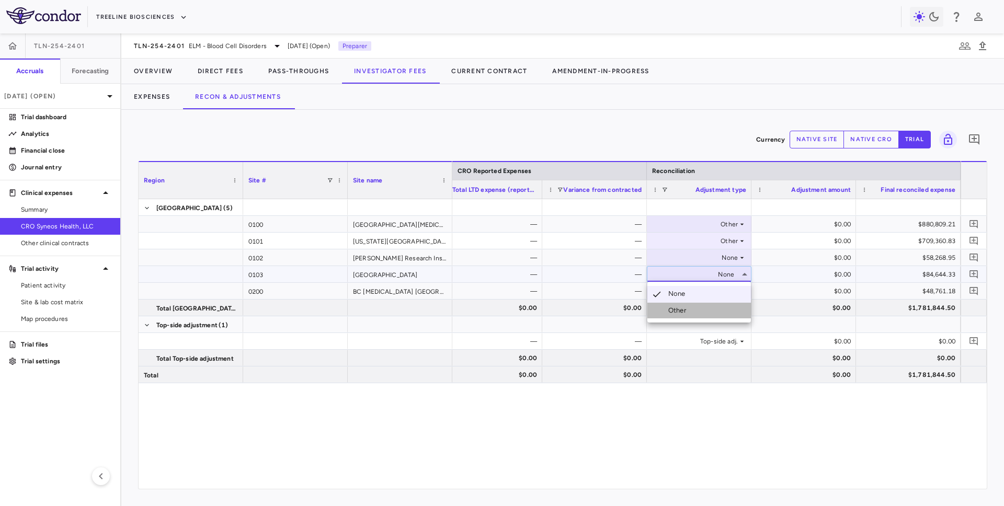
click at [725, 315] on li "Other" at bounding box center [700, 311] width 104 height 16
click at [733, 290] on div "None" at bounding box center [697, 291] width 82 height 17
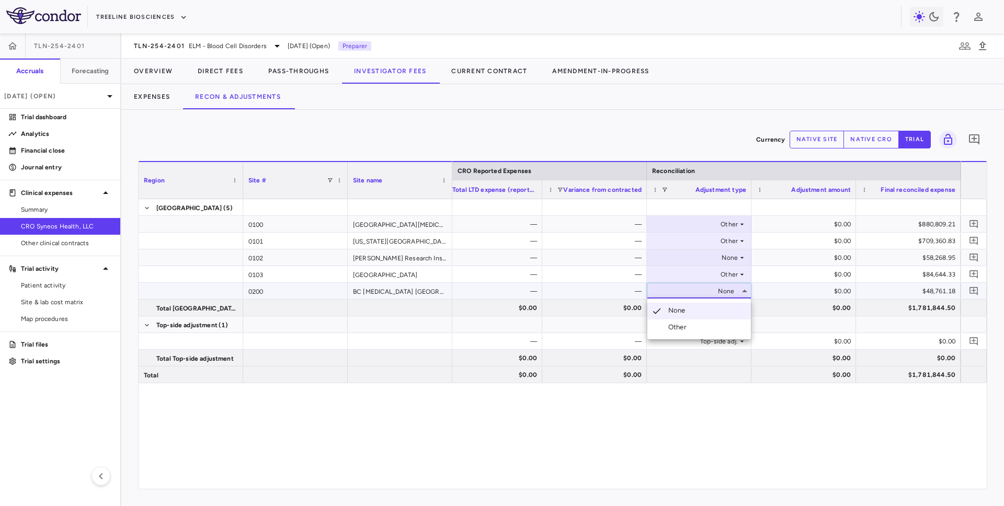
click at [728, 327] on li "Other" at bounding box center [700, 328] width 104 height 16
click at [869, 145] on button "native cro" at bounding box center [871, 140] width 55 height 18
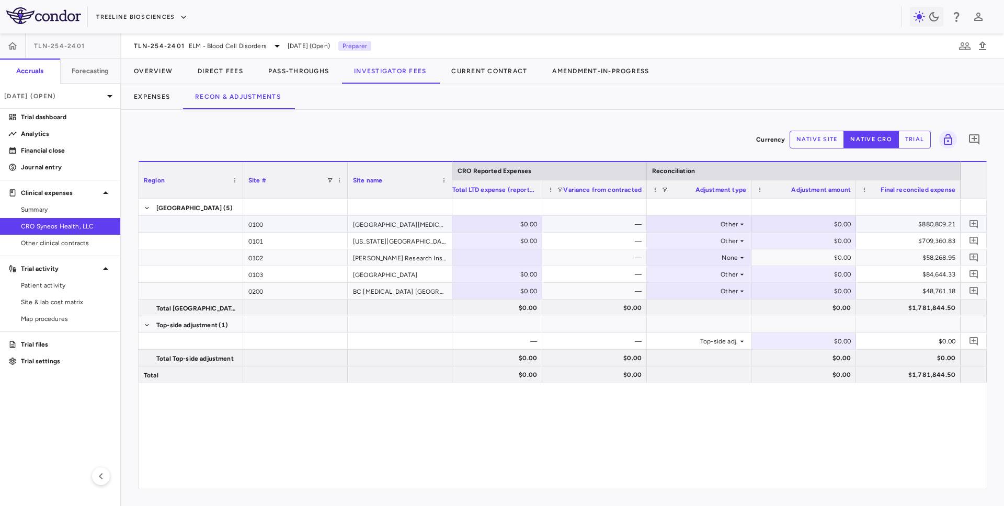
click at [823, 225] on div "$0.00" at bounding box center [806, 224] width 90 height 17
type input "*********"
click at [809, 244] on div "$0.00" at bounding box center [806, 241] width 90 height 17
type input "**********"
click at [814, 272] on div "$0.00" at bounding box center [806, 274] width 90 height 17
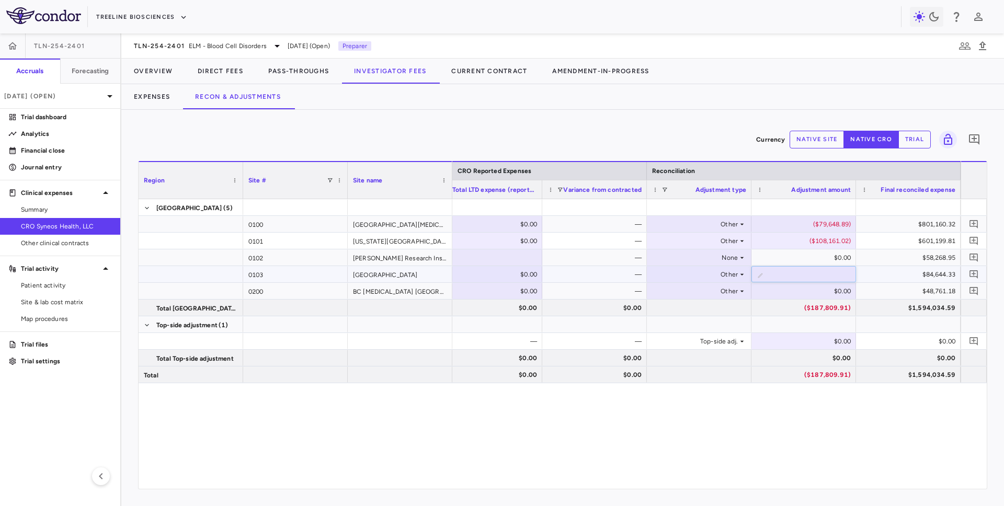
type input "*********"
click at [832, 288] on div "$0.00" at bounding box center [806, 291] width 90 height 17
type input "********"
click at [972, 134] on icon "Add comment" at bounding box center [974, 139] width 13 height 13
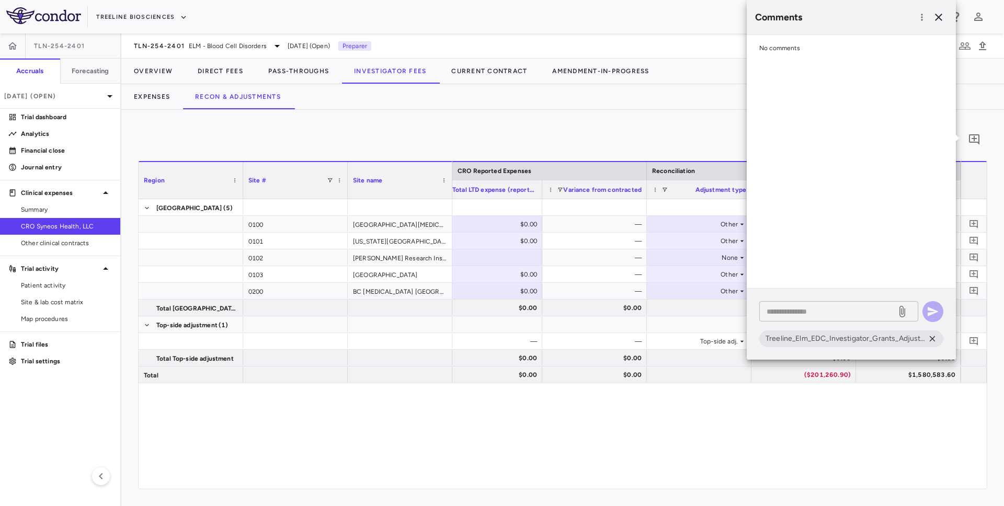
click at [820, 309] on textarea at bounding box center [828, 312] width 122 height 12
type textarea "*"
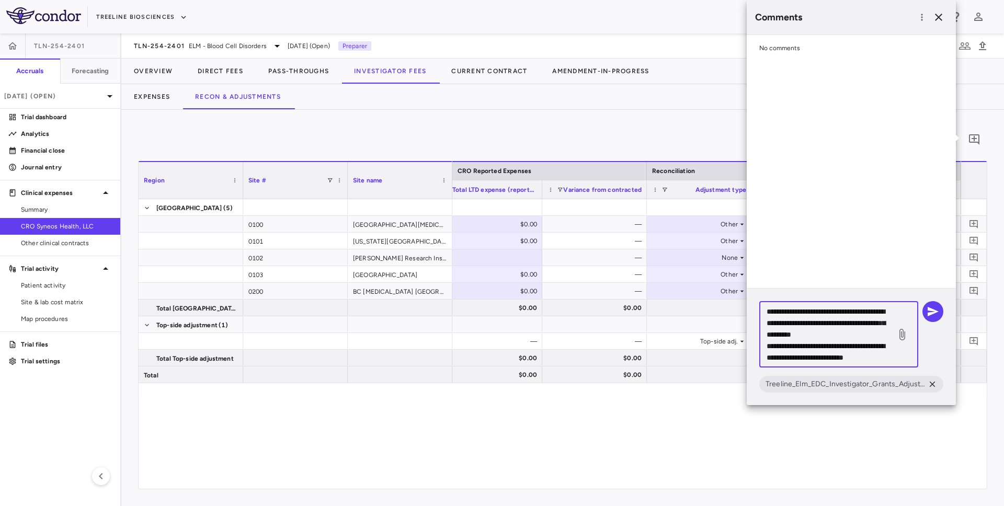
scroll to position [114, 0]
click at [790, 347] on textarea "**********" at bounding box center [828, 335] width 122 height 58
click at [878, 359] on textarea "**********" at bounding box center [828, 335] width 122 height 58
click at [854, 336] on textarea "**********" at bounding box center [828, 335] width 122 height 58
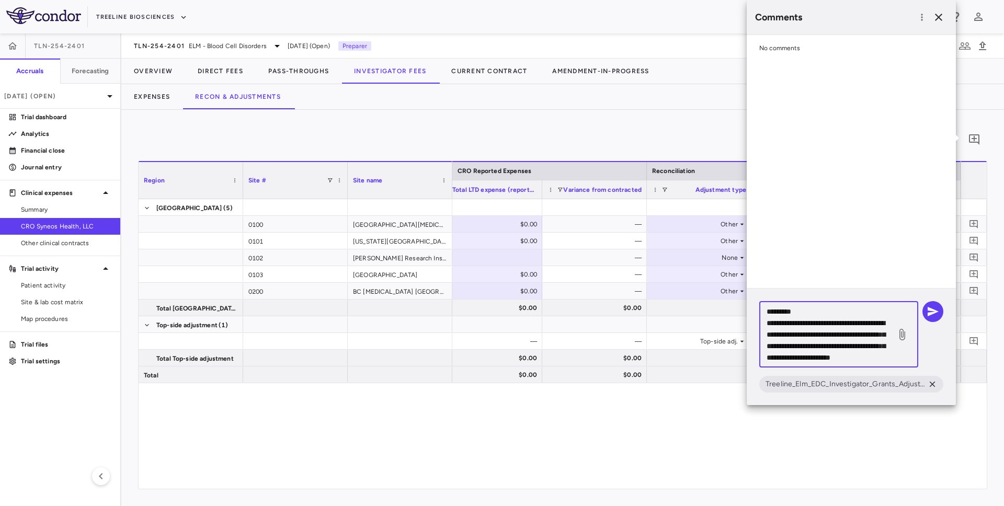
scroll to position [138, 0]
click at [855, 358] on textarea "**********" at bounding box center [828, 335] width 122 height 58
drag, startPoint x: 858, startPoint y: 356, endPoint x: 785, endPoint y: 359, distance: 72.8
click at [785, 359] on textarea "**********" at bounding box center [828, 335] width 122 height 58
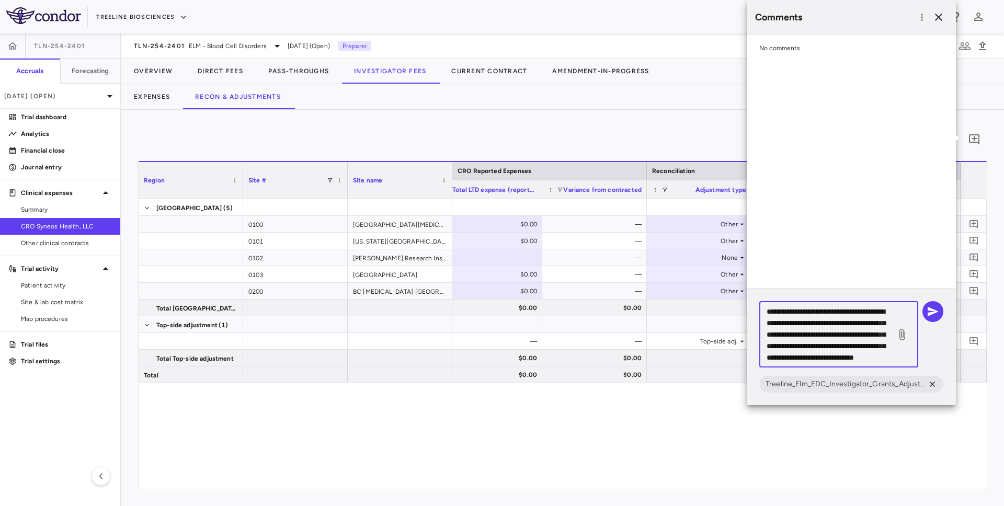
scroll to position [160, 0]
type textarea "**********"
click at [936, 310] on icon "button" at bounding box center [933, 311] width 13 height 13
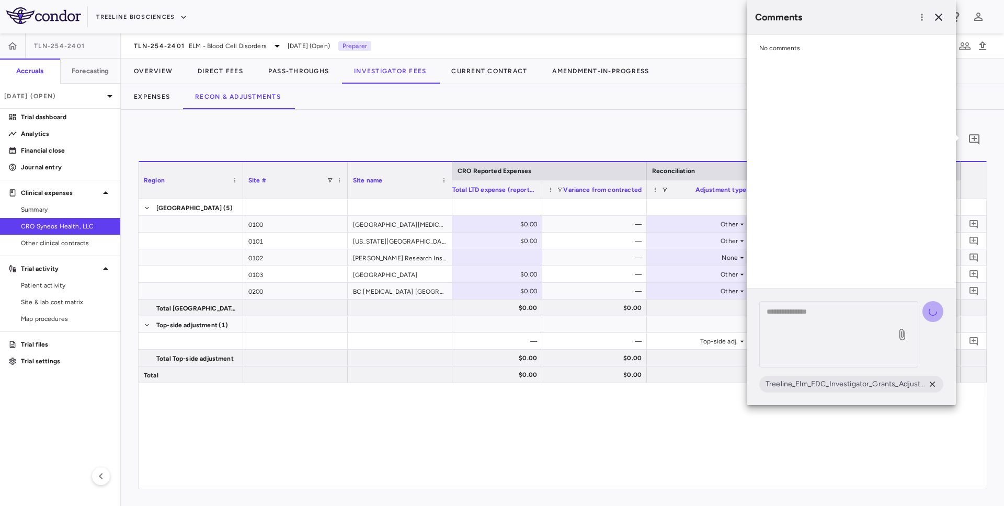
scroll to position [0, 0]
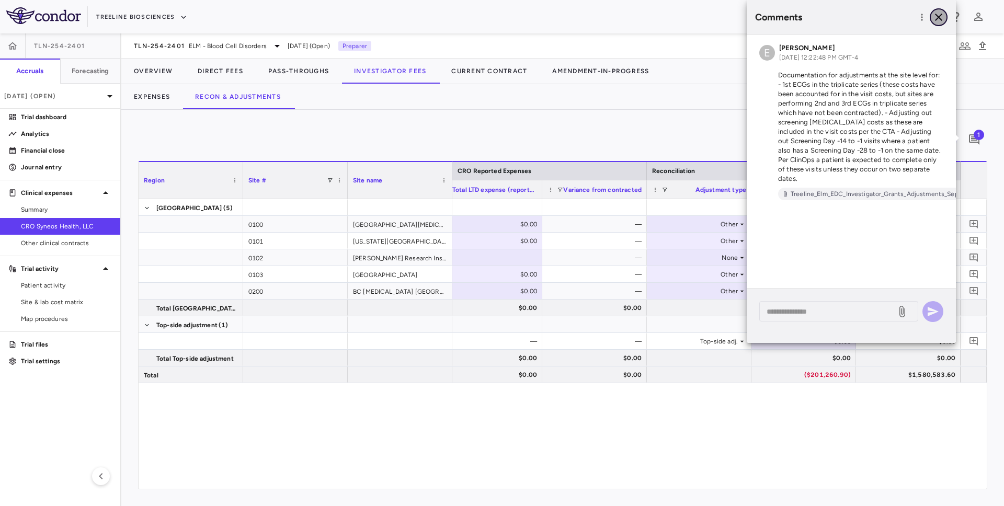
click at [941, 19] on icon "button" at bounding box center [938, 17] width 7 height 7
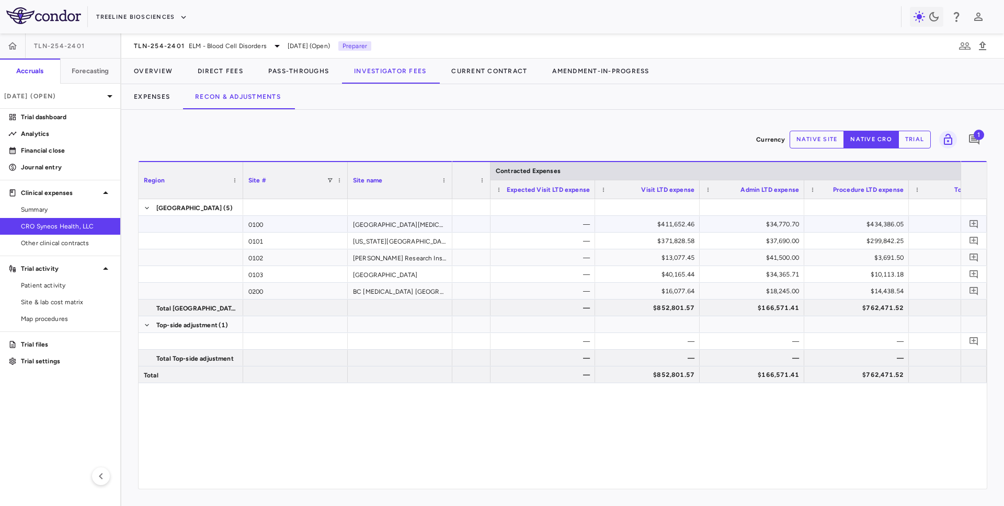
scroll to position [0, 81]
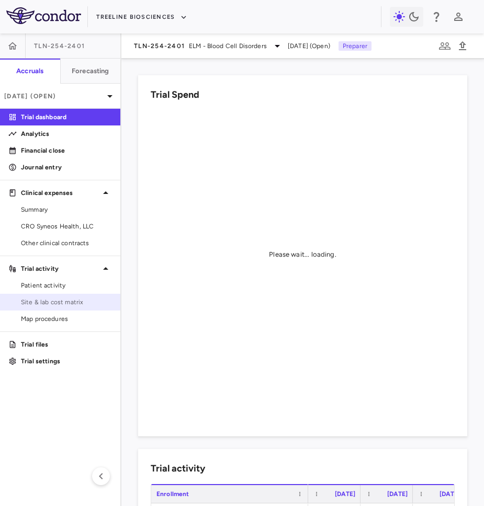
click at [64, 302] on span "Site & lab cost matrix" at bounding box center [66, 302] width 91 height 9
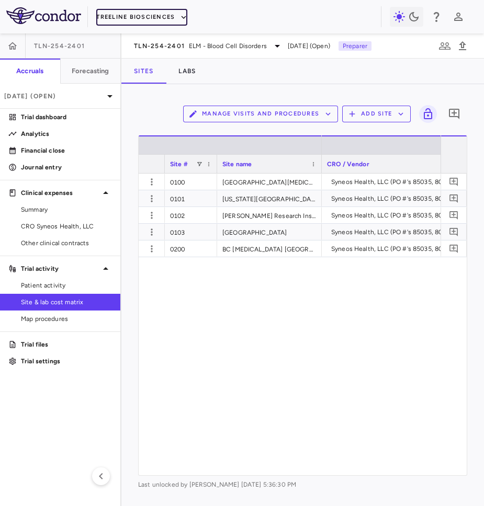
click at [134, 21] on button "Treeline Biosciences" at bounding box center [141, 17] width 91 height 17
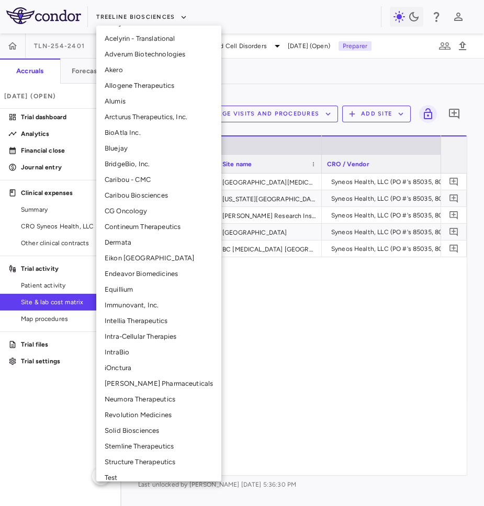
scroll to position [73, 0]
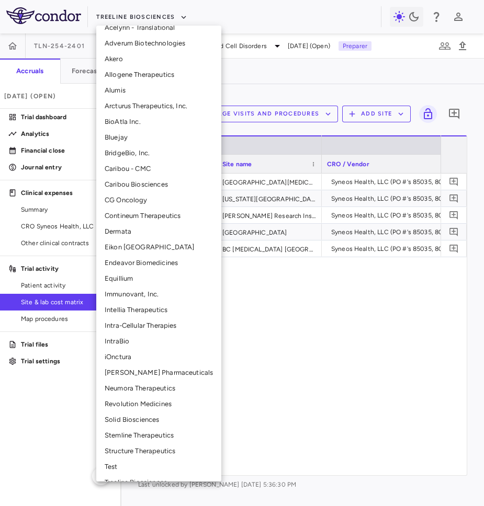
click at [143, 385] on li "Neumora Therapeutics" at bounding box center [158, 389] width 125 height 16
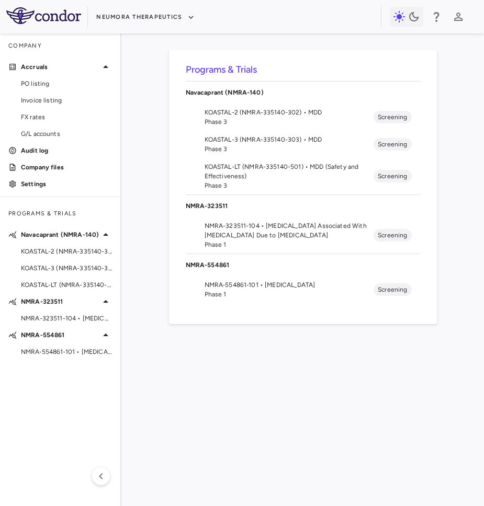
click at [262, 114] on span "KOASTAL-2 (NMRA-335140-302) • MDD" at bounding box center [289, 112] width 169 height 9
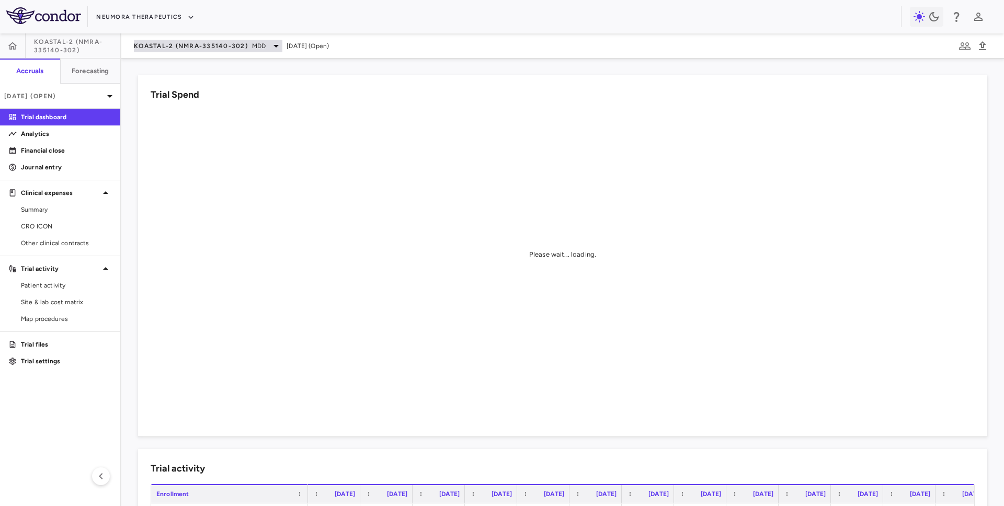
click at [169, 46] on span "KOASTAL-2 (NMRA-335140-302)" at bounding box center [191, 46] width 114 height 8
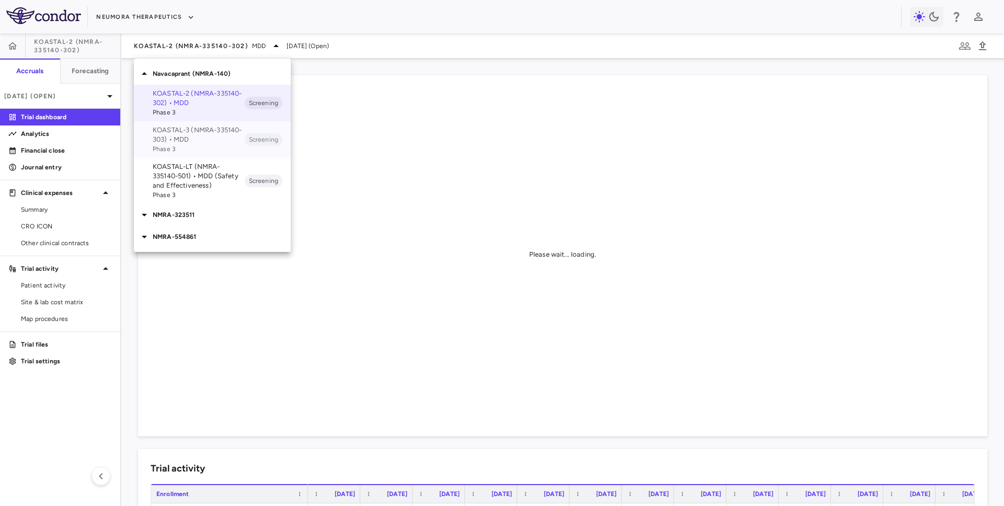
click at [186, 134] on p "KOASTAL-3 (NMRA-335140-303) • MDD" at bounding box center [199, 135] width 92 height 19
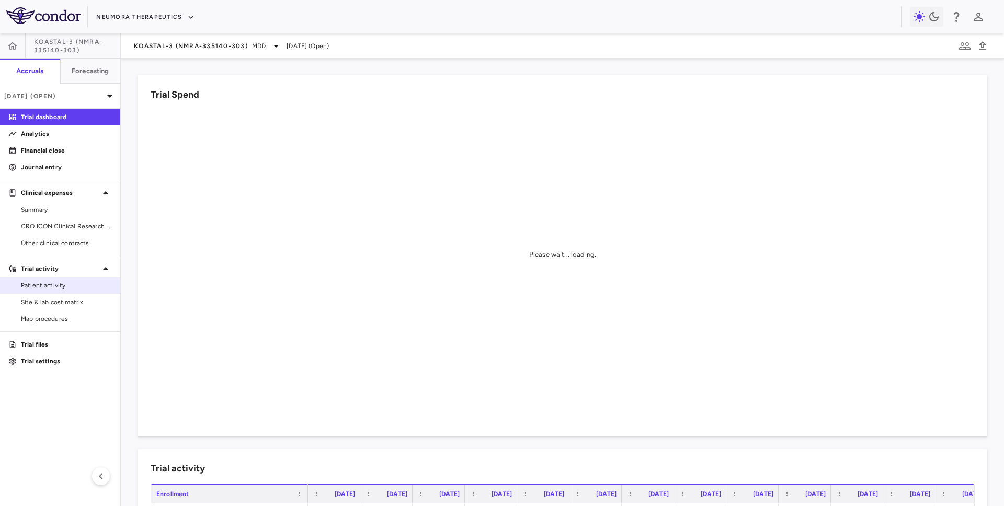
click at [73, 290] on span "Patient activity" at bounding box center [66, 285] width 91 height 9
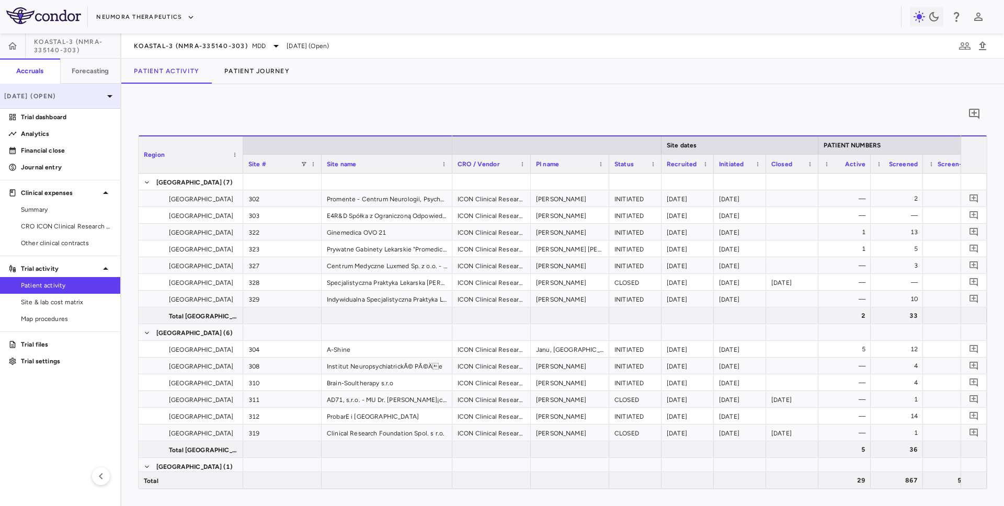
click at [83, 93] on p "[DATE] (Open)" at bounding box center [53, 96] width 99 height 9
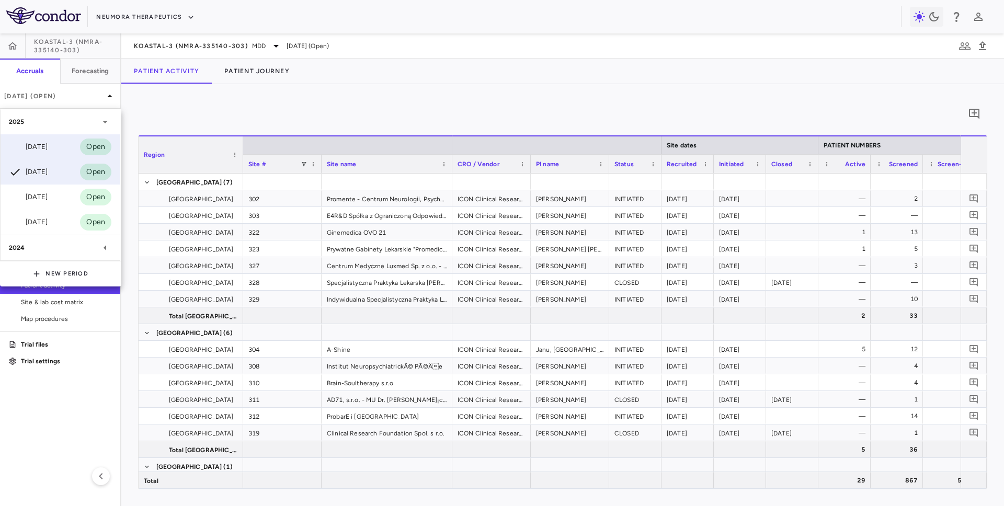
click at [48, 148] on div "[DATE]" at bounding box center [28, 147] width 39 height 13
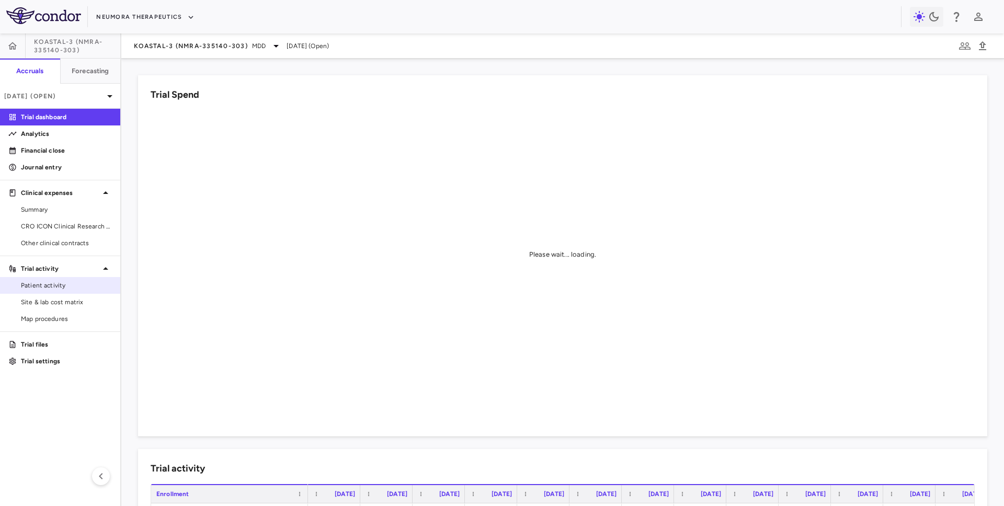
click at [54, 286] on span "Patient activity" at bounding box center [66, 285] width 91 height 9
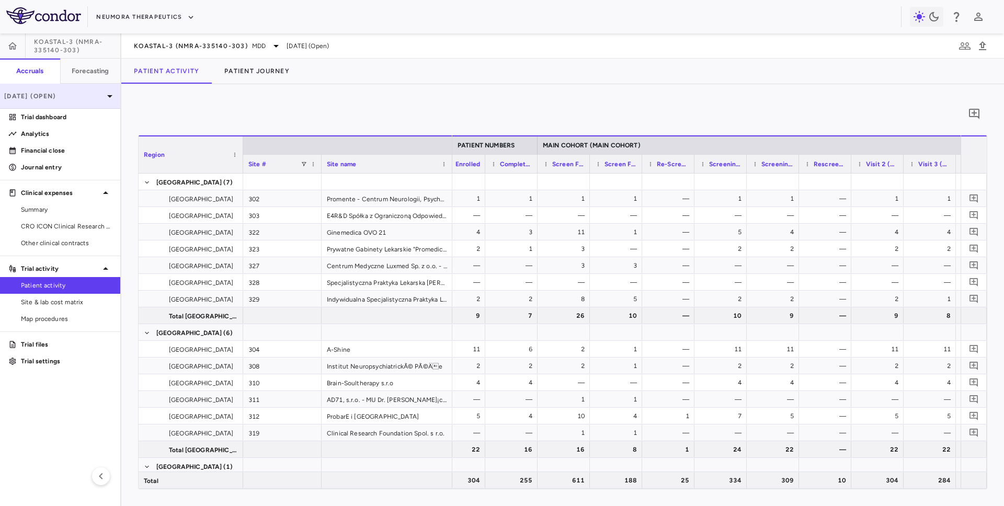
click at [75, 100] on p "[DATE] (Open)" at bounding box center [53, 96] width 99 height 9
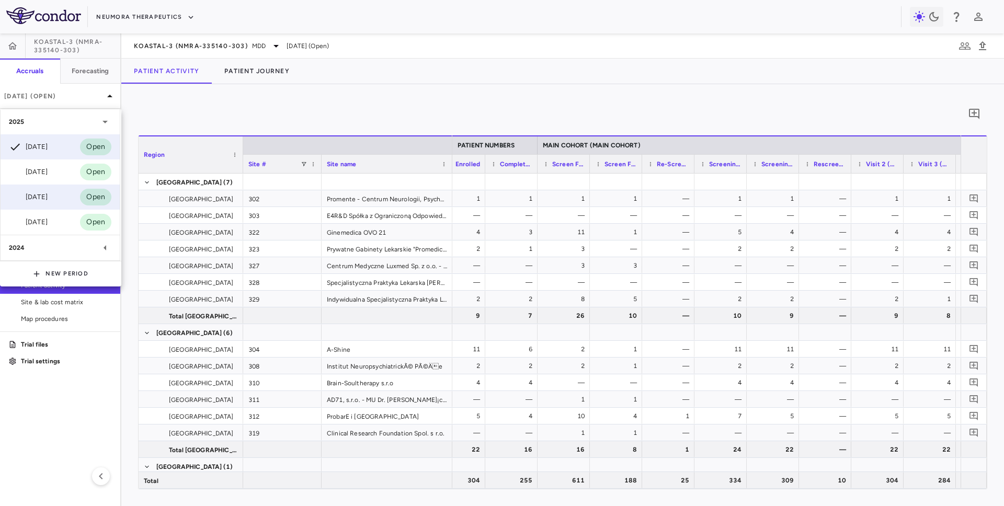
click at [46, 197] on div "[DATE]" at bounding box center [28, 197] width 39 height 13
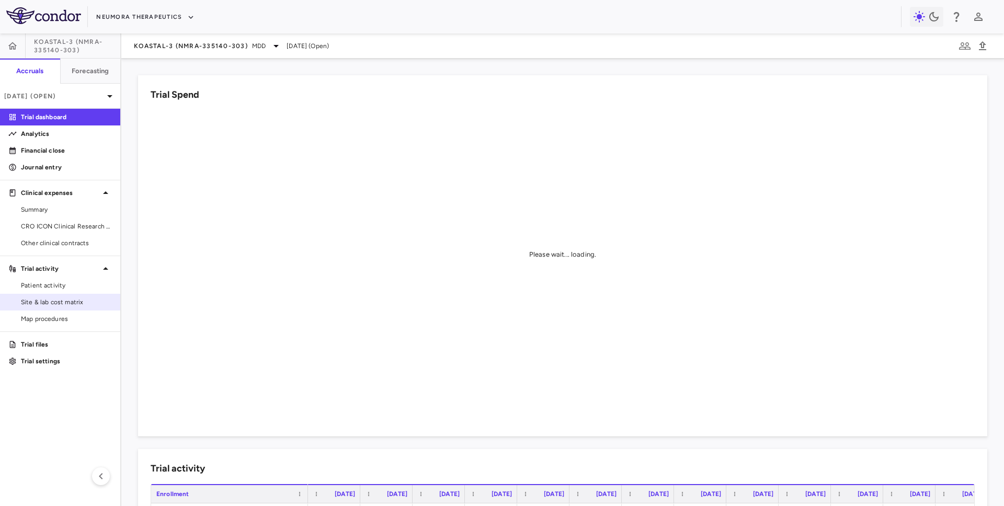
click at [63, 294] on div "Site & lab cost matrix" at bounding box center [60, 302] width 120 height 17
click at [64, 282] on span "Patient activity" at bounding box center [66, 285] width 91 height 9
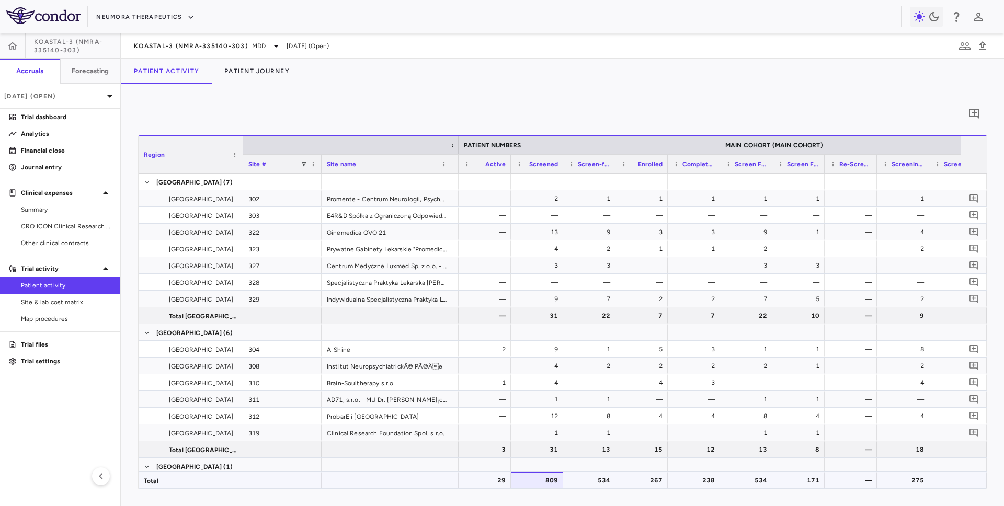
click at [539, 481] on div "809" at bounding box center [539, 480] width 38 height 17
click at [492, 483] on div "29" at bounding box center [487, 480] width 38 height 17
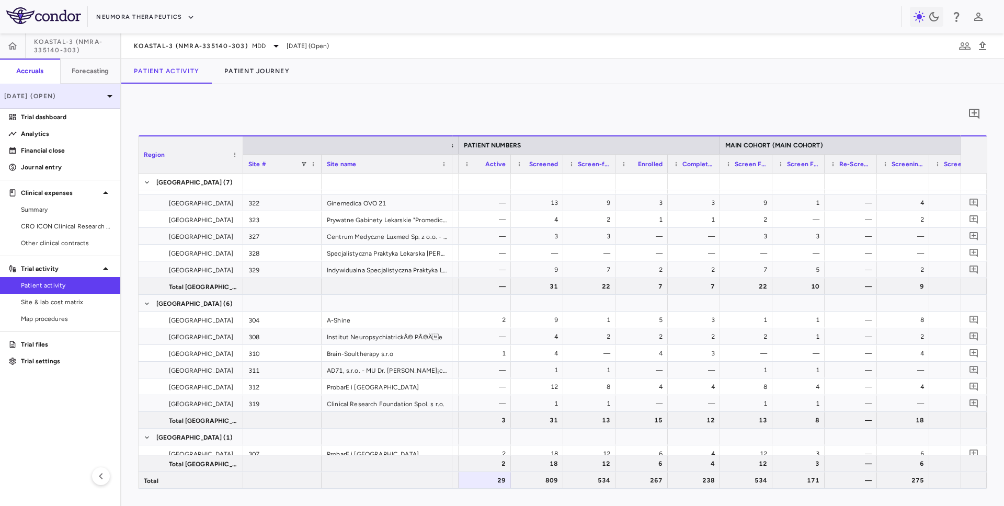
click at [39, 97] on p "Jul 2025 (Open)" at bounding box center [53, 96] width 99 height 9
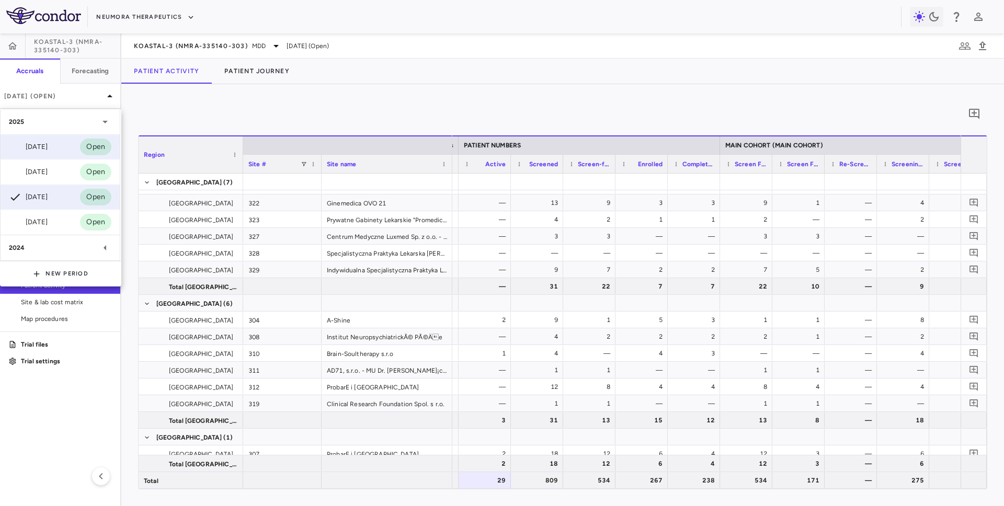
click at [48, 147] on div "Sep 2025" at bounding box center [28, 147] width 39 height 13
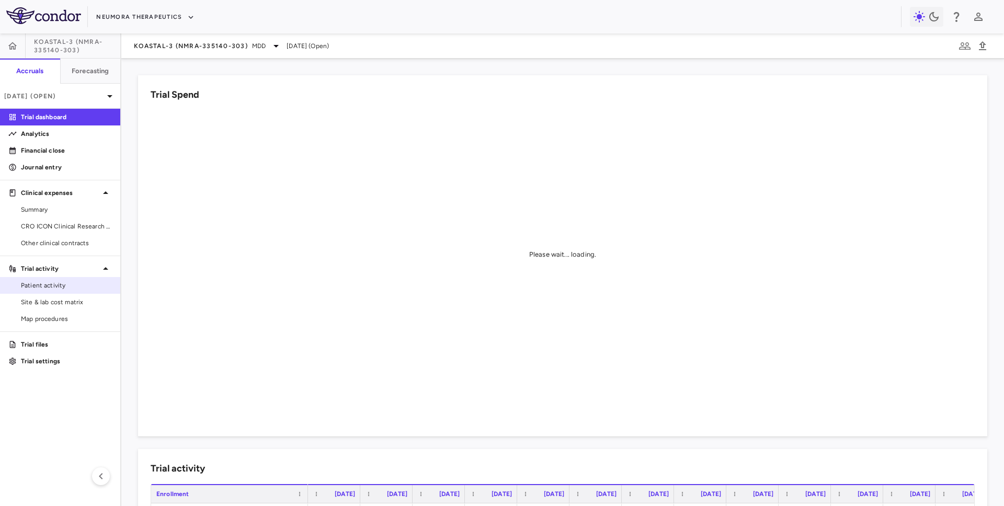
click at [52, 286] on span "Patient activity" at bounding box center [66, 285] width 91 height 9
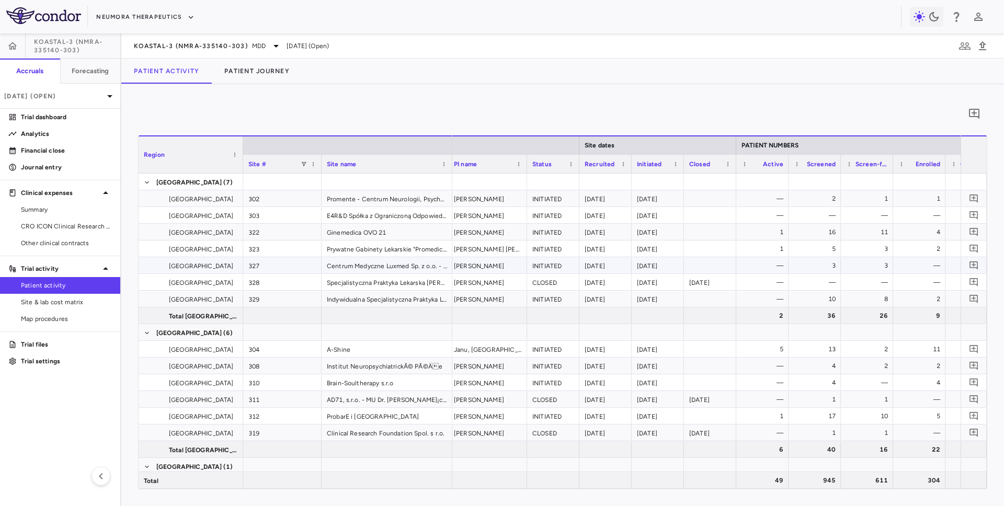
scroll to position [0, 205]
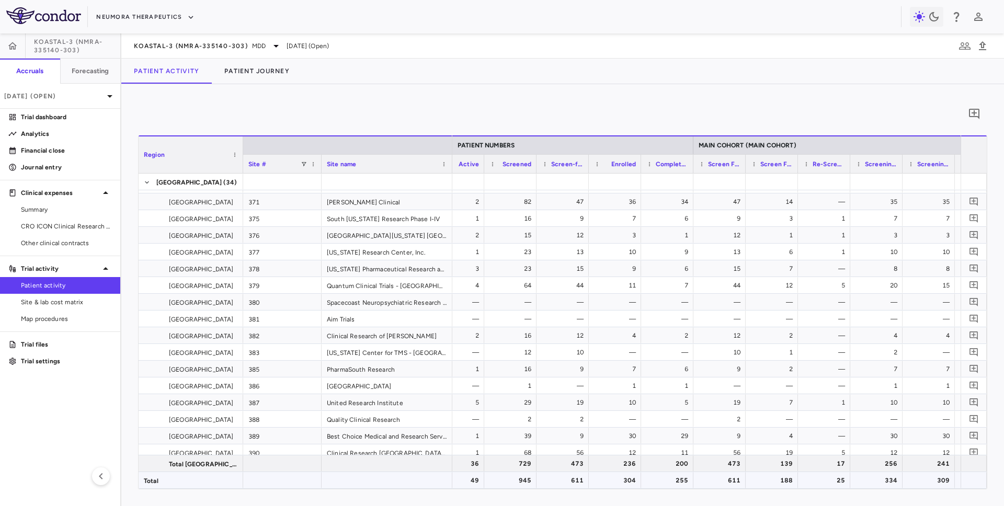
click at [471, 479] on div "49" at bounding box center [460, 480] width 38 height 17
click at [518, 481] on div "945" at bounding box center [513, 480] width 38 height 17
click at [570, 478] on div "611" at bounding box center [565, 480] width 38 height 17
click at [615, 482] on div "304" at bounding box center [617, 480] width 38 height 17
click at [673, 483] on div "255" at bounding box center [670, 480] width 38 height 17
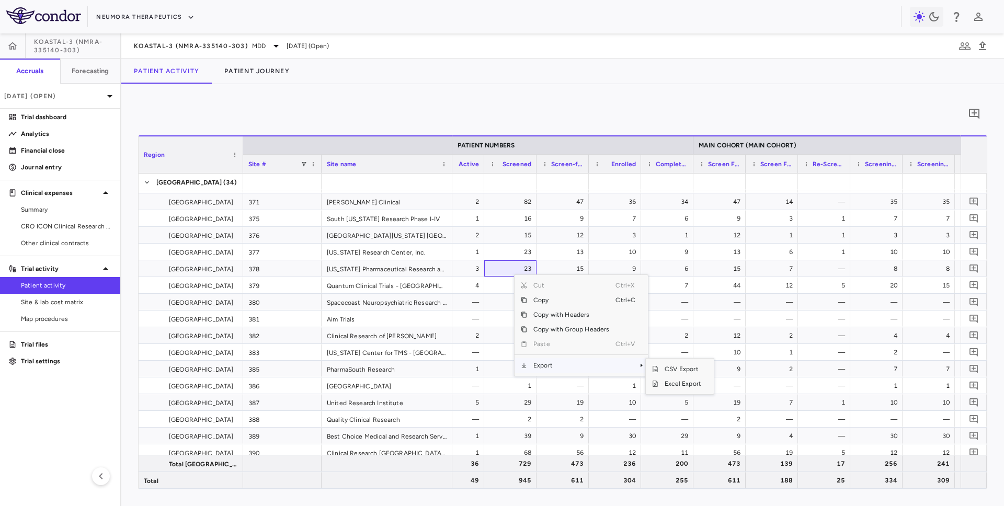
click at [570, 105] on div "0" at bounding box center [562, 114] width 849 height 26
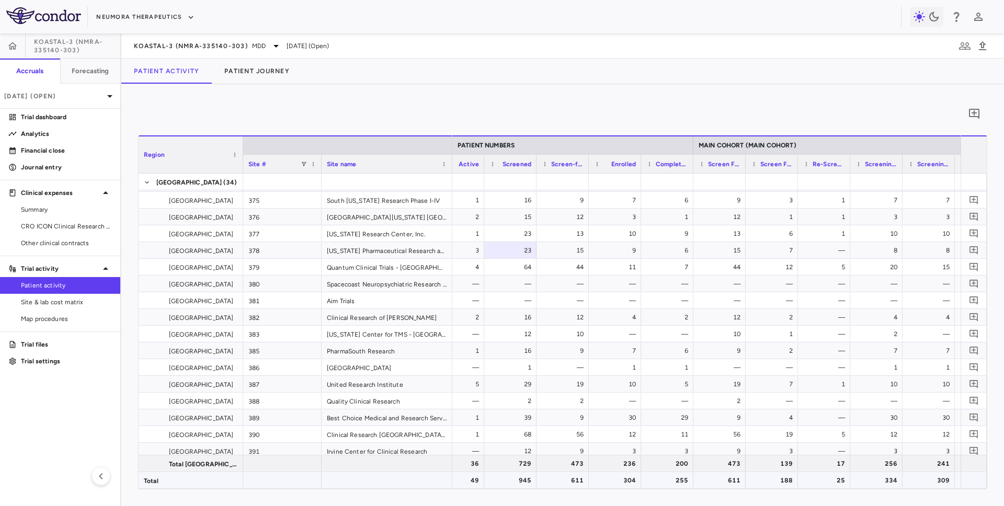
click at [466, 480] on div "49" at bounding box center [460, 480] width 38 height 17
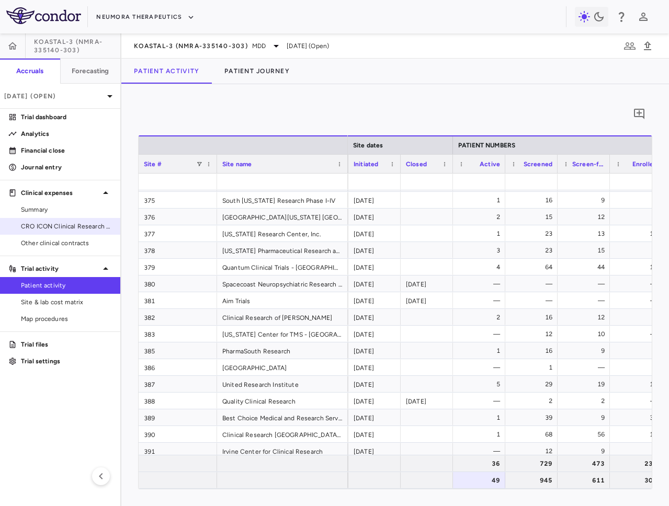
click at [53, 220] on link "CRO ICON Clinical Research Limited" at bounding box center [60, 227] width 120 height 16
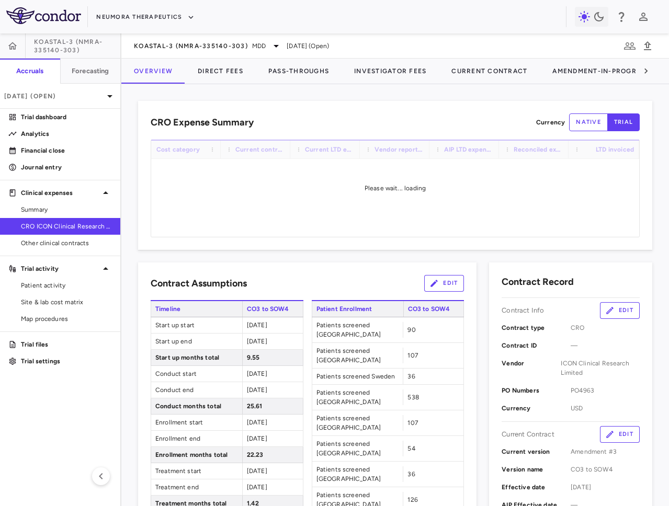
click at [187, 53] on div "KOASTAL-3 (NMRA-335140-303) MDD Sep 2025 (Open)" at bounding box center [395, 45] width 548 height 25
click at [188, 43] on span "KOASTAL-3 (NMRA-335140-303)" at bounding box center [191, 46] width 114 height 8
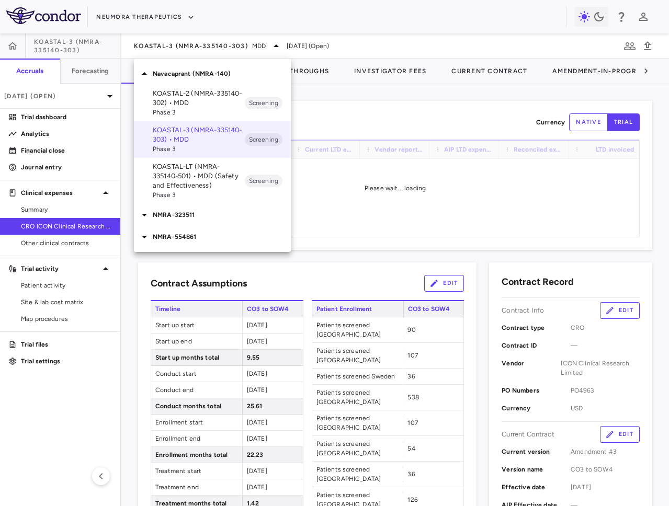
click at [180, 236] on p "NMRA-554861" at bounding box center [222, 236] width 138 height 9
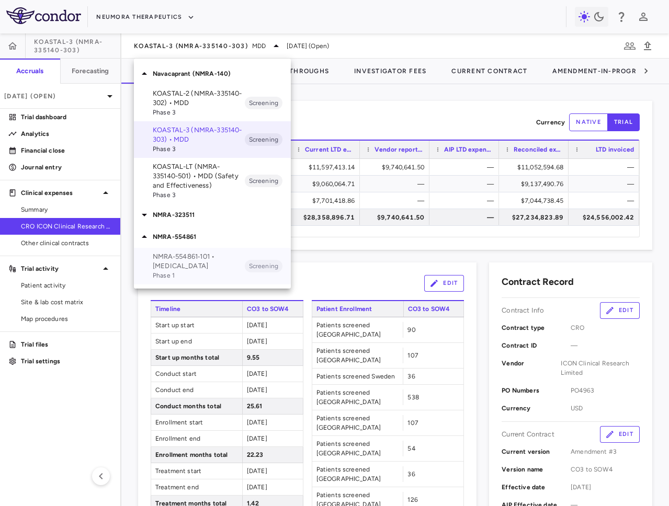
click at [195, 254] on p "NMRA‐554861‐101 • Schizophrenia" at bounding box center [199, 261] width 92 height 19
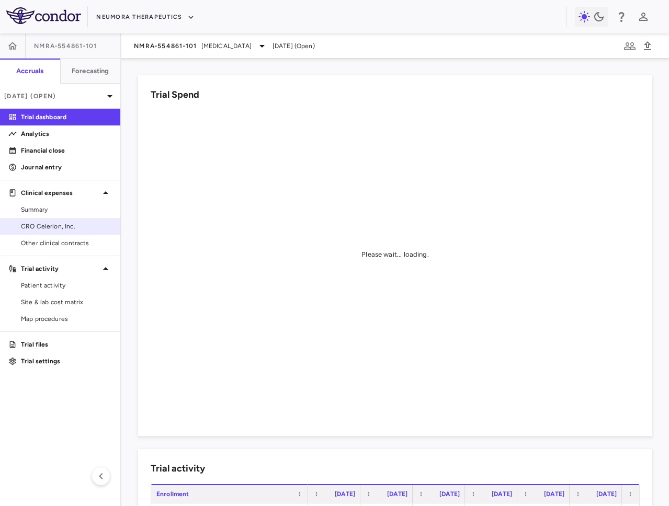
click at [89, 224] on span "CRO Celerion, Inc." at bounding box center [66, 226] width 91 height 9
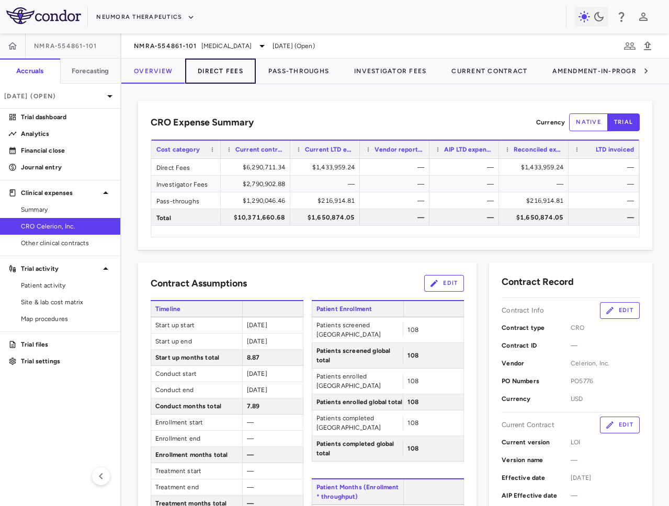
click at [210, 72] on button "Direct Fees" at bounding box center [220, 71] width 71 height 25
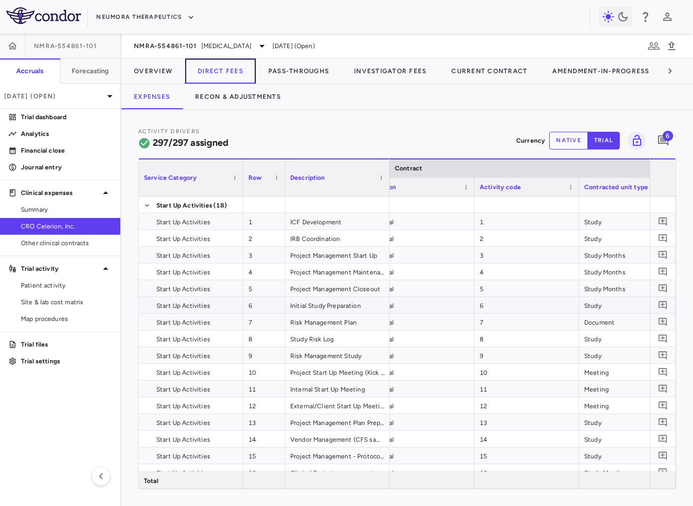
scroll to position [0, 21]
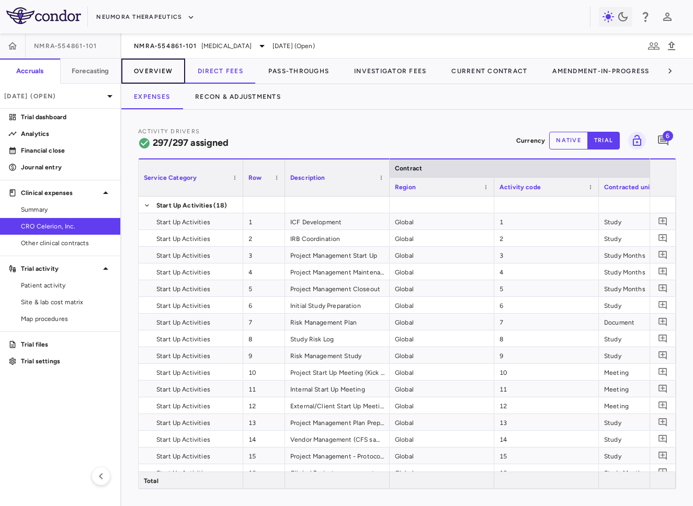
click at [164, 83] on button "Overview" at bounding box center [153, 71] width 64 height 25
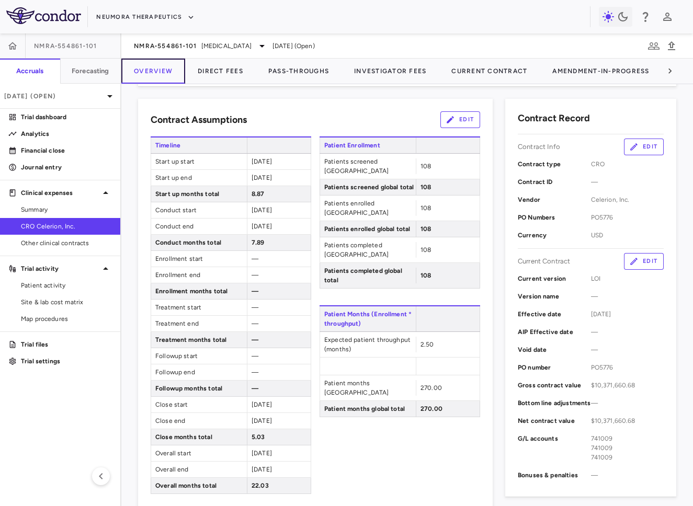
scroll to position [170, 0]
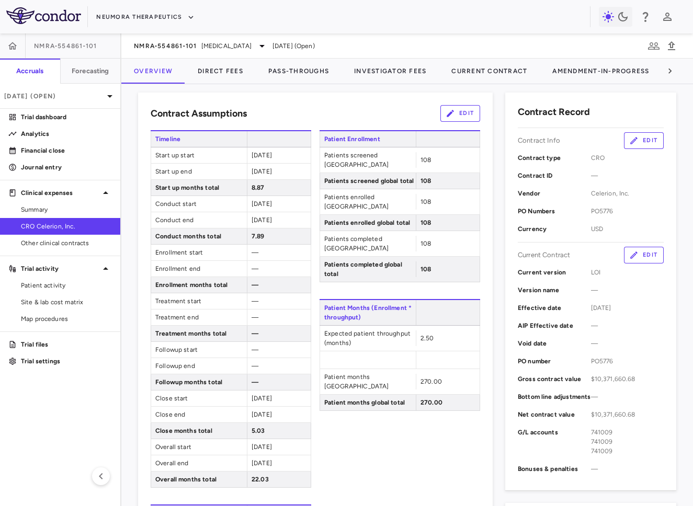
drag, startPoint x: 253, startPoint y: 400, endPoint x: 296, endPoint y: 399, distance: 42.9
click at [296, 399] on div "2026-03-01" at bounding box center [279, 399] width 64 height 16
click at [209, 69] on button "Direct Fees" at bounding box center [220, 71] width 71 height 25
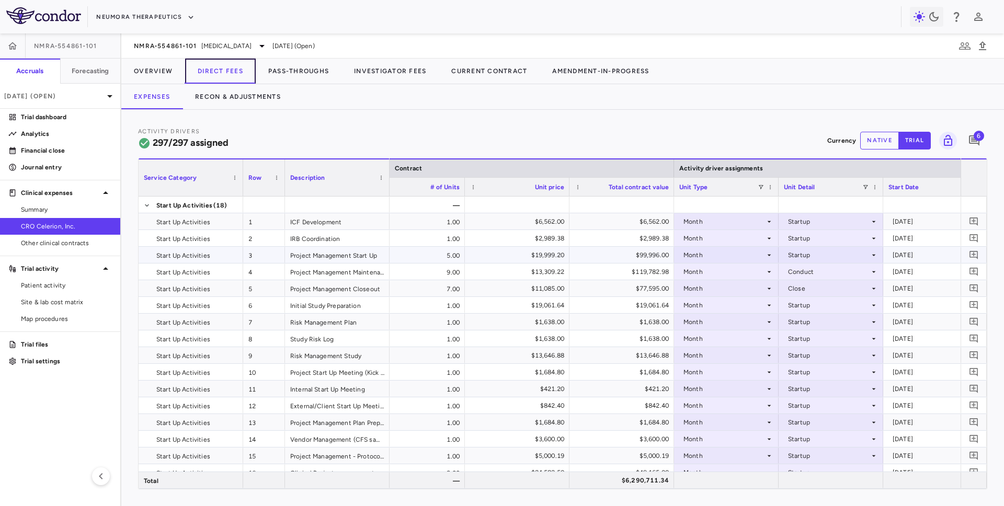
scroll to position [0, 454]
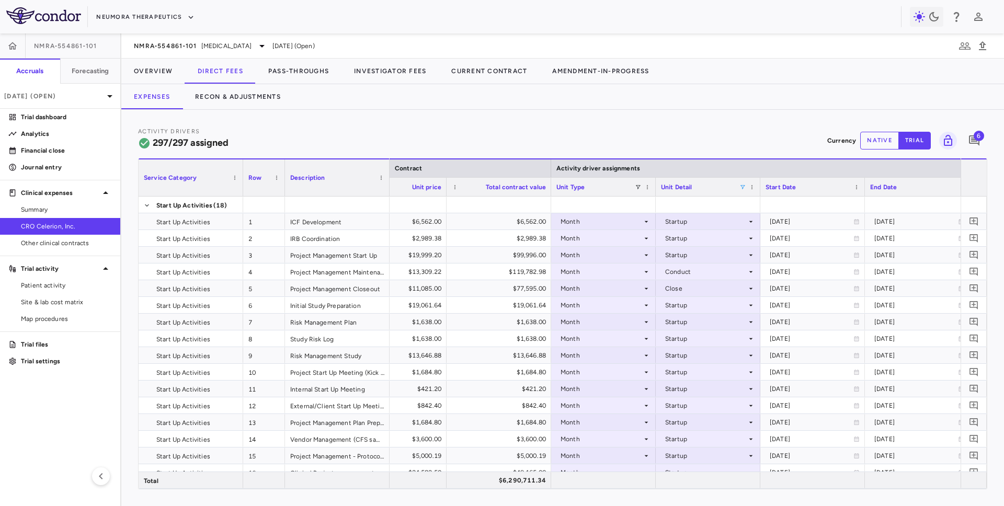
click at [742, 185] on span at bounding box center [743, 187] width 6 height 6
click at [764, 228] on div "(Select All)" at bounding box center [797, 225] width 86 height 7
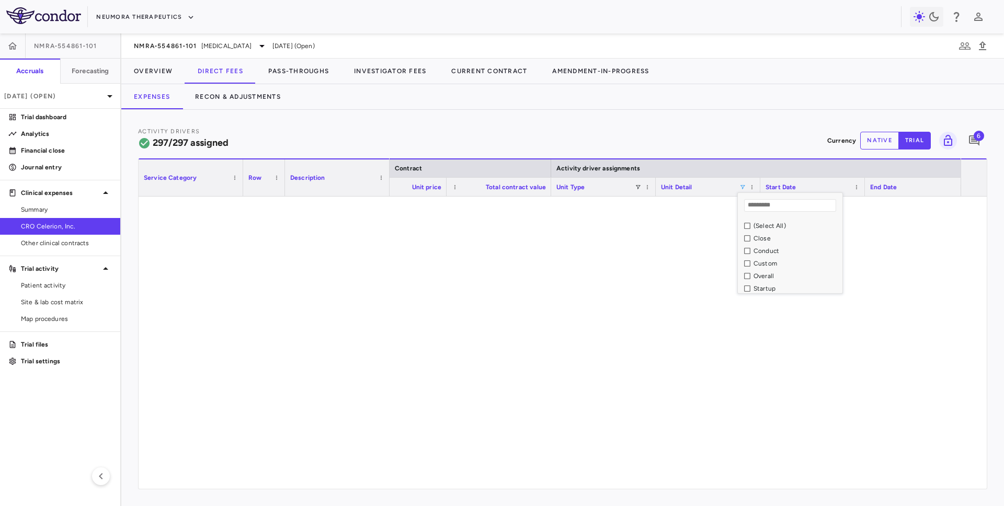
click at [767, 278] on div "Overall" at bounding box center [797, 276] width 86 height 7
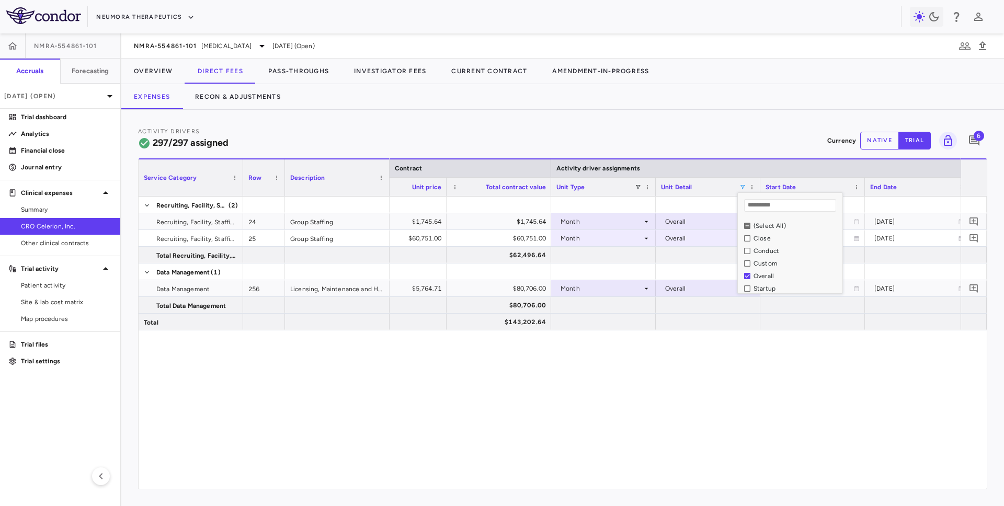
click at [708, 122] on div "Activity Drivers 297/297 assigned Currency native trial 6 Press ENTER to sort. …" at bounding box center [562, 308] width 883 height 396
click at [742, 187] on span at bounding box center [743, 187] width 6 height 6
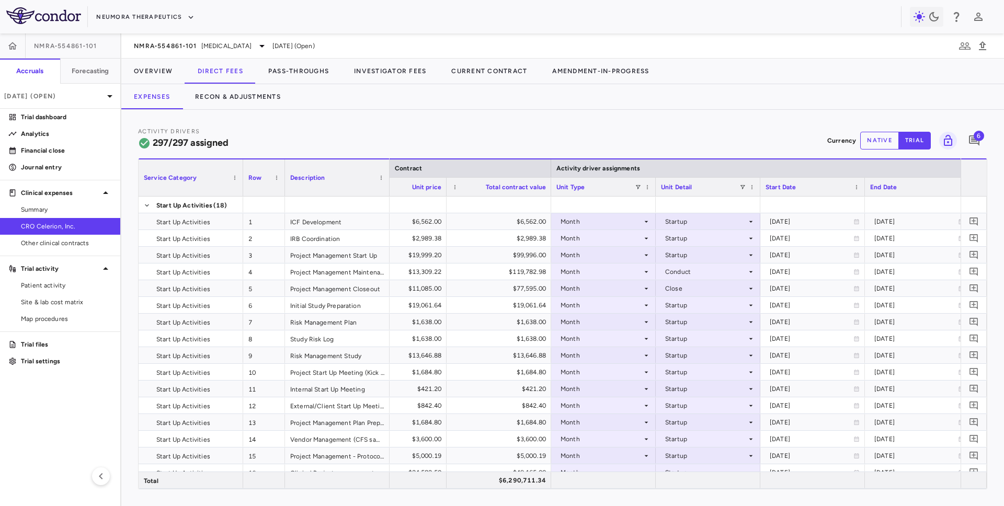
click at [717, 121] on div "Activity Drivers 297/297 assigned Currency native trial 6 Column Filtered. Pres…" at bounding box center [562, 308] width 883 height 396
click at [144, 80] on button "Overview" at bounding box center [153, 71] width 64 height 25
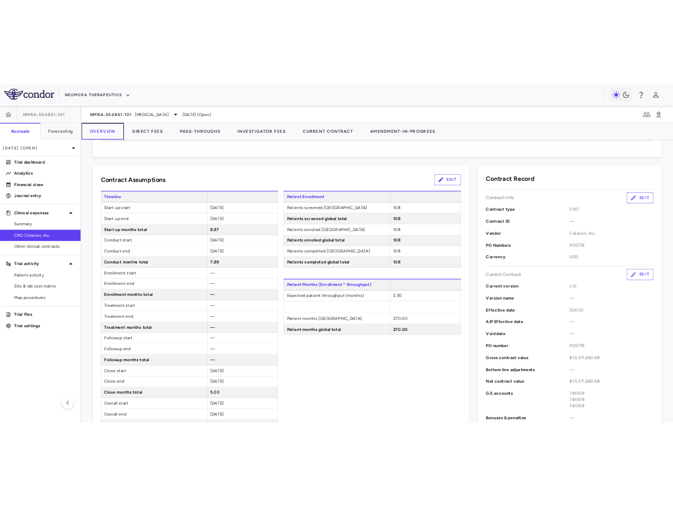
scroll to position [146, 0]
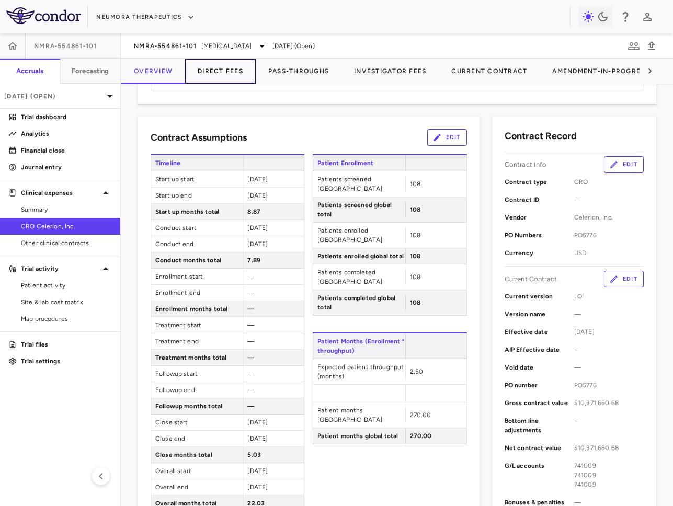
click at [235, 75] on button "Direct Fees" at bounding box center [220, 71] width 71 height 25
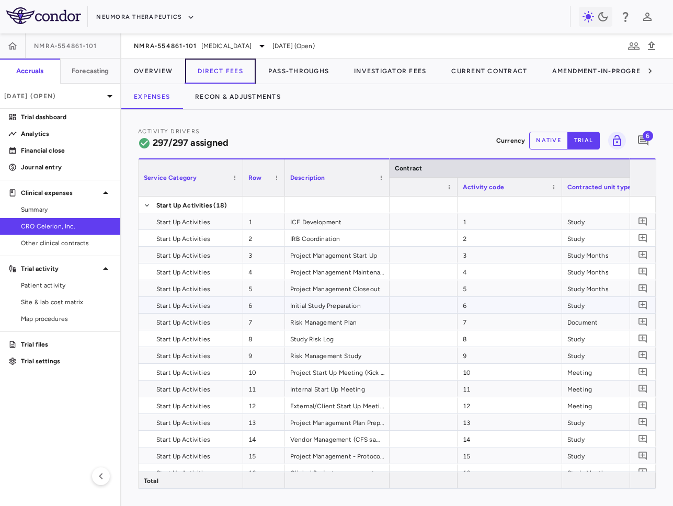
scroll to position [0, 257]
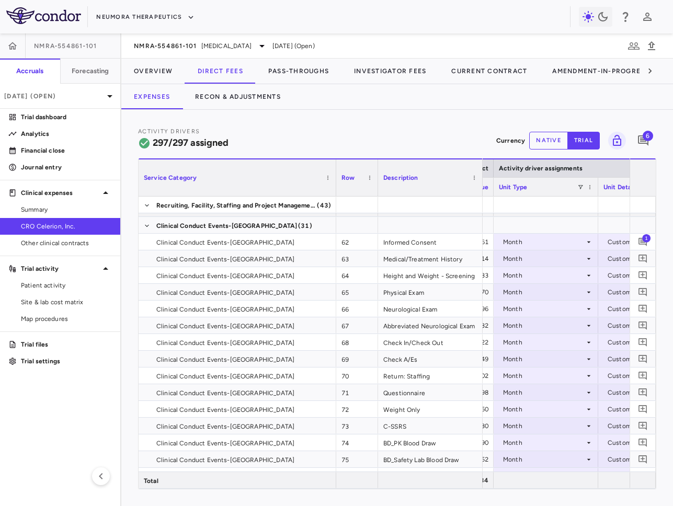
drag, startPoint x: 241, startPoint y: 187, endPoint x: 330, endPoint y: 190, distance: 89.5
click at [334, 190] on div at bounding box center [336, 178] width 4 height 37
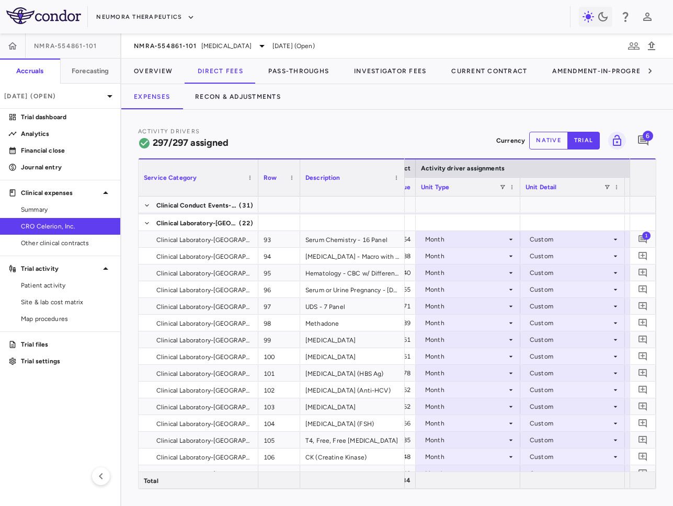
drag, startPoint x: 332, startPoint y: 184, endPoint x: 255, endPoint y: 203, distance: 79.3
click at [255, 203] on div "Service Category Row Description Contract Activity driver assignments 82" at bounding box center [397, 323] width 517 height 331
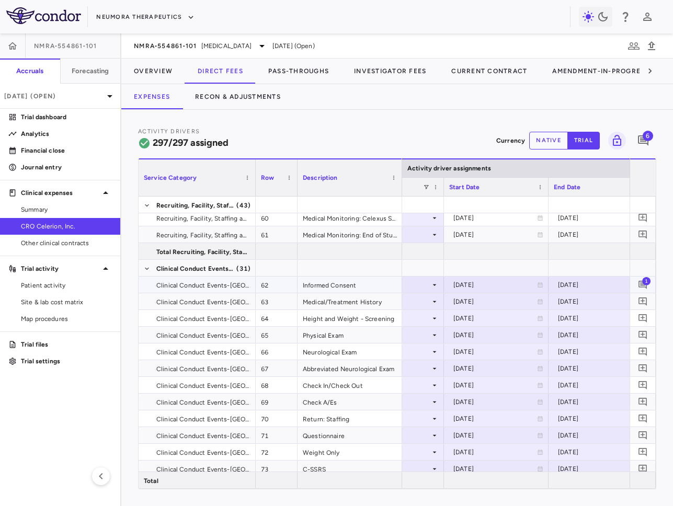
click at [597, 285] on div "2025-10-29" at bounding box center [600, 285] width 84 height 17
click at [611, 289] on input "**********" at bounding box center [591, 285] width 85 height 17
click at [589, 283] on input "**********" at bounding box center [591, 285] width 85 height 17
click at [599, 286] on input "**********" at bounding box center [591, 285] width 85 height 17
type input "**********"
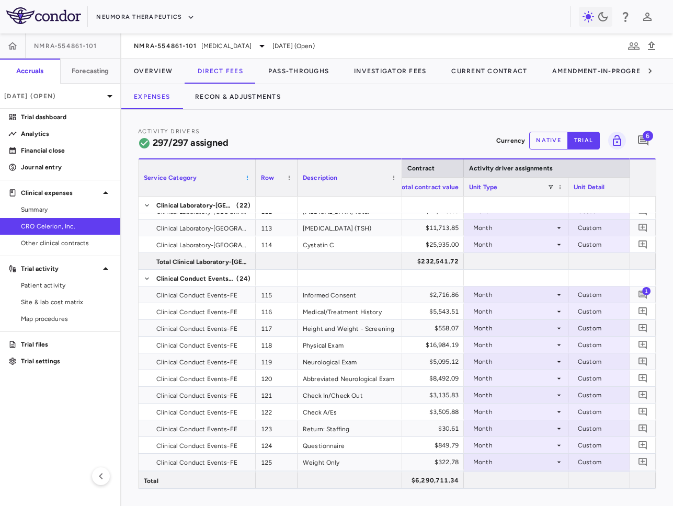
click at [249, 178] on span at bounding box center [247, 178] width 6 height 6
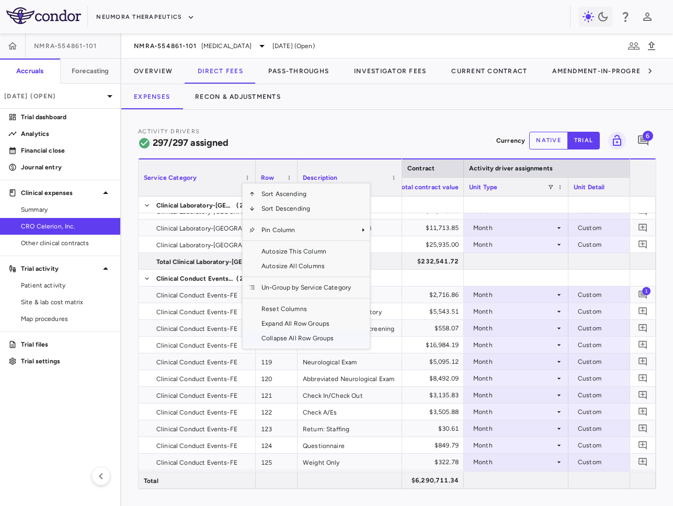
click at [294, 342] on span "Collapse All Row Groups" at bounding box center [306, 338] width 102 height 15
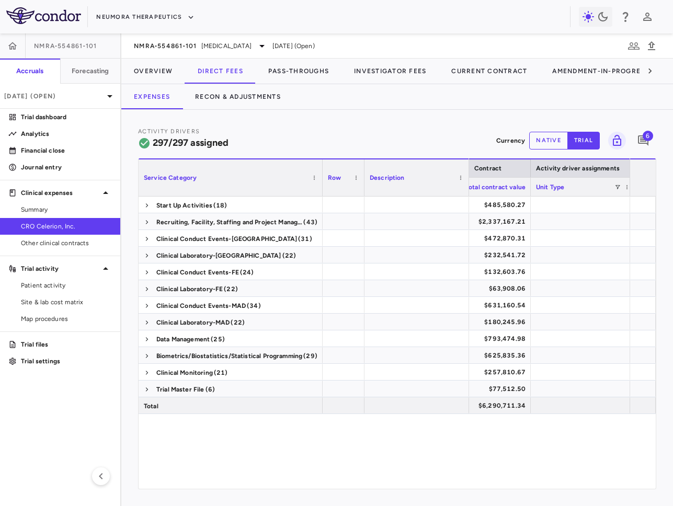
drag, startPoint x: 254, startPoint y: 187, endPoint x: 326, endPoint y: 188, distance: 71.7
click at [324, 188] on div at bounding box center [322, 178] width 4 height 37
click at [497, 241] on div "$472,870.31" at bounding box center [485, 238] width 90 height 17
click at [498, 256] on div "$232,541.72" at bounding box center [485, 255] width 90 height 17
click at [509, 254] on div "$232,541.72" at bounding box center [485, 255] width 90 height 17
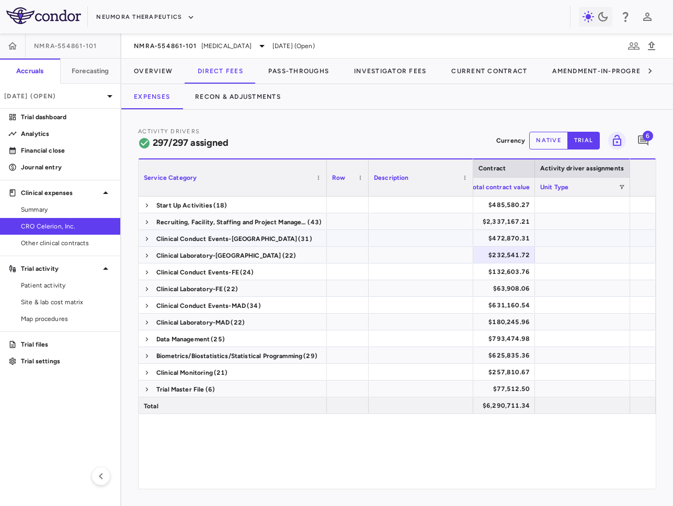
click at [509, 243] on div "$472,870.31" at bounding box center [485, 238] width 90 height 17
click at [509, 253] on div "$232,541.72" at bounding box center [485, 255] width 90 height 17
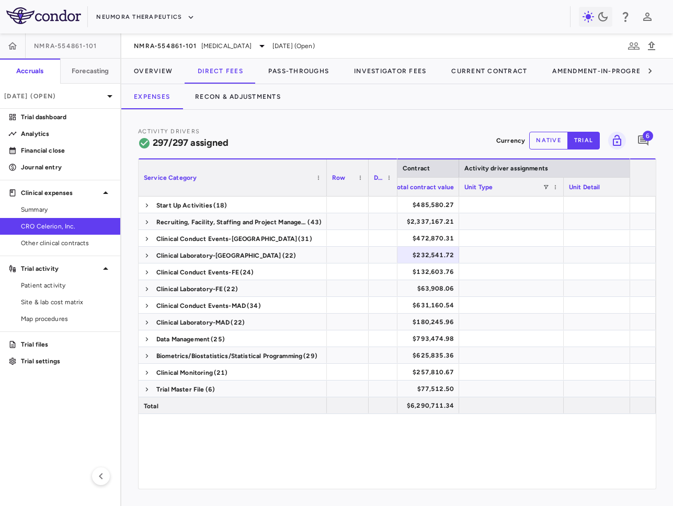
drag, startPoint x: 471, startPoint y: 186, endPoint x: 395, endPoint y: 199, distance: 77.0
click at [395, 199] on div "Service Category Row Description Activity driver assignments Contract" at bounding box center [397, 323] width 517 height 331
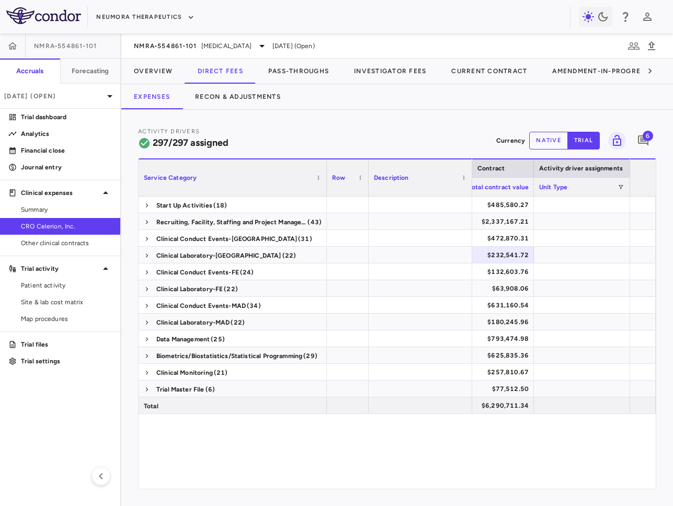
drag, startPoint x: 396, startPoint y: 186, endPoint x: 471, endPoint y: 192, distance: 75.1
click at [471, 192] on div at bounding box center [472, 178] width 4 height 37
click at [146, 237] on span at bounding box center [147, 239] width 6 height 6
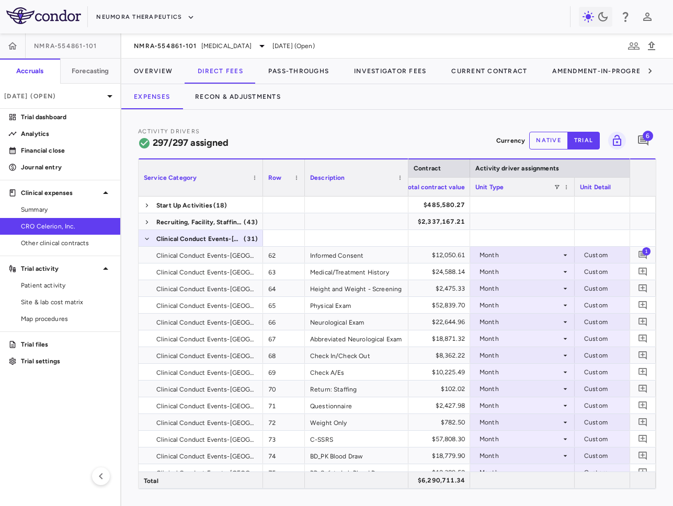
drag, startPoint x: 325, startPoint y: 185, endPoint x: 257, endPoint y: 197, distance: 69.1
click at [257, 197] on div "Service Category Row Description Activity driver assignments Contract 62" at bounding box center [397, 323] width 517 height 331
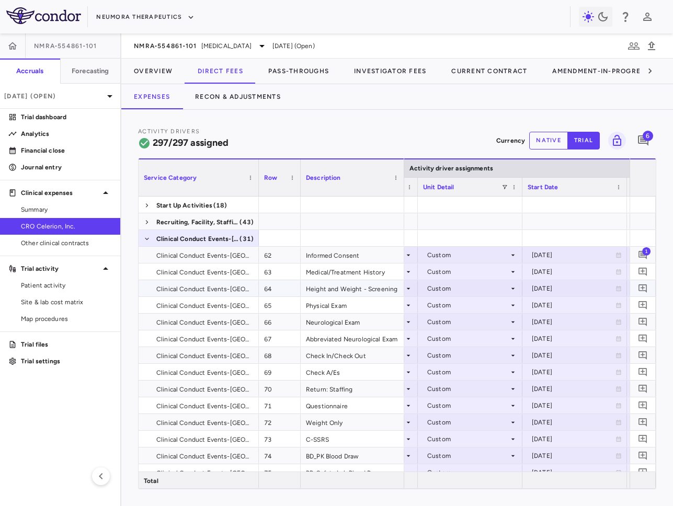
scroll to position [0, 805]
click at [560, 254] on div "2025-10-29" at bounding box center [580, 255] width 84 height 17
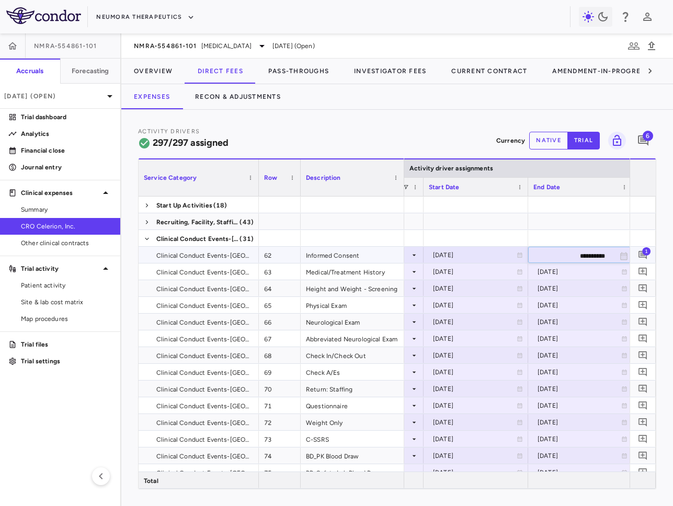
click at [579, 256] on input "**********" at bounding box center [571, 255] width 85 height 17
type input "**********"
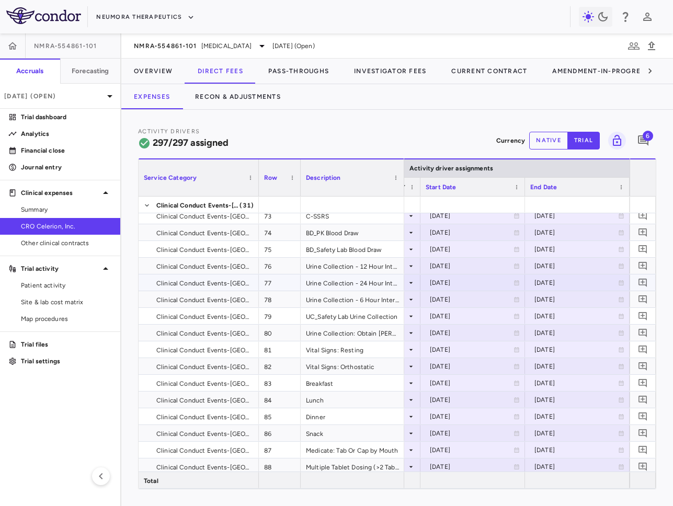
scroll to position [234, 0]
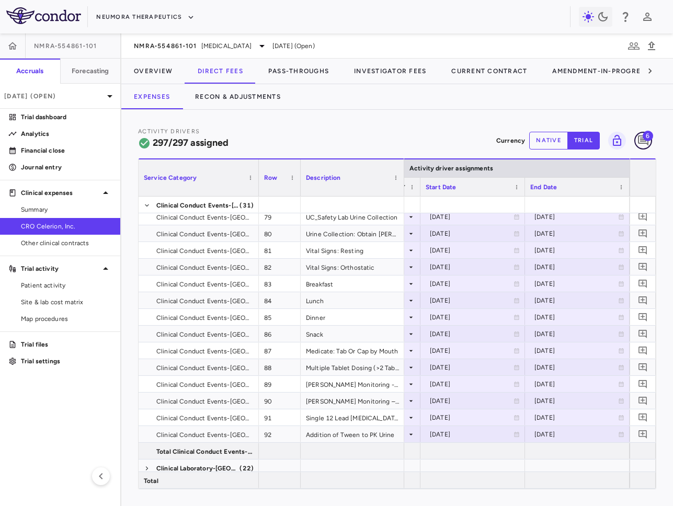
click at [642, 137] on icon "Add comment" at bounding box center [643, 140] width 13 height 13
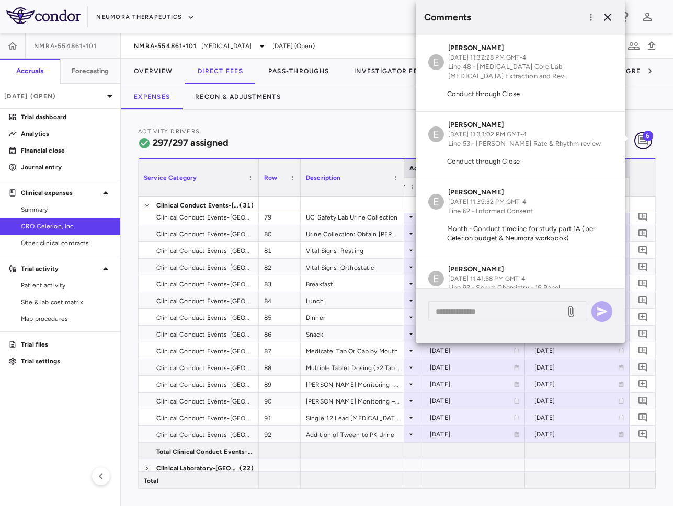
scroll to position [189, 0]
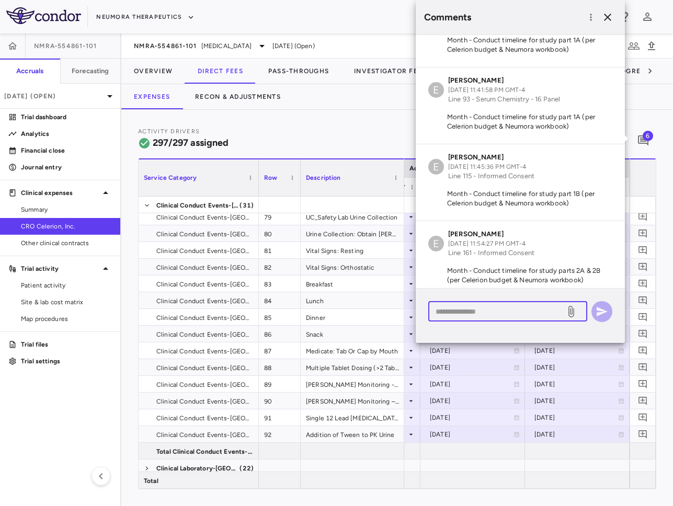
click at [495, 306] on textarea at bounding box center [497, 312] width 122 height 12
type textarea "**********"
click at [514, 307] on textarea "**********" at bounding box center [497, 312] width 122 height 12
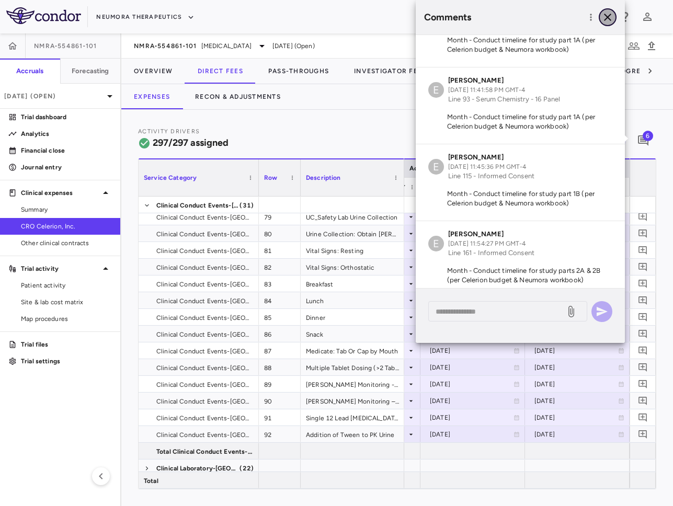
click at [607, 17] on icon "button" at bounding box center [607, 17] width 7 height 7
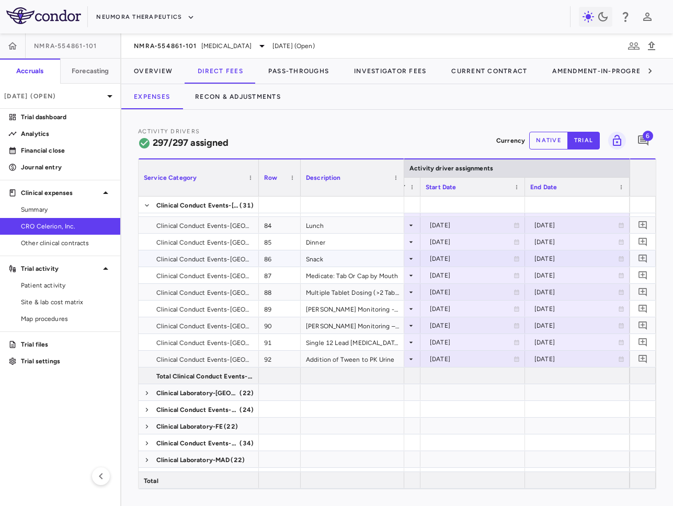
scroll to position [412, 0]
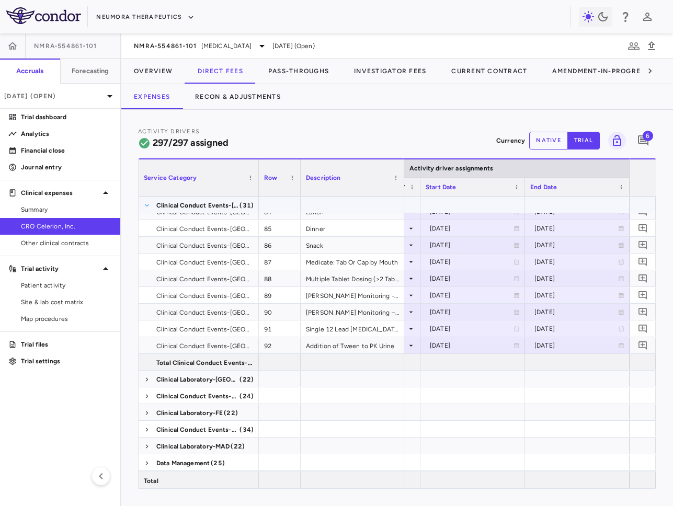
click at [147, 206] on span at bounding box center [147, 205] width 6 height 6
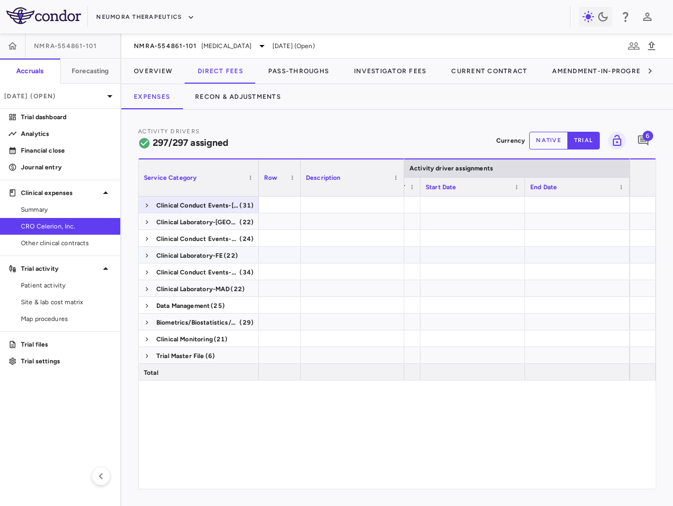
scroll to position [0, 0]
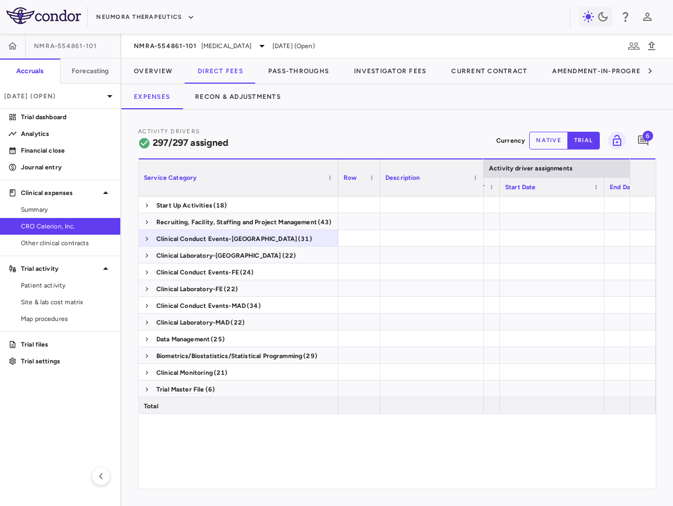
drag, startPoint x: 258, startPoint y: 185, endPoint x: 342, endPoint y: 187, distance: 83.2
click at [340, 187] on div at bounding box center [338, 178] width 4 height 37
click at [146, 323] on span at bounding box center [147, 323] width 6 height 6
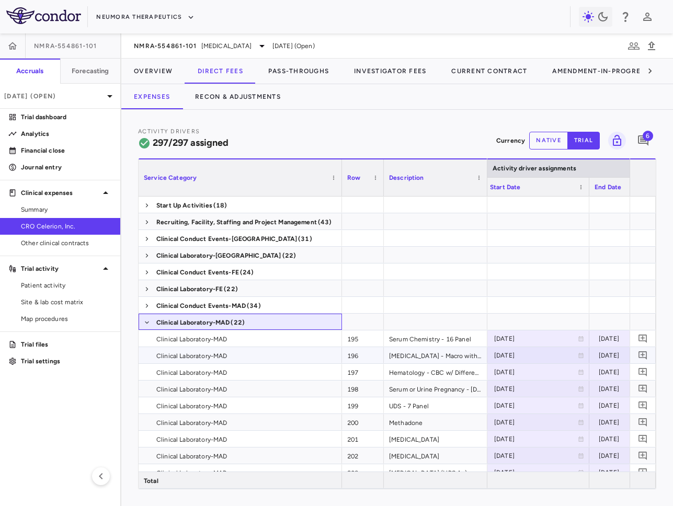
scroll to position [0, 841]
click at [145, 323] on span at bounding box center [147, 323] width 6 height 6
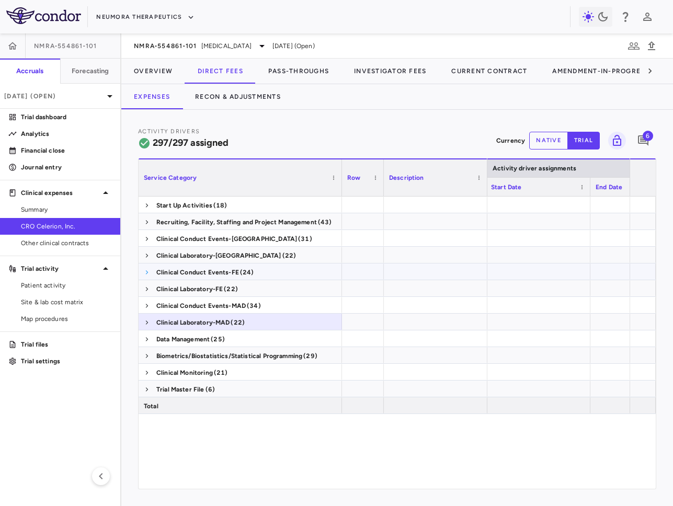
click at [146, 273] on span at bounding box center [147, 272] width 6 height 6
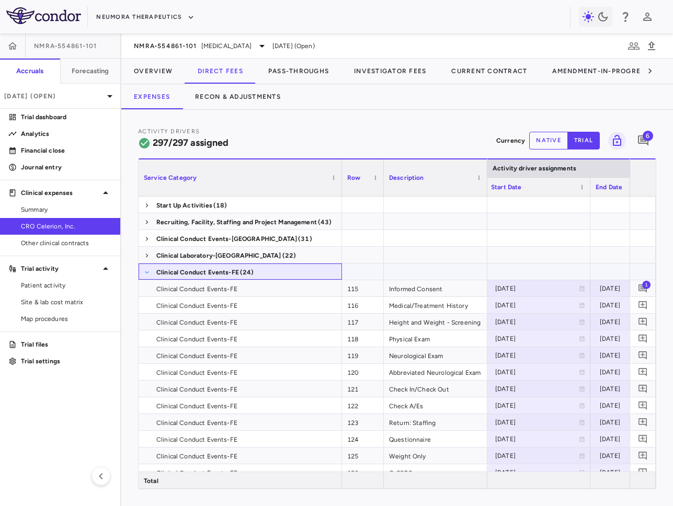
click at [145, 270] on span at bounding box center [147, 272] width 6 height 6
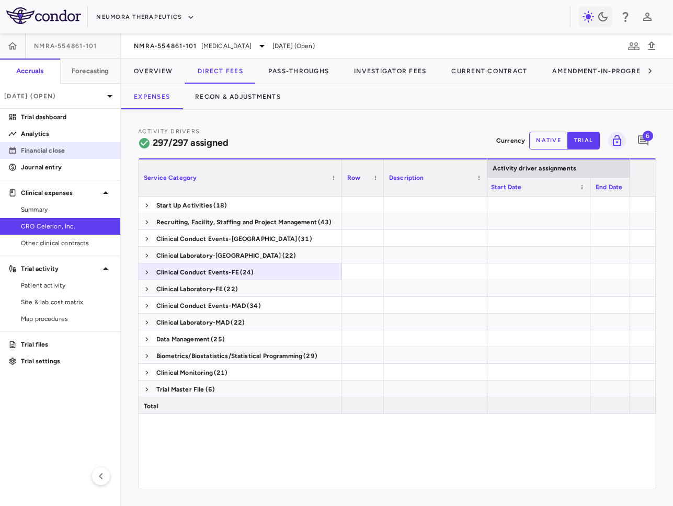
click at [75, 155] on p "Financial close" at bounding box center [66, 150] width 91 height 9
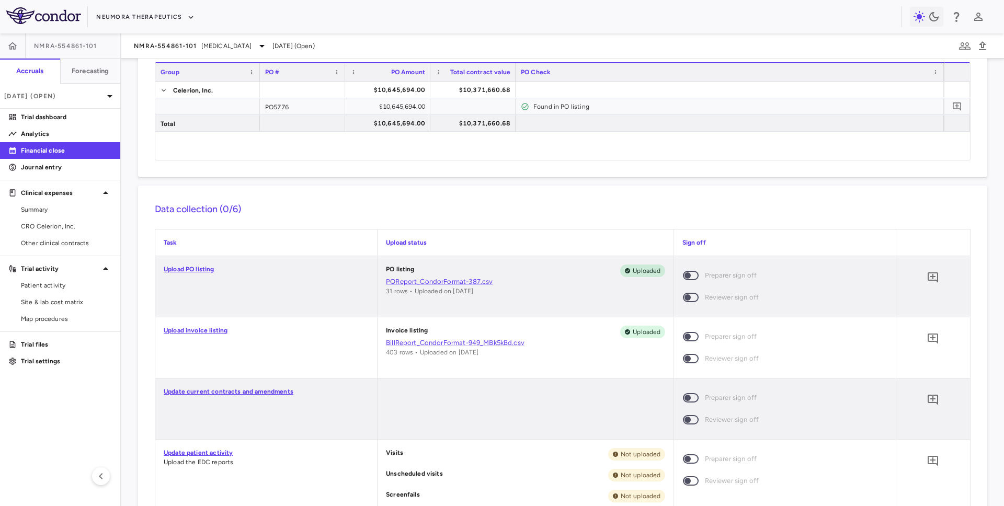
scroll to position [108, 0]
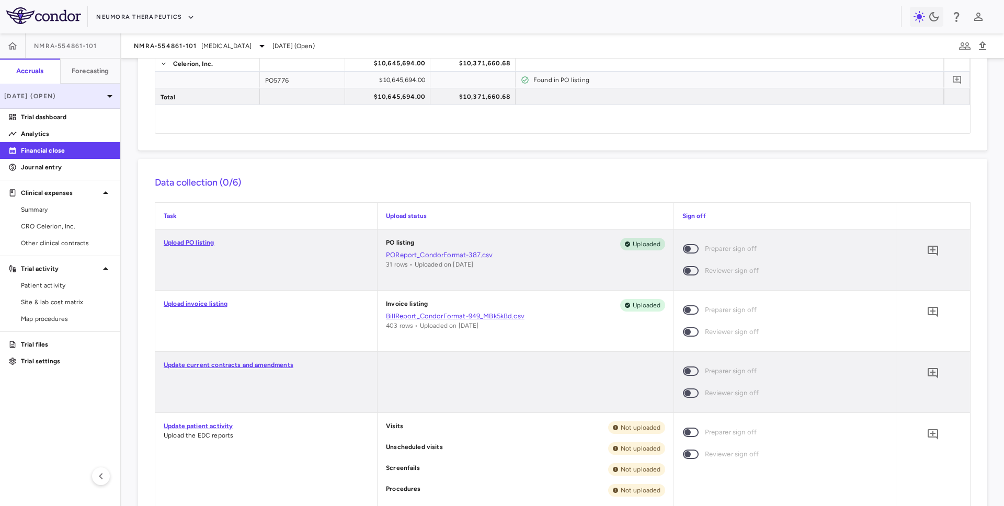
click at [88, 96] on p "Jul 2025 (Open)" at bounding box center [53, 96] width 99 height 9
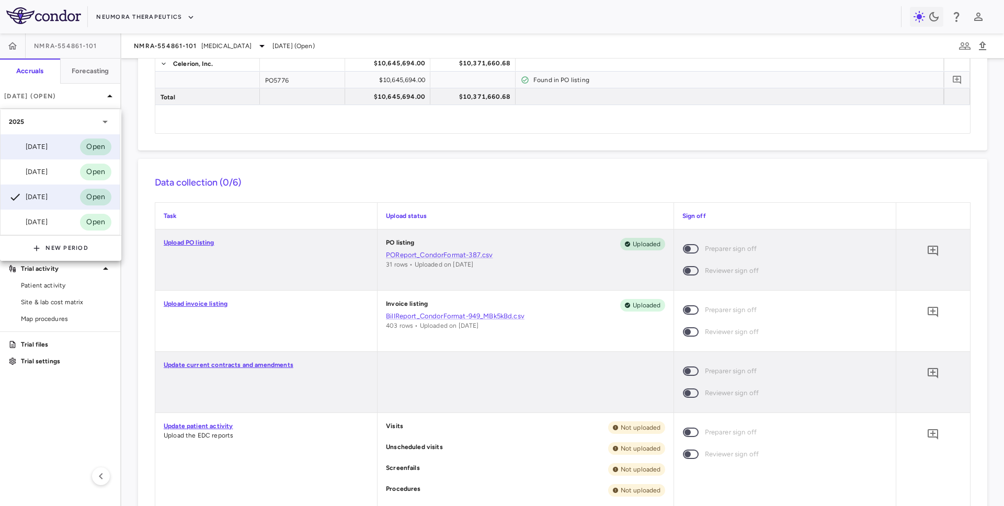
click at [60, 142] on div "Sep 2025 Open" at bounding box center [60, 146] width 119 height 25
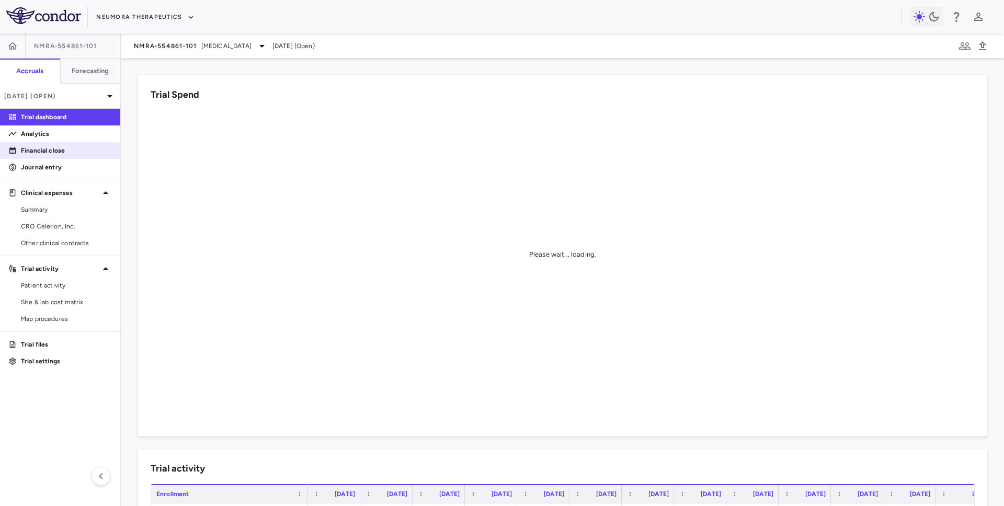
click at [83, 151] on p "Financial close" at bounding box center [66, 150] width 91 height 9
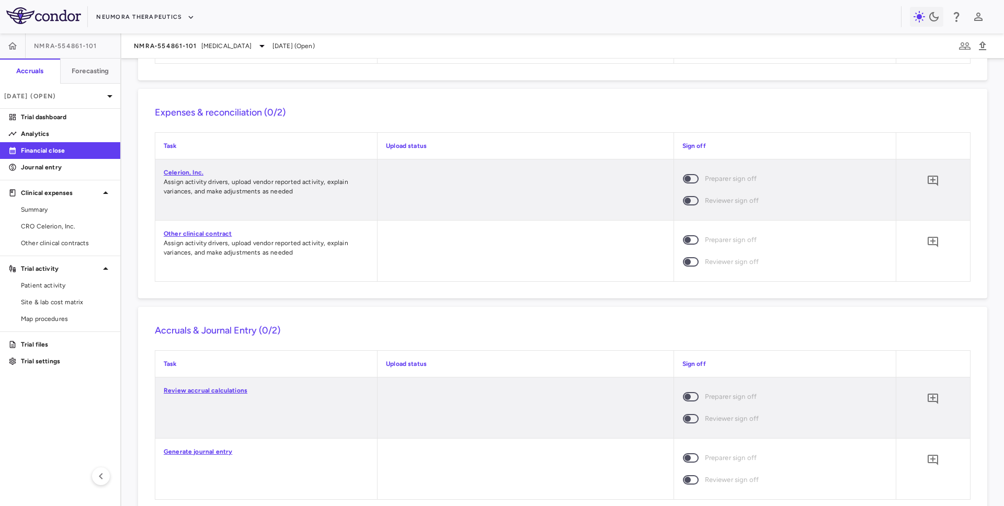
scroll to position [708, 0]
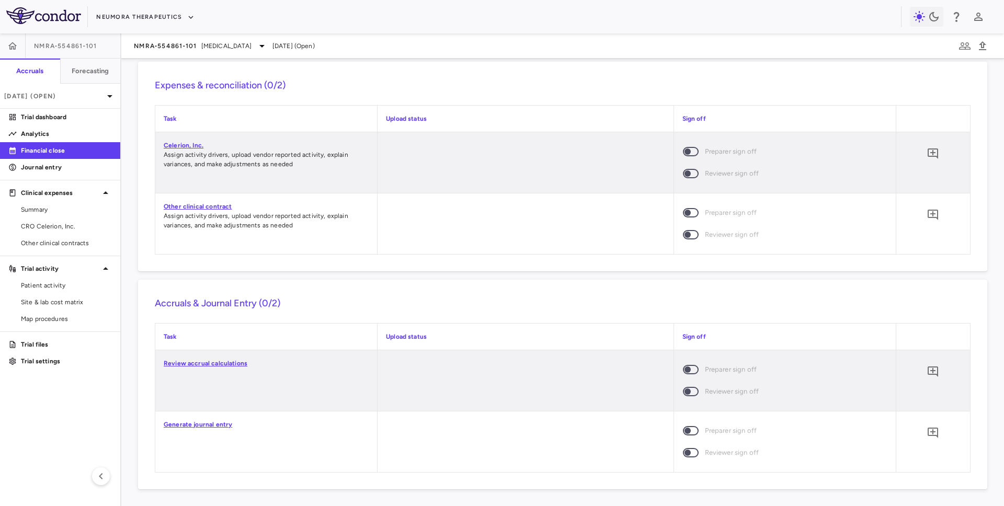
click at [130, 124] on div "Financial Close Close PO Completeness Vendor Drag here to set column labels Gro…" at bounding box center [562, 283] width 883 height 448
click at [82, 92] on p "Sep 2025 (Open)" at bounding box center [53, 96] width 99 height 9
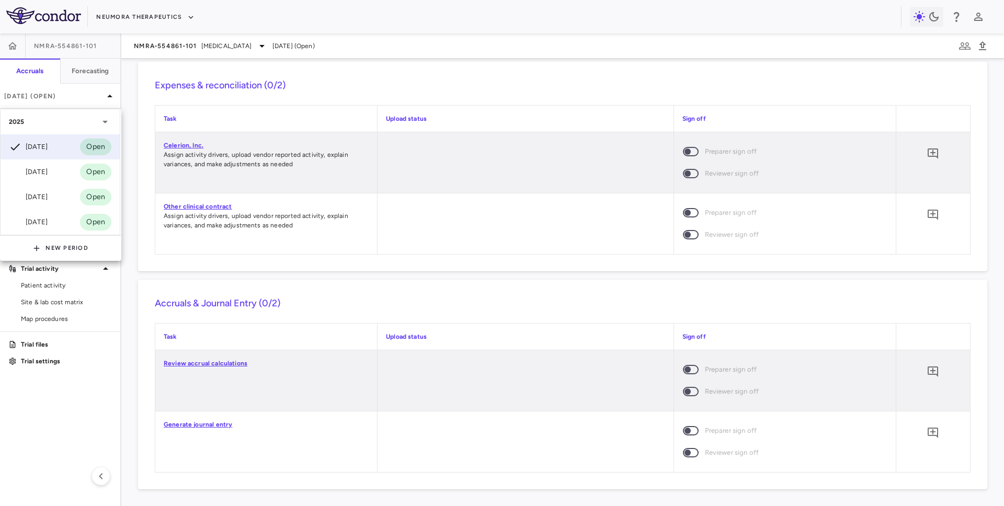
click at [180, 40] on div at bounding box center [502, 253] width 1004 height 506
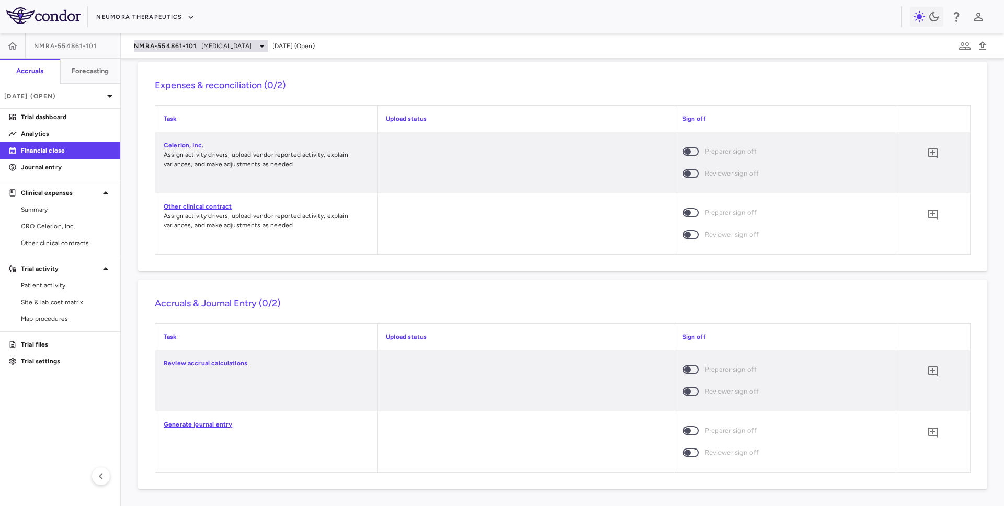
click at [158, 48] on span "NMRA‐554861‐101" at bounding box center [165, 46] width 63 height 8
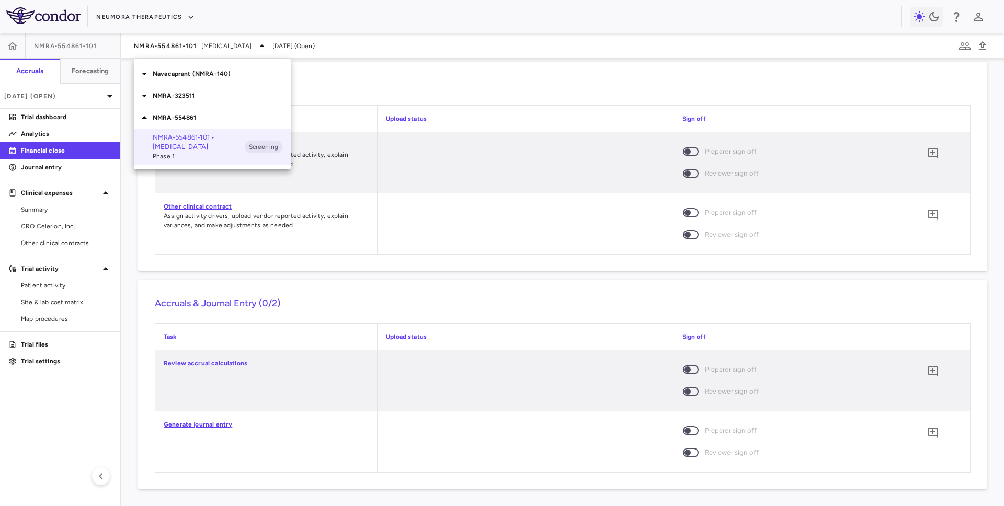
click at [181, 100] on p "NMRA-323511" at bounding box center [222, 95] width 138 height 9
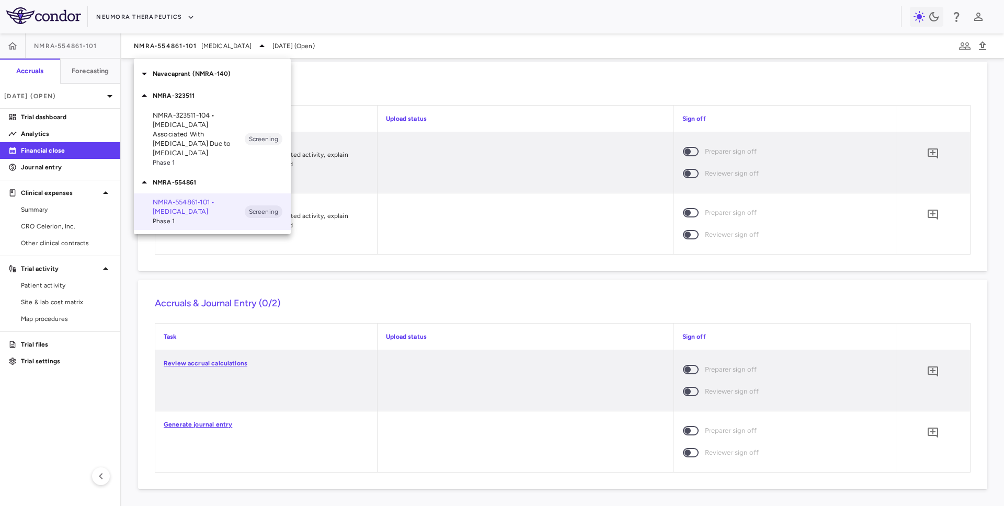
click at [205, 69] on p "Navacaprant (NMRA-140)" at bounding box center [222, 73] width 138 height 9
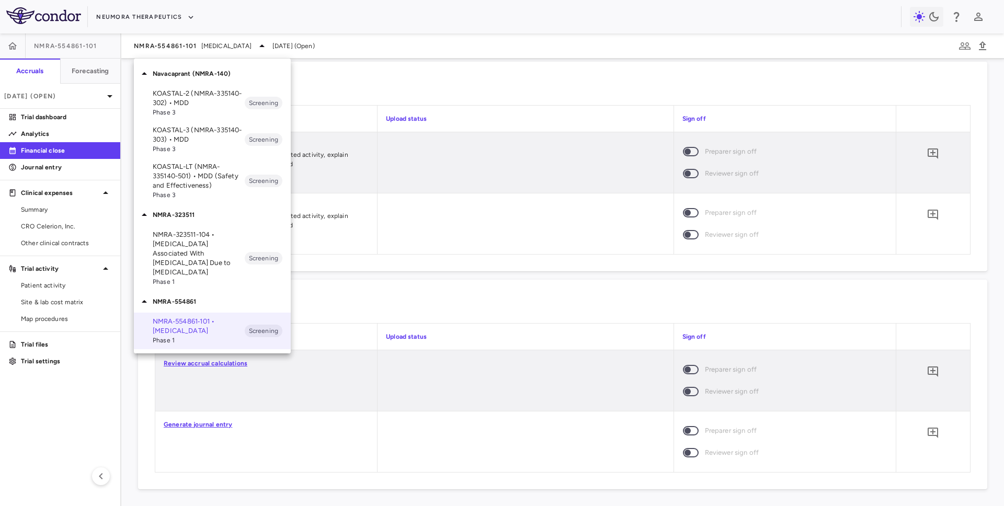
click at [200, 100] on p "KOASTAL-2 (NMRA-335140-302) • MDD" at bounding box center [199, 98] width 92 height 19
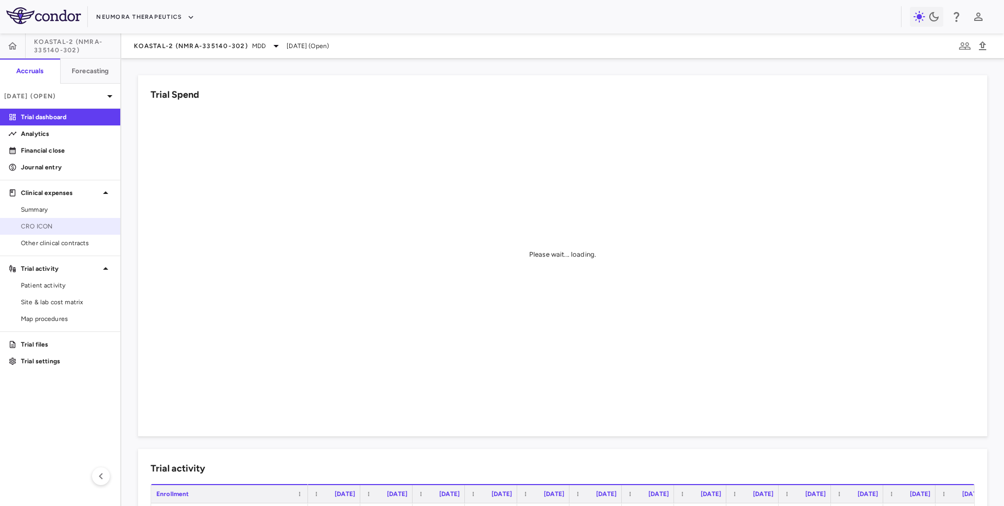
click at [73, 226] on span "CRO ICON" at bounding box center [66, 226] width 91 height 9
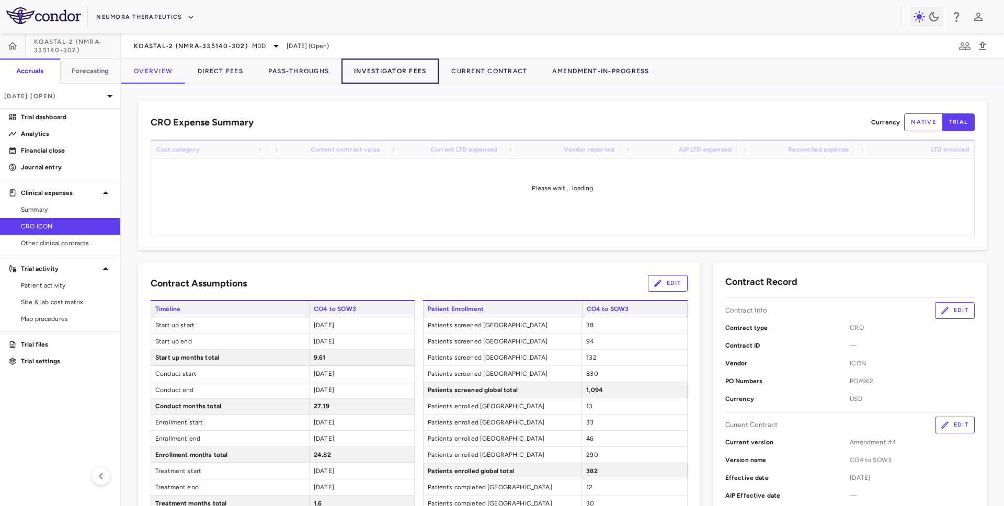
click at [415, 66] on button "Investigator Fees" at bounding box center [390, 71] width 97 height 25
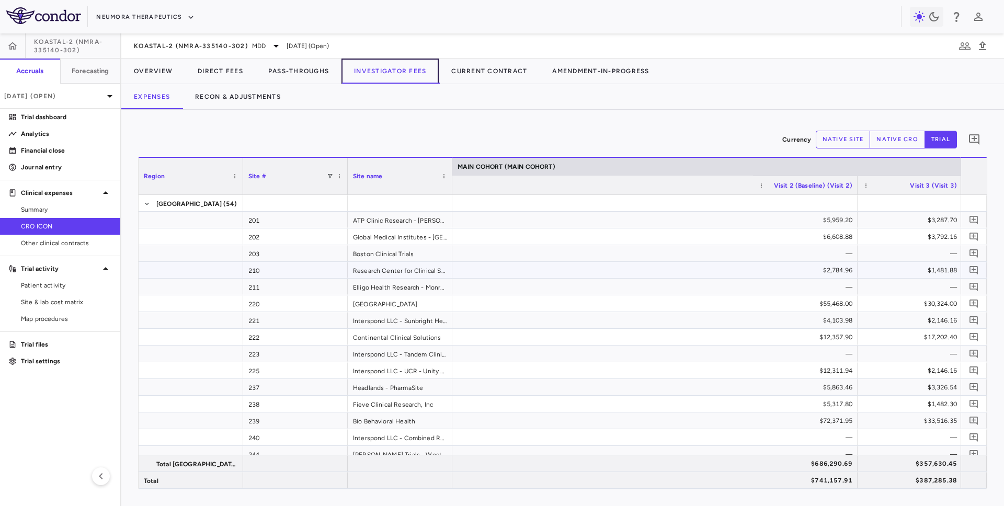
scroll to position [0, 1581]
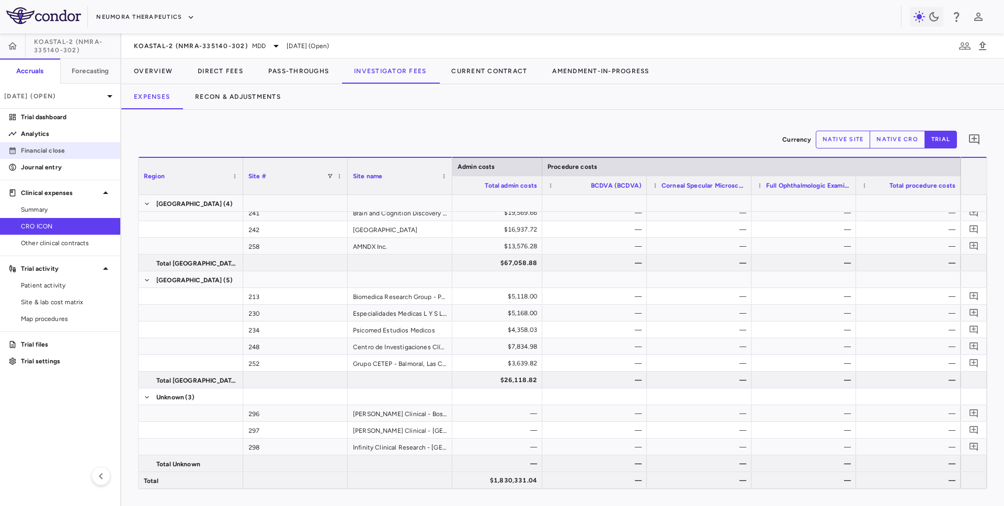
click at [52, 149] on p "Financial close" at bounding box center [66, 150] width 91 height 9
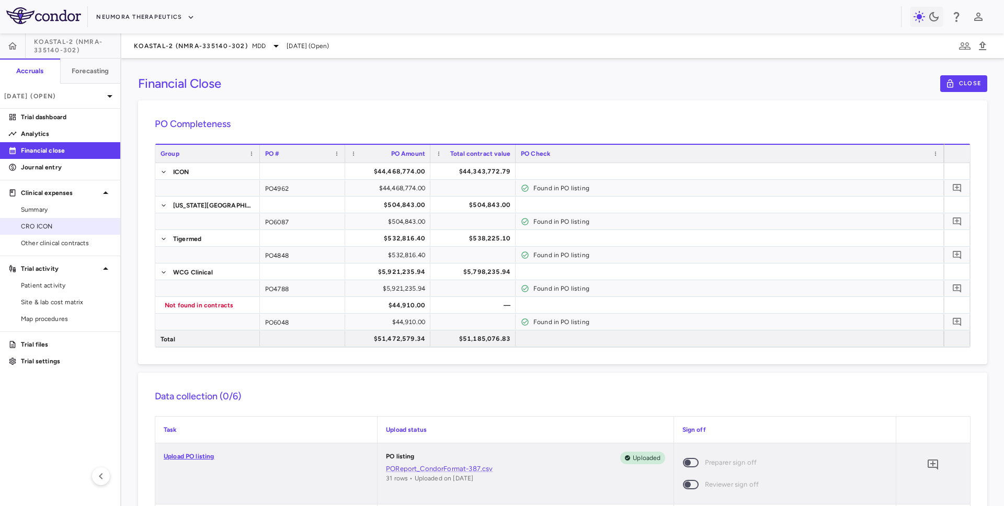
click at [59, 224] on span "CRO ICON" at bounding box center [66, 226] width 91 height 9
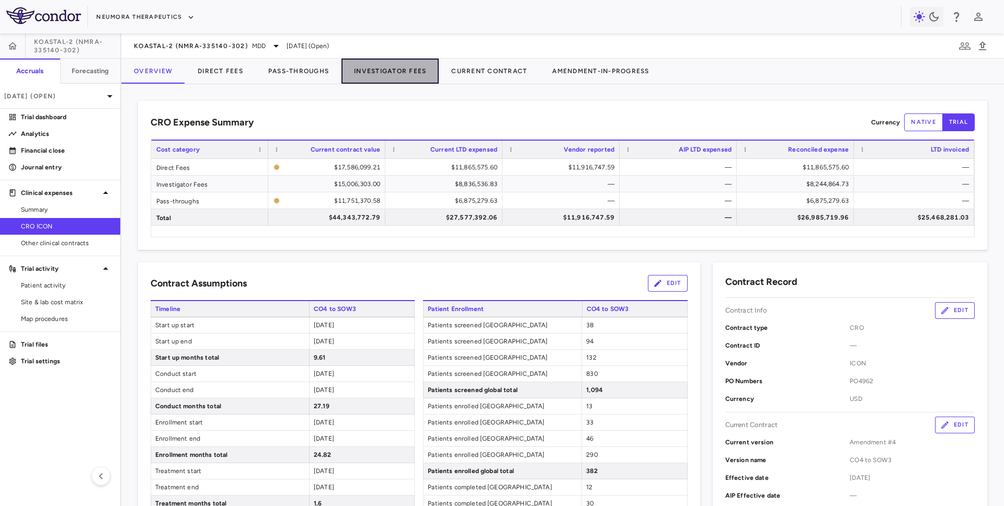
click at [399, 65] on button "Investigator Fees" at bounding box center [390, 71] width 97 height 25
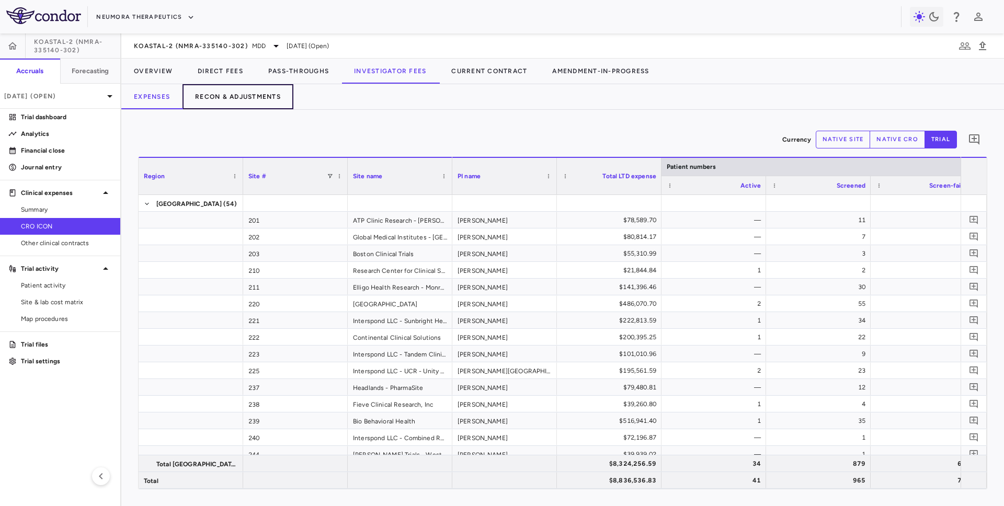
click at [248, 94] on button "Recon & Adjustments" at bounding box center [238, 96] width 111 height 25
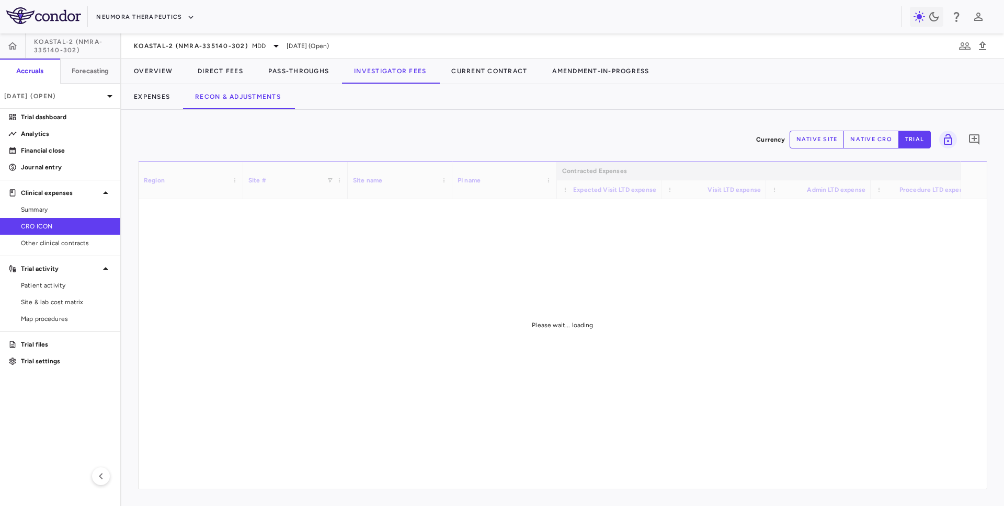
click at [866, 140] on button "native cro" at bounding box center [871, 140] width 55 height 18
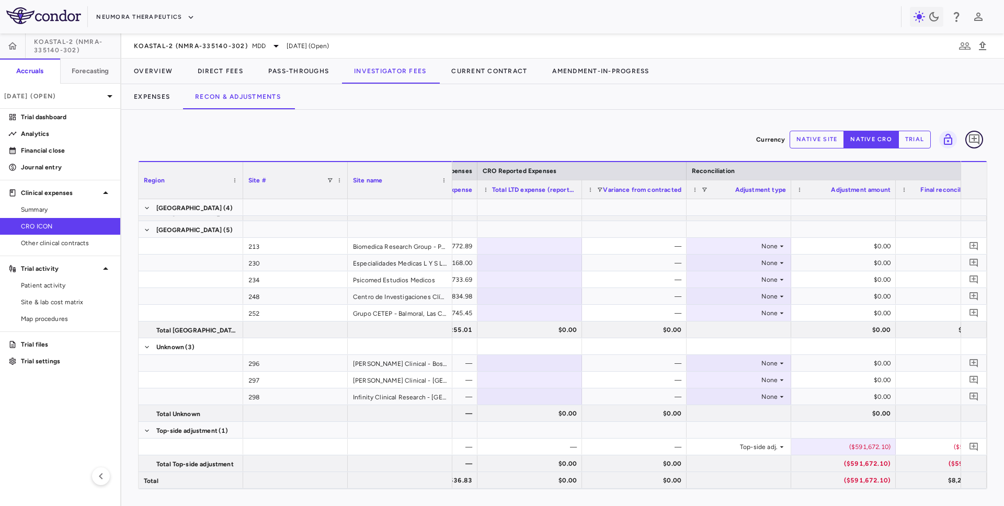
click at [979, 139] on icon "Add comment" at bounding box center [974, 139] width 10 height 10
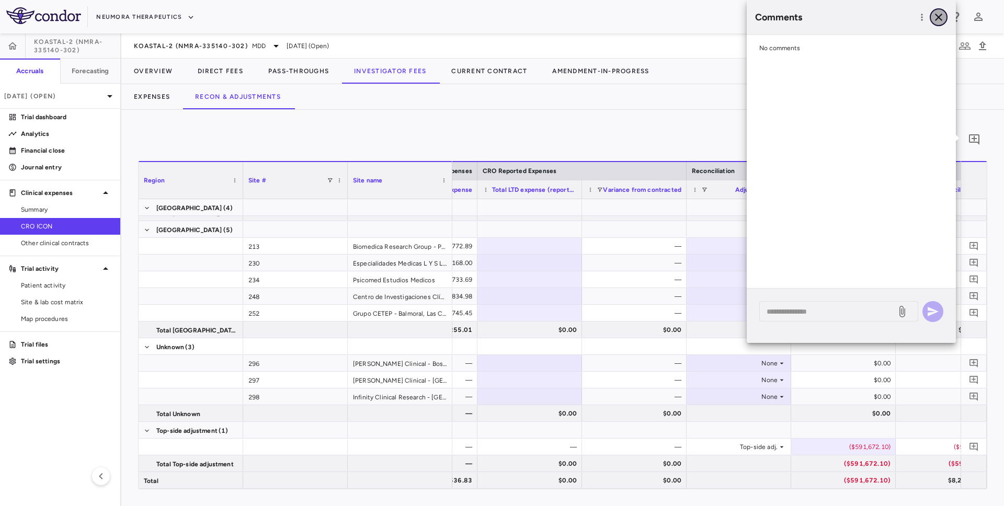
click at [933, 14] on icon "button" at bounding box center [939, 17] width 13 height 13
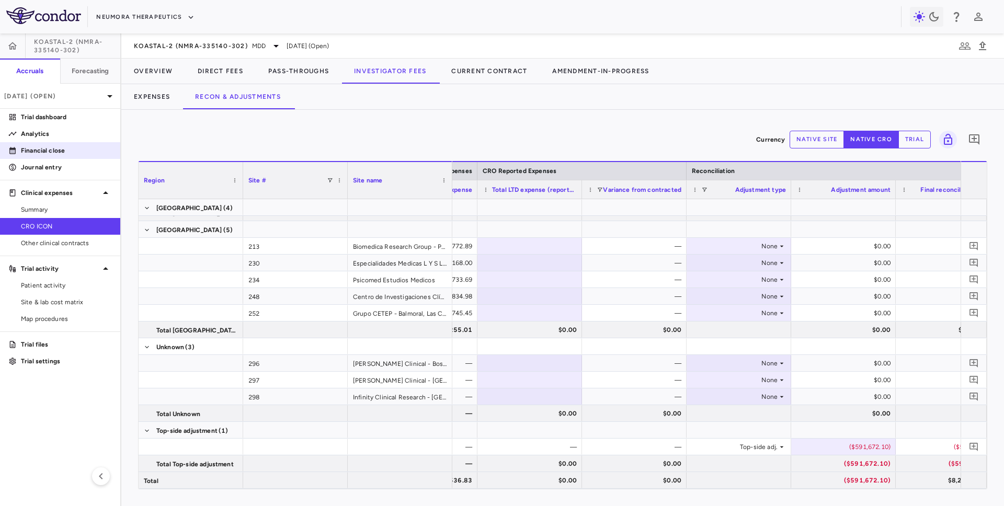
click at [69, 154] on p "Financial close" at bounding box center [66, 150] width 91 height 9
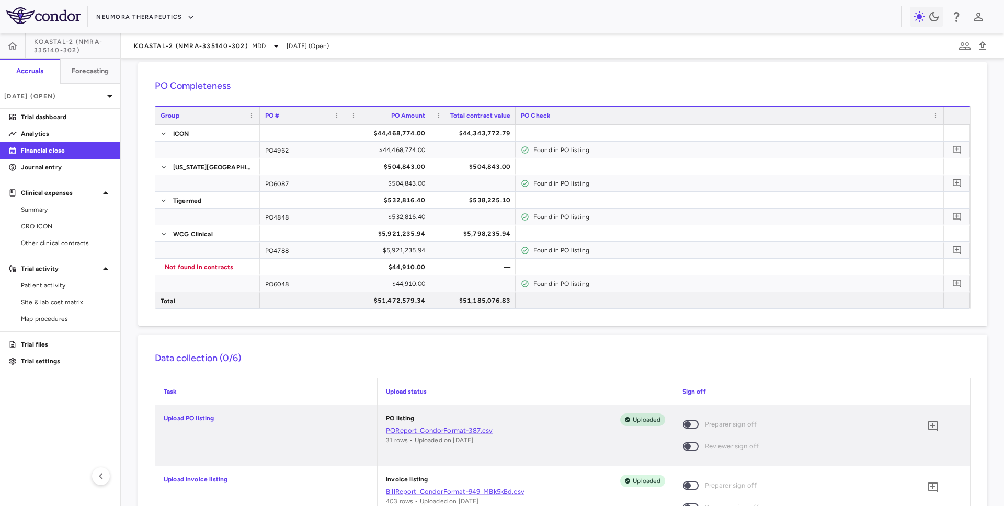
scroll to position [37, 0]
click at [83, 95] on p "Aug 2025 (Open)" at bounding box center [53, 96] width 99 height 9
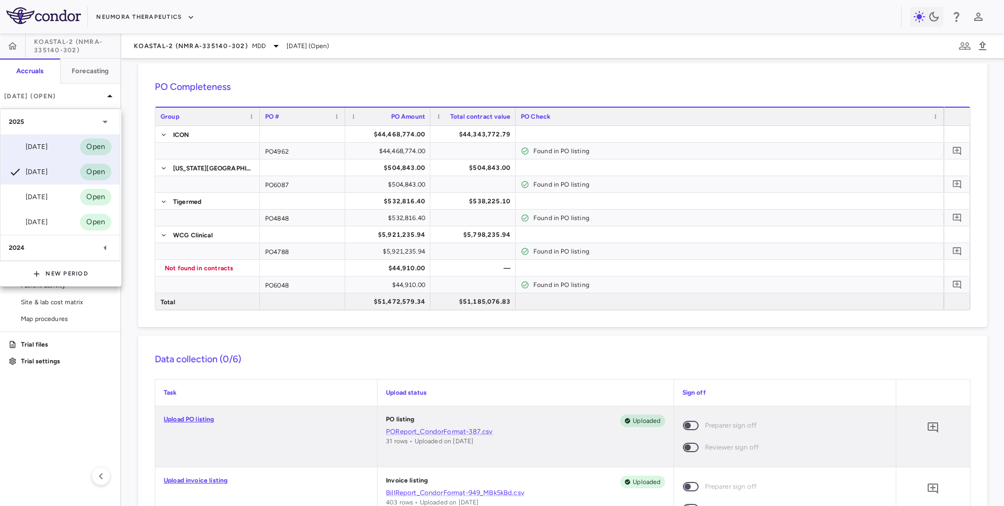
click at [60, 144] on div "Sep 2025 Open" at bounding box center [60, 146] width 119 height 25
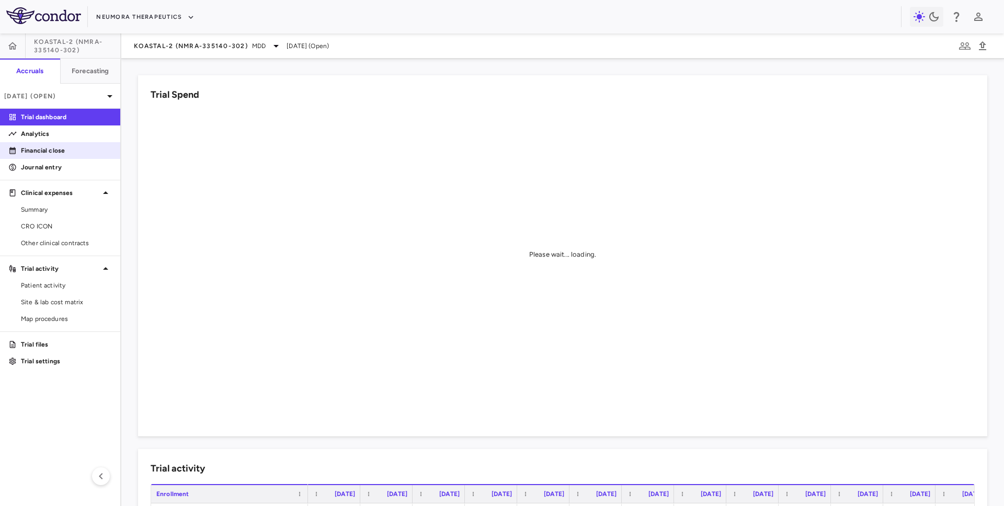
click at [54, 154] on p "Financial close" at bounding box center [66, 150] width 91 height 9
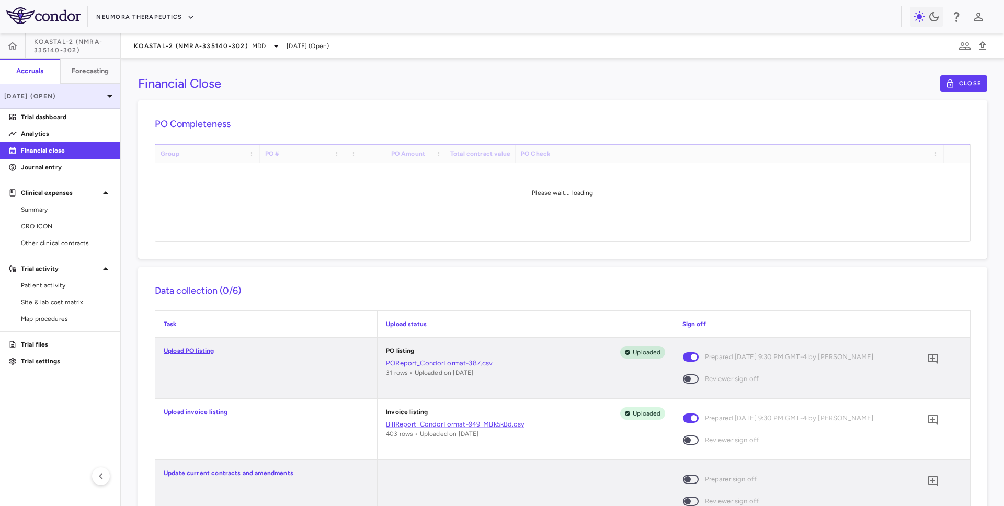
click at [70, 98] on p "Sep 2025 (Open)" at bounding box center [53, 96] width 99 height 9
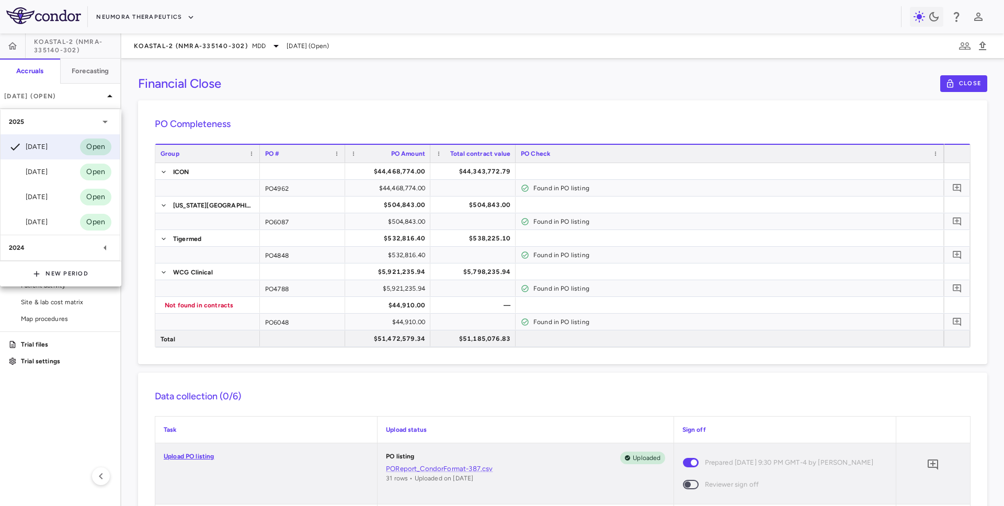
click at [80, 117] on div "2025" at bounding box center [54, 121] width 90 height 9
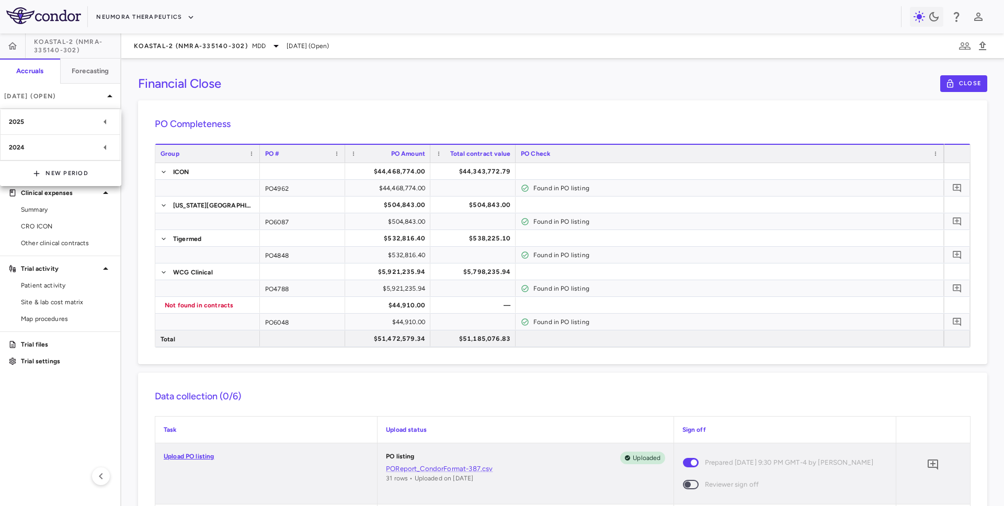
click at [109, 97] on div at bounding box center [502, 253] width 1004 height 506
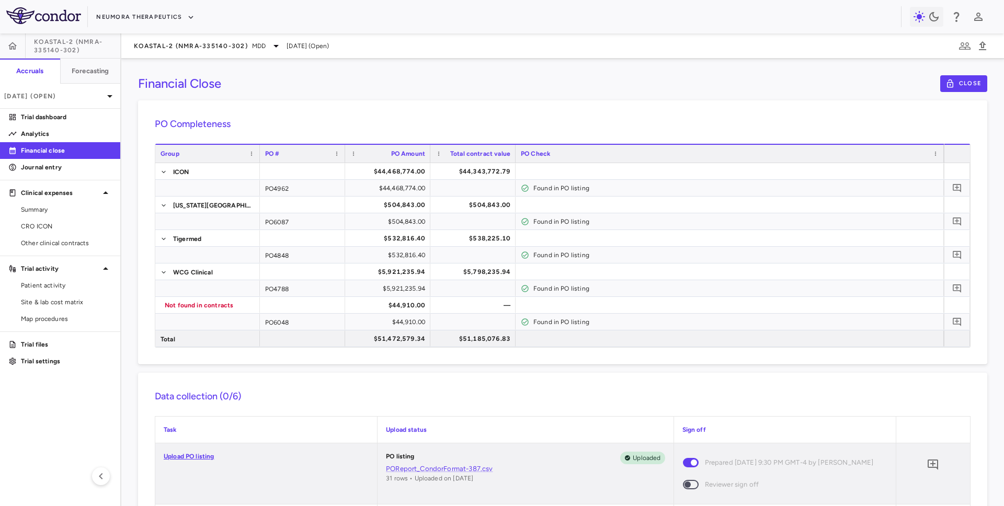
scroll to position [14, 0]
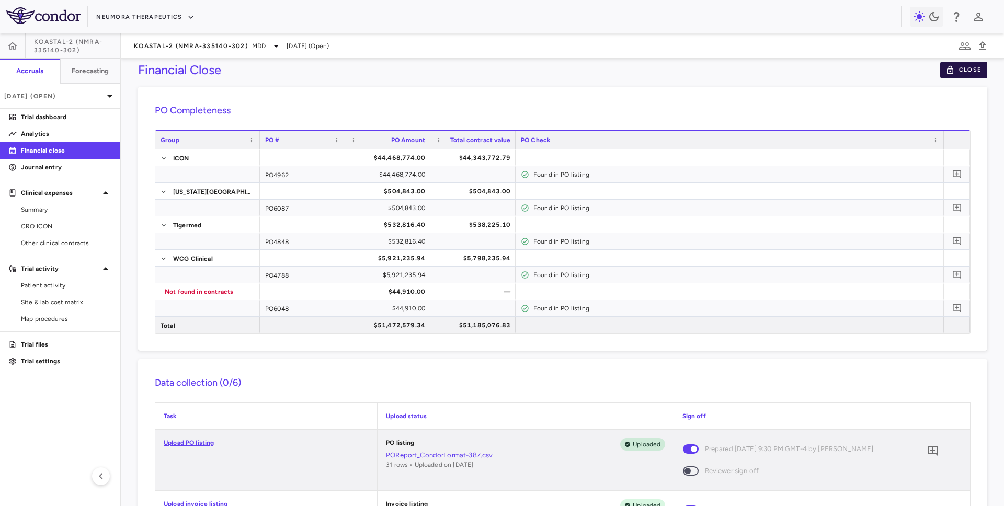
click at [968, 71] on button "Close" at bounding box center [963, 70] width 47 height 17
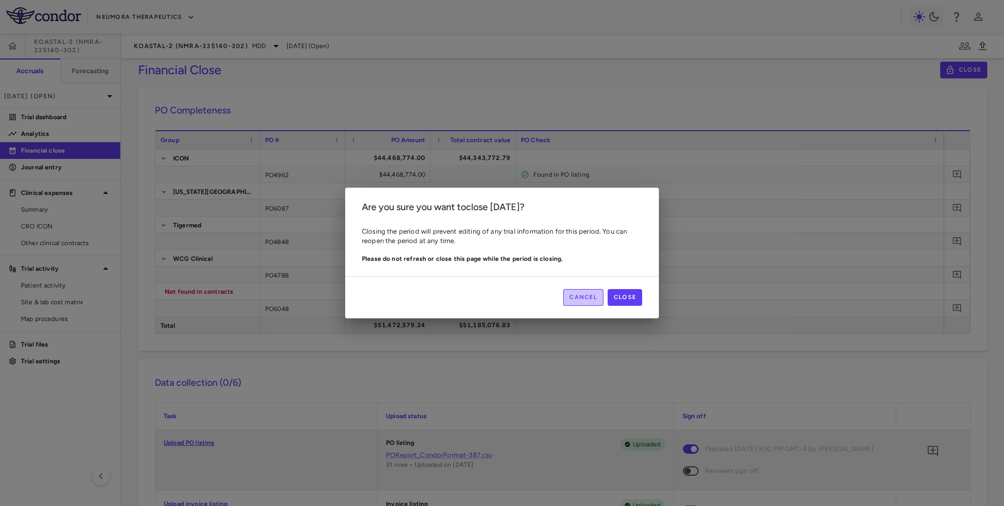
click at [571, 292] on button "Cancel" at bounding box center [583, 297] width 40 height 17
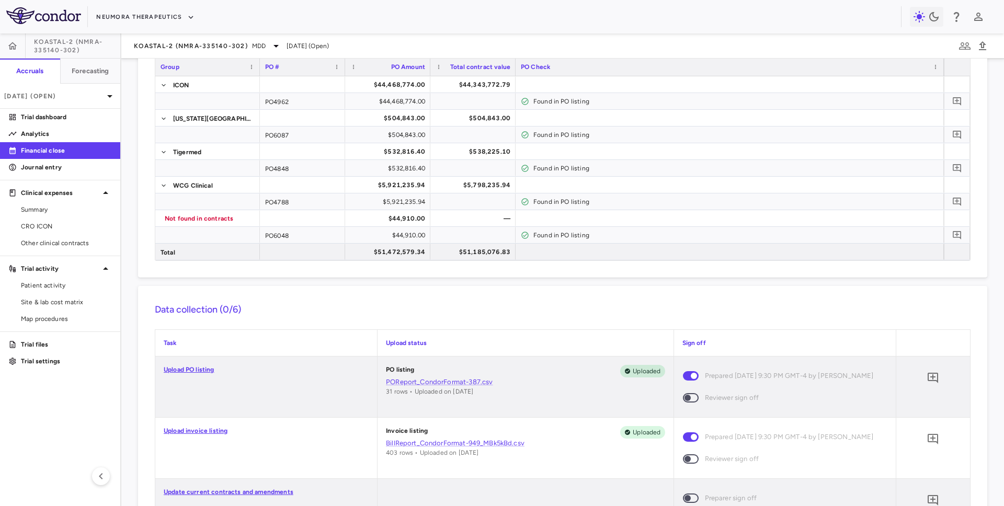
scroll to position [87, 0]
click at [425, 83] on div "$44,468,774.00" at bounding box center [387, 84] width 85 height 16
click at [445, 85] on div "$44,343,772.79" at bounding box center [475, 84] width 71 height 17
click at [417, 85] on div "$44,468,774.00" at bounding box center [390, 84] width 71 height 17
click at [445, 85] on div "$44,343,772.79" at bounding box center [475, 84] width 71 height 17
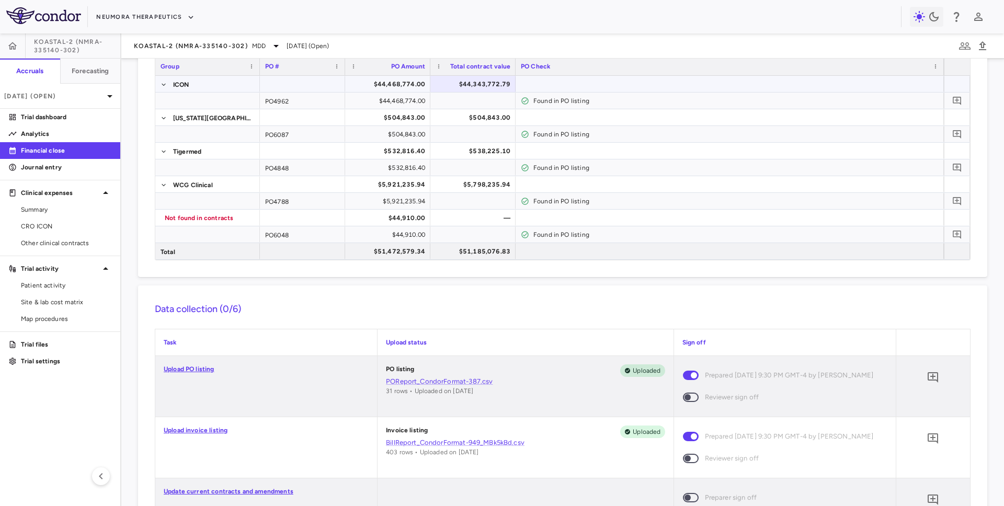
click at [394, 83] on div "$44,468,774.00" at bounding box center [390, 84] width 71 height 17
click at [432, 119] on div "$504,843.00" at bounding box center [472, 117] width 85 height 16
click at [410, 120] on div "$504,843.00" at bounding box center [390, 117] width 71 height 17
click at [439, 120] on div "$504,843.00" at bounding box center [473, 117] width 75 height 15
click at [421, 149] on div "$532,816.40" at bounding box center [390, 151] width 71 height 17
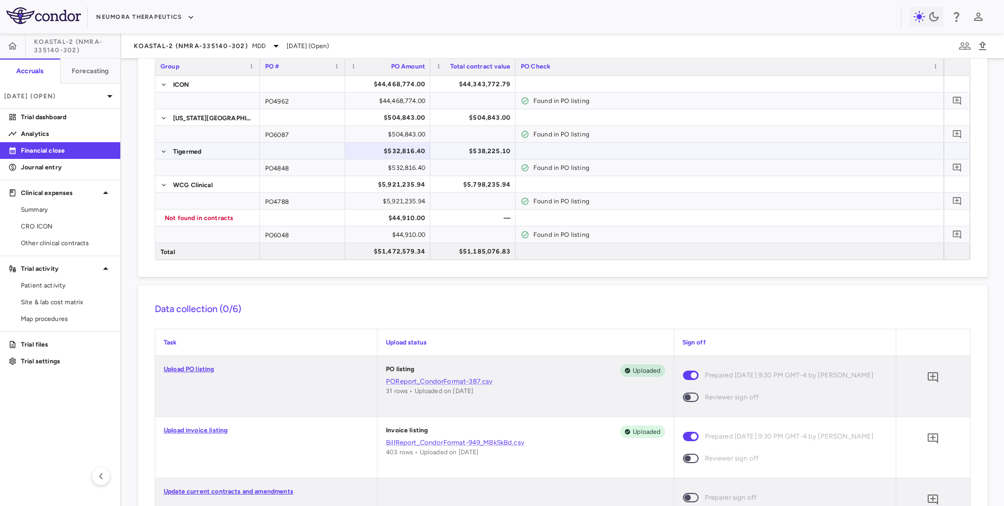
click at [447, 149] on div "$538,225.10" at bounding box center [475, 151] width 71 height 17
click at [417, 151] on div "$532,816.40" at bounding box center [390, 151] width 71 height 17
click at [449, 151] on div "$538,225.10" at bounding box center [475, 151] width 71 height 17
click at [410, 152] on div "$532,816.40" at bounding box center [390, 151] width 71 height 17
click at [448, 152] on div "$538,225.10" at bounding box center [475, 151] width 71 height 17
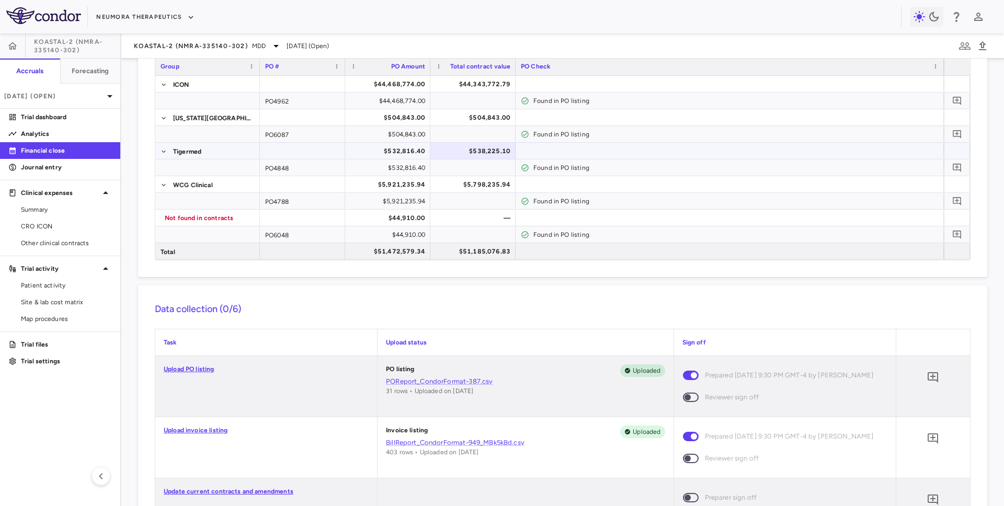
click at [396, 155] on div "$532,816.40" at bounding box center [390, 151] width 71 height 17
click at [414, 179] on div "$5,921,235.94" at bounding box center [390, 184] width 71 height 17
click at [460, 184] on div "$5,798,235.94" at bounding box center [475, 184] width 71 height 17
click at [411, 189] on div "$5,921,235.94" at bounding box center [390, 184] width 71 height 17
click at [449, 189] on div "$5,798,235.94" at bounding box center [475, 184] width 71 height 17
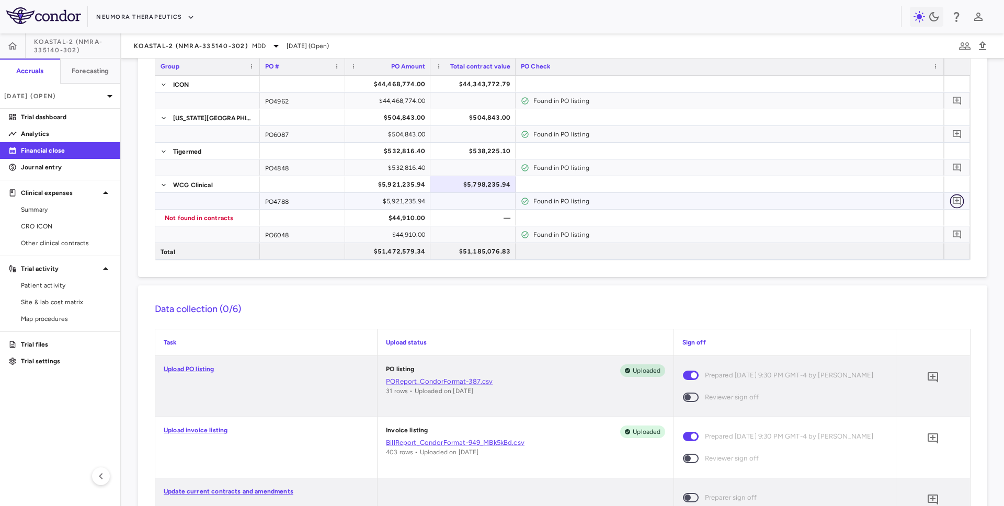
click at [956, 198] on icon "Add comment" at bounding box center [958, 201] width 10 height 10
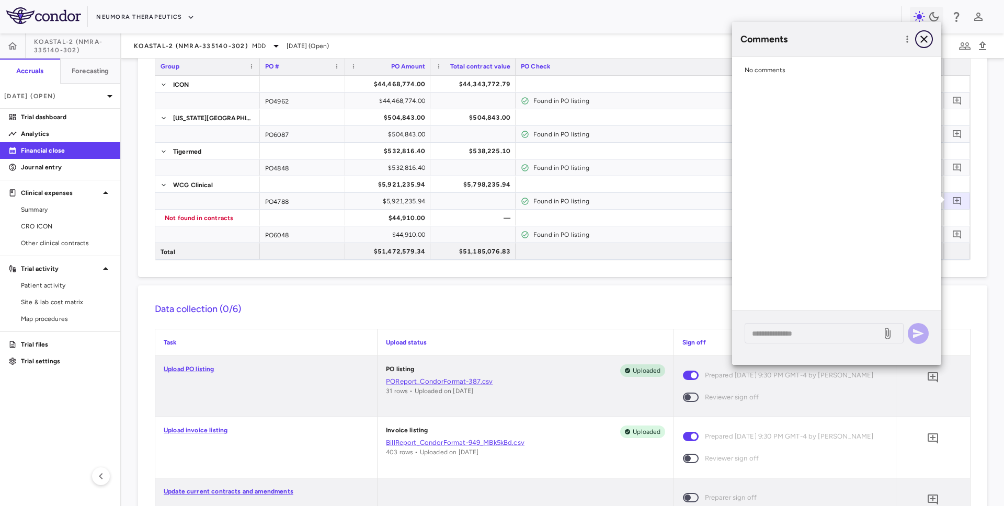
click at [922, 39] on icon "button" at bounding box center [924, 39] width 13 height 13
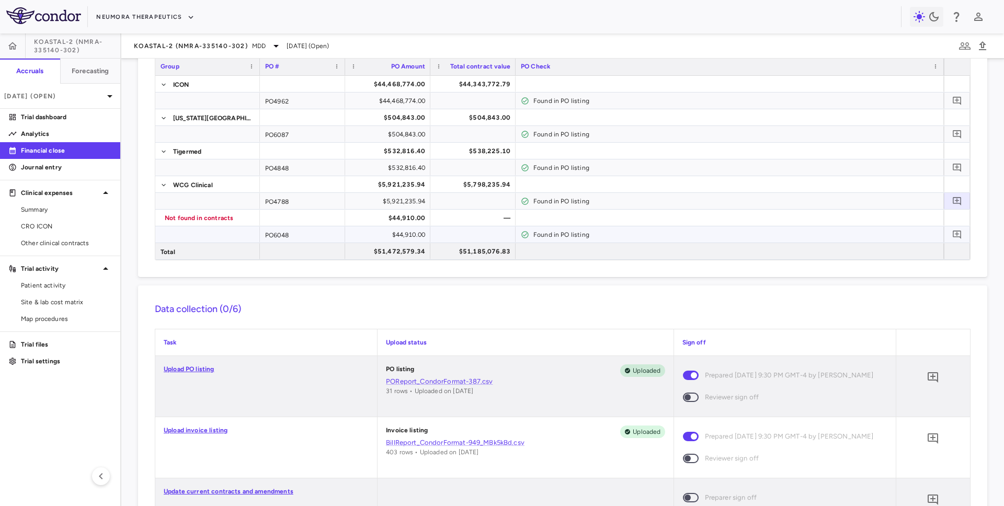
click at [294, 235] on div "PO6048" at bounding box center [302, 234] width 85 height 16
click at [525, 305] on h6 "Data collection (0/6)" at bounding box center [563, 309] width 816 height 14
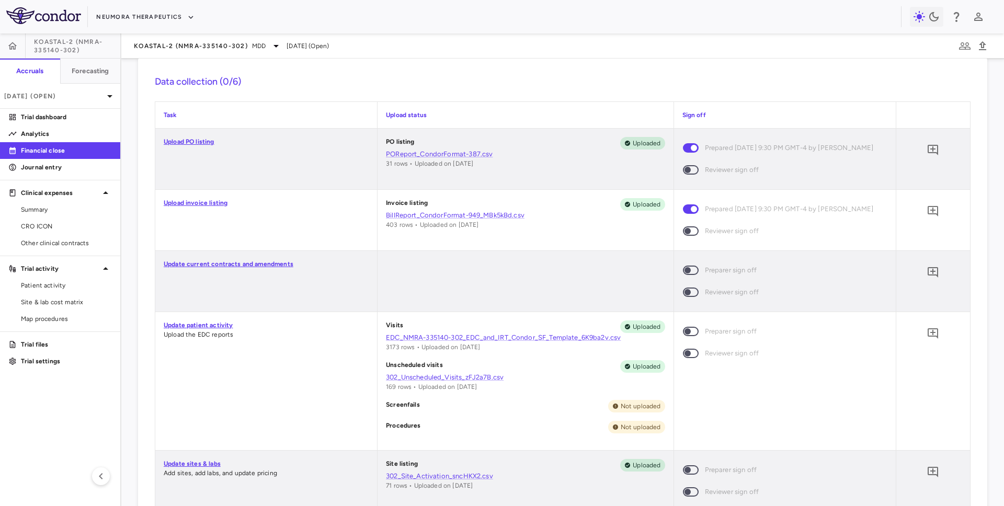
scroll to position [319, 0]
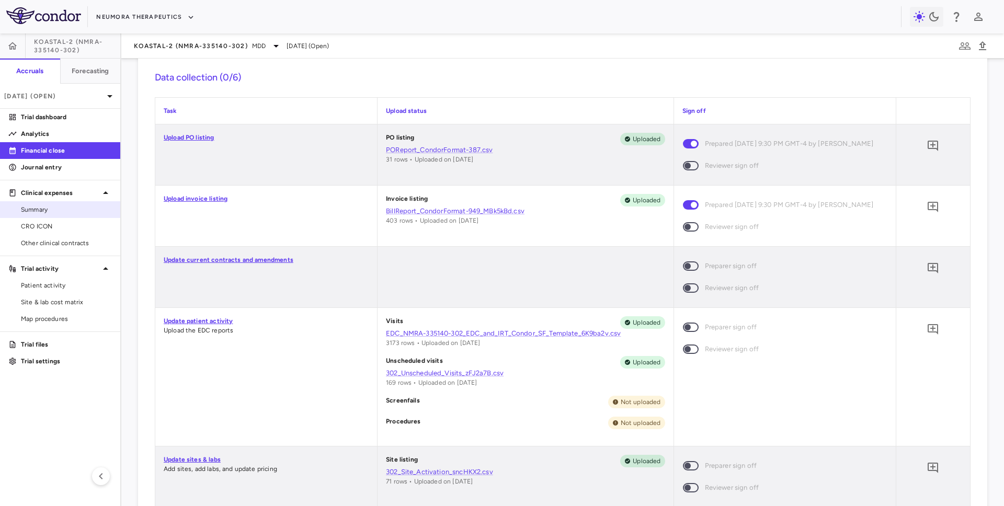
click at [43, 212] on span "Summary" at bounding box center [66, 209] width 91 height 9
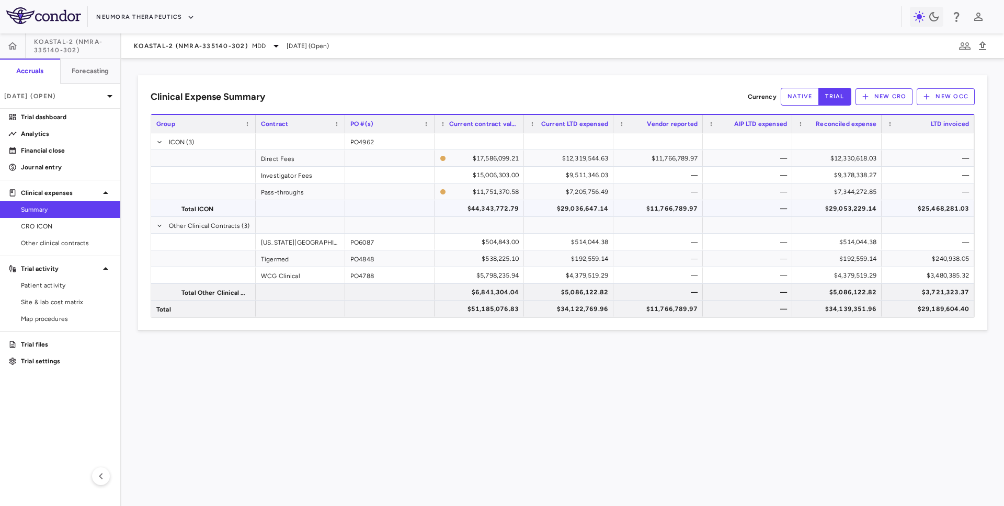
click at [945, 209] on div "$25,468,281.03" at bounding box center [930, 208] width 78 height 17
click at [8, 46] on icon "button" at bounding box center [12, 46] width 10 height 10
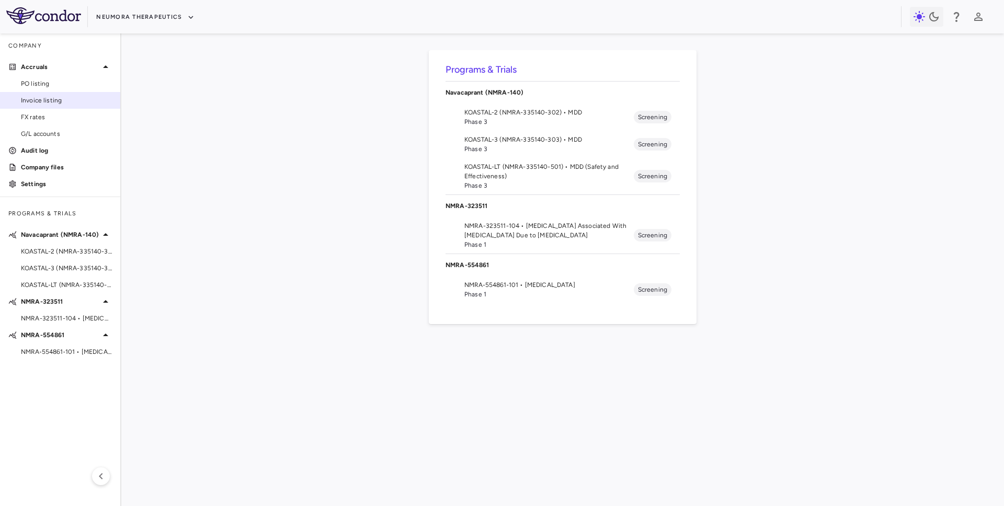
click at [41, 99] on span "Invoice listing" at bounding box center [66, 100] width 91 height 9
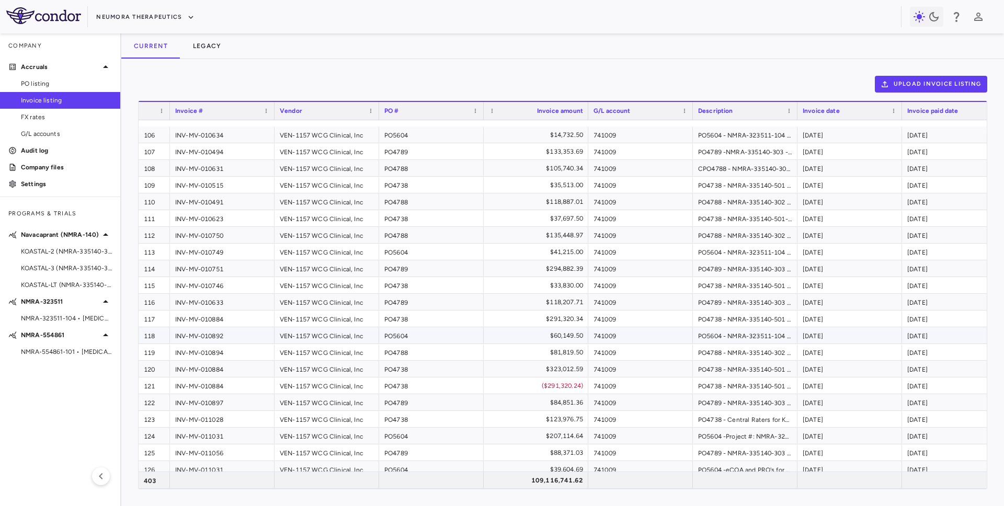
scroll to position [2255, 0]
click at [642, 110] on div "G/L account" at bounding box center [636, 111] width 85 height 13
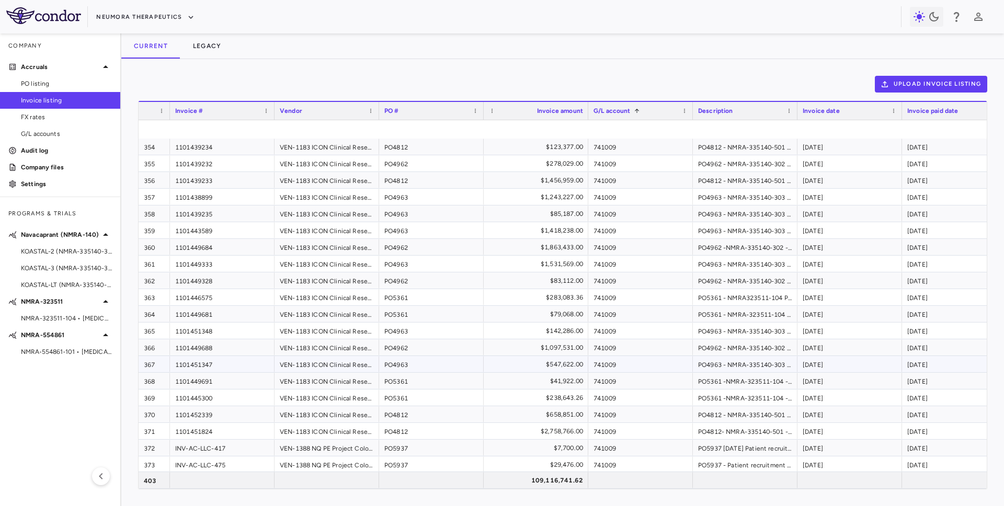
scroll to position [6377, 0]
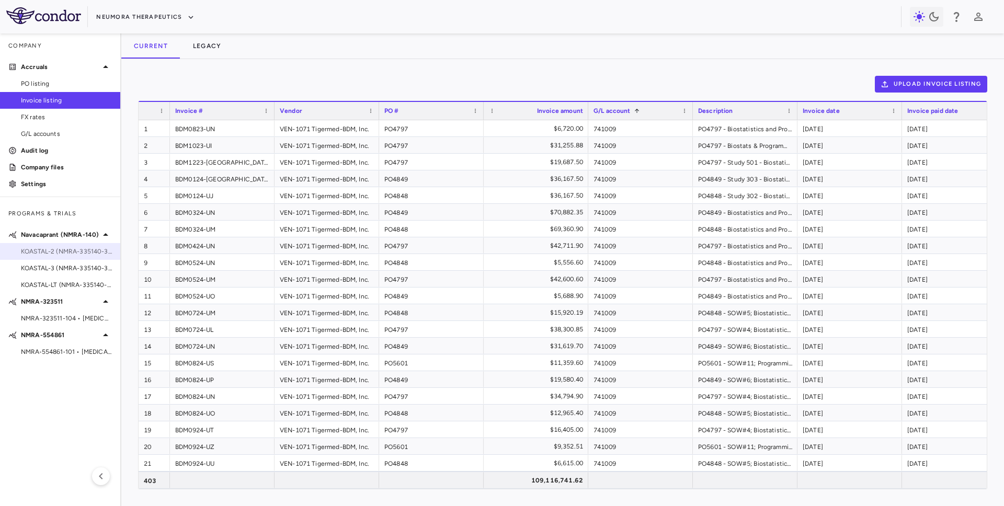
click at [63, 254] on span "KOASTAL-2 (NMRA-335140-302) • MDD" at bounding box center [66, 251] width 91 height 9
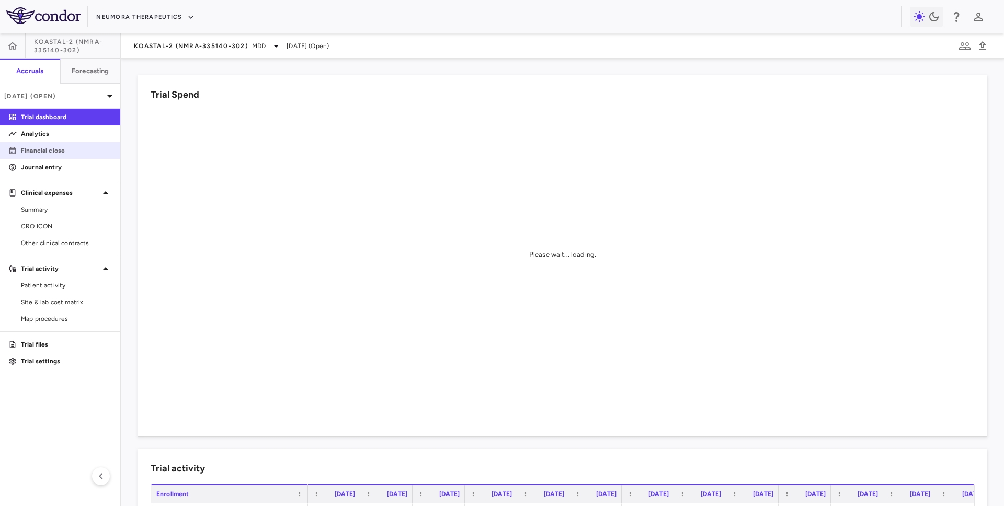
click at [73, 152] on p "Financial close" at bounding box center [66, 150] width 91 height 9
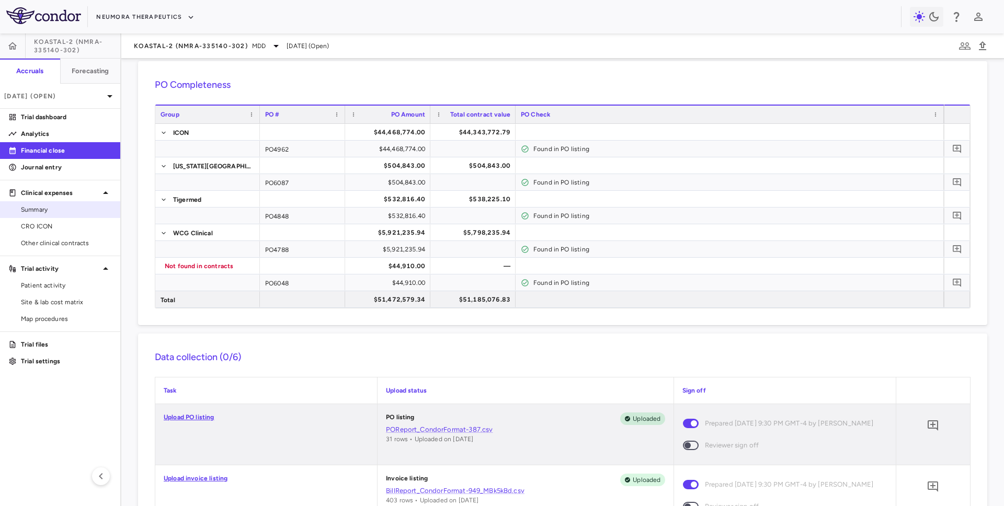
click at [28, 205] on span "Summary" at bounding box center [66, 209] width 91 height 9
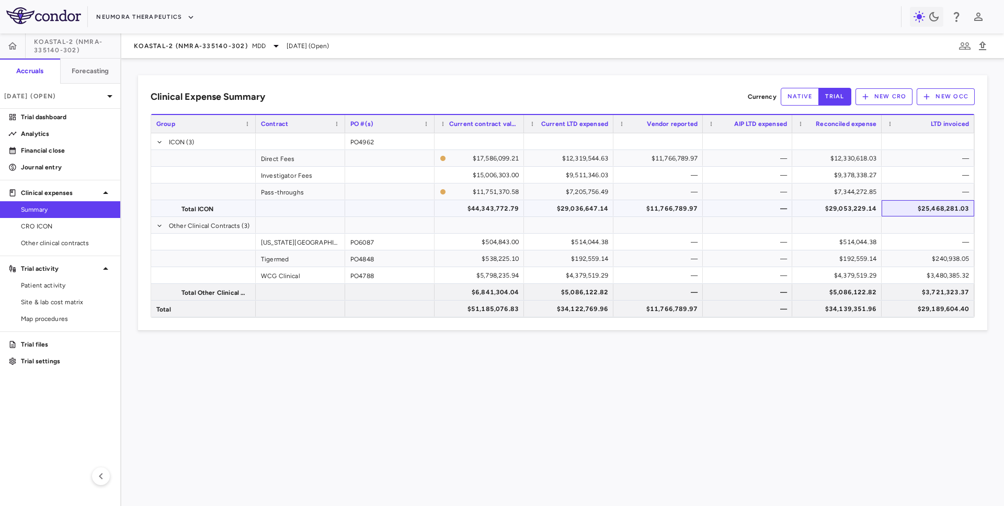
click at [938, 212] on div "$25,468,281.03" at bounding box center [930, 208] width 78 height 17
click at [63, 142] on div "Financial close" at bounding box center [60, 150] width 120 height 17
click at [63, 149] on p "Financial close" at bounding box center [66, 150] width 91 height 9
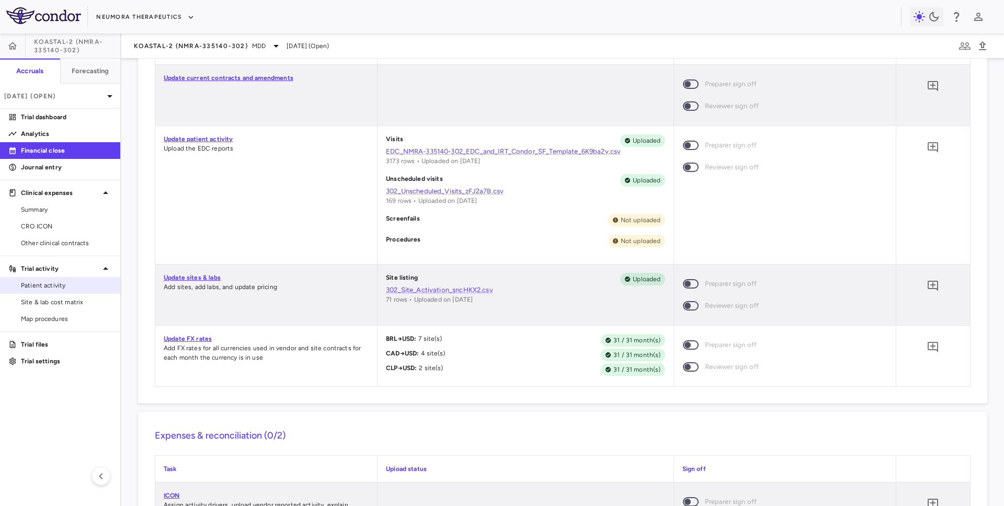
click at [72, 286] on span "Patient activity" at bounding box center [66, 285] width 91 height 9
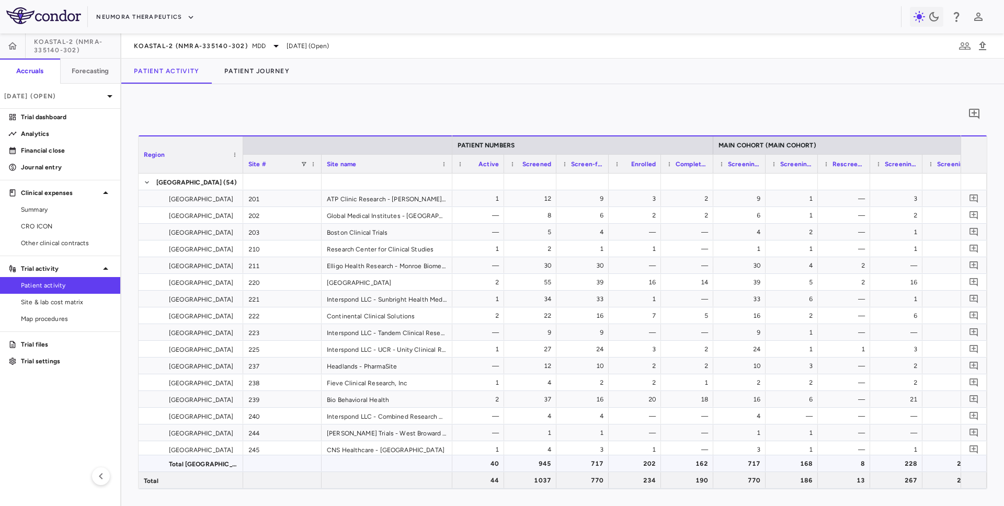
click at [525, 468] on div "945" at bounding box center [533, 464] width 38 height 17
click at [522, 461] on div "945" at bounding box center [533, 464] width 38 height 17
click at [579, 463] on div "717" at bounding box center [585, 464] width 38 height 17
click at [632, 466] on div "202" at bounding box center [637, 464] width 38 height 17
click at [687, 466] on div "162" at bounding box center [690, 464] width 38 height 17
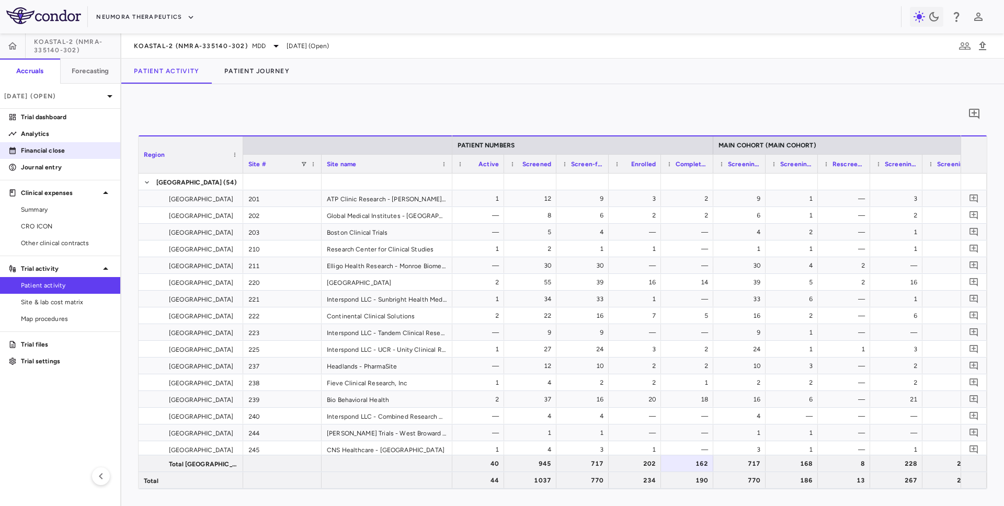
click at [75, 145] on link "Financial close" at bounding box center [60, 151] width 120 height 16
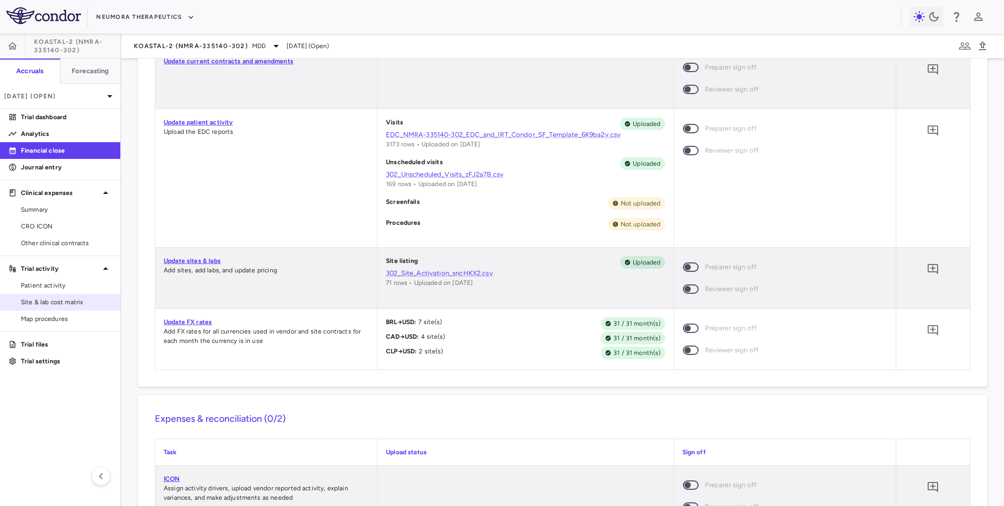
click at [50, 297] on link "Site & lab cost matrix" at bounding box center [60, 302] width 120 height 16
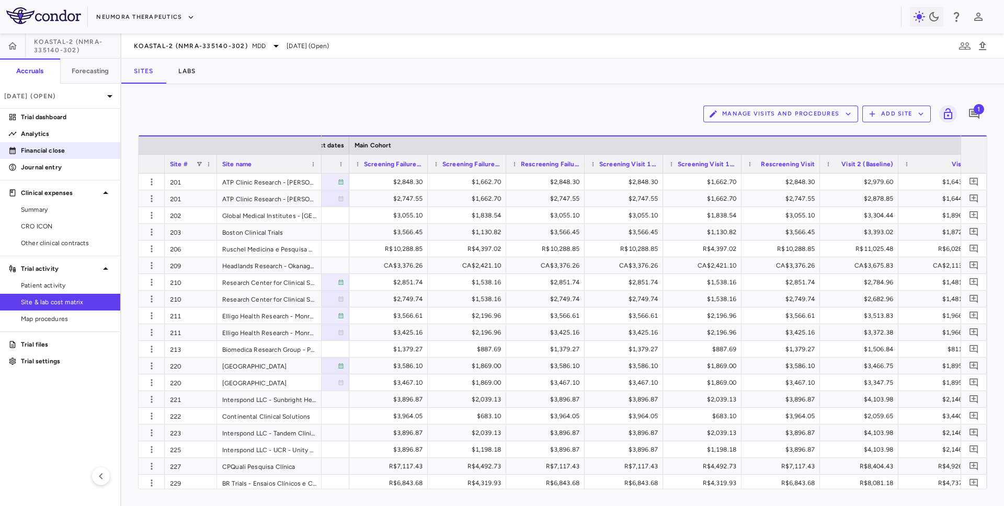
click at [70, 154] on p "Financial close" at bounding box center [66, 150] width 91 height 9
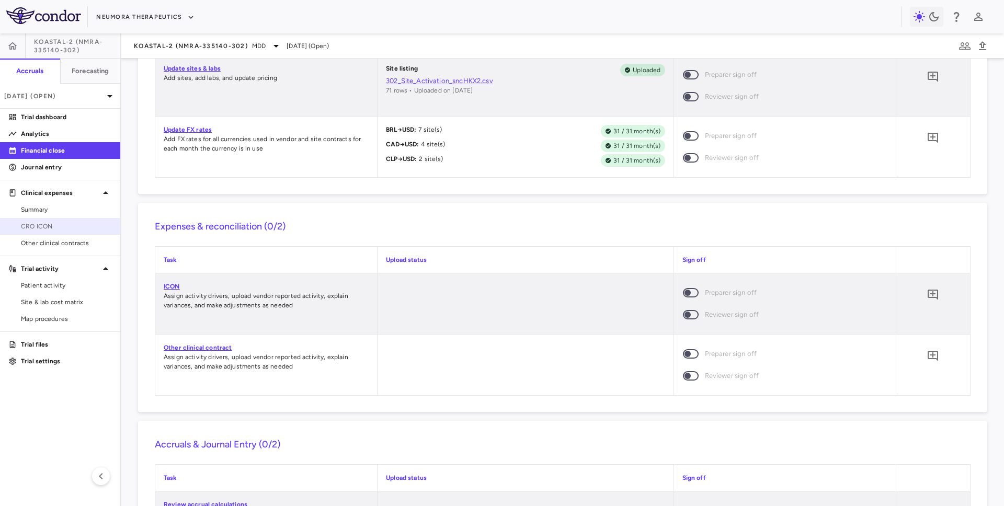
click at [52, 225] on span "CRO ICON" at bounding box center [66, 226] width 91 height 9
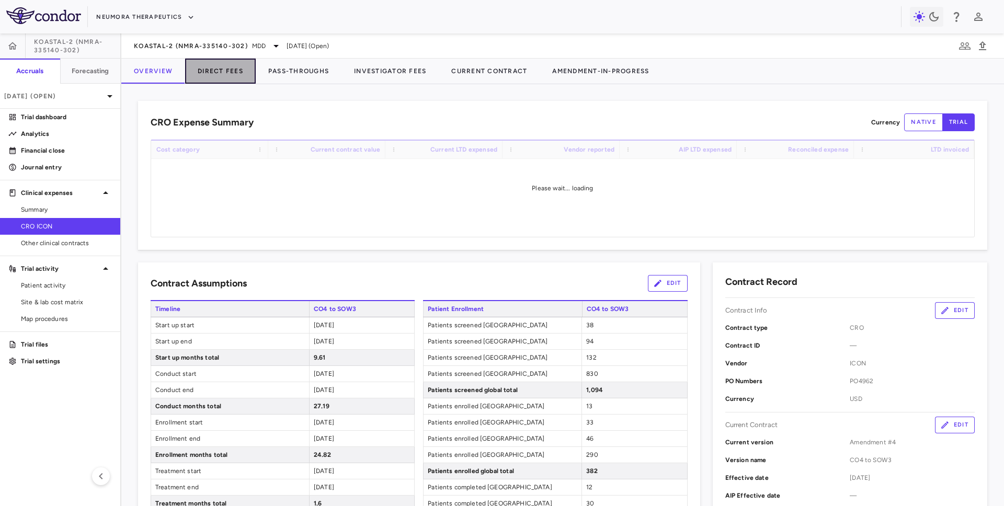
click at [222, 76] on button "Direct Fees" at bounding box center [220, 71] width 71 height 25
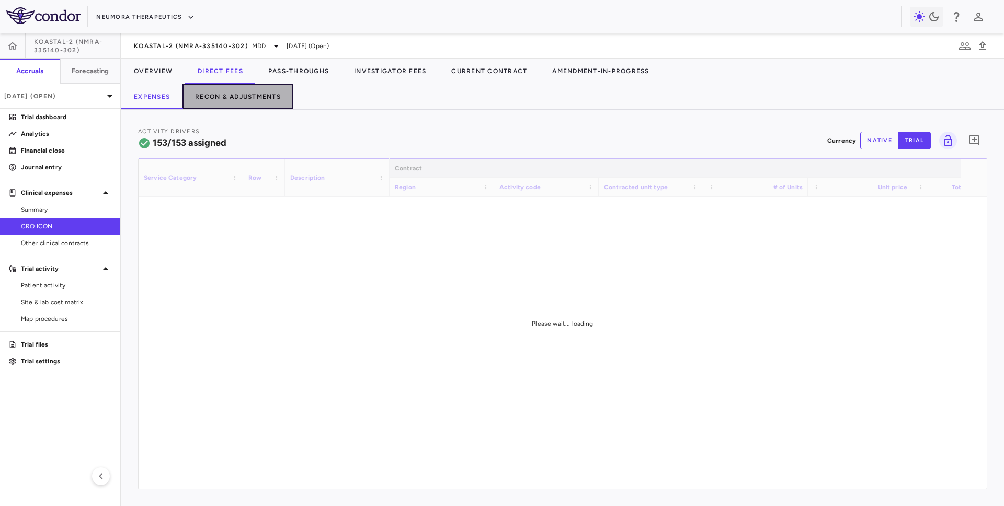
click at [260, 100] on button "Recon & Adjustments" at bounding box center [238, 96] width 111 height 25
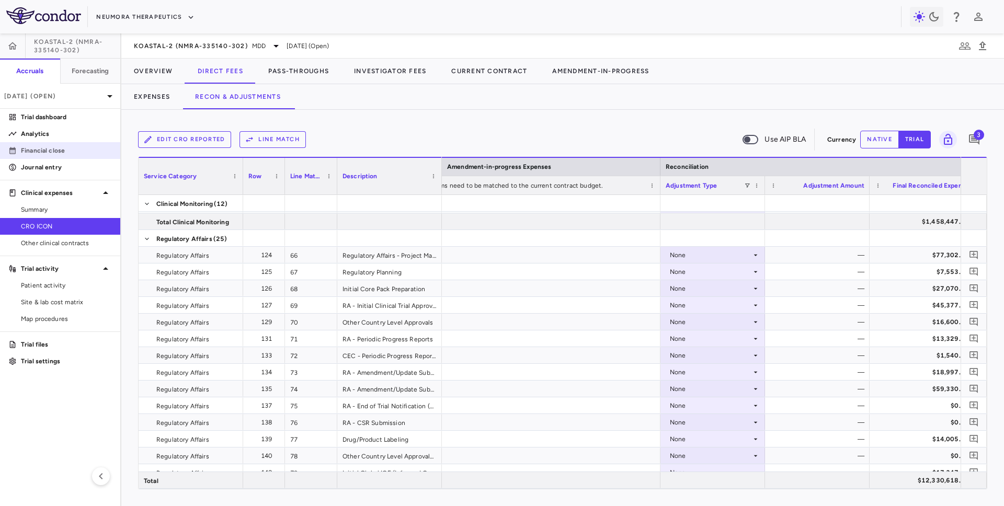
click at [54, 148] on p "Financial close" at bounding box center [66, 150] width 91 height 9
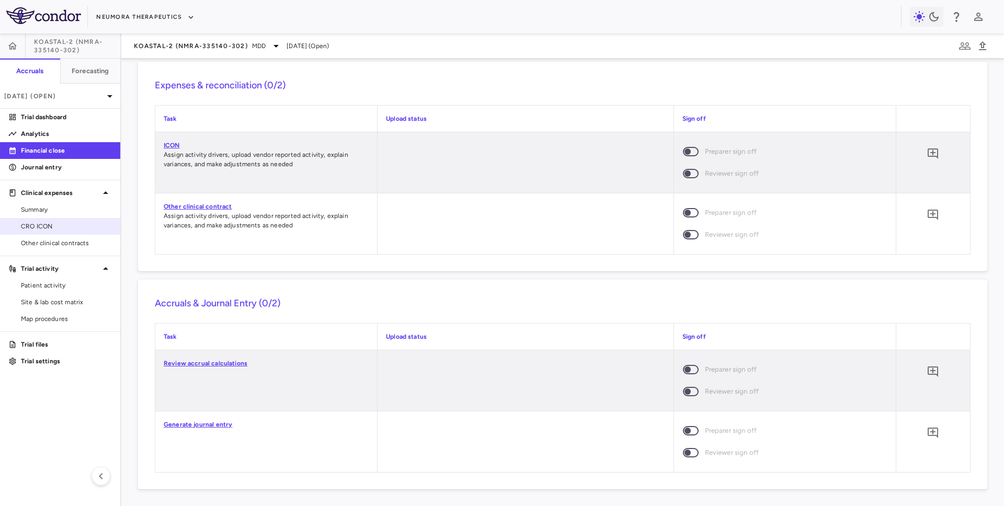
click at [76, 227] on span "CRO ICON" at bounding box center [66, 226] width 91 height 9
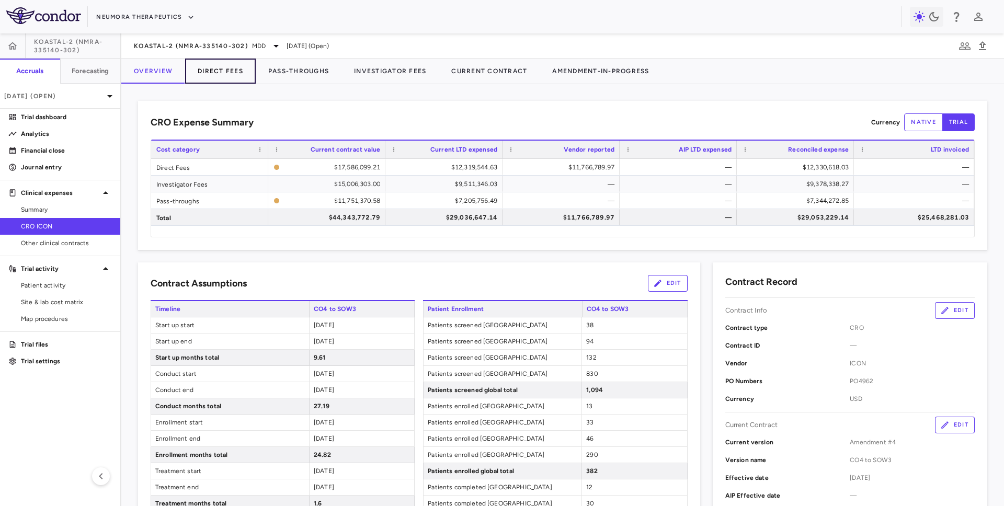
click at [223, 77] on button "Direct Fees" at bounding box center [220, 71] width 71 height 25
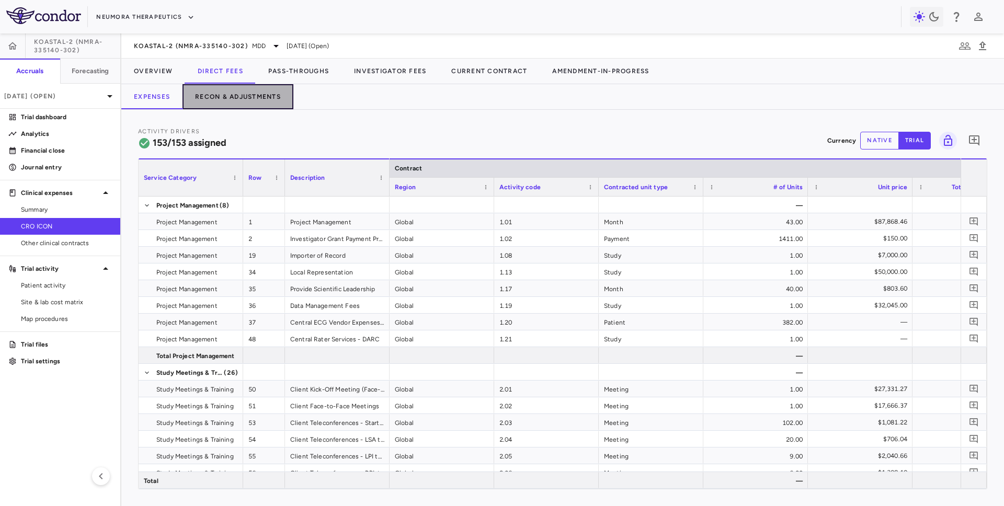
click at [219, 90] on button "Recon & Adjustments" at bounding box center [238, 96] width 111 height 25
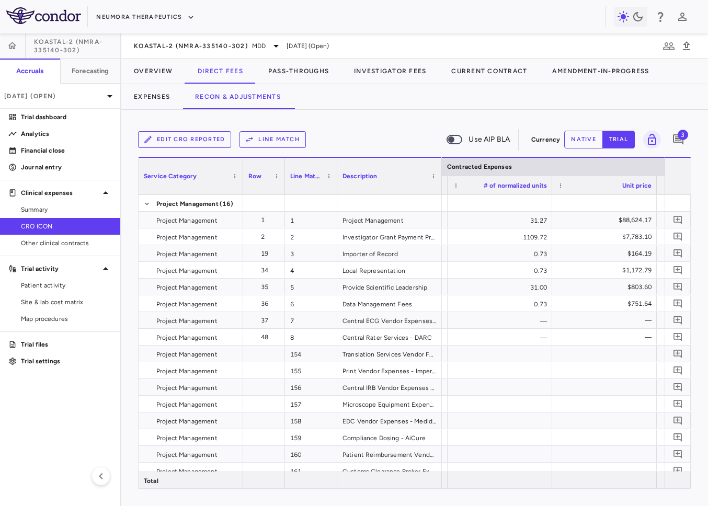
click at [180, 29] on div "Neumora Therapeutics" at bounding box center [354, 16] width 708 height 33
click at [174, 44] on span "KOASTAL-2 (NMRA-335140-302)" at bounding box center [191, 46] width 114 height 8
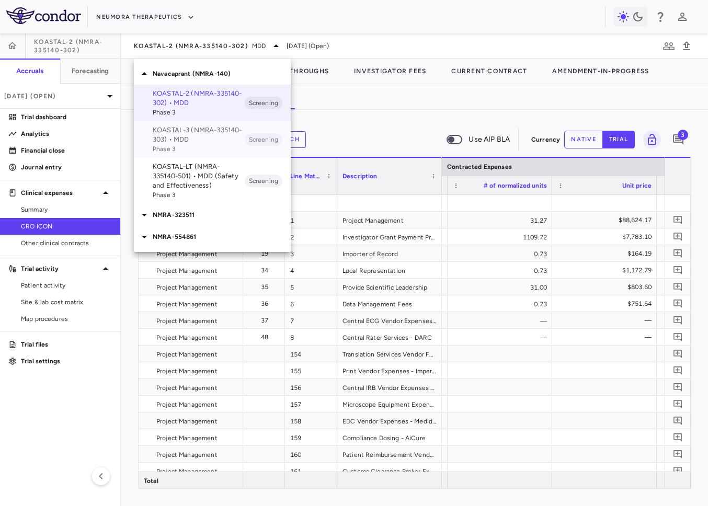
click at [180, 148] on span "Phase 3" at bounding box center [199, 148] width 92 height 9
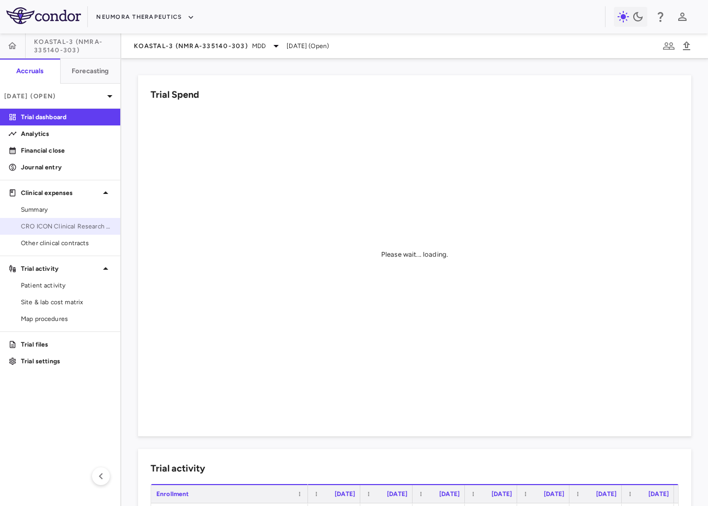
click at [73, 225] on span "CRO ICON Clinical Research Limited" at bounding box center [66, 226] width 91 height 9
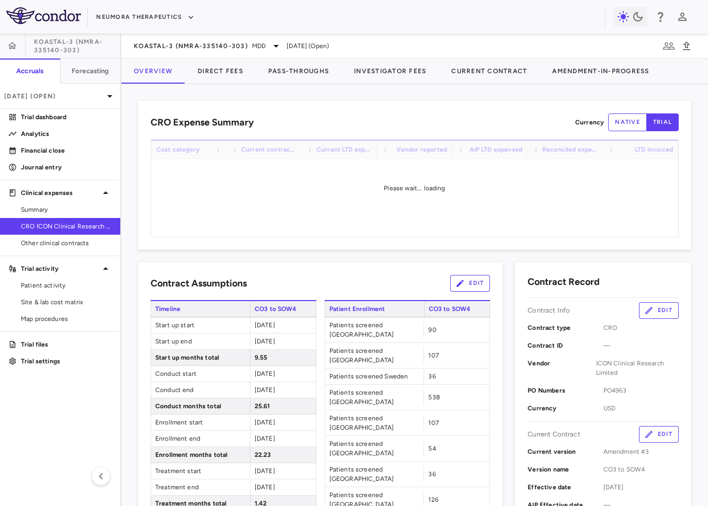
click at [202, 86] on div "CRO Expense Summary Currency native trial Drag here to set row groups Drag here…" at bounding box center [414, 295] width 587 height 422
click at [216, 72] on button "Direct Fees" at bounding box center [220, 71] width 71 height 25
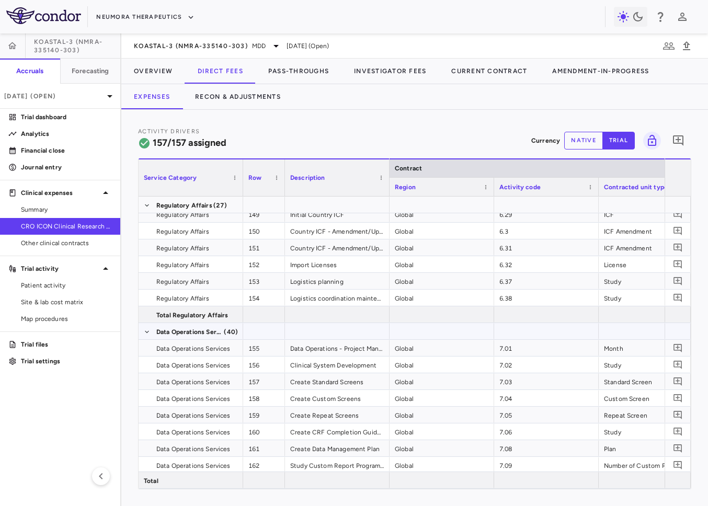
click at [347, 343] on div "Data Operations - Project Management" at bounding box center [337, 348] width 105 height 16
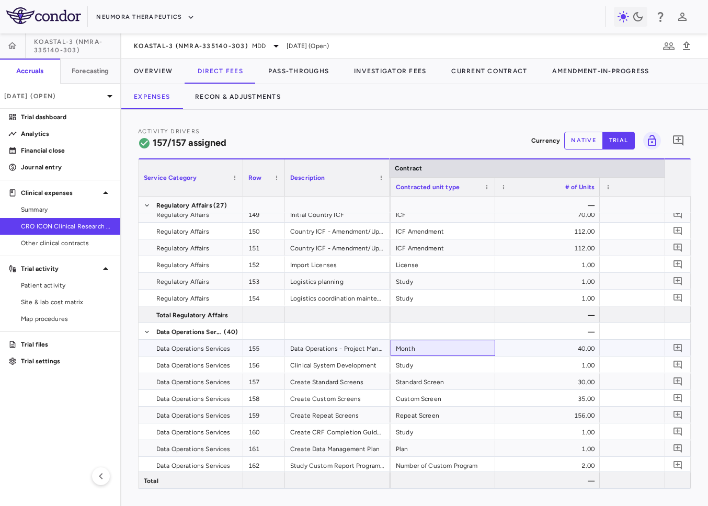
click at [453, 349] on div "Month" at bounding box center [443, 348] width 105 height 16
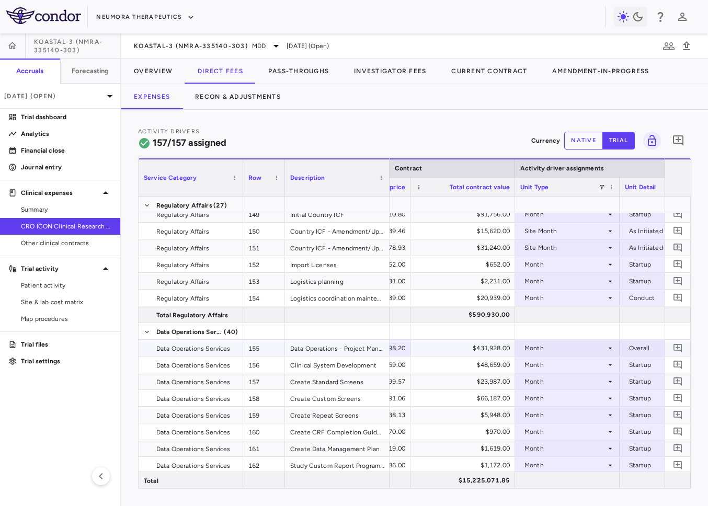
click at [498, 348] on div "$431,928.00" at bounding box center [465, 348] width 90 height 17
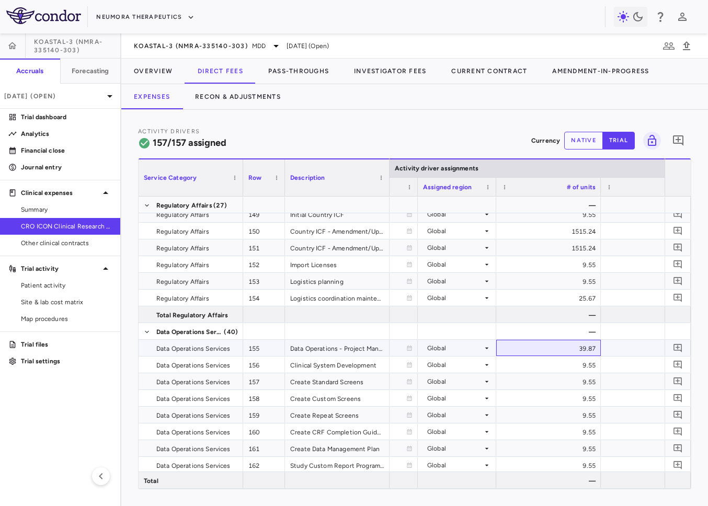
click at [555, 347] on div "39.87" at bounding box center [548, 348] width 105 height 16
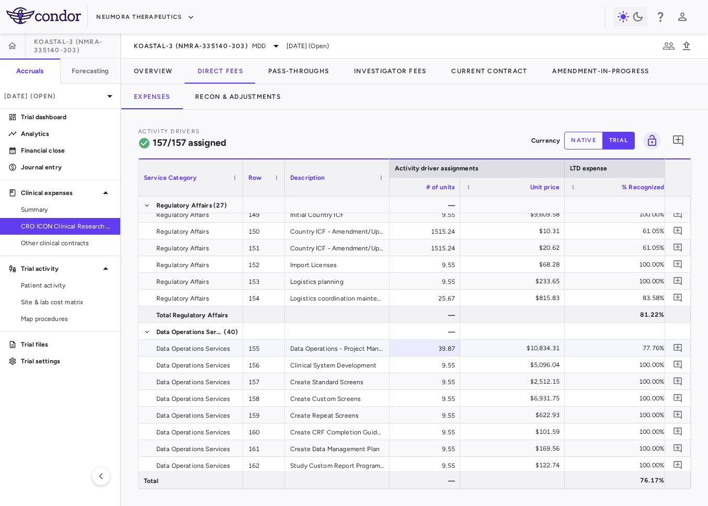
click at [529, 348] on div "$10,834.31" at bounding box center [515, 348] width 90 height 17
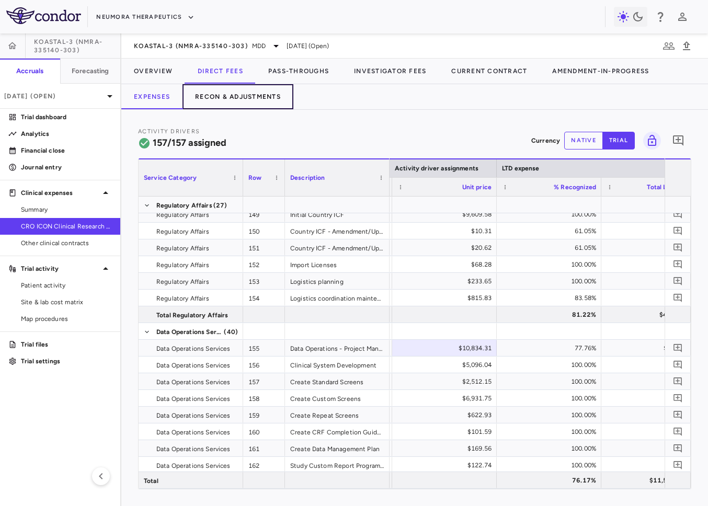
click at [235, 92] on button "Recon & Adjustments" at bounding box center [238, 96] width 111 height 25
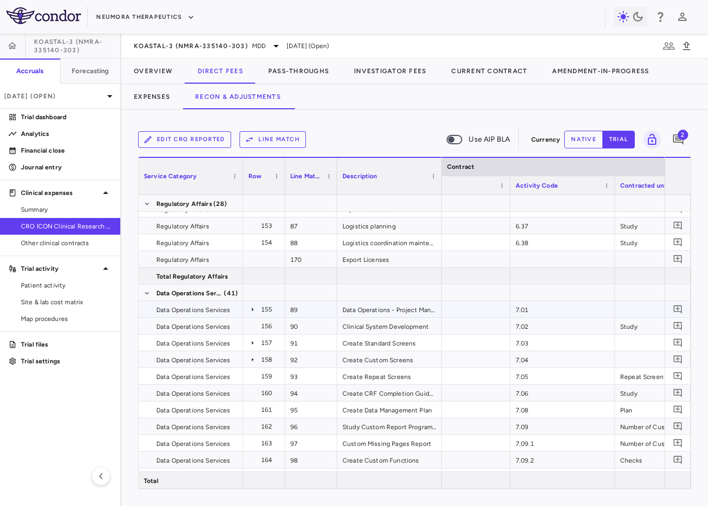
click at [251, 308] on icon at bounding box center [252, 309] width 8 height 8
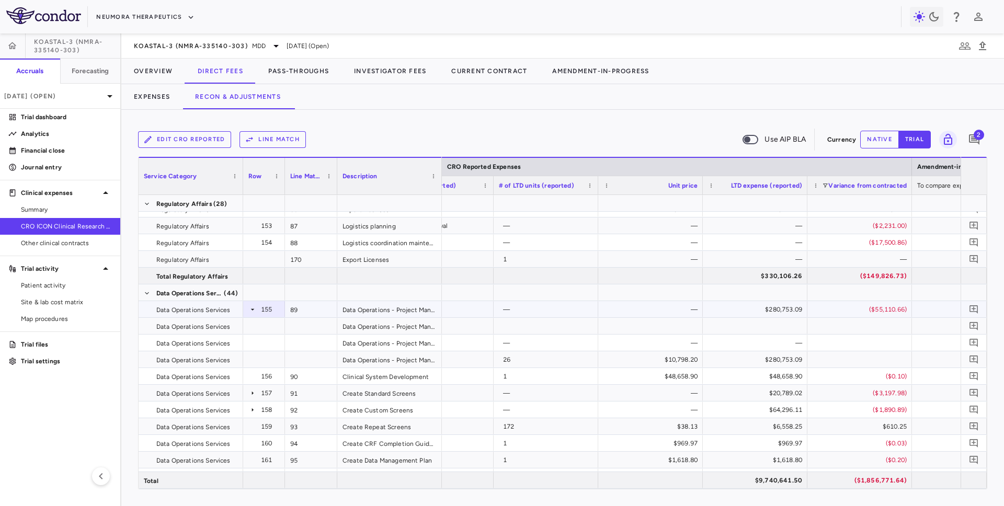
click at [250, 309] on icon at bounding box center [252, 309] width 8 height 8
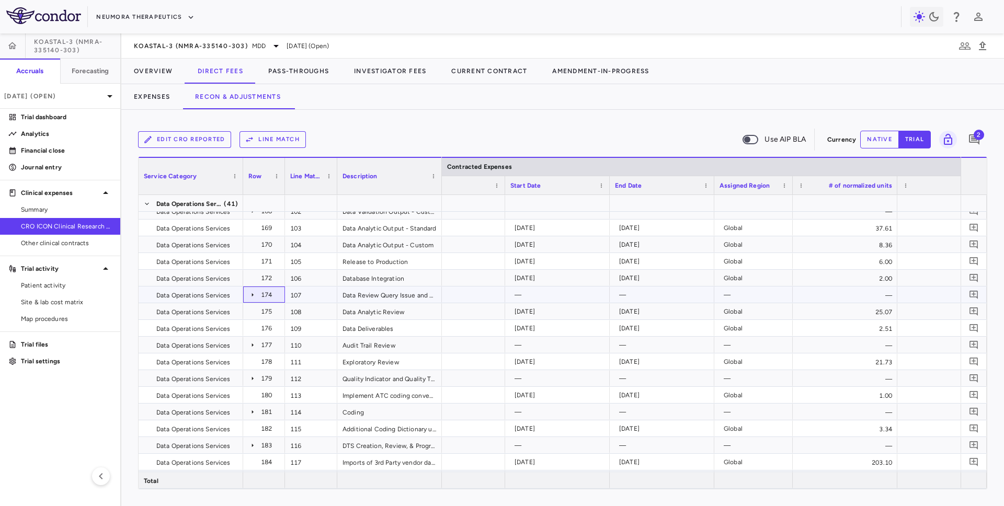
click at [252, 293] on icon at bounding box center [252, 295] width 8 height 8
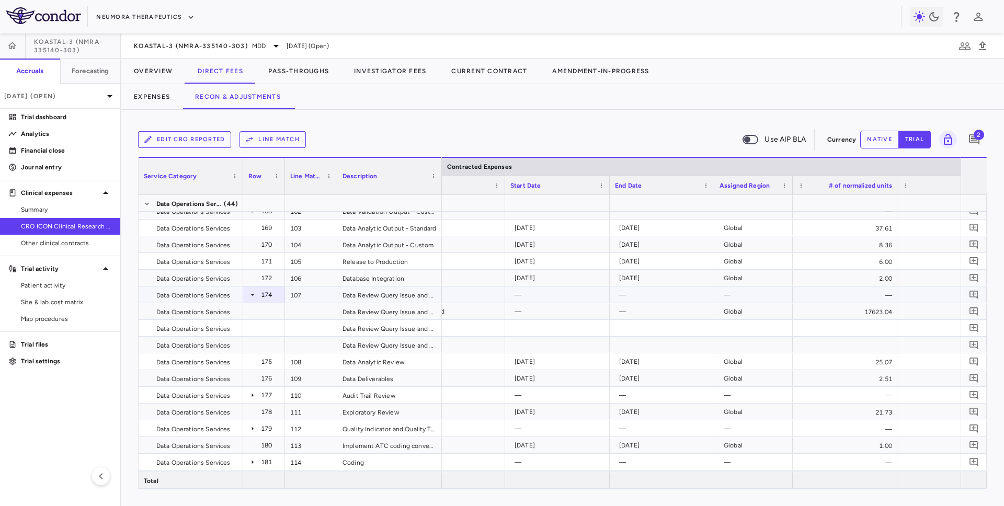
click at [252, 296] on icon at bounding box center [252, 295] width 8 height 8
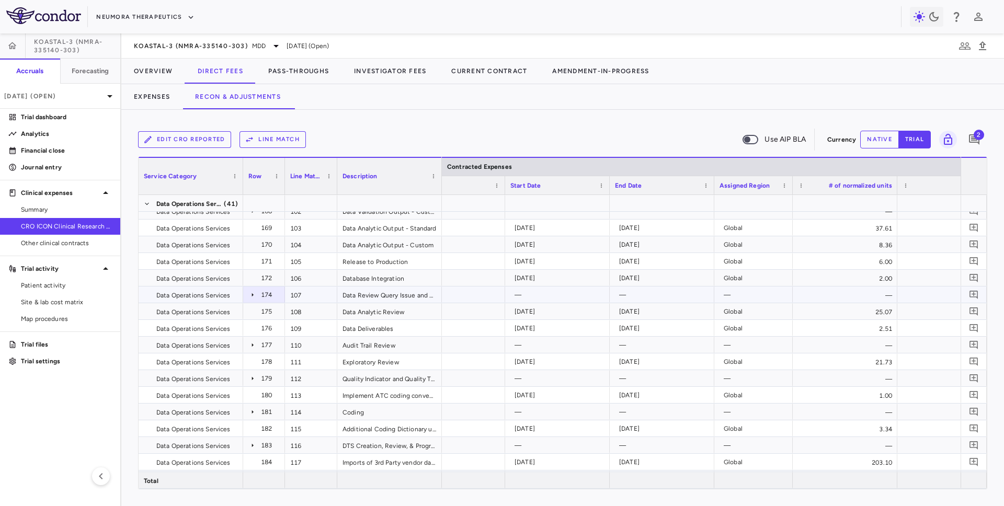
click at [252, 296] on icon at bounding box center [253, 295] width 2 height 4
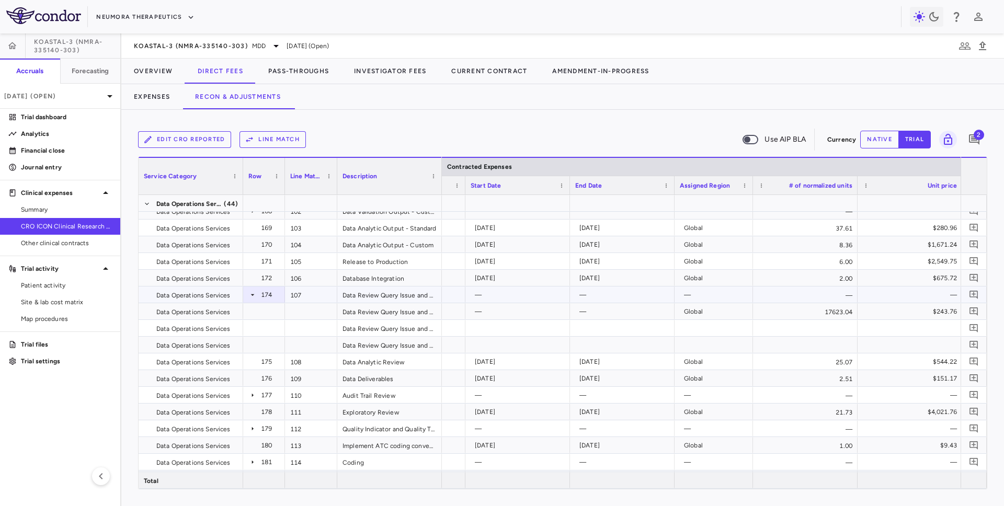
click at [254, 294] on icon at bounding box center [252, 295] width 8 height 8
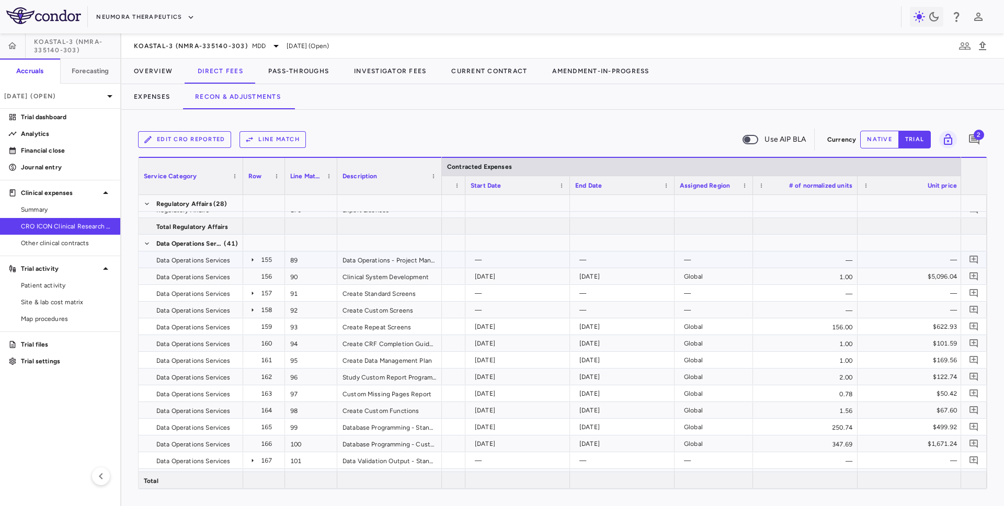
click at [250, 261] on icon at bounding box center [252, 260] width 8 height 8
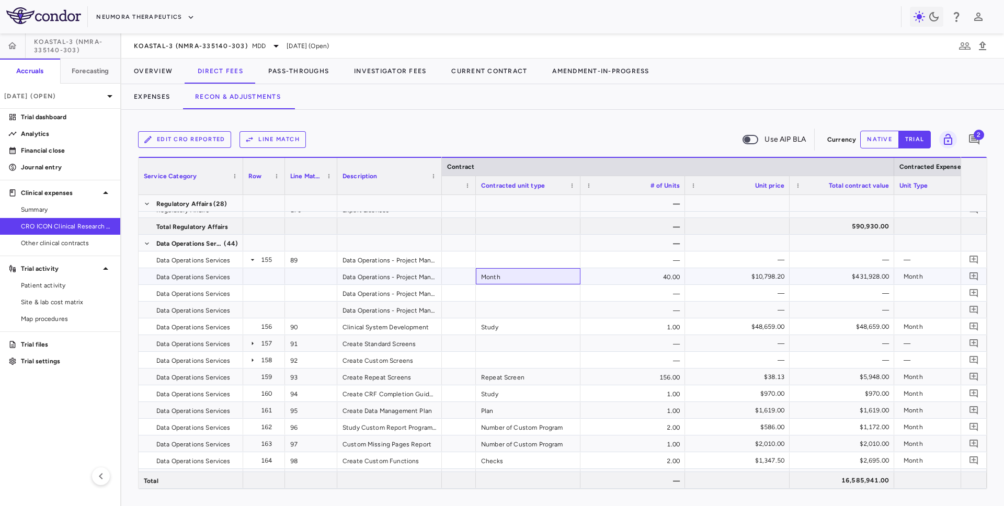
click at [525, 276] on div "Month" at bounding box center [528, 276] width 105 height 16
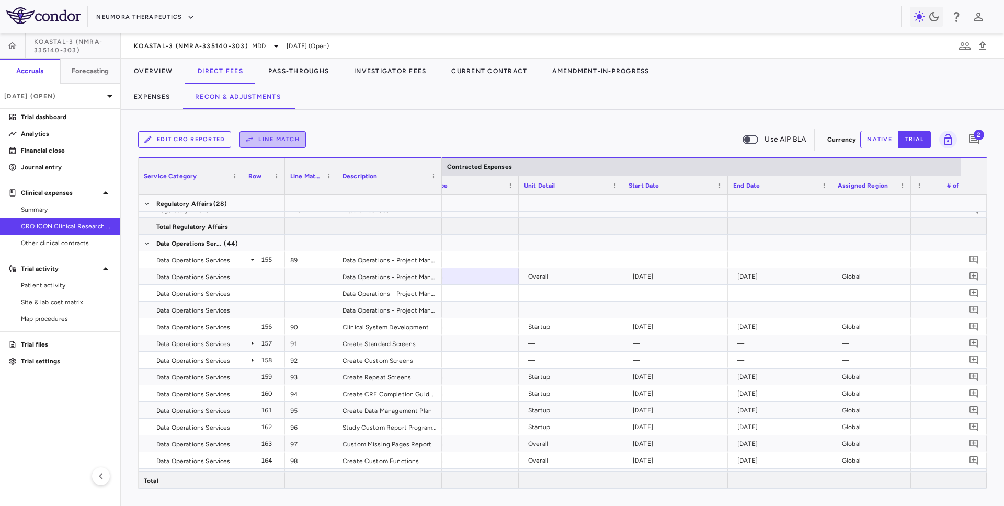
click at [265, 141] on button "Line Match" at bounding box center [273, 139] width 66 height 17
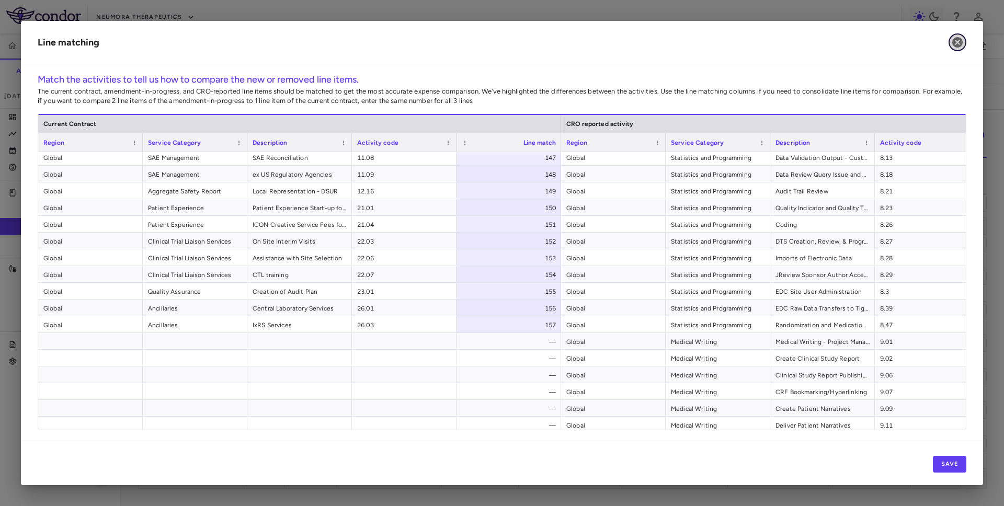
click at [959, 42] on icon "button" at bounding box center [958, 42] width 10 height 10
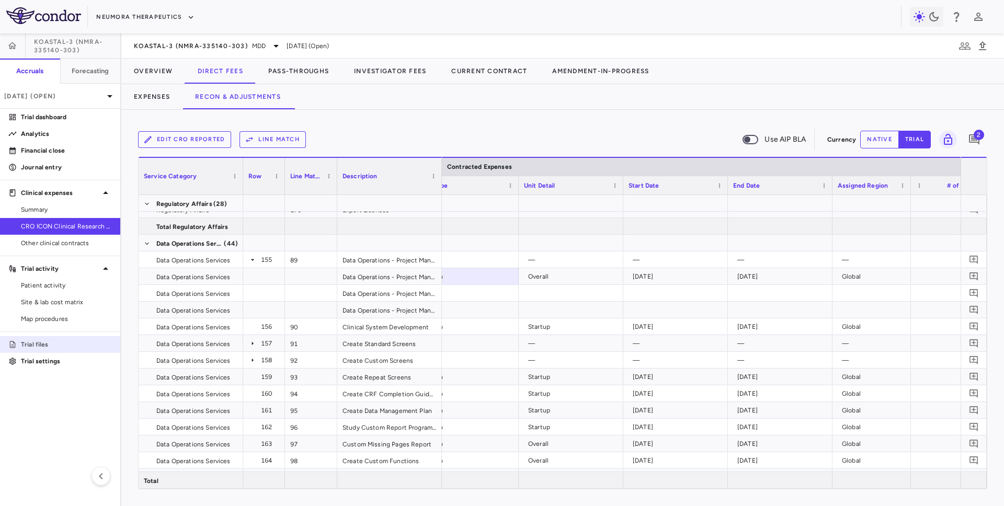
click at [38, 341] on p "Trial files" at bounding box center [66, 344] width 91 height 9
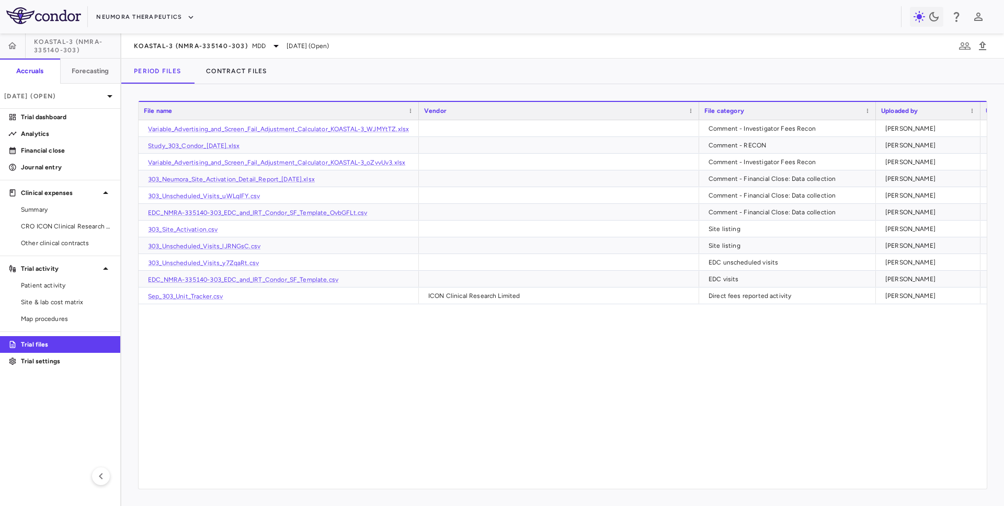
drag, startPoint x: 802, startPoint y: 115, endPoint x: 874, endPoint y: 114, distance: 72.2
click at [874, 114] on div at bounding box center [876, 111] width 4 height 18
click at [238, 145] on link "Study_303_Condor_[DATE].xlsx" at bounding box center [194, 145] width 92 height 7
click at [199, 297] on link "Sep_303_Unit_Tracker.csv" at bounding box center [185, 296] width 75 height 7
click at [53, 229] on span "CRO ICON Clinical Research Limited" at bounding box center [66, 226] width 91 height 9
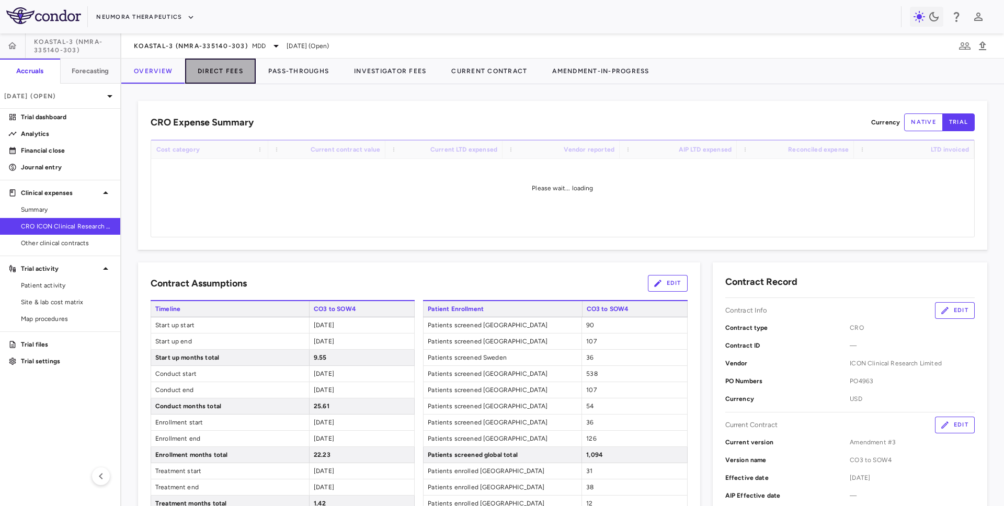
click at [223, 68] on button "Direct Fees" at bounding box center [220, 71] width 71 height 25
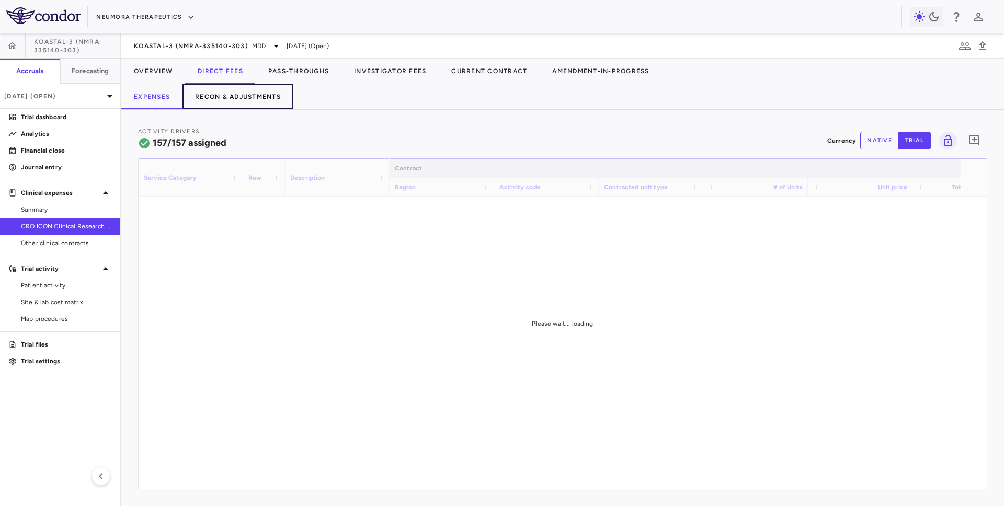
click at [233, 95] on button "Recon & Adjustments" at bounding box center [238, 96] width 111 height 25
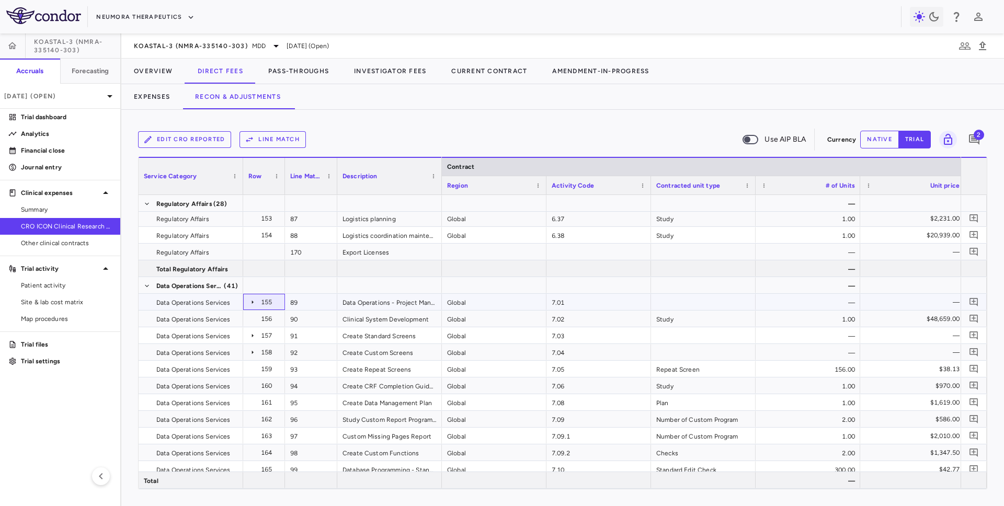
click at [253, 301] on icon at bounding box center [252, 302] width 8 height 8
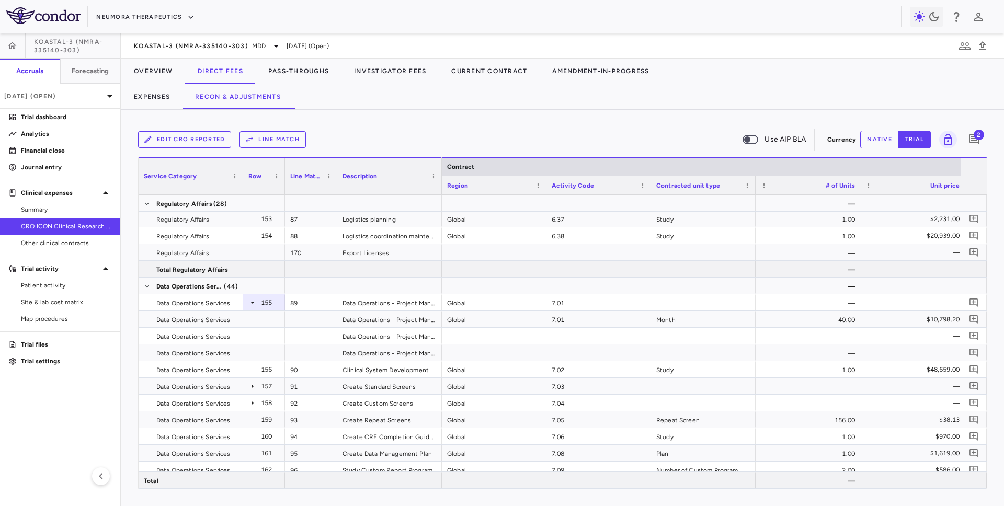
click at [282, 139] on button "Line Match" at bounding box center [273, 139] width 66 height 17
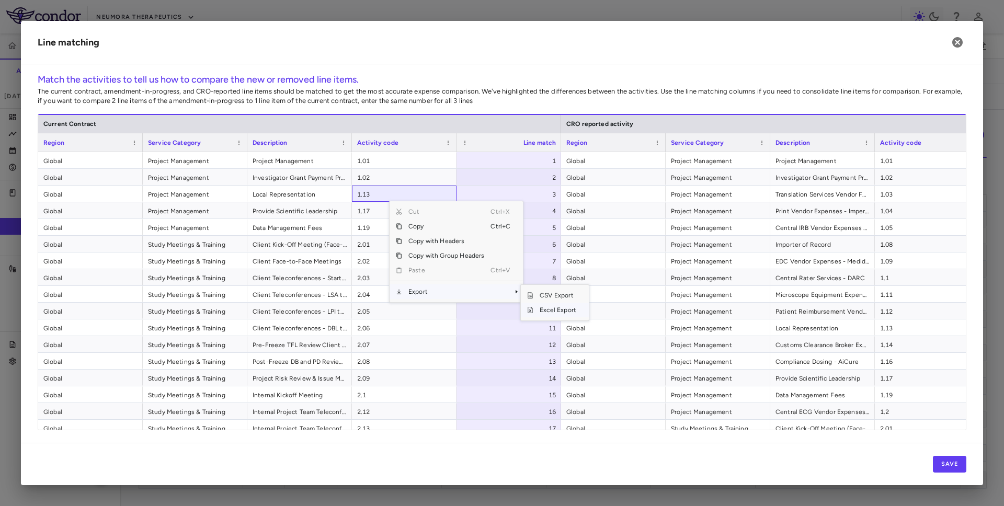
click at [555, 316] on span "Excel Export" at bounding box center [558, 310] width 49 height 15
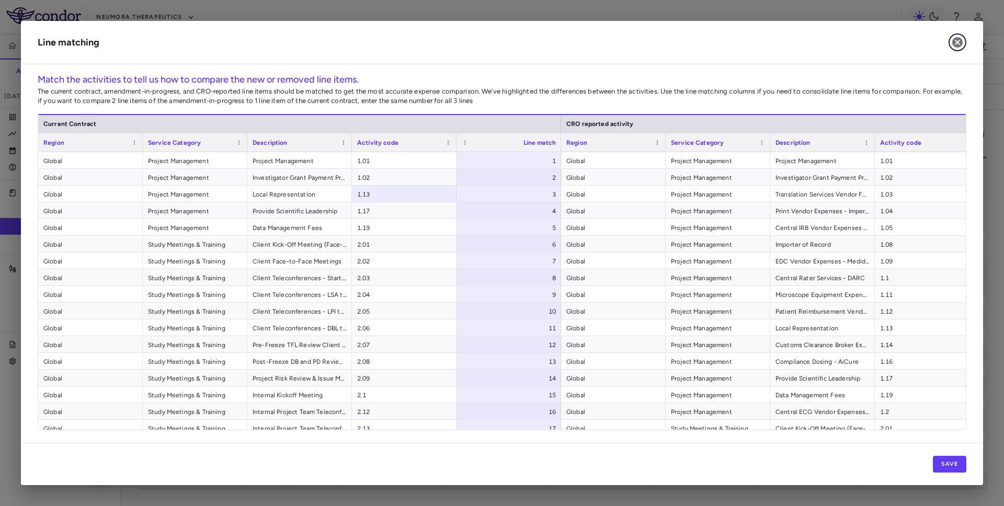
click at [962, 49] on button "button" at bounding box center [958, 42] width 18 height 18
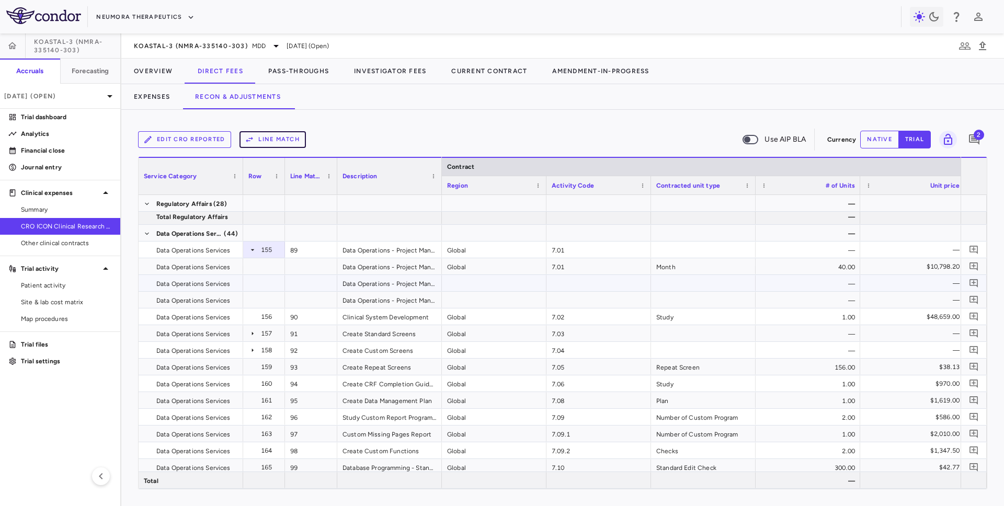
scroll to position [1844, 0]
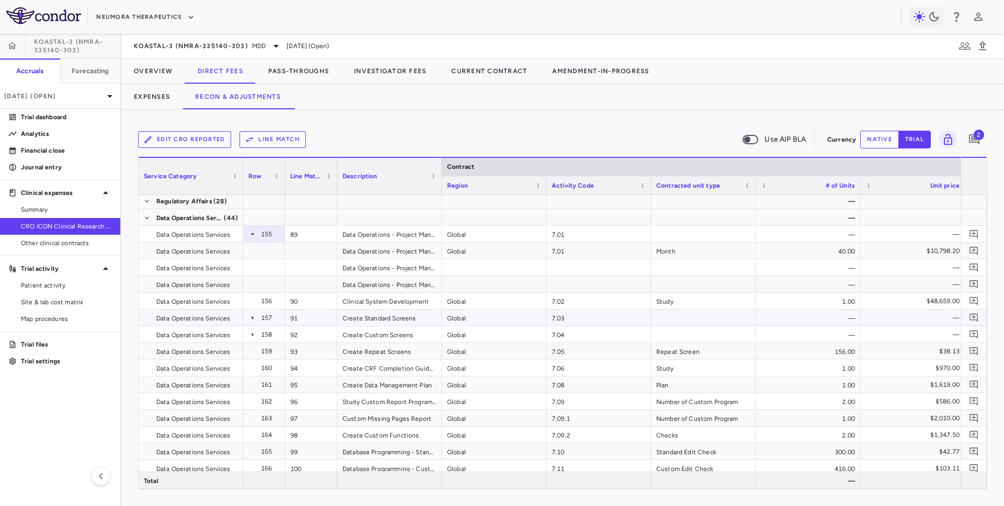
click at [252, 320] on icon at bounding box center [252, 318] width 8 height 8
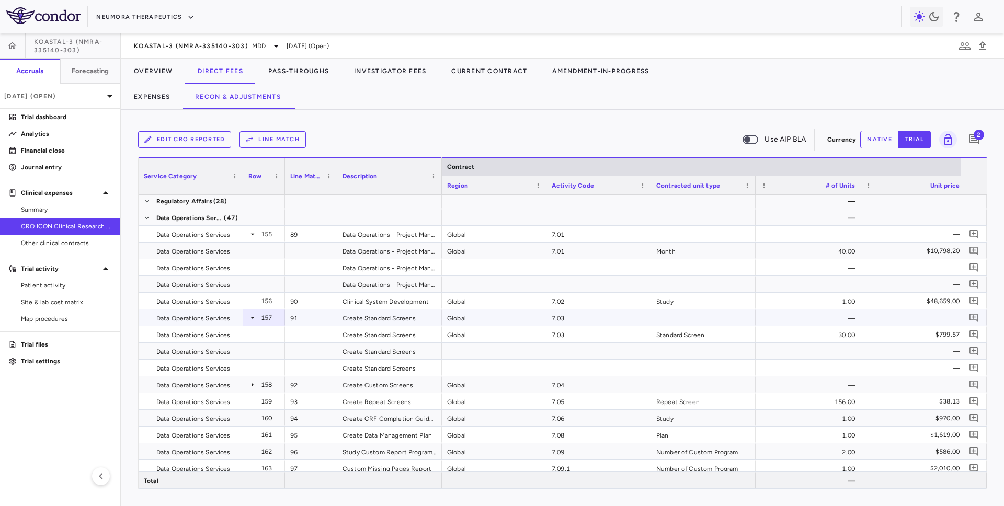
click at [252, 319] on icon at bounding box center [252, 318] width 8 height 8
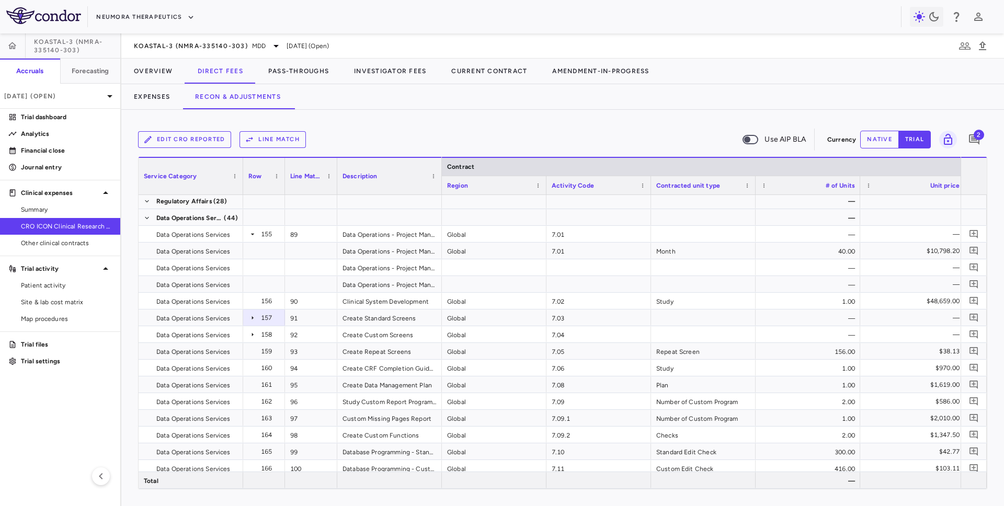
click at [252, 336] on icon at bounding box center [252, 335] width 8 height 8
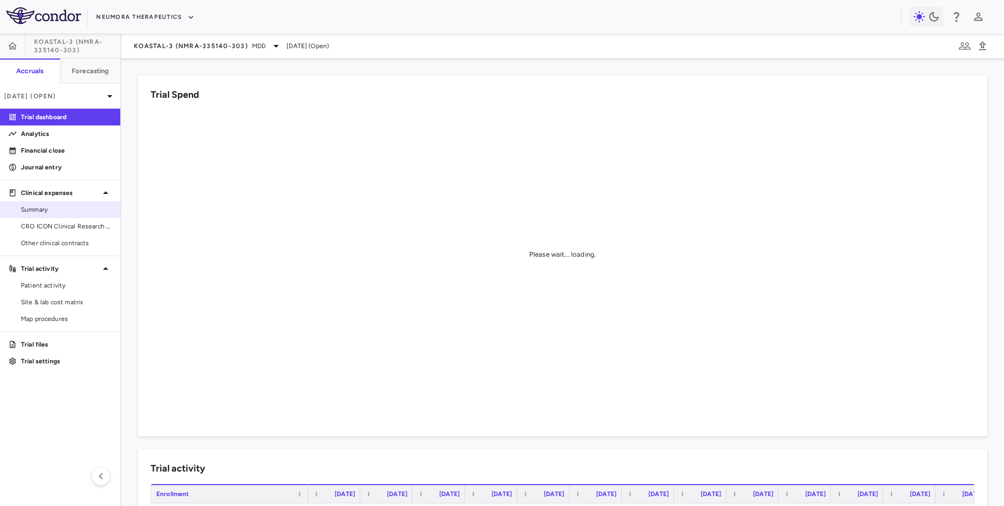
click at [41, 208] on span "Summary" at bounding box center [66, 209] width 91 height 9
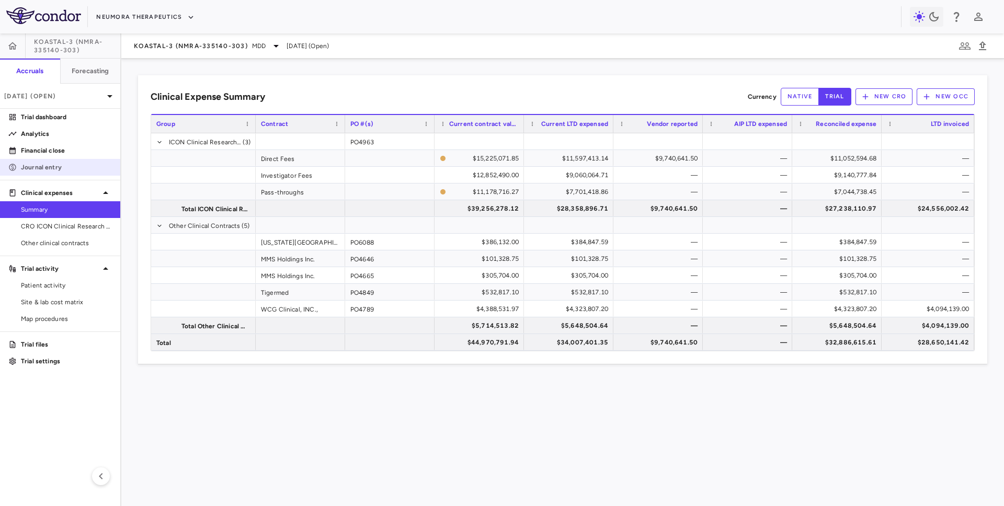
click at [63, 171] on p "Journal entry" at bounding box center [66, 167] width 91 height 9
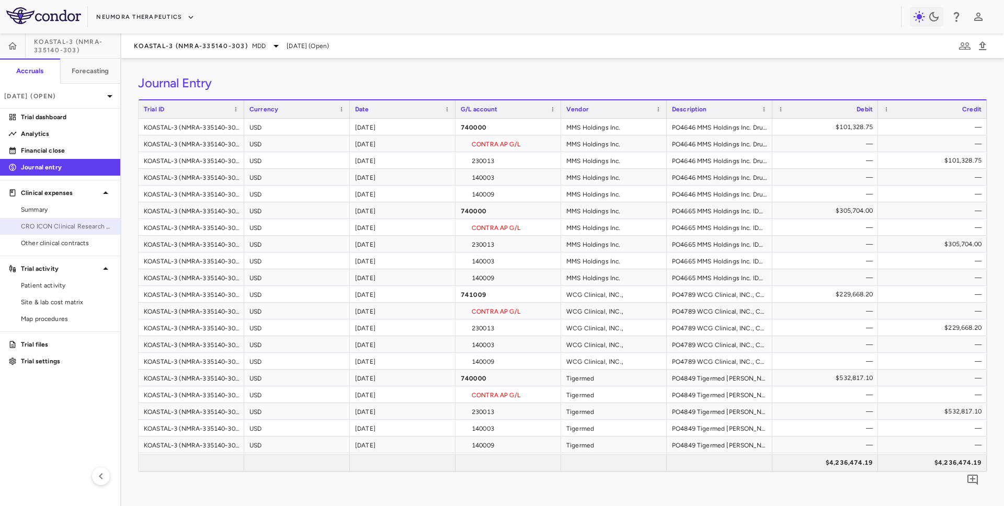
click at [43, 221] on link "CRO ICON Clinical Research Limited" at bounding box center [60, 227] width 120 height 16
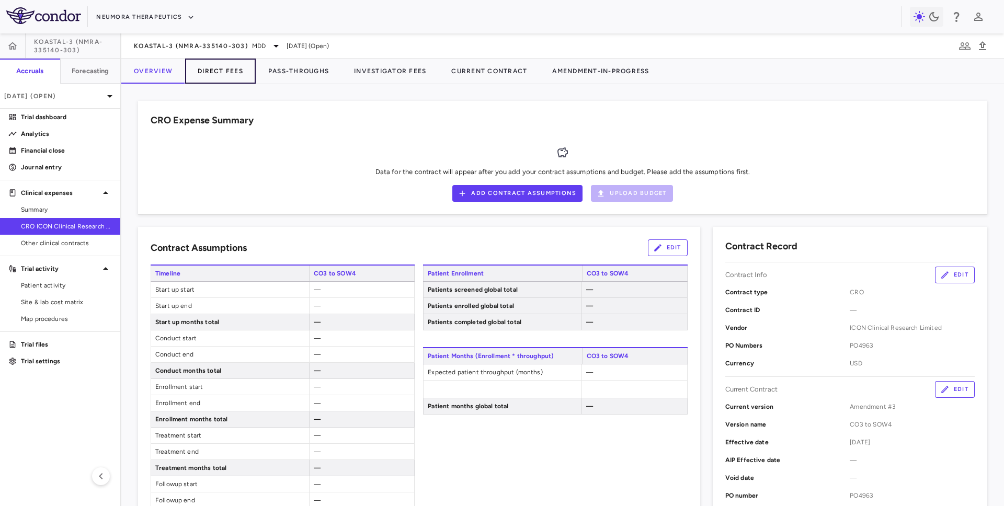
click at [236, 74] on button "Direct Fees" at bounding box center [220, 71] width 71 height 25
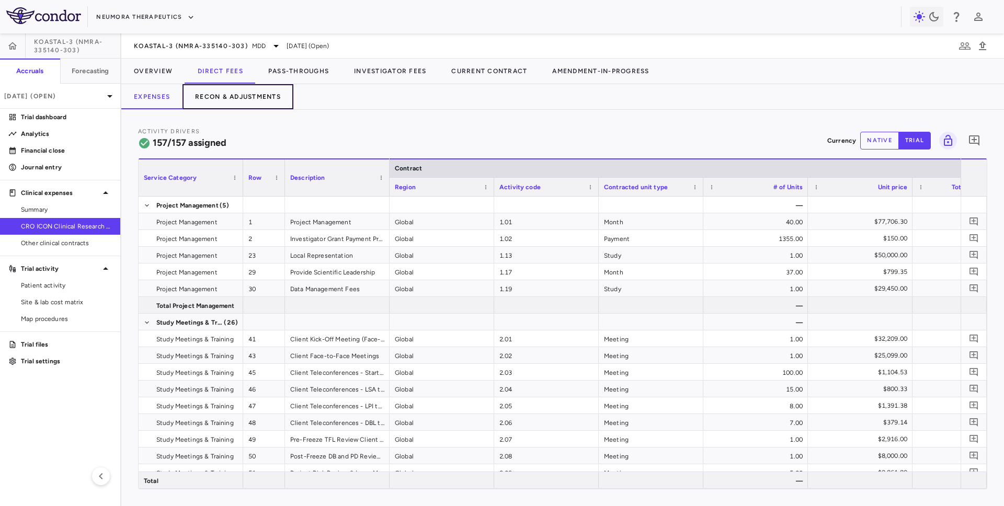
click at [244, 93] on button "Recon & Adjustments" at bounding box center [238, 96] width 111 height 25
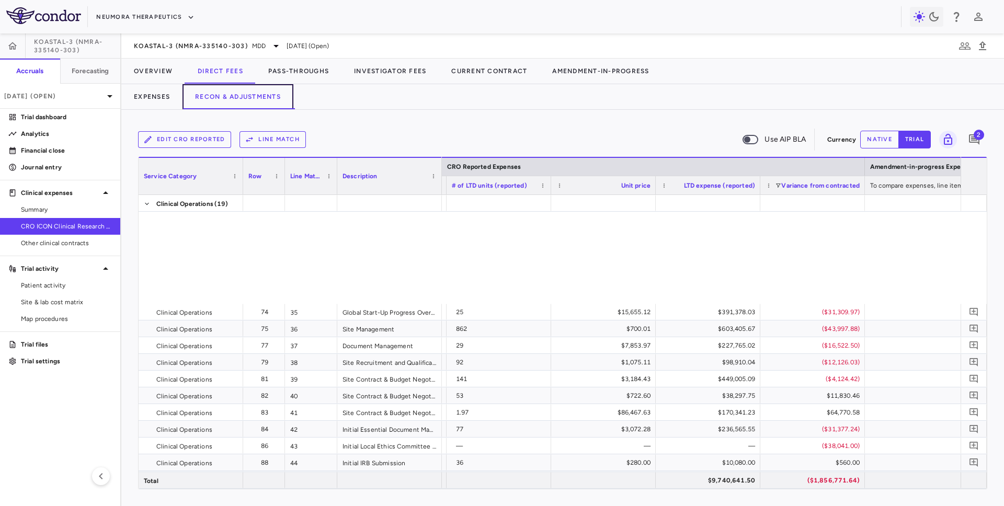
scroll to position [1346, 0]
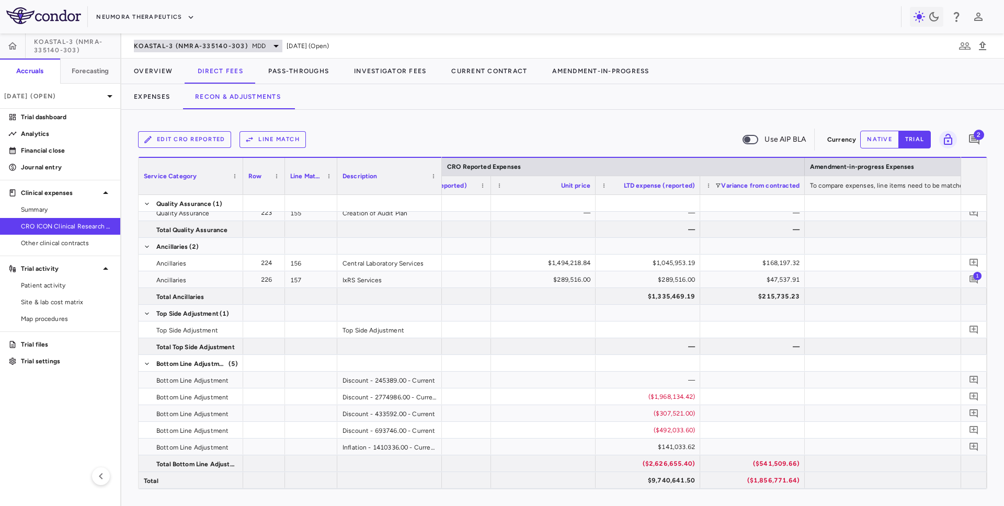
click at [165, 52] on div "KOASTAL-3 (NMRA-335140-303) MDD" at bounding box center [208, 46] width 149 height 13
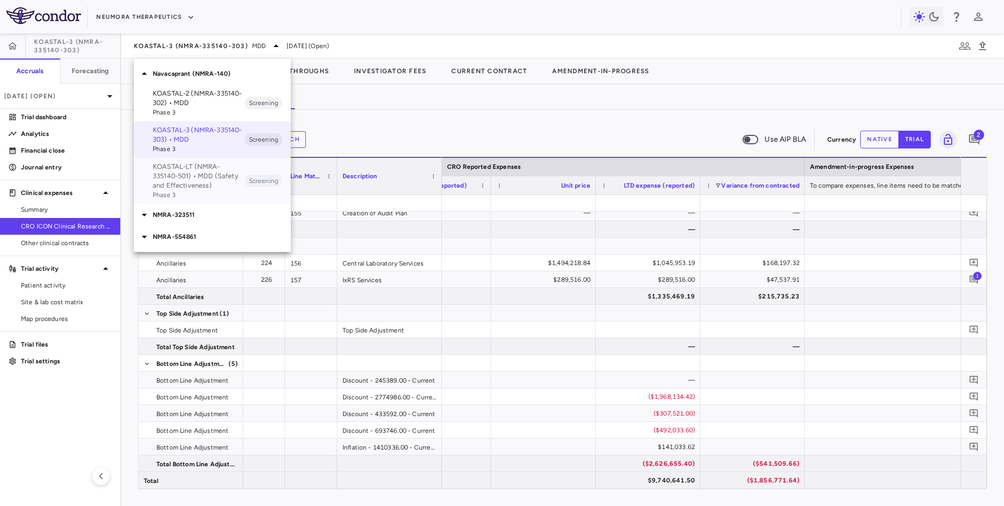
click at [165, 183] on p "KOASTAL-LT (NMRA-335140-501) • MDD (Safety and Effectiveness)" at bounding box center [199, 176] width 92 height 28
